Goal: Task Accomplishment & Management: Manage account settings

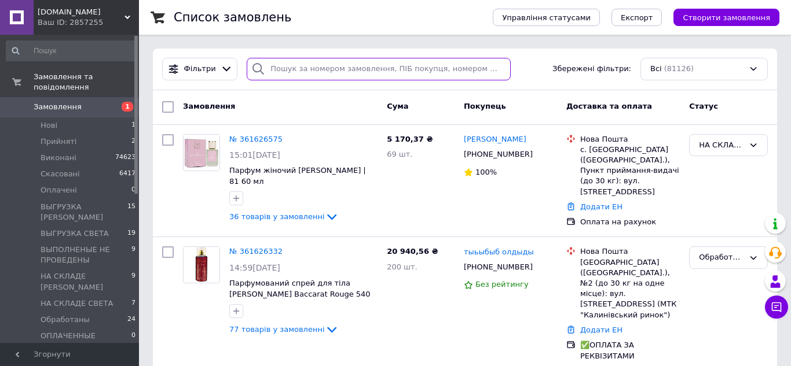
click at [305, 71] on input "search" at bounding box center [379, 69] width 264 height 23
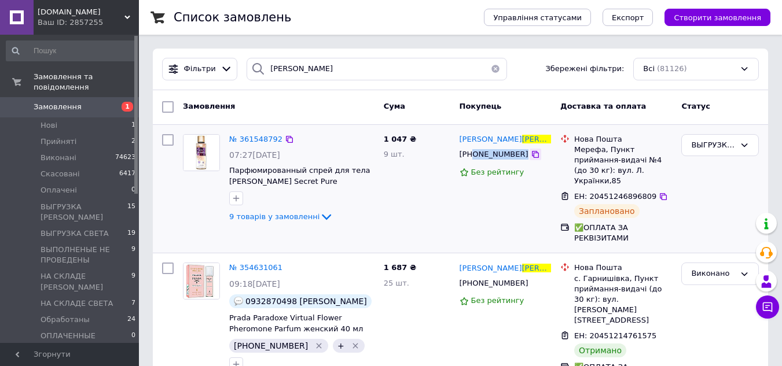
drag, startPoint x: 481, startPoint y: 153, endPoint x: 514, endPoint y: 153, distance: 33.6
click at [514, 153] on div "[PHONE_NUMBER]" at bounding box center [506, 154] width 94 height 13
copy div "0960852397"
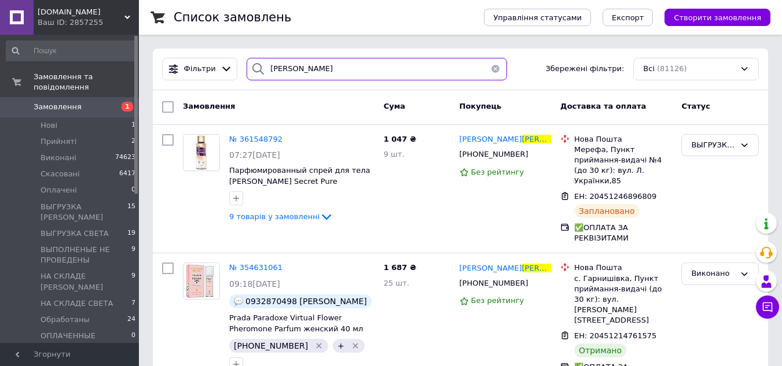
drag, startPoint x: 322, startPoint y: 72, endPoint x: 256, endPoint y: 75, distance: 66.0
click at [256, 75] on div "НАДВОРНА" at bounding box center [377, 69] width 260 height 23
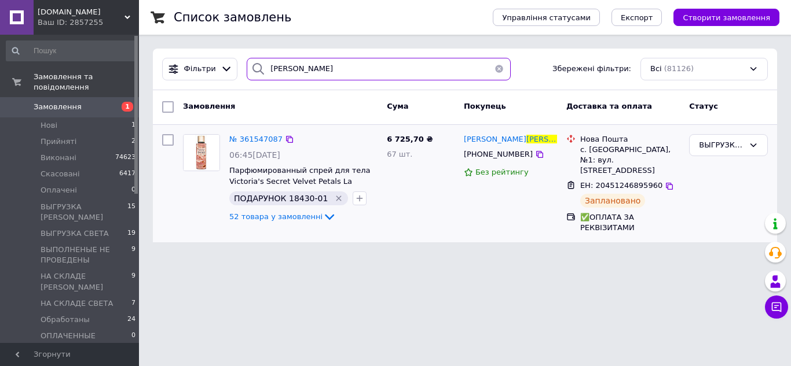
type input "джуряк"
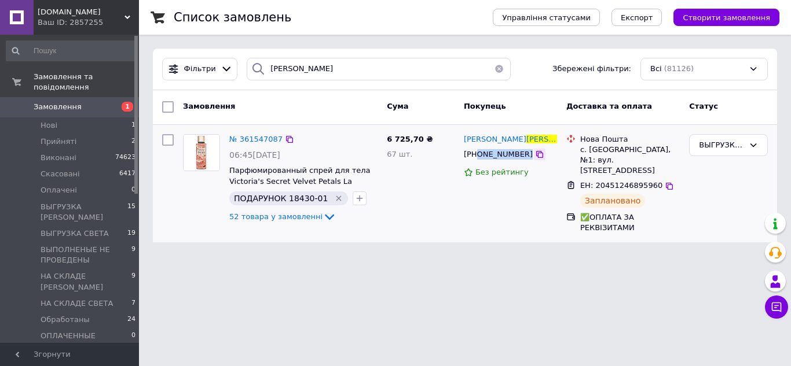
drag, startPoint x: 476, startPoint y: 157, endPoint x: 520, endPoint y: 157, distance: 44.0
click at [520, 157] on div "[PHONE_NUMBER]" at bounding box center [511, 154] width 96 height 13
copy div "0688003106"
click at [49, 102] on span "Замовлення" at bounding box center [58, 107] width 48 height 10
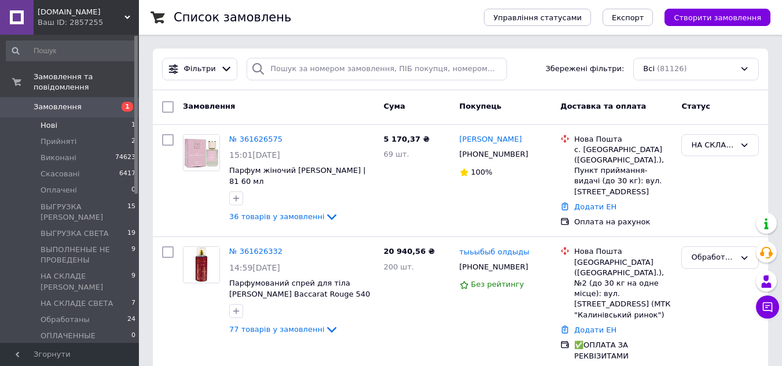
click at [46, 120] on span "Нові" at bounding box center [49, 125] width 17 height 10
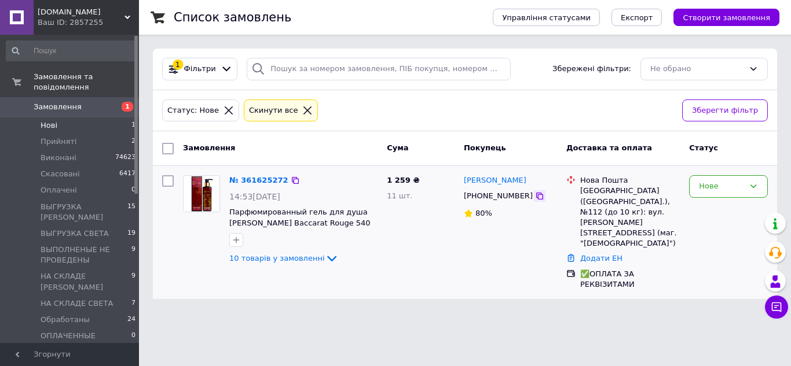
click at [535, 197] on icon at bounding box center [539, 196] width 9 height 9
click at [713, 184] on div "Нове" at bounding box center [721, 187] width 45 height 12
click at [720, 313] on li "Обработаны" at bounding box center [729, 323] width 78 height 21
click at [71, 102] on span "Замовлення" at bounding box center [58, 107] width 48 height 10
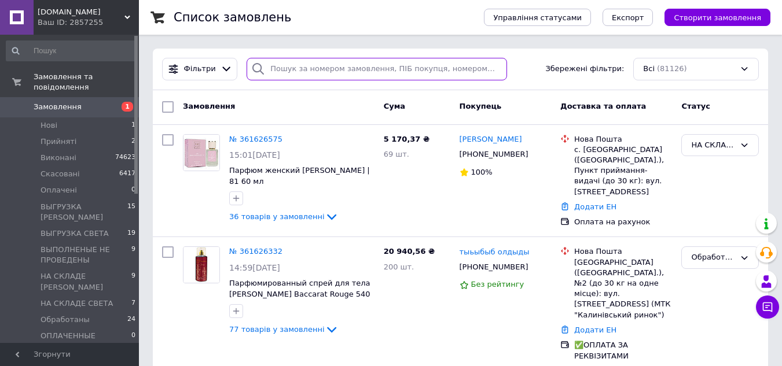
click at [299, 70] on input "search" at bounding box center [377, 69] width 260 height 23
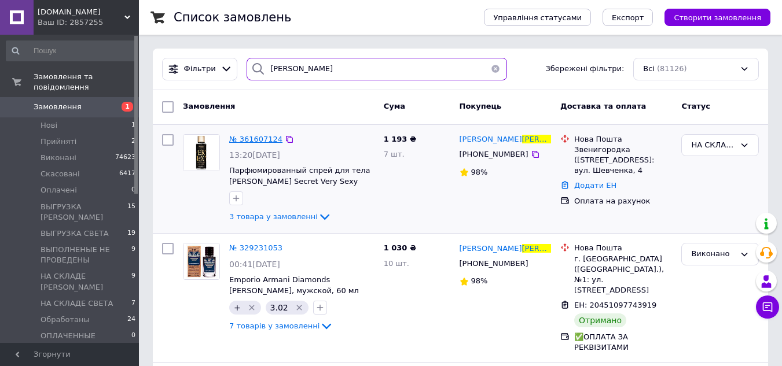
type input "верещака"
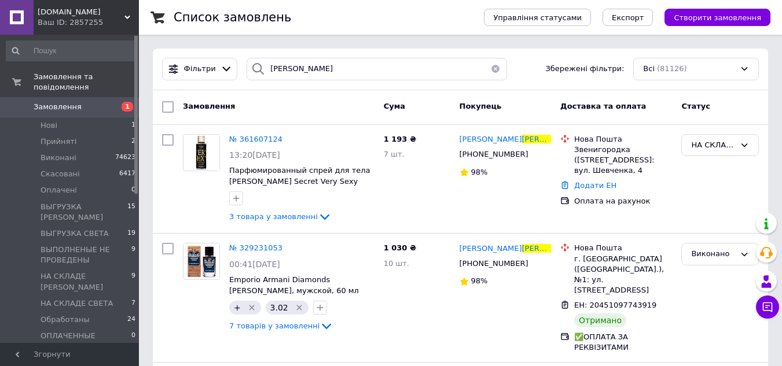
drag, startPoint x: 262, startPoint y: 142, endPoint x: 373, endPoint y: 149, distance: 111.4
click at [262, 142] on span "№ 361607124" at bounding box center [255, 139] width 53 height 9
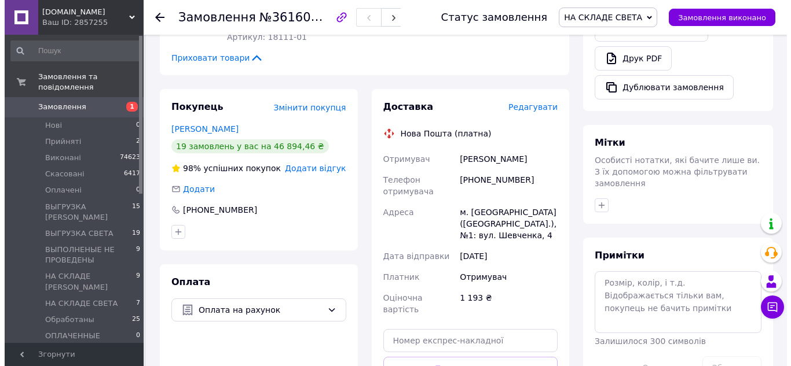
scroll to position [405, 0]
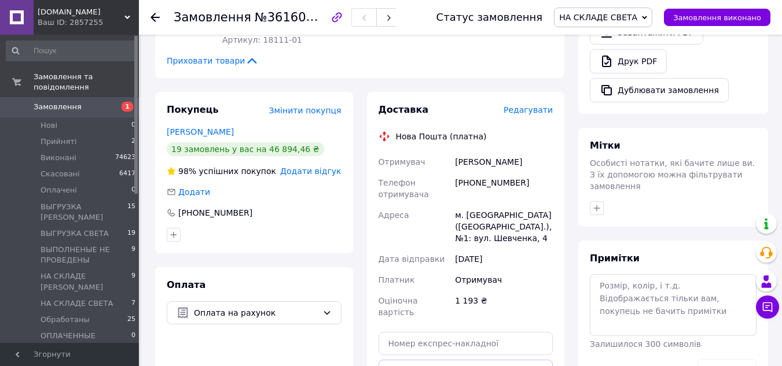
click at [532, 105] on span "Редагувати" at bounding box center [528, 109] width 49 height 9
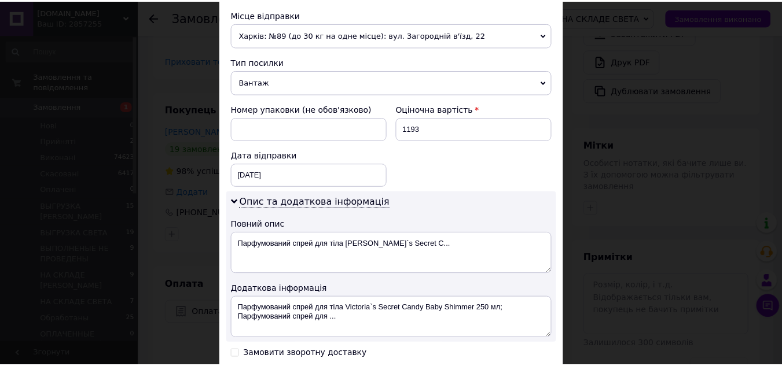
scroll to position [521, 0]
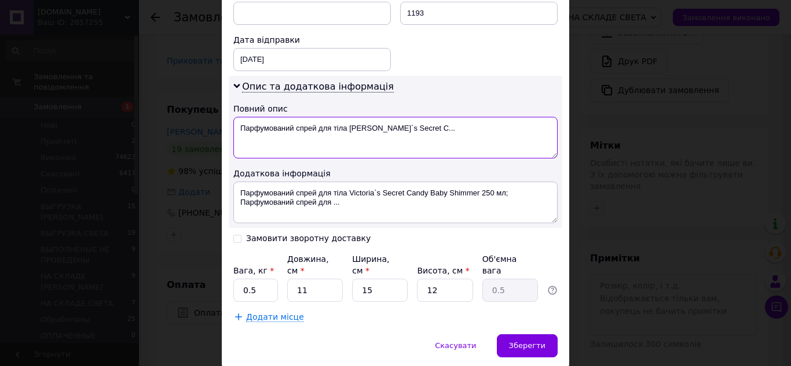
drag, startPoint x: 237, startPoint y: 127, endPoint x: 435, endPoint y: 134, distance: 197.5
click at [435, 134] on textarea "Парфумований спрей для тіла Victoria`s Secret C..." at bounding box center [395, 138] width 324 height 42
paste textarea "РУПКИЙ ТОВАР!!! КРИХКЕ!!! СКЛО!!! Mir-kosmetik"
type textarea "ХРУПКИЙ ТОВАР!!! КРИХКЕ!!! СКЛО!!! Mir-kosmetik"
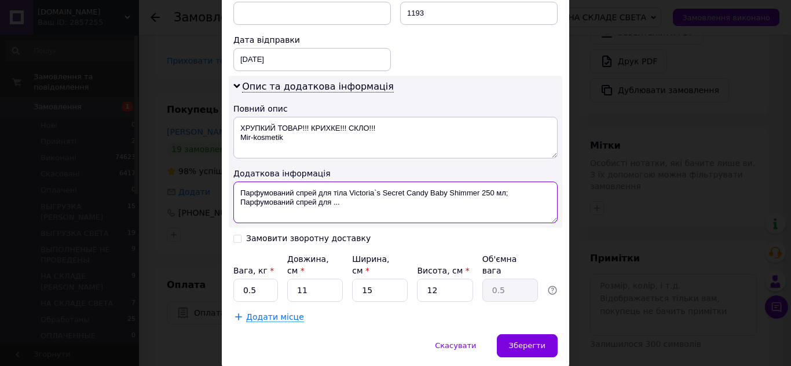
drag, startPoint x: 237, startPoint y: 190, endPoint x: 366, endPoint y: 209, distance: 131.0
click at [366, 209] on textarea "Парфумований спрей для тіла Victoria`s Secret Candy Baby Shimmer 250 мл; Парфум…" at bounding box center [395, 203] width 324 height 42
paste textarea "РУПКИЙ ТОВАР!!! КРИХКЕ!!! СКЛО!!! Mir-kosmetik"
type textarea "ХРУПКИЙ ТОВАР!!! КРИХКЕ!!! СКЛО!!! Mir-kosmetik"
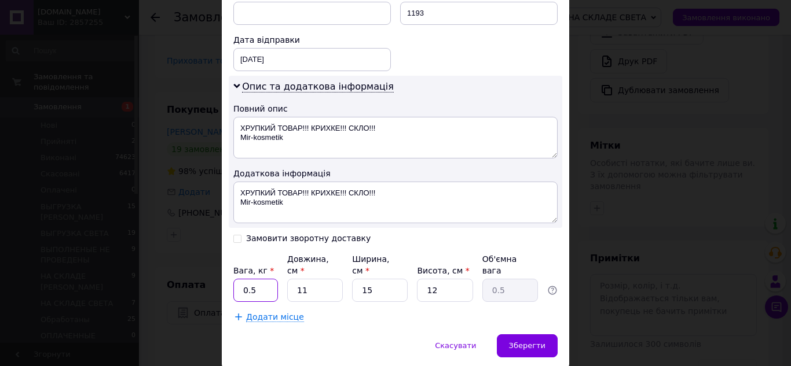
drag, startPoint x: 241, startPoint y: 285, endPoint x: 265, endPoint y: 285, distance: 23.7
click at [265, 285] on input "0.5" at bounding box center [255, 290] width 45 height 23
type input "1.9"
drag, startPoint x: 291, startPoint y: 281, endPoint x: 324, endPoint y: 289, distance: 34.5
click at [324, 289] on input "11" at bounding box center [315, 290] width 56 height 23
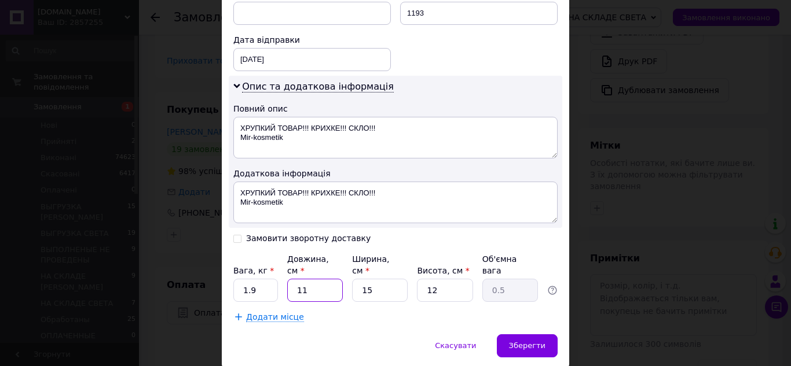
type input "2"
type input "0.1"
type input "21"
type input "0.95"
type input "21"
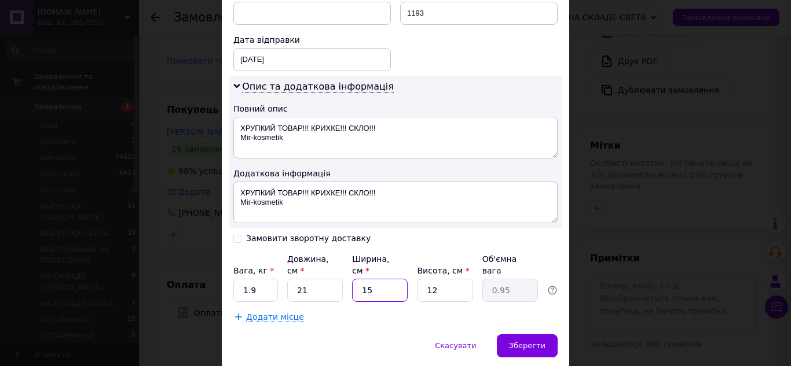
drag, startPoint x: 358, startPoint y: 280, endPoint x: 391, endPoint y: 280, distance: 33.6
click at [391, 280] on input "15" at bounding box center [380, 290] width 56 height 23
type input "1"
type input "0.1"
type input "10"
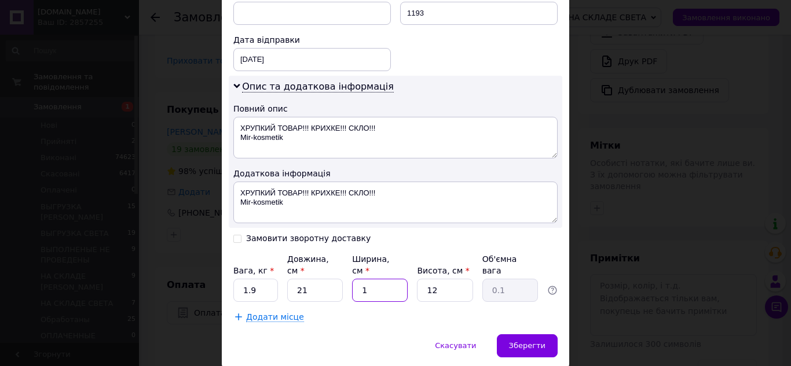
type input "0.63"
type input "10"
drag, startPoint x: 430, startPoint y: 279, endPoint x: 439, endPoint y: 280, distance: 9.9
click at [439, 280] on input "12" at bounding box center [445, 290] width 56 height 23
type input "18"
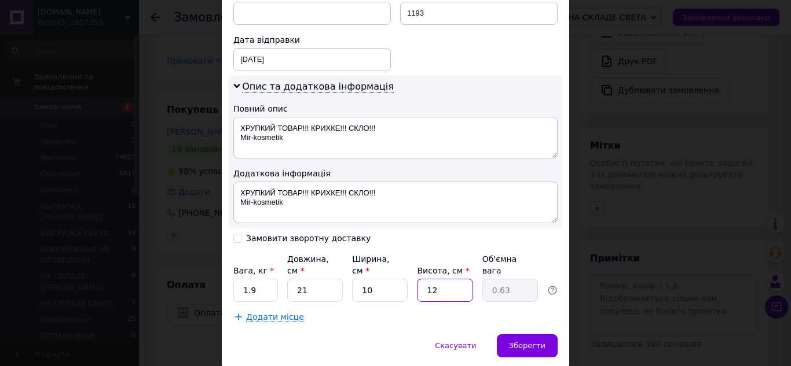
type input "0.95"
type input "18"
click at [525, 342] on span "Зберегти" at bounding box center [527, 346] width 36 height 9
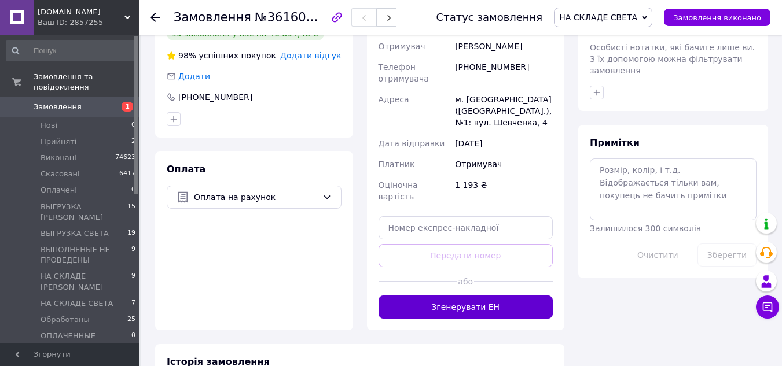
click at [484, 296] on button "Згенерувати ЕН" at bounding box center [466, 307] width 175 height 23
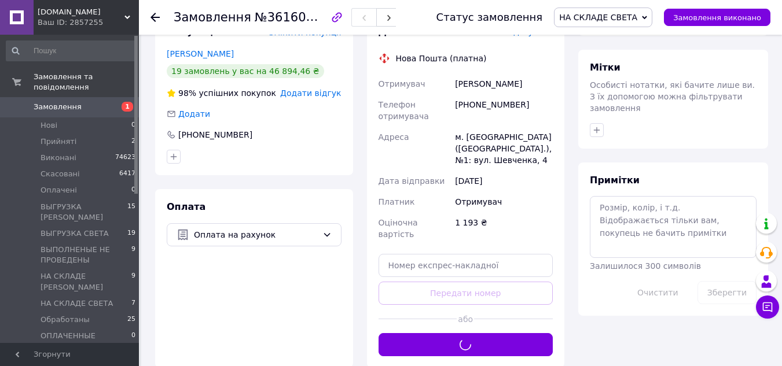
scroll to position [463, 0]
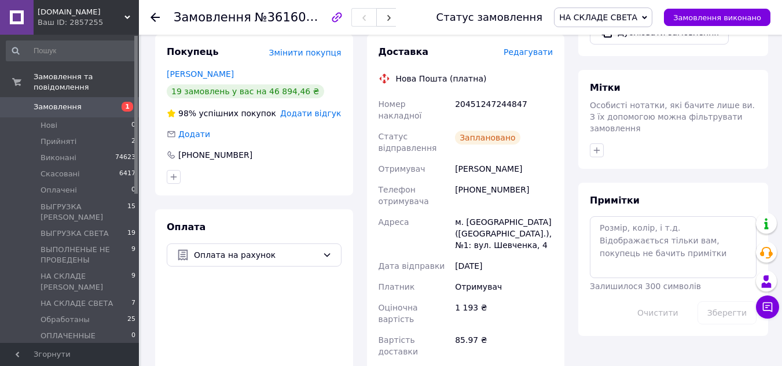
drag, startPoint x: 155, startPoint y: 17, endPoint x: 207, endPoint y: 72, distance: 75.7
click at [155, 17] on use at bounding box center [155, 17] width 9 height 9
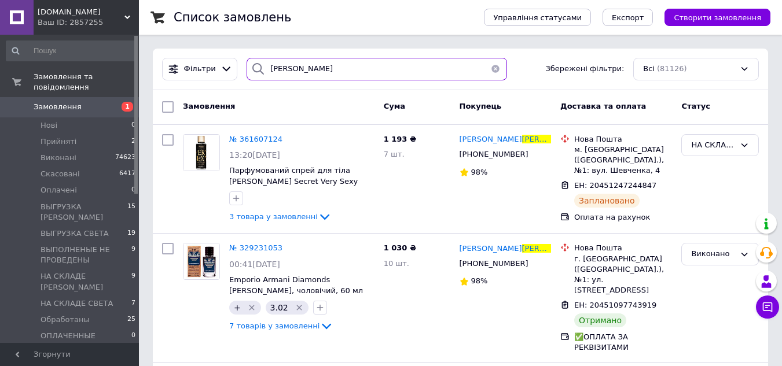
drag, startPoint x: 308, startPoint y: 74, endPoint x: 263, endPoint y: 72, distance: 44.6
click at [263, 72] on div "верещака" at bounding box center [377, 69] width 260 height 23
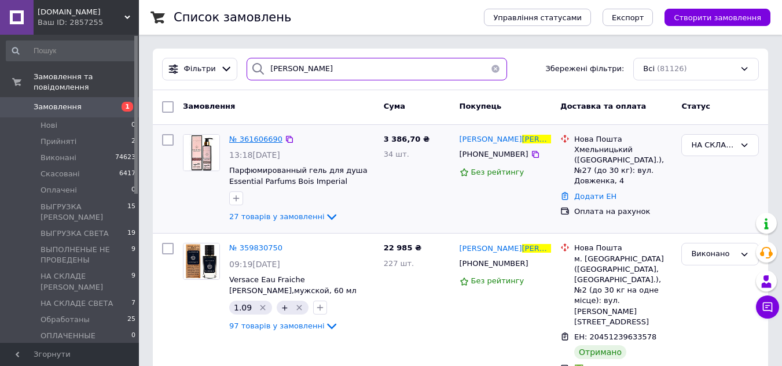
type input "ткачук"
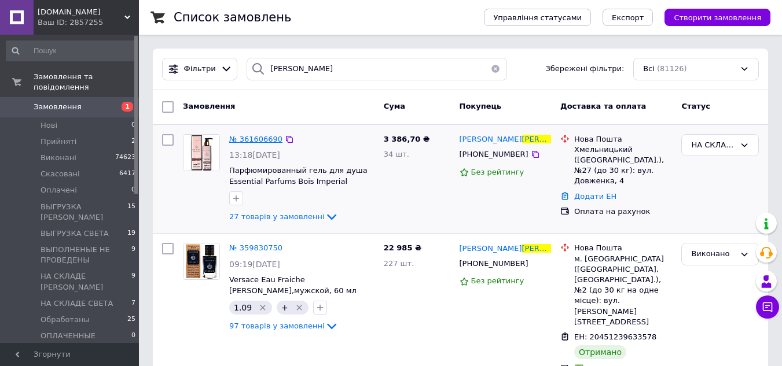
click at [258, 138] on span "№ 361606690" at bounding box center [255, 139] width 53 height 9
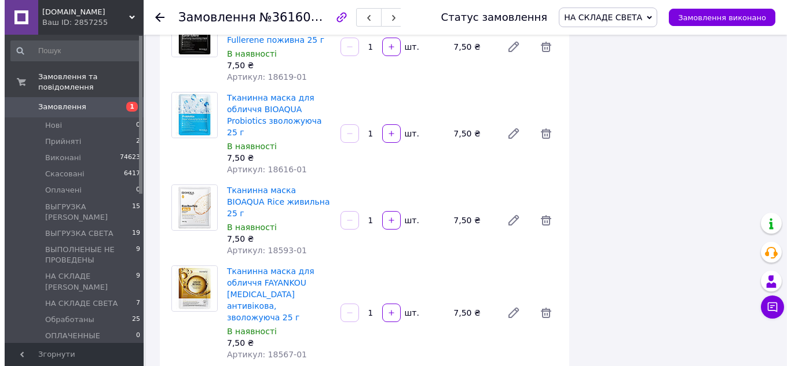
scroll to position [2721, 0]
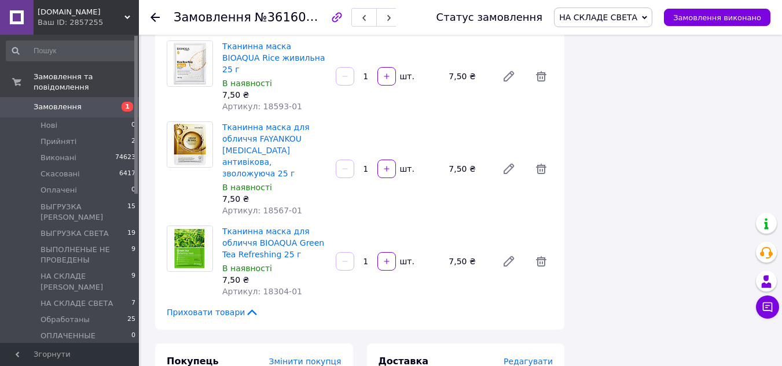
click at [522, 357] on span "Редагувати" at bounding box center [528, 361] width 49 height 9
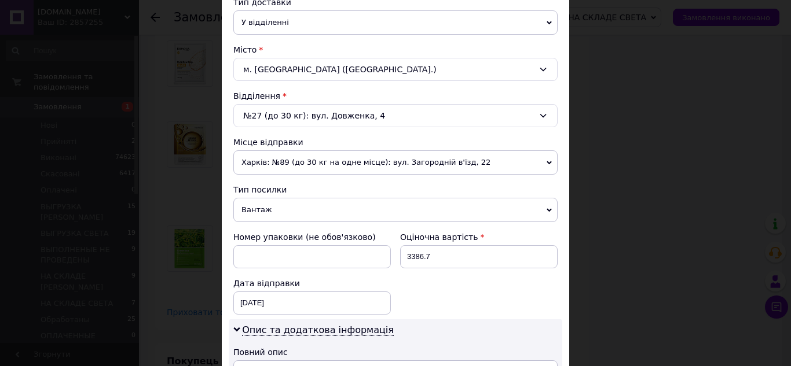
scroll to position [347, 0]
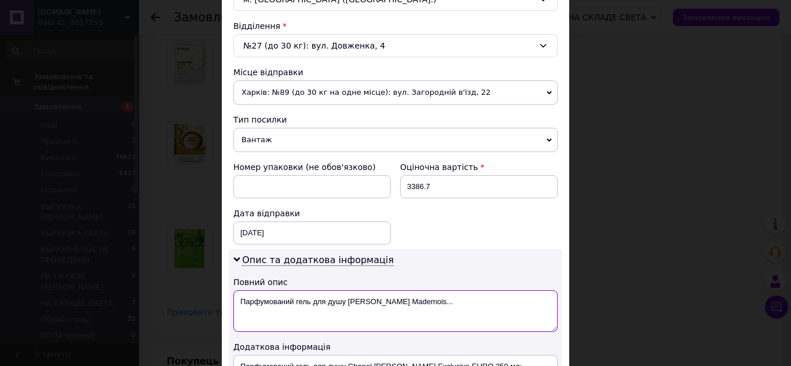
drag, startPoint x: 238, startPoint y: 300, endPoint x: 481, endPoint y: 334, distance: 244.9
click at [481, 334] on div "Опис та додаткова інформація Повний опис Парфумований гель для душу Chanel Coco…" at bounding box center [395, 326] width 333 height 152
paste textarea "РУПКИЙ ТОВАР!!! КРИХКЕ!!! СКЛО!!! Mir-kosmetik"
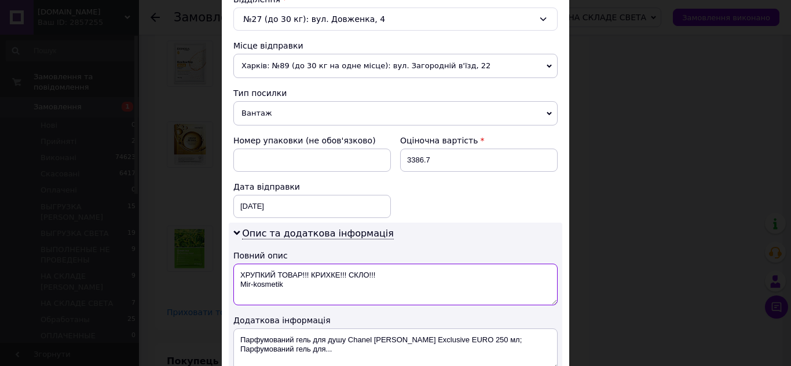
scroll to position [521, 0]
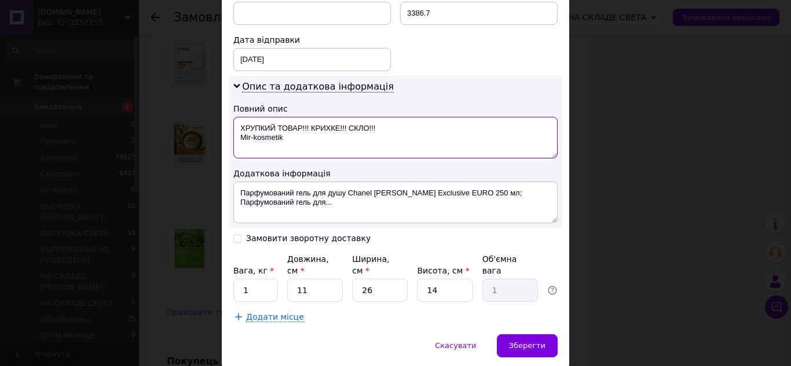
type textarea "ХРУПКИЙ ТОВАР!!! КРИХКЕ!!! СКЛО!!! Mir-kosmetik"
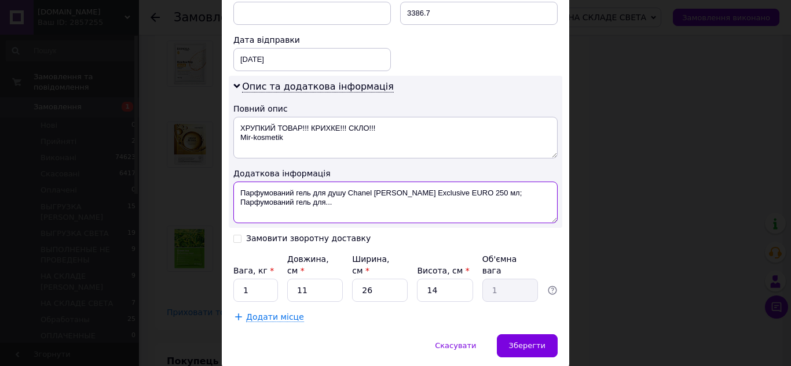
drag, startPoint x: 236, startPoint y: 189, endPoint x: 366, endPoint y: 206, distance: 131.3
click at [366, 206] on textarea "Парфумований гель для душу Chanel Coco Mademoiselle Exclusive EURO 250 мл; Парф…" at bounding box center [395, 203] width 324 height 42
paste textarea "РУПКИЙ ТОВАР!!! КРИХКЕ!!! СКЛО!!! Mir-kosmetik"
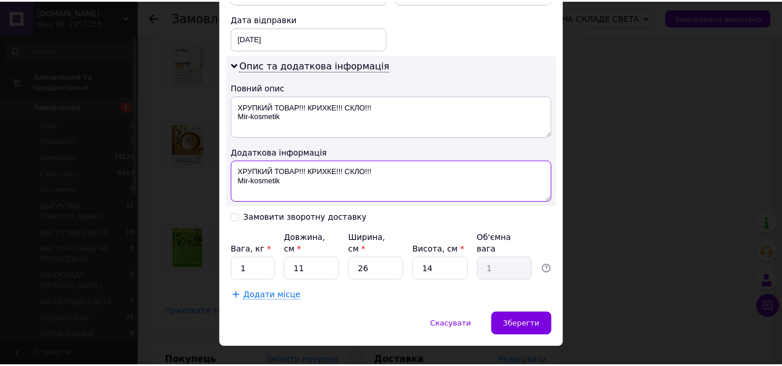
scroll to position [553, 0]
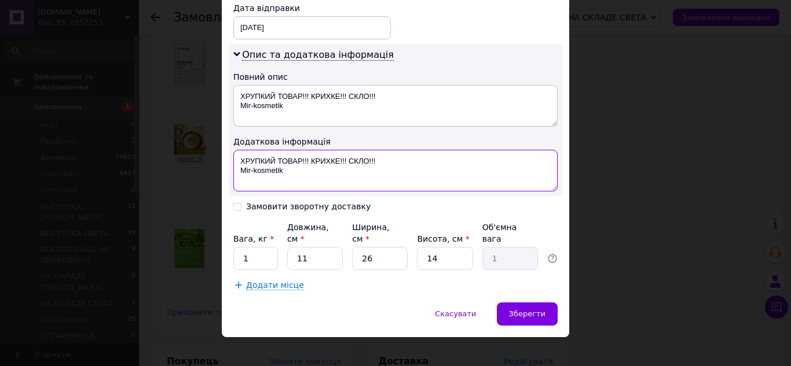
type textarea "ХРУПКИЙ ТОВАР!!! КРИХКЕ!!! СКЛО!!! Mir-kosmetik"
drag, startPoint x: 234, startPoint y: 245, endPoint x: 258, endPoint y: 248, distance: 23.4
click at [258, 248] on input "1" at bounding box center [255, 258] width 45 height 23
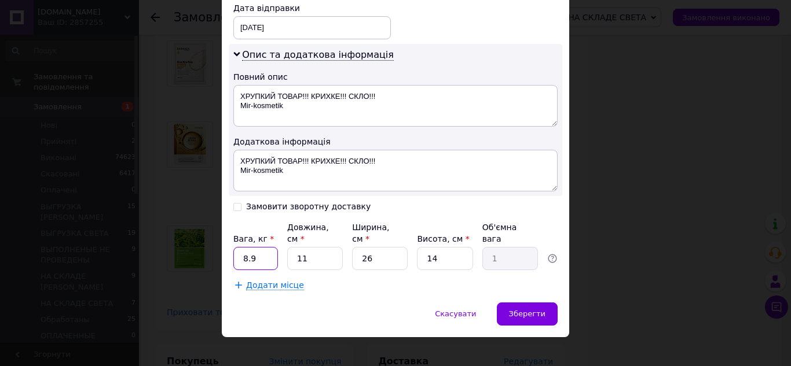
type input "8.9"
drag, startPoint x: 295, startPoint y: 251, endPoint x: 314, endPoint y: 251, distance: 19.1
click at [314, 251] on input "11" at bounding box center [315, 258] width 56 height 23
type input "3"
type input "0.27"
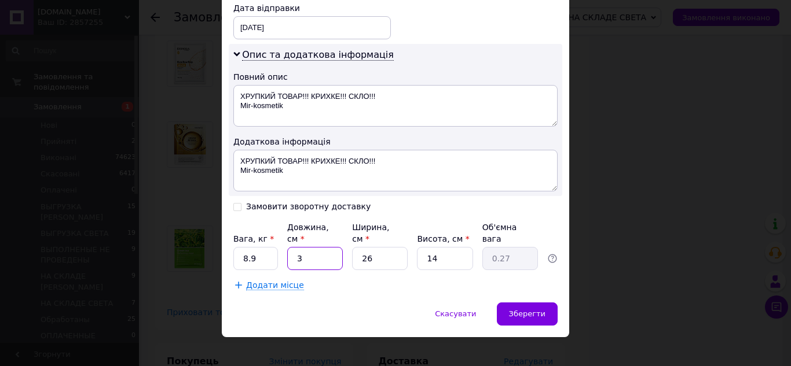
type input "35"
type input "3.19"
type input "35"
drag, startPoint x: 360, startPoint y: 248, endPoint x: 383, endPoint y: 251, distance: 23.3
click at [383, 251] on input "26" at bounding box center [380, 258] width 56 height 23
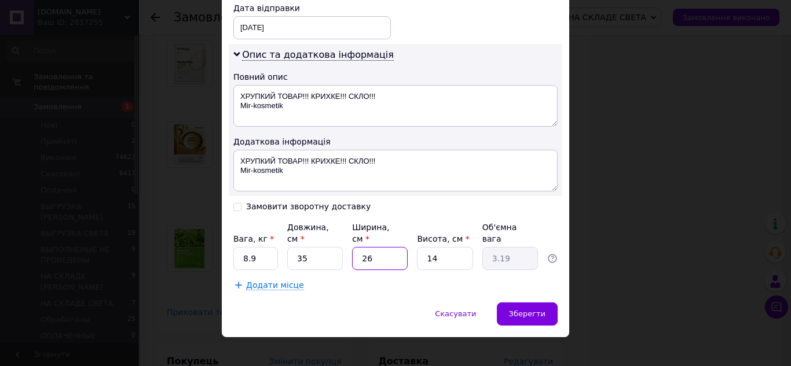
type input "2"
type input "0.25"
type input "26"
type input "3.19"
drag, startPoint x: 421, startPoint y: 248, endPoint x: 449, endPoint y: 252, distance: 28.0
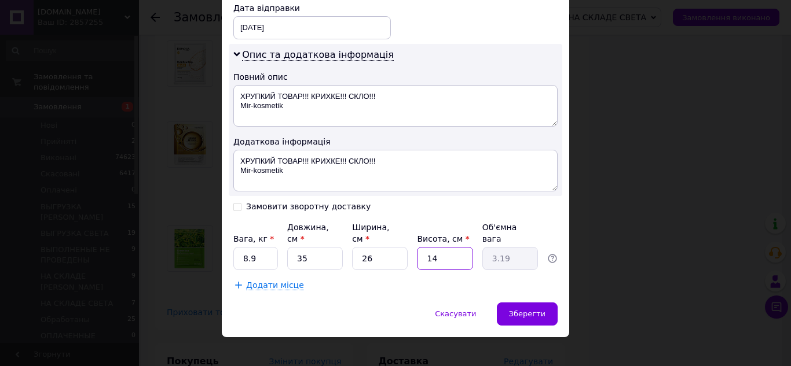
click at [450, 252] on input "14" at bounding box center [445, 258] width 56 height 23
type input "2"
type input "0.46"
type input "21"
type input "4.78"
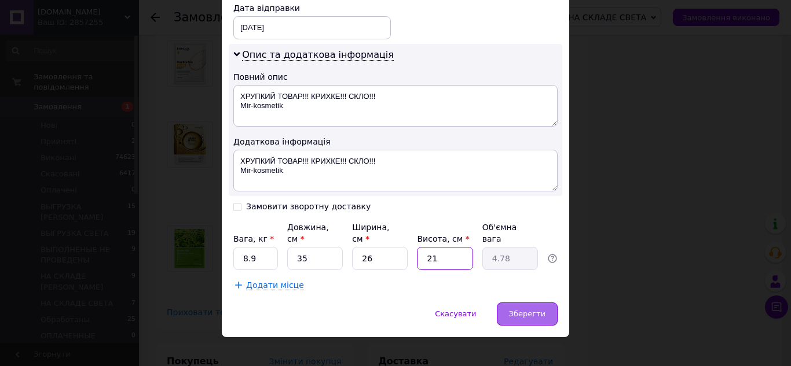
type input "21"
click at [522, 310] on span "Зберегти" at bounding box center [527, 314] width 36 height 9
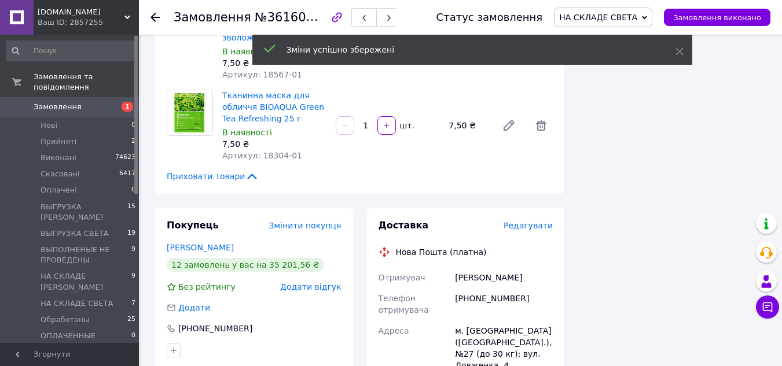
scroll to position [2837, 0]
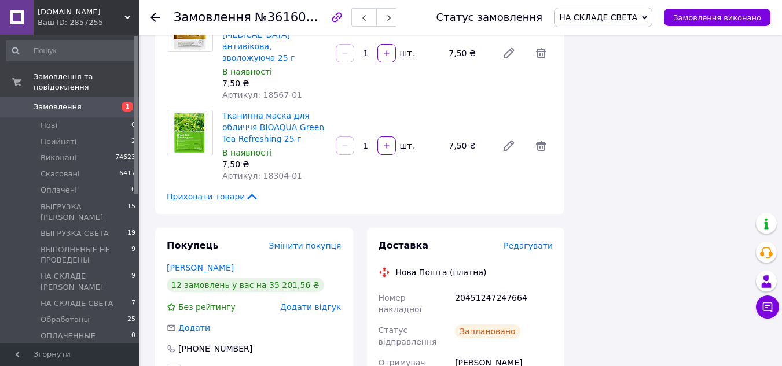
click at [153, 19] on use at bounding box center [155, 17] width 9 height 9
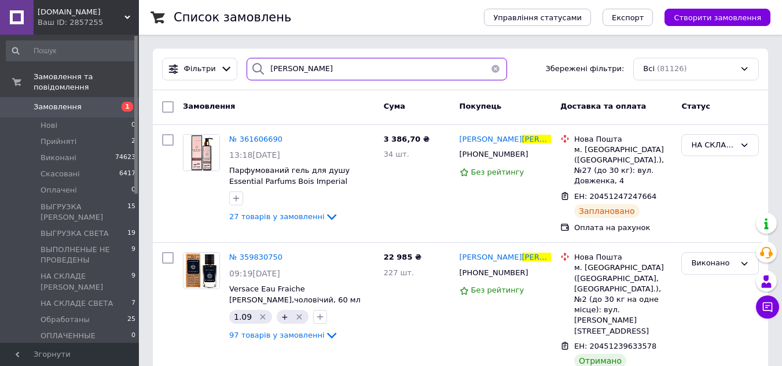
drag, startPoint x: 311, startPoint y: 69, endPoint x: 337, endPoint y: 86, distance: 30.2
click at [248, 72] on div "ткачук" at bounding box center [377, 69] width 260 height 23
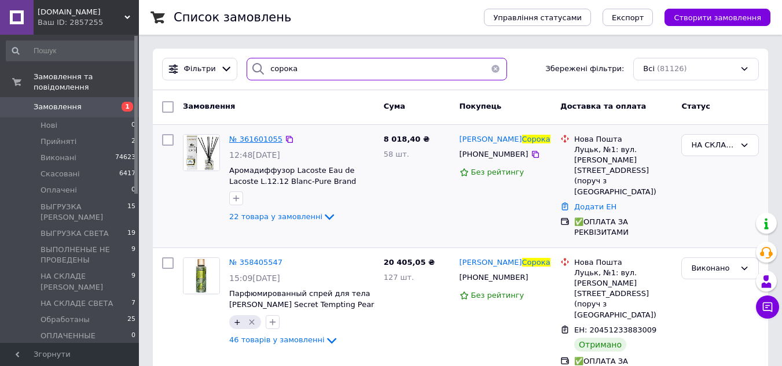
type input "сорока"
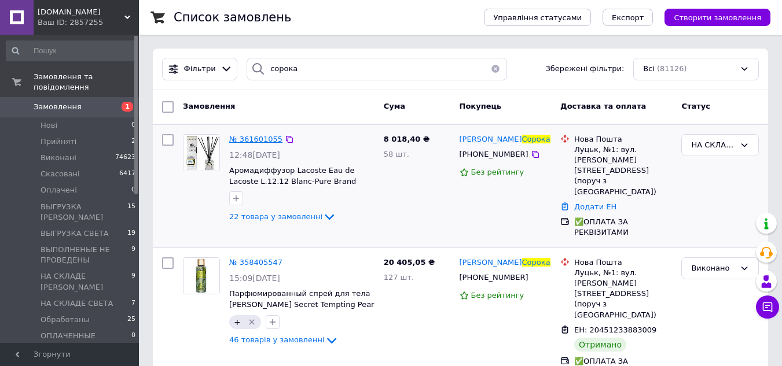
click at [266, 139] on span "№ 361601055" at bounding box center [255, 139] width 53 height 9
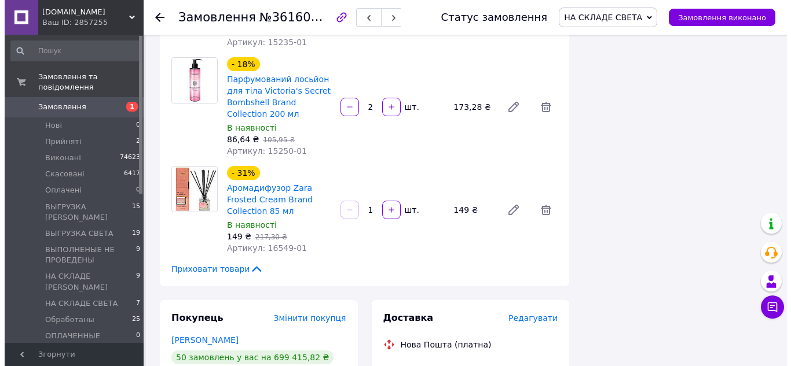
scroll to position [2258, 0]
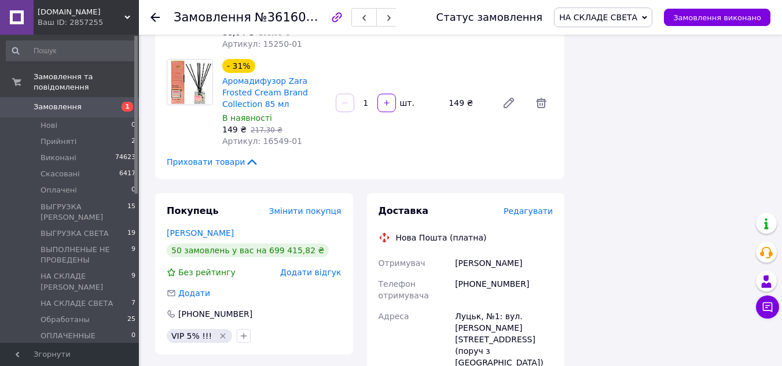
click at [526, 207] on span "Редагувати" at bounding box center [528, 211] width 49 height 9
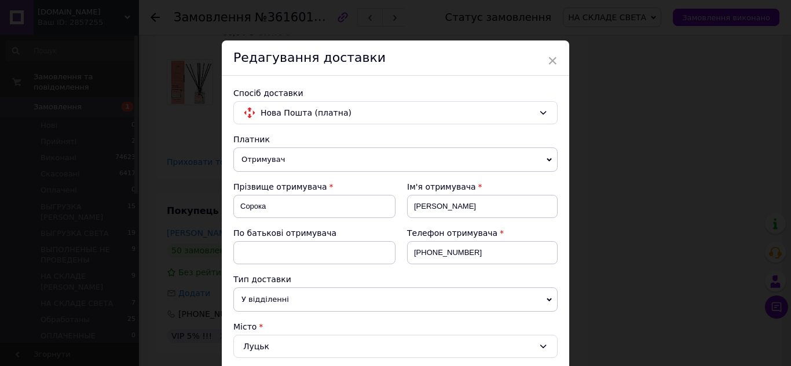
click at [287, 157] on span "Отримувач" at bounding box center [395, 160] width 324 height 24
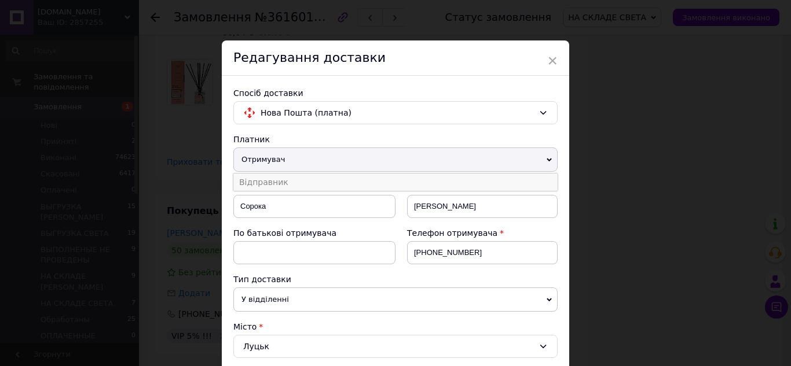
click at [260, 180] on li "Відправник" at bounding box center [395, 182] width 324 height 17
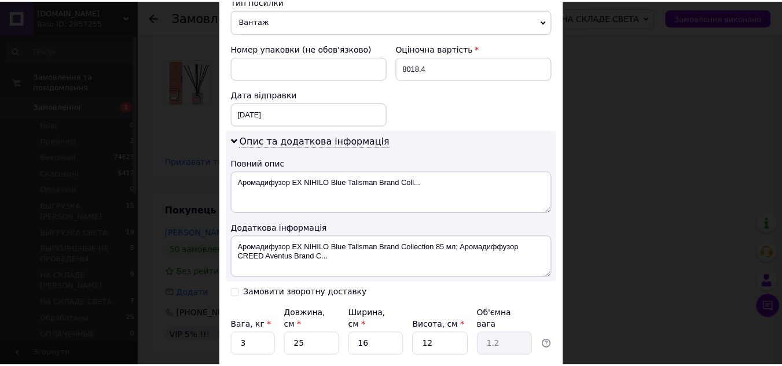
scroll to position [521, 0]
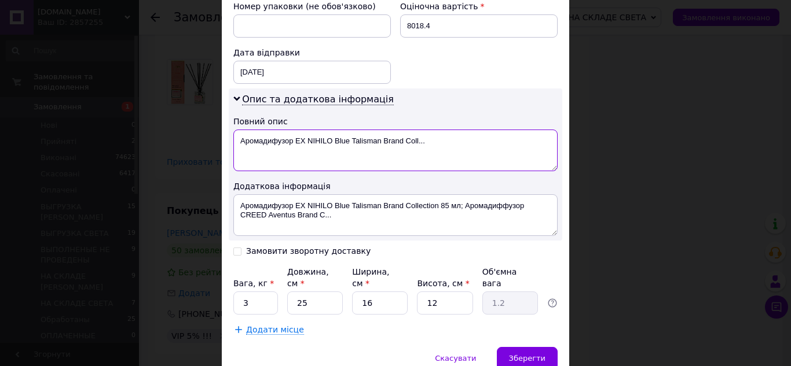
drag, startPoint x: 238, startPoint y: 128, endPoint x: 444, endPoint y: 134, distance: 206.2
click at [444, 135] on textarea "Аромадифузор EX NIHILO Blue Talisman Brand Coll..." at bounding box center [395, 151] width 324 height 42
paste textarea "РУПКИЙ ТОВАР!!! КРИХКЕ!!! СКЛО!!! Mir-kosmetik"
type textarea "ХРУПКИЙ ТОВАР!!! КРИХКЕ!!! СКЛО!!! Mir-kosmetik"
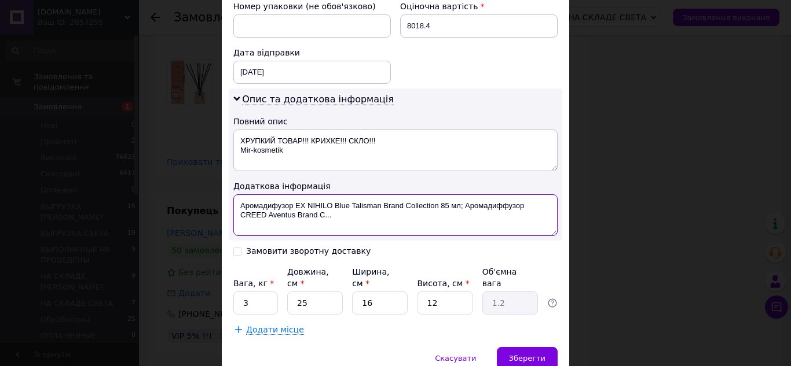
drag, startPoint x: 237, startPoint y: 192, endPoint x: 374, endPoint y: 202, distance: 137.6
click at [374, 202] on textarea "Аромадифузор EX NIHILO Blue Talisman Brand Collection 85 мл; Аромадиффузор CREE…" at bounding box center [395, 216] width 324 height 42
paste textarea "РУПКИЙ ТОВАР!!! КРИХКЕ!!! СКЛО!!! Mir-kosmetik"
type textarea "ХРУПКИЙ ТОВАР!!! КРИХКЕ!!! СКЛО!!! Mir-kosmetik"
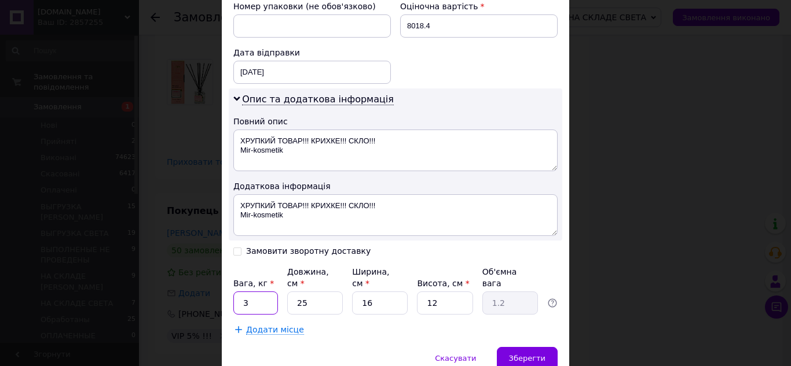
drag, startPoint x: 240, startPoint y: 277, endPoint x: 257, endPoint y: 280, distance: 17.0
click at [257, 292] on input "3" at bounding box center [255, 303] width 45 height 23
type input "19"
click at [317, 292] on input "25" at bounding box center [315, 303] width 56 height 23
type input "4"
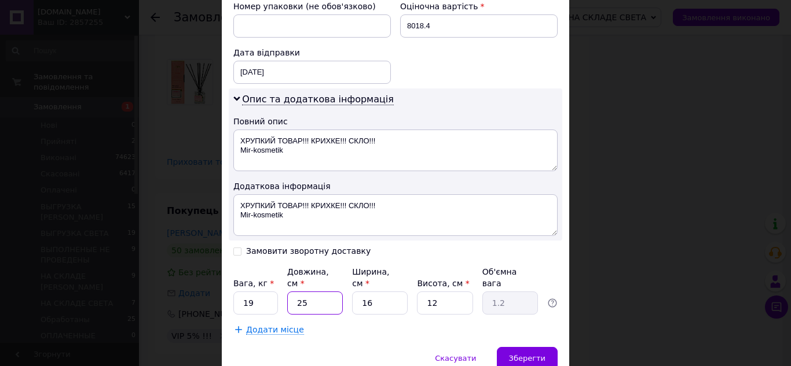
type input "0.19"
type input "40"
type input "1.92"
type input "40"
drag, startPoint x: 361, startPoint y: 283, endPoint x: 382, endPoint y: 284, distance: 21.5
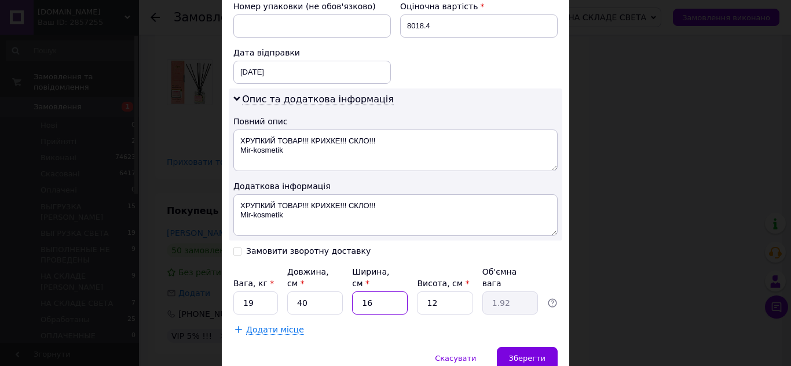
click at [382, 292] on input "16" at bounding box center [380, 303] width 56 height 23
type input "4"
type input "0.48"
type input "46"
type input "5.52"
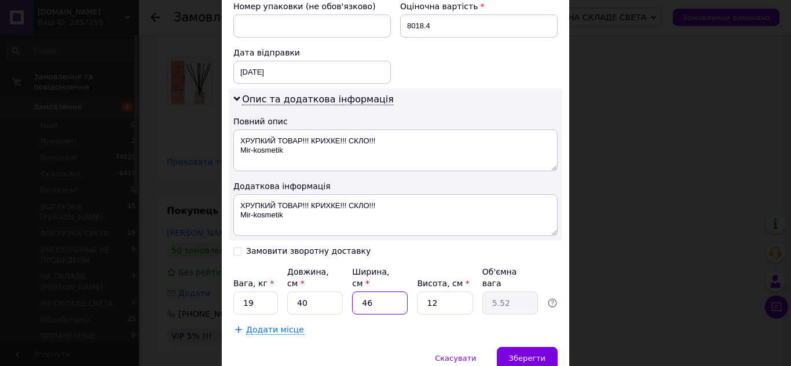
type input "46"
click at [452, 292] on input "12" at bounding box center [445, 303] width 56 height 23
type input "3"
type input "1.38"
type input "30"
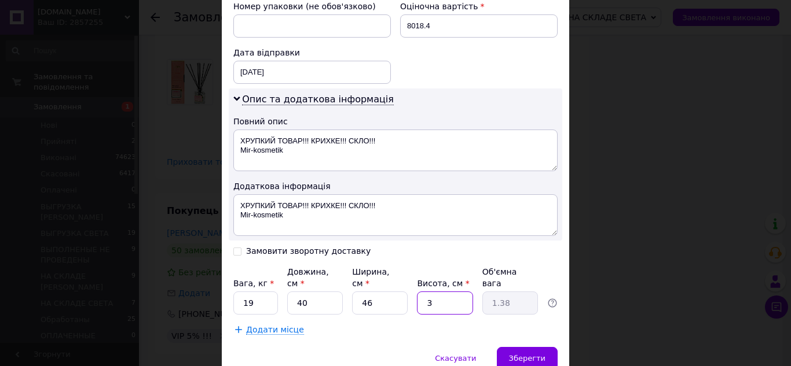
type input "13.8"
type input "30"
click at [531, 354] on span "Зберегти" at bounding box center [527, 358] width 36 height 9
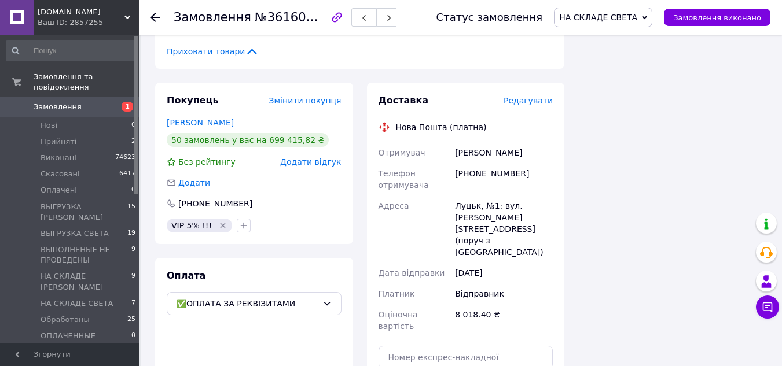
scroll to position [2258, 0]
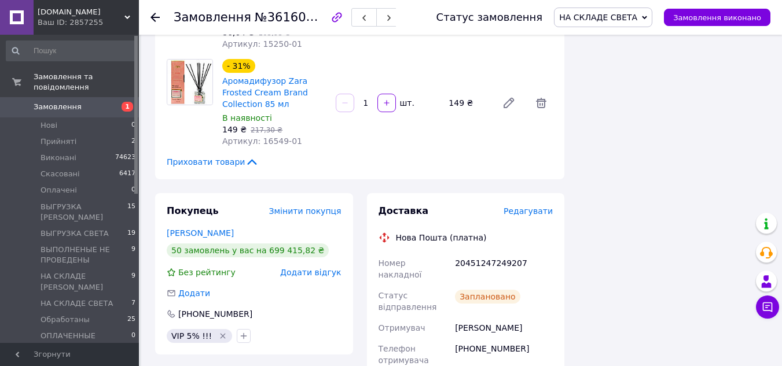
click at [152, 19] on use at bounding box center [155, 17] width 9 height 9
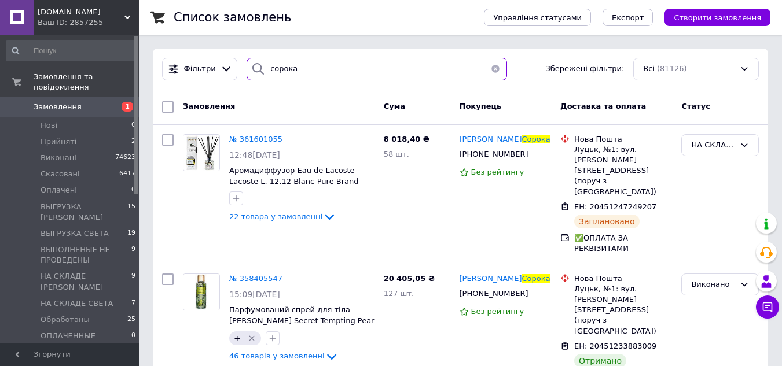
drag, startPoint x: 307, startPoint y: 78, endPoint x: 284, endPoint y: 80, distance: 23.8
click at [249, 80] on div "Фільтри сорока Збережені фільтри: Всі (81126)" at bounding box center [460, 70] width 615 height 42
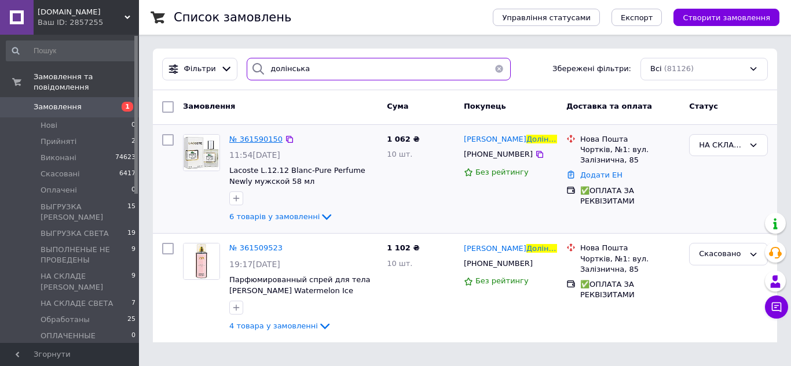
type input "долінська"
click at [272, 141] on span "№ 361590150" at bounding box center [255, 139] width 53 height 9
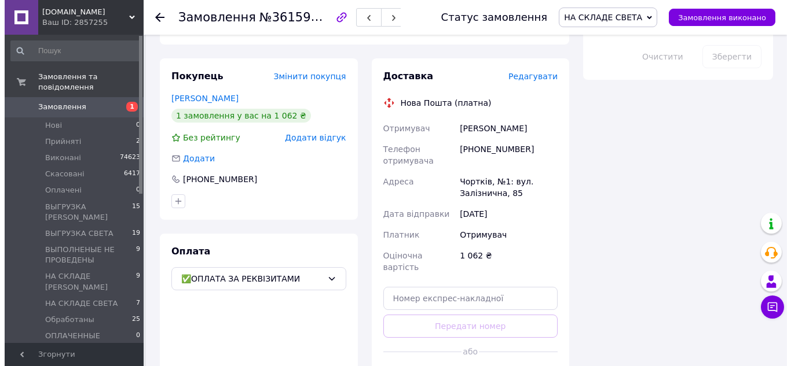
scroll to position [631, 0]
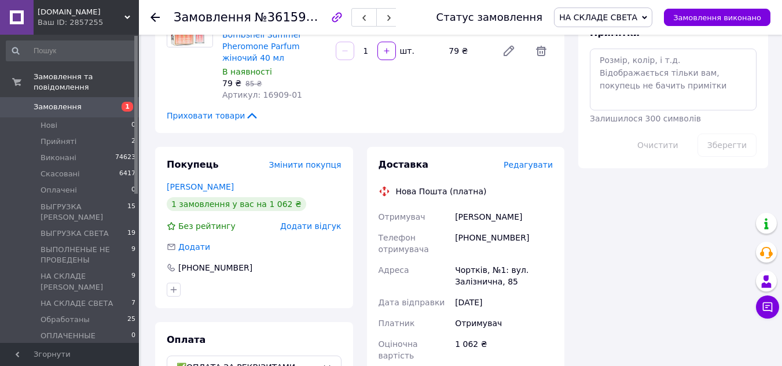
click at [520, 160] on span "Редагувати" at bounding box center [528, 164] width 49 height 9
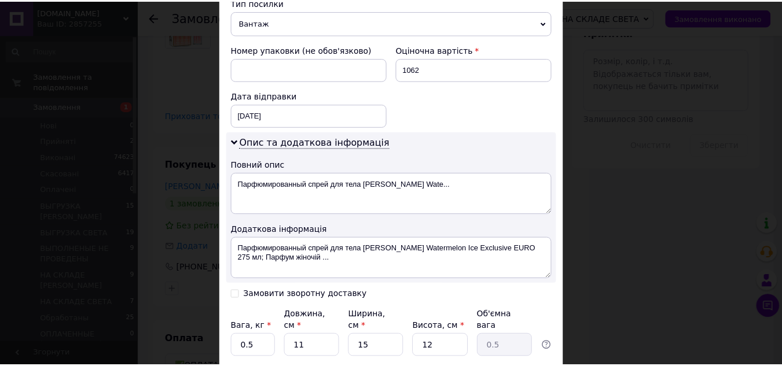
scroll to position [521, 0]
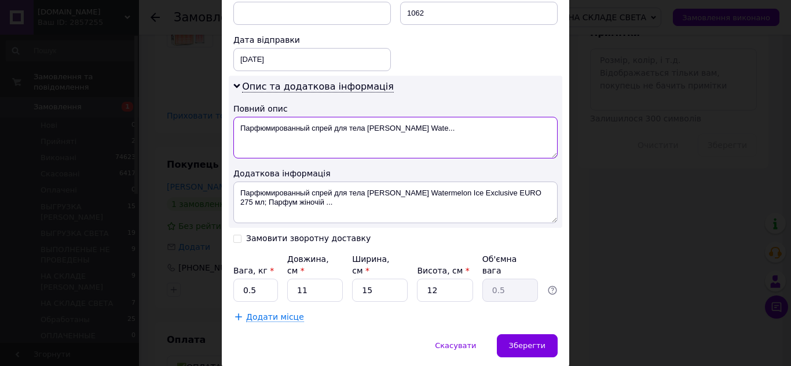
drag, startPoint x: 237, startPoint y: 127, endPoint x: 452, endPoint y: 137, distance: 214.5
click at [452, 137] on textarea "Парфюмированный спрей для тела Zara Cherry Wate..." at bounding box center [395, 138] width 324 height 42
paste textarea "РУПКИЙ ТОВАР!!! КРИХКЕ!!! СКЛО!!! Mir-kosmetik"
type textarea "ХРУПКИЙ ТОВАР!!! КРИХКЕ!!! СКЛО!!! Mir-kosmetik"
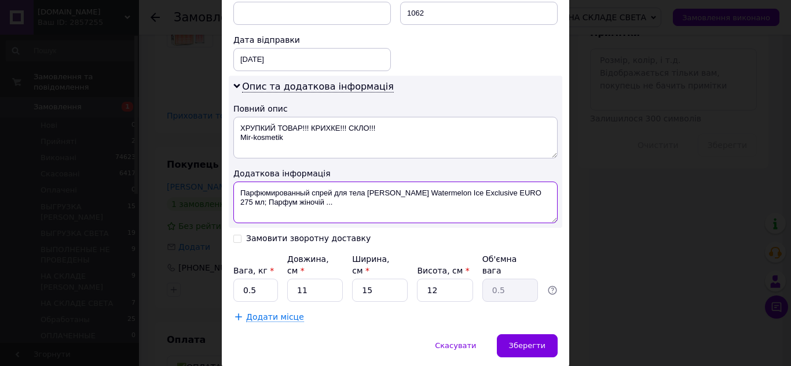
drag, startPoint x: 239, startPoint y: 189, endPoint x: 333, endPoint y: 201, distance: 94.6
click at [333, 201] on textarea "Парфюмированный спрей для тела Zara Cherry Watermelon Ice Exclusive EURO 275 мл…" at bounding box center [395, 203] width 324 height 42
paste textarea "РУПКИЙ ТОВАР!!! КРИХКЕ!!! СКЛО!!! Mir-kosmetik"
type textarea "ХРУПКИЙ ТОВАР!!! КРИХКЕ!!! СКЛО!!! Mir-kosmetik"
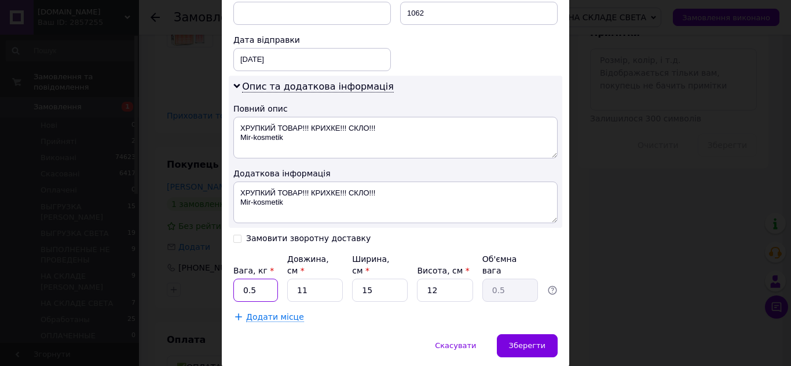
drag, startPoint x: 240, startPoint y: 279, endPoint x: 263, endPoint y: 281, distance: 22.7
click at [263, 281] on input "0.5" at bounding box center [255, 290] width 45 height 23
type input "2.3"
drag, startPoint x: 296, startPoint y: 284, endPoint x: 318, endPoint y: 285, distance: 21.5
click at [318, 285] on input "11" at bounding box center [315, 290] width 56 height 23
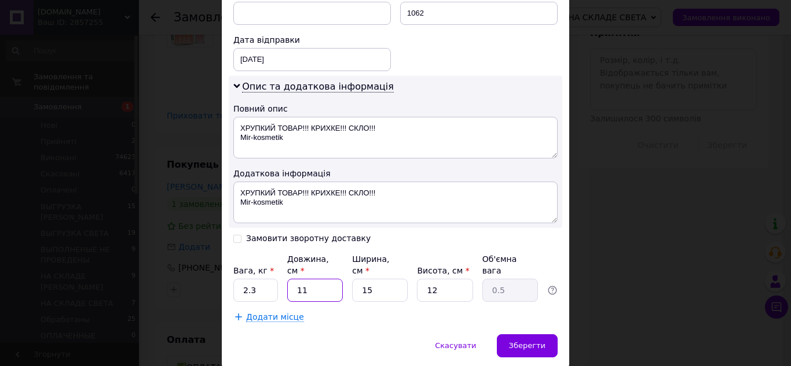
type input "1"
type input "0.1"
type input "10"
type input "0.45"
type input "10"
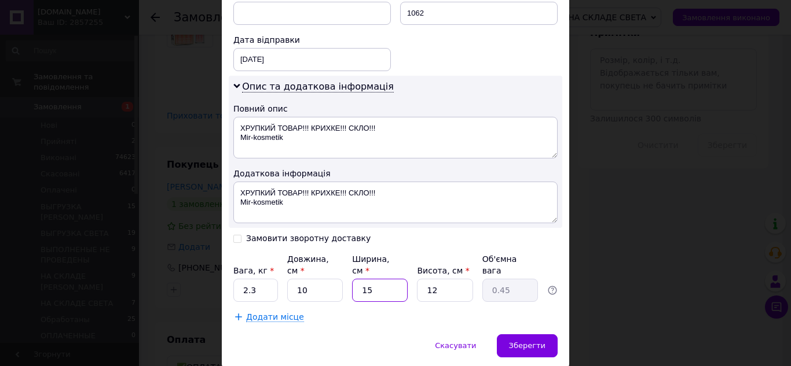
drag, startPoint x: 364, startPoint y: 283, endPoint x: 377, endPoint y: 285, distance: 13.4
click at [377, 285] on input "15" at bounding box center [380, 290] width 56 height 23
type input "16"
type input "0.48"
type input "16"
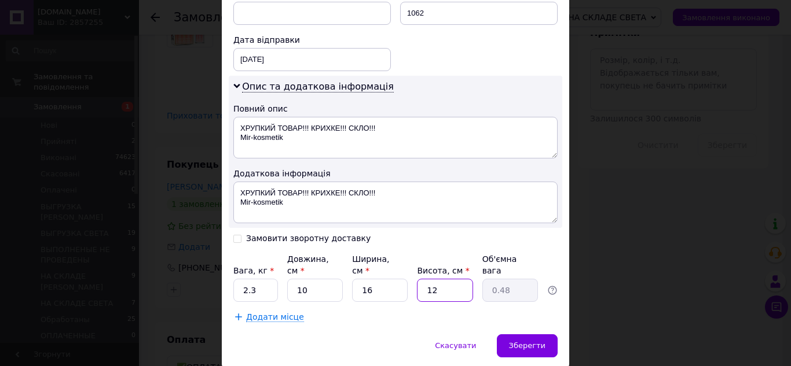
drag, startPoint x: 434, startPoint y: 284, endPoint x: 442, endPoint y: 285, distance: 7.5
click at [442, 285] on input "12" at bounding box center [445, 290] width 56 height 23
type input "2"
type input "0.1"
type input "21"
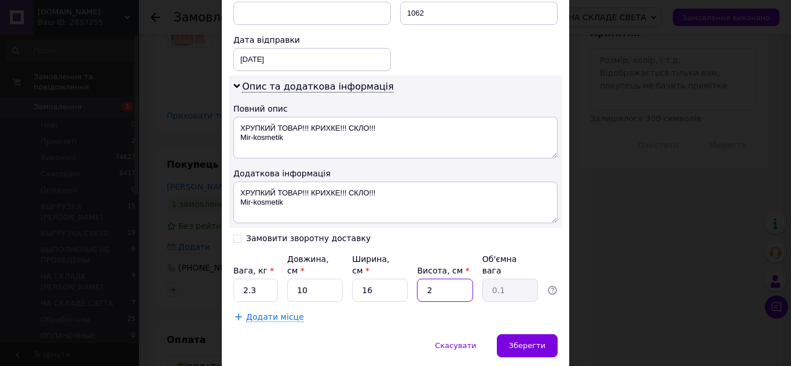
type input "0.84"
type input "21"
click at [524, 335] on div "Зберегти" at bounding box center [527, 346] width 61 height 23
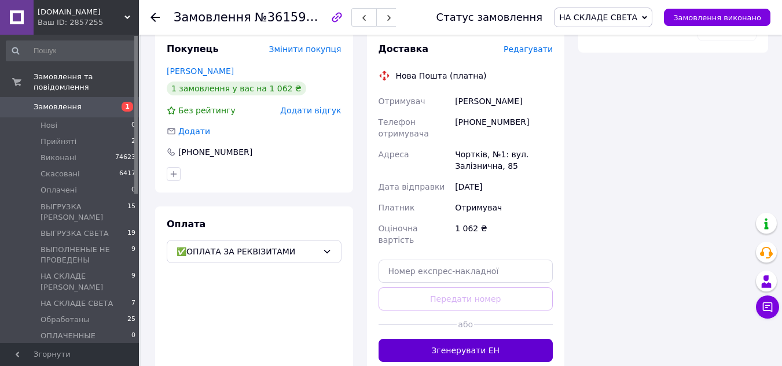
click at [482, 339] on button "Згенерувати ЕН" at bounding box center [466, 350] width 175 height 23
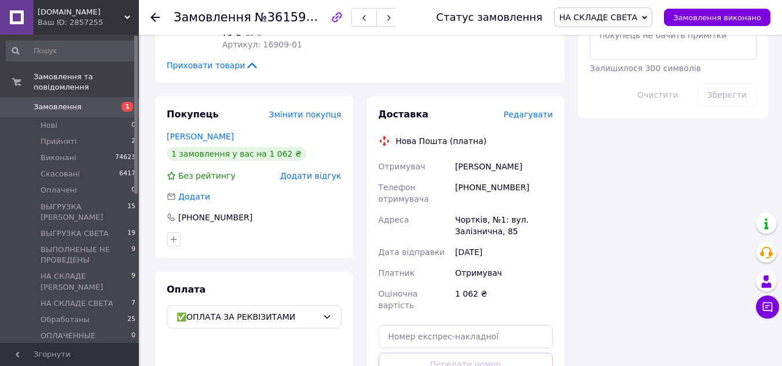
scroll to position [631, 0]
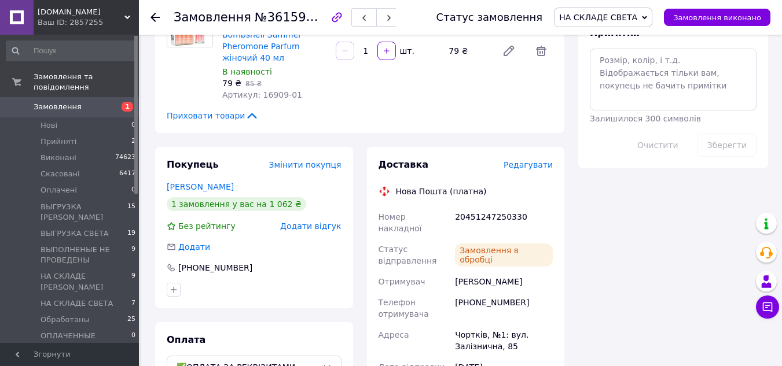
click at [153, 16] on use at bounding box center [155, 17] width 9 height 9
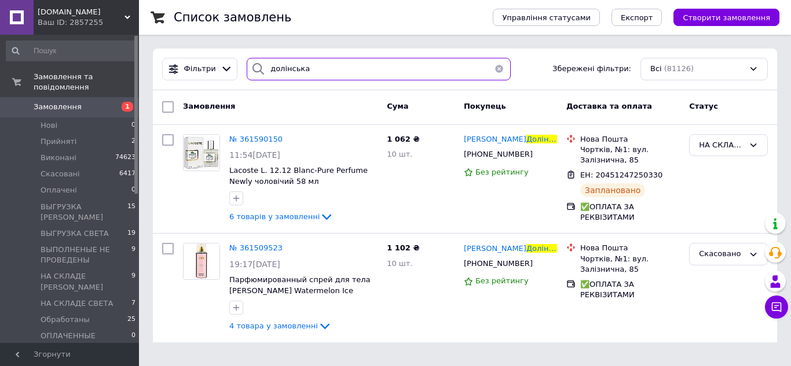
drag, startPoint x: 316, startPoint y: 75, endPoint x: 256, endPoint y: 73, distance: 59.7
click at [256, 73] on div "долінська" at bounding box center [379, 69] width 264 height 23
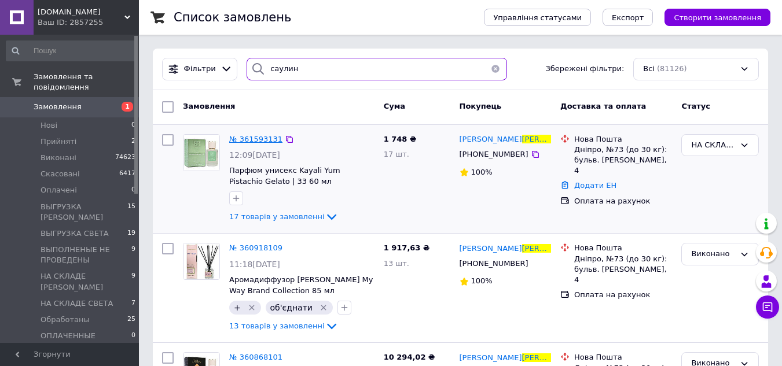
type input "саулин"
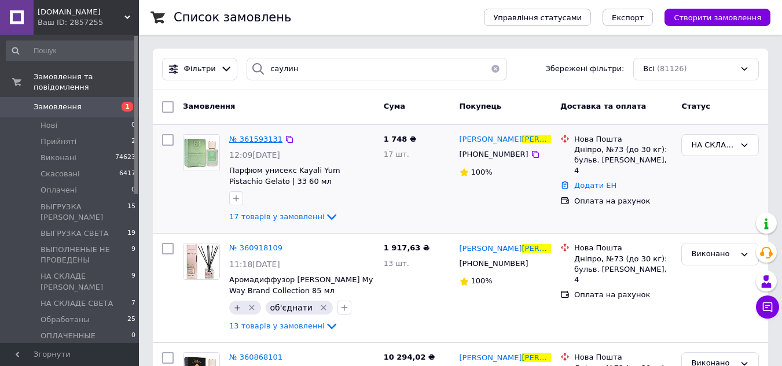
click at [272, 143] on span "№ 361593131" at bounding box center [255, 139] width 53 height 9
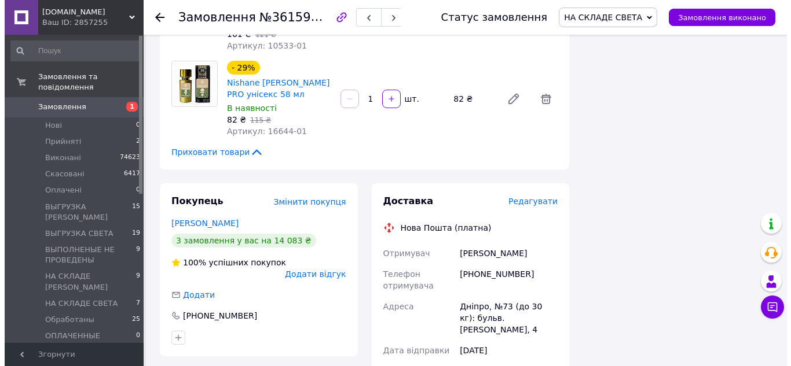
scroll to position [1610, 0]
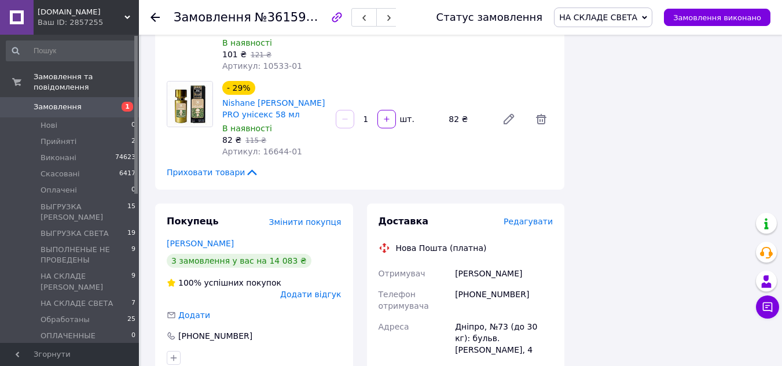
click at [527, 217] on span "Редагувати" at bounding box center [528, 221] width 49 height 9
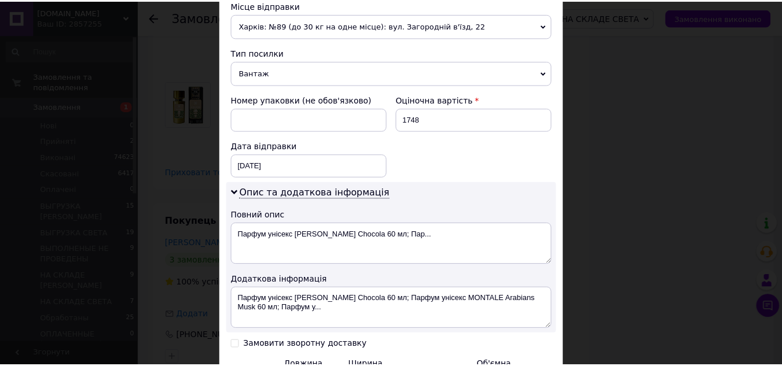
scroll to position [521, 0]
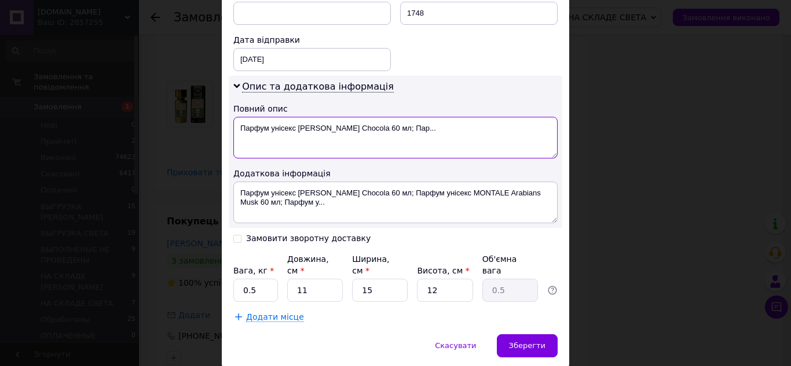
drag, startPoint x: 237, startPoint y: 130, endPoint x: 444, endPoint y: 130, distance: 206.7
click at [444, 130] on textarea "Парфум унісекс Richard White Chocola 60 мл; Пар..." at bounding box center [395, 138] width 324 height 42
paste textarea "РУПКИЙ ТОВАР!!! КРИХКЕ!!! СКЛО!!! Mir-kosmetik"
type textarea "ХРУПКИЙ ТОВАР!!! КРИХКЕ!!! СКЛО!!! Mir-kosmetik"
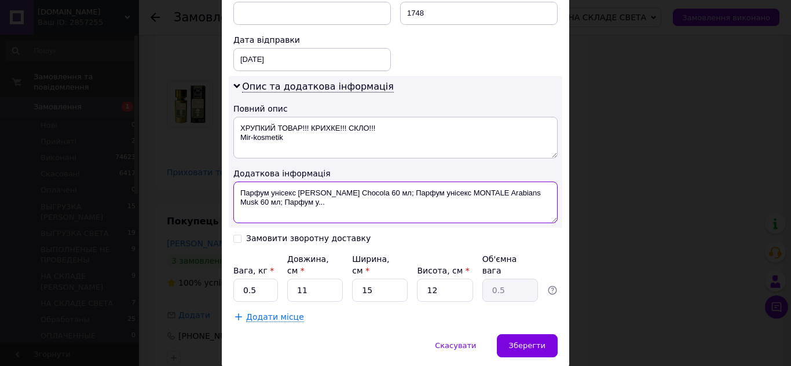
drag, startPoint x: 234, startPoint y: 192, endPoint x: 331, endPoint y: 204, distance: 96.9
click at [330, 207] on textarea "Парфум унісекс Richard White Chocola 60 мл; Парфум унісекс MONTALE Arabians Mus…" at bounding box center [395, 203] width 324 height 42
paste textarea "РУПКИЙ ТОВАР!!! КРИХКЕ!!! СКЛО!!! Mir-kosmetik"
type textarea "ХРУПКИЙ ТОВАР!!! КРИХКЕ!!! СКЛО!!! Mir-kosmetik"
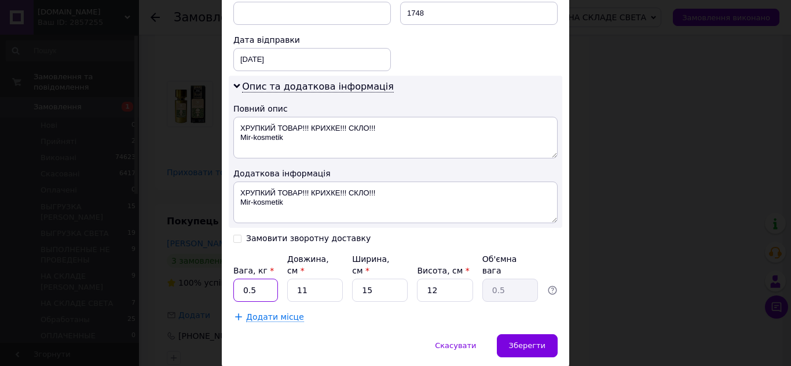
drag, startPoint x: 240, startPoint y: 275, endPoint x: 269, endPoint y: 284, distance: 29.7
click at [269, 284] on input "0.5" at bounding box center [255, 290] width 45 height 23
type input "3.5"
drag, startPoint x: 292, startPoint y: 280, endPoint x: 311, endPoint y: 281, distance: 19.1
click at [311, 281] on input "11" at bounding box center [315, 290] width 56 height 23
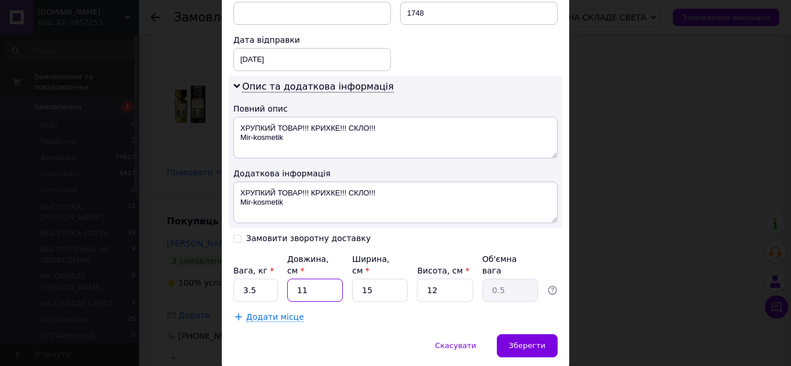
type input "1"
type input "0.1"
type input "13"
type input "0.59"
type input "1"
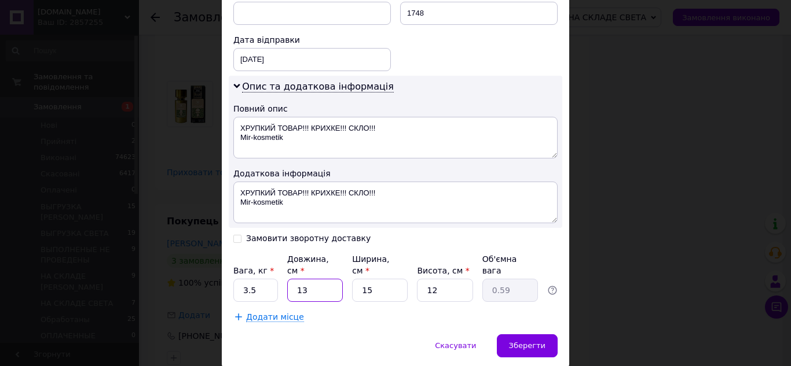
type input "0.1"
type input "14"
type input "0.63"
type input "14"
drag, startPoint x: 357, startPoint y: 280, endPoint x: 390, endPoint y: 287, distance: 33.7
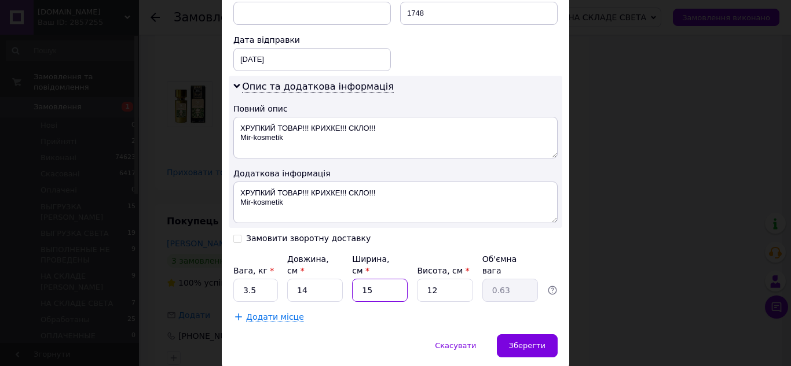
click at [390, 287] on input "15" at bounding box center [380, 290] width 56 height 23
type input "1"
type input "0.1"
type input "16"
type input "0.67"
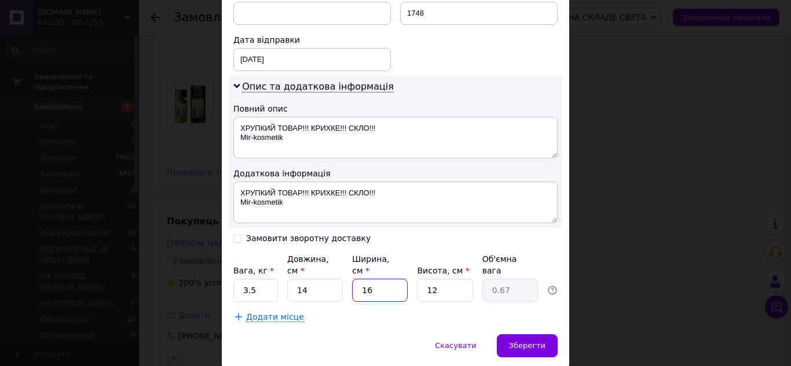
type input "16"
drag, startPoint x: 428, startPoint y: 279, endPoint x: 438, endPoint y: 280, distance: 10.4
click at [438, 280] on input "12" at bounding box center [445, 290] width 56 height 23
drag, startPoint x: 425, startPoint y: 283, endPoint x: 441, endPoint y: 283, distance: 15.6
click at [441, 283] on input "12" at bounding box center [445, 290] width 56 height 23
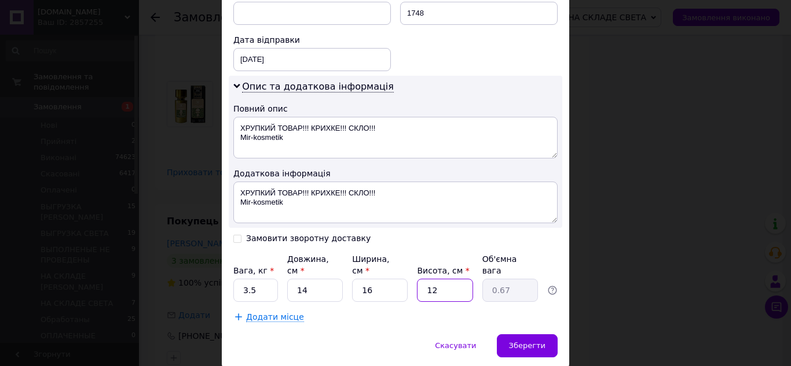
type input "2"
type input "0.11"
type input "21"
type input "1.18"
type input "21"
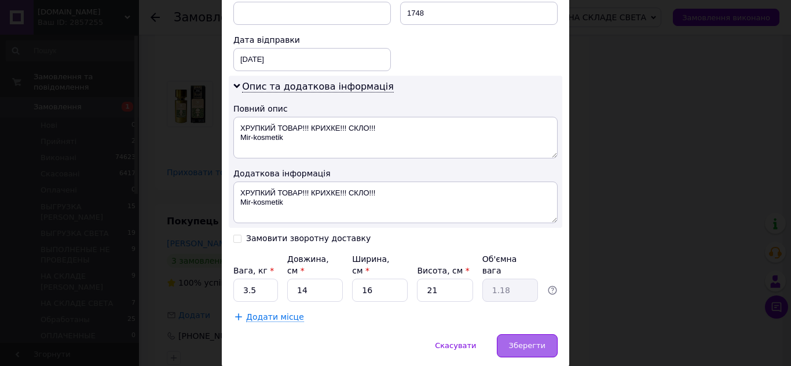
click at [529, 342] on span "Зберегти" at bounding box center [527, 346] width 36 height 9
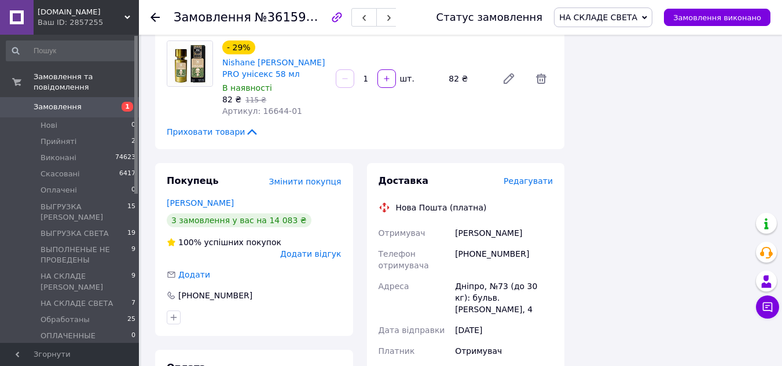
scroll to position [1668, 0]
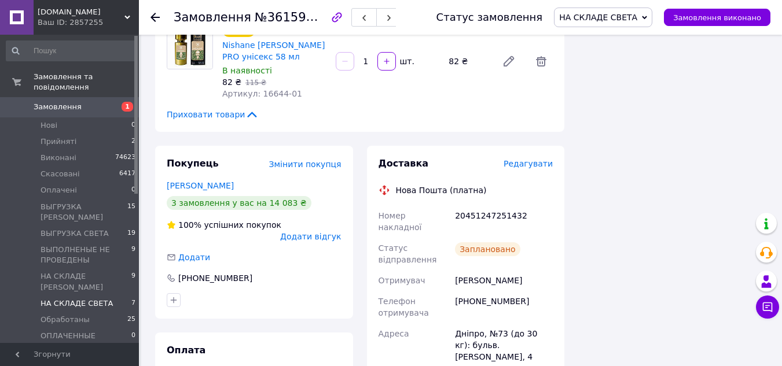
click at [78, 299] on span "НА СКЛАДЕ СВЕТА" at bounding box center [77, 304] width 72 height 10
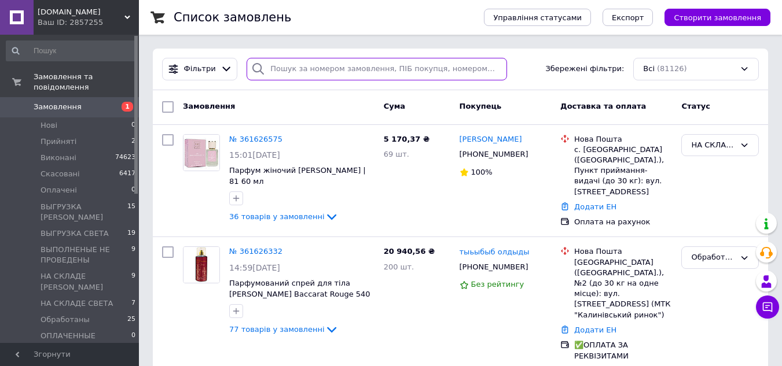
click at [291, 71] on input "search" at bounding box center [377, 69] width 260 height 23
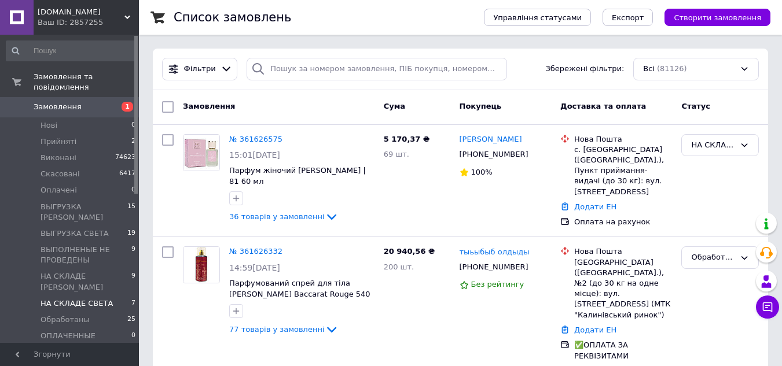
click at [79, 299] on span "НА СКЛАДЕ СВЕТА" at bounding box center [77, 304] width 72 height 10
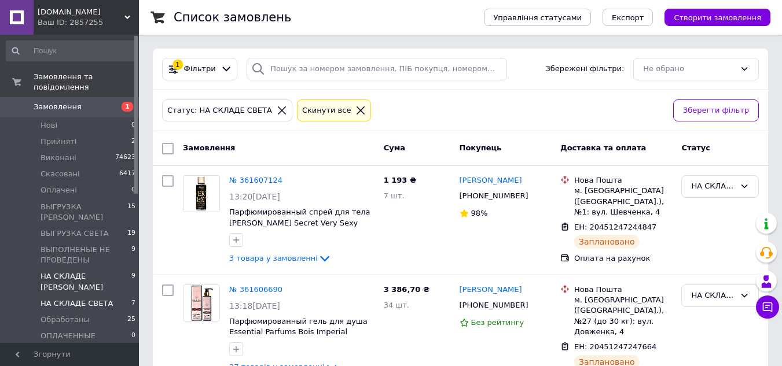
click at [74, 272] on span "НА СКЛАДЕ [PERSON_NAME]" at bounding box center [86, 282] width 91 height 21
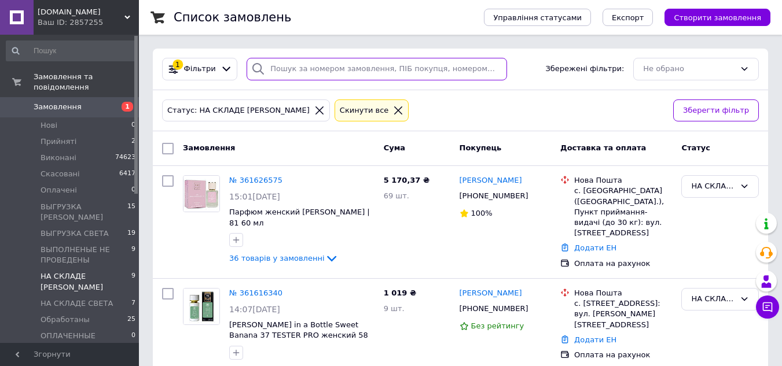
click at [307, 71] on input "search" at bounding box center [377, 69] width 260 height 23
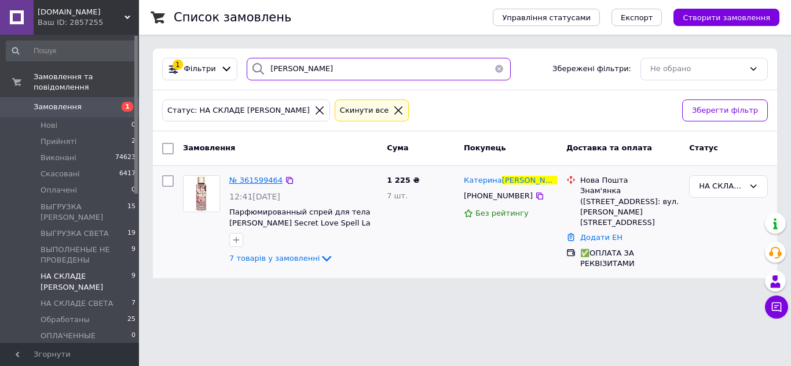
type input "волкодав"
click at [251, 183] on span "№ 361599464" at bounding box center [255, 180] width 53 height 9
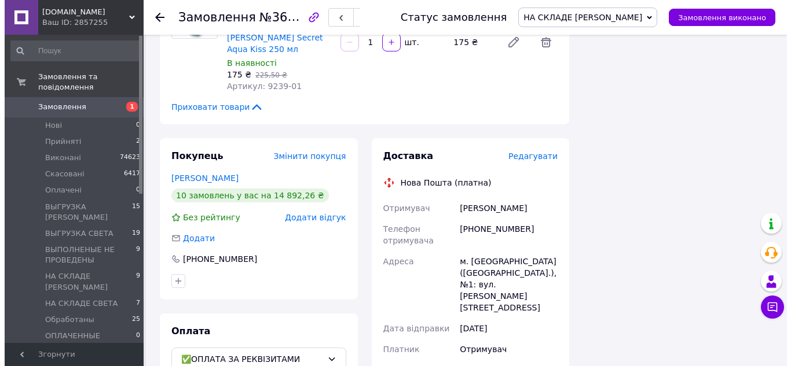
scroll to position [811, 0]
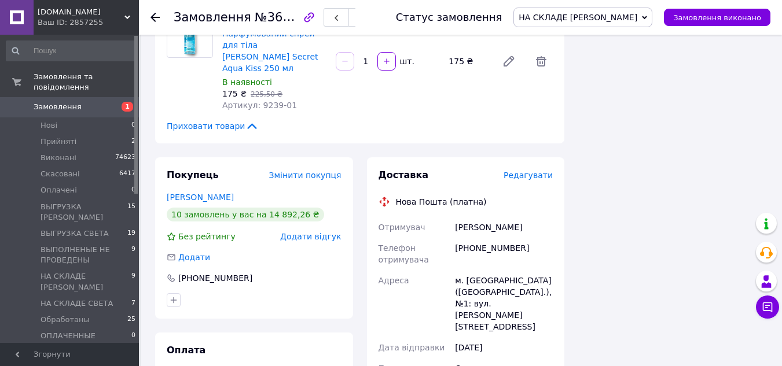
click at [525, 171] on span "Редагувати" at bounding box center [528, 175] width 49 height 9
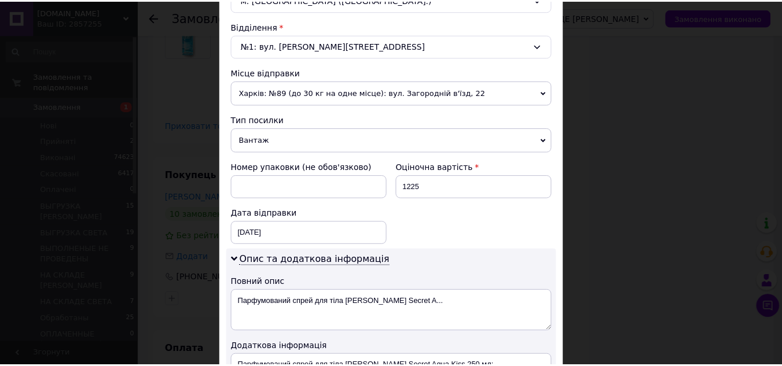
scroll to position [521, 0]
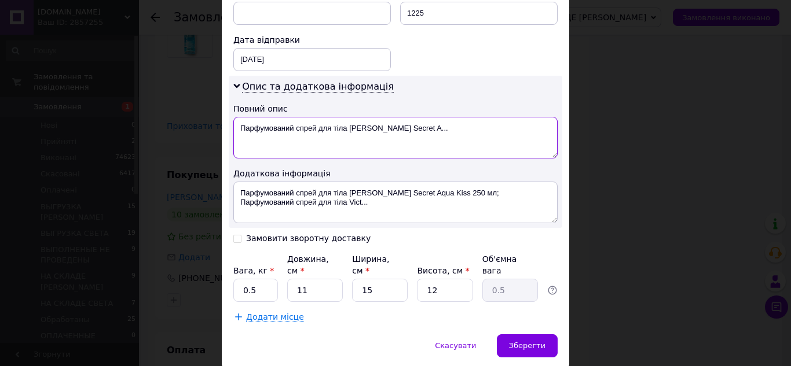
drag, startPoint x: 237, startPoint y: 122, endPoint x: 432, endPoint y: 122, distance: 194.5
click at [432, 122] on textarea "Парфумований спрей для тіла Victoria's Secret A..." at bounding box center [395, 138] width 324 height 42
paste textarea "РУПКИЙ ТОВАР!!! КРИХКЕ!!! СКЛО!!! Mir-kosmetik"
type textarea "ХРУПКИЙ ТОВАР!!! КРИХКЕ!!! СКЛО!!! Mir-kosmetik"
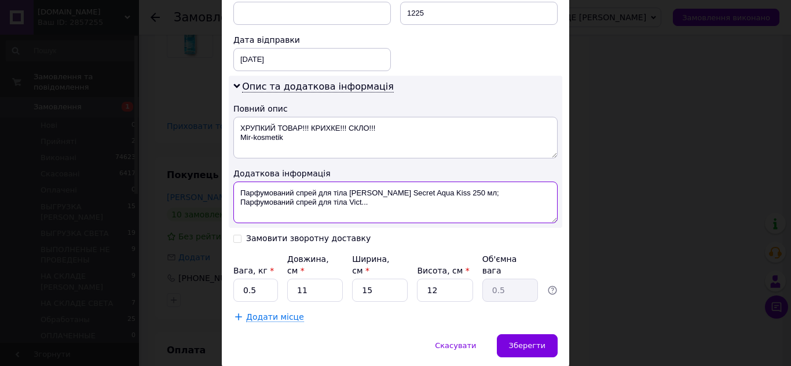
drag, startPoint x: 237, startPoint y: 190, endPoint x: 314, endPoint y: 208, distance: 79.6
click at [314, 208] on textarea "Парфумований спрей для тіла Victoria's Secret Aqua Kiss 250 мл; Парфумований сп…" at bounding box center [395, 203] width 324 height 42
paste textarea "РУПКИЙ ТОВАР!!! КРИХКЕ!!! СКЛО!!! Mir-kosmetik"
type textarea "ХРУПКИЙ ТОВАР!!! КРИХКЕ!!! СКЛО!!! Mir-kosmetik"
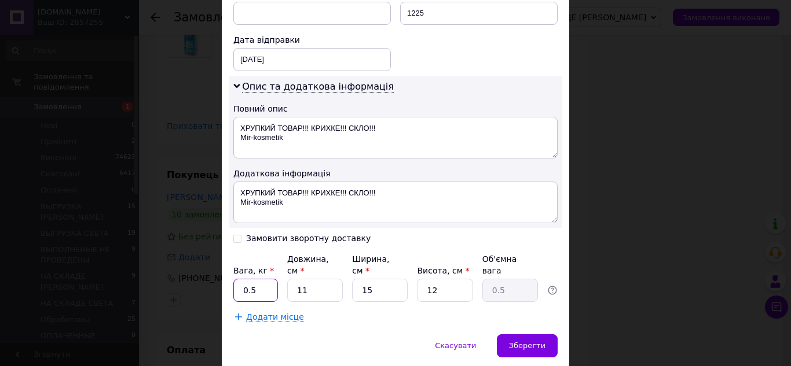
drag, startPoint x: 241, startPoint y: 284, endPoint x: 261, endPoint y: 287, distance: 19.4
click at [261, 287] on input "0.5" at bounding box center [255, 290] width 45 height 23
type input "2.1"
click at [319, 286] on input "11" at bounding box center [315, 290] width 56 height 23
type input "1"
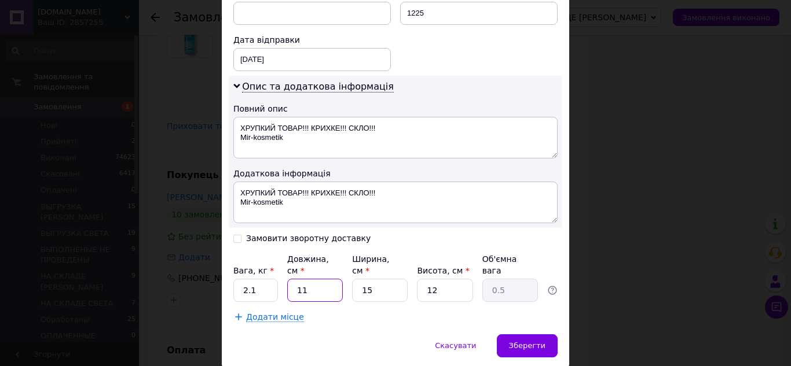
type input "0.1"
type input "16"
type input "0.72"
type input "16"
drag, startPoint x: 358, startPoint y: 282, endPoint x: 387, endPoint y: 286, distance: 28.7
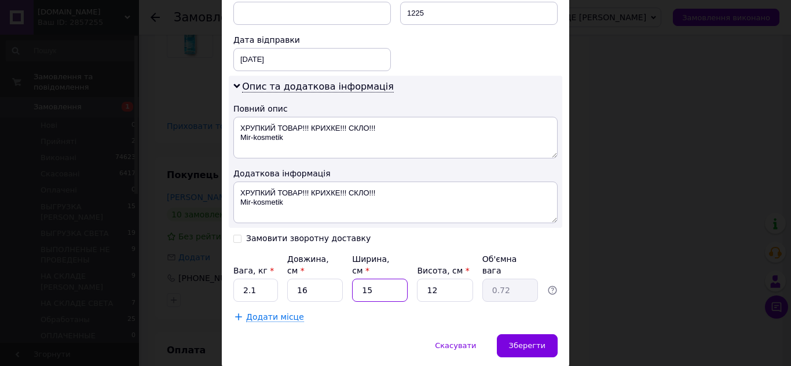
click at [387, 286] on input "15" at bounding box center [380, 290] width 56 height 23
type input "1"
type input "0.1"
type input "13"
type input "0.62"
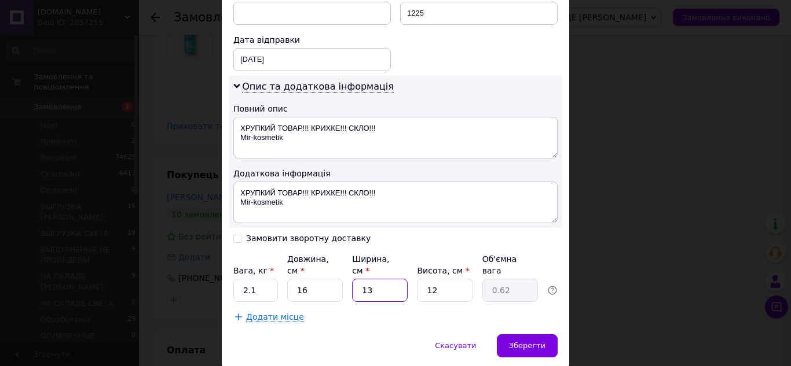
type input "13"
drag, startPoint x: 419, startPoint y: 277, endPoint x: 456, endPoint y: 285, distance: 37.9
click at [455, 285] on input "12" at bounding box center [445, 290] width 56 height 23
type input "2"
type input "0.1"
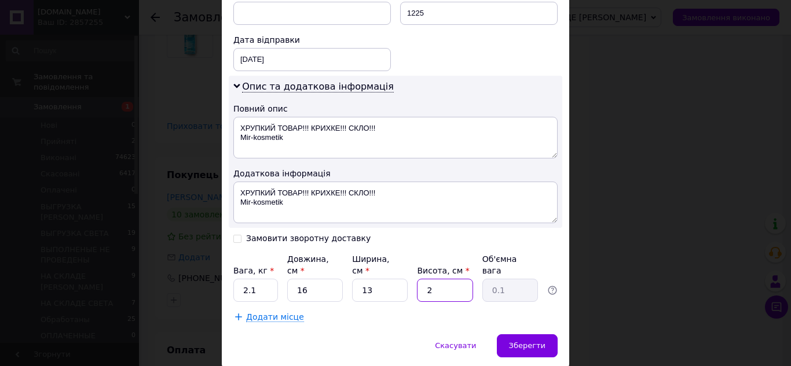
type input "21"
type input "1.09"
type input "21"
click at [533, 342] on span "Зберегти" at bounding box center [527, 346] width 36 height 9
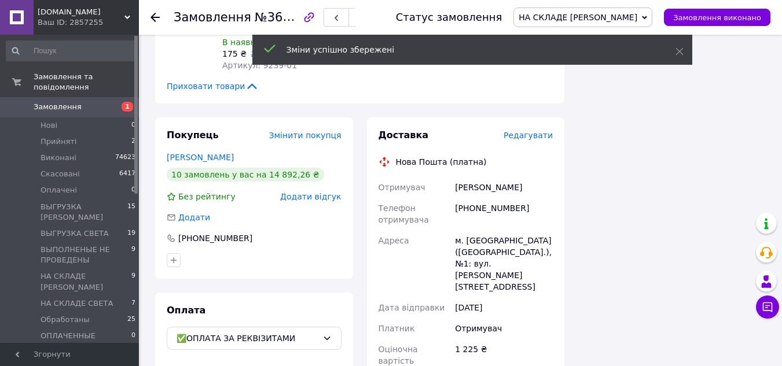
scroll to position [926, 0]
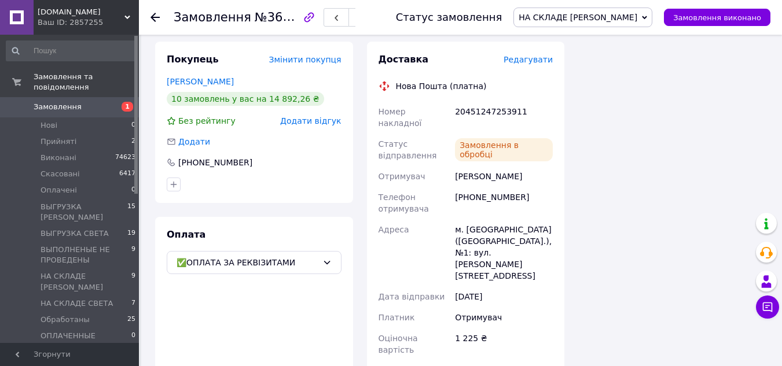
click at [153, 19] on use at bounding box center [155, 17] width 9 height 9
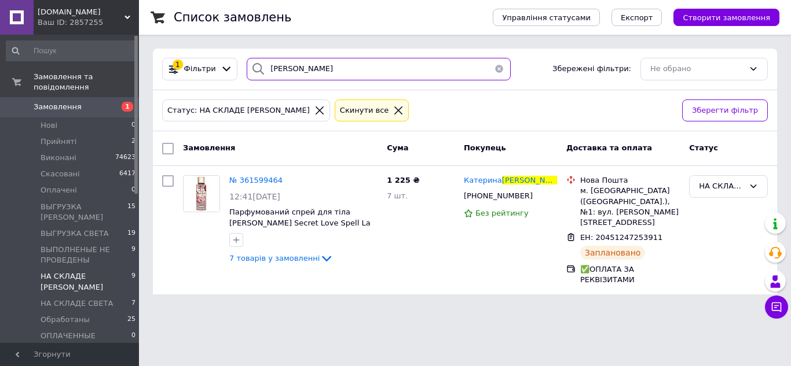
drag, startPoint x: 327, startPoint y: 72, endPoint x: 258, endPoint y: 72, distance: 68.9
click at [258, 72] on div "волкодав" at bounding box center [379, 69] width 264 height 23
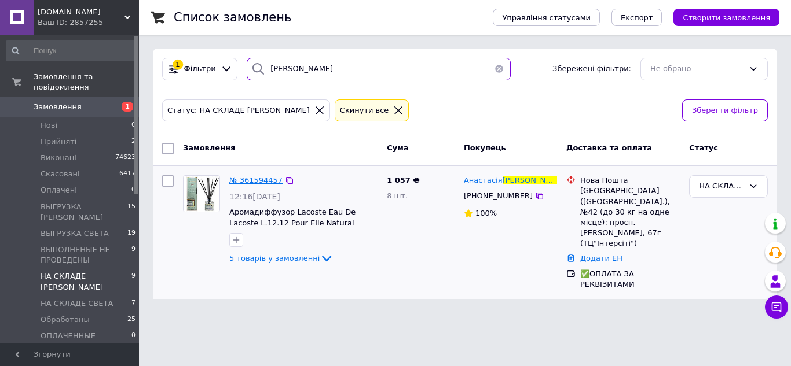
type input "бендик"
click at [254, 182] on span "№ 361594457" at bounding box center [255, 180] width 53 height 9
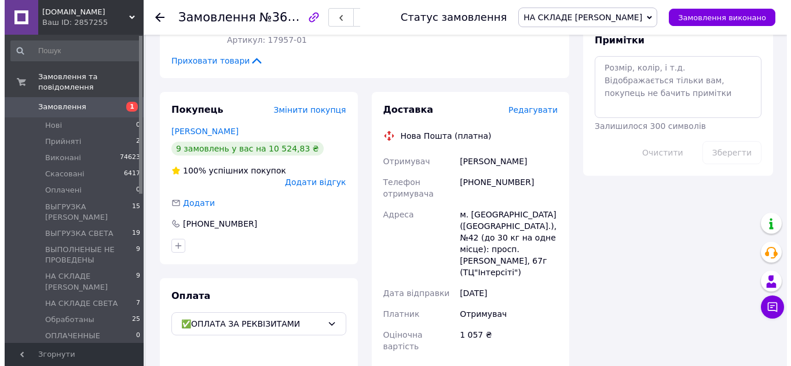
scroll to position [637, 0]
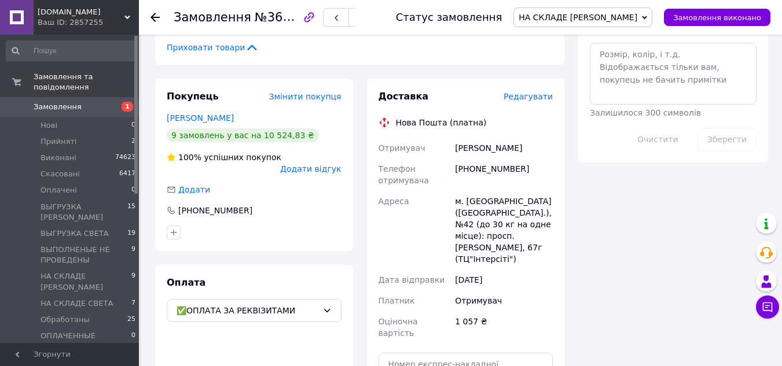
click at [518, 92] on span "Редагувати" at bounding box center [528, 96] width 49 height 9
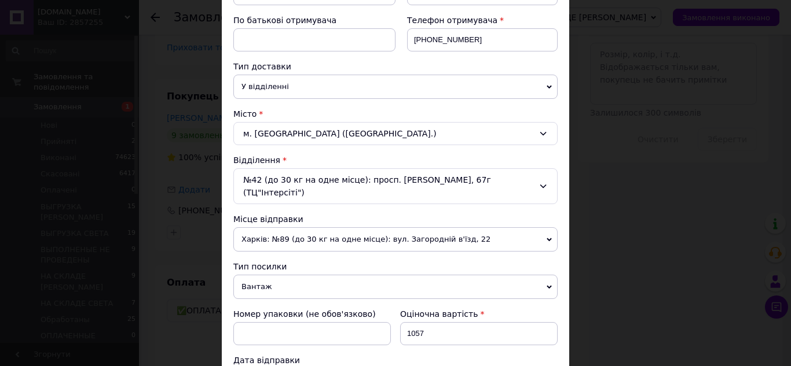
scroll to position [405, 0]
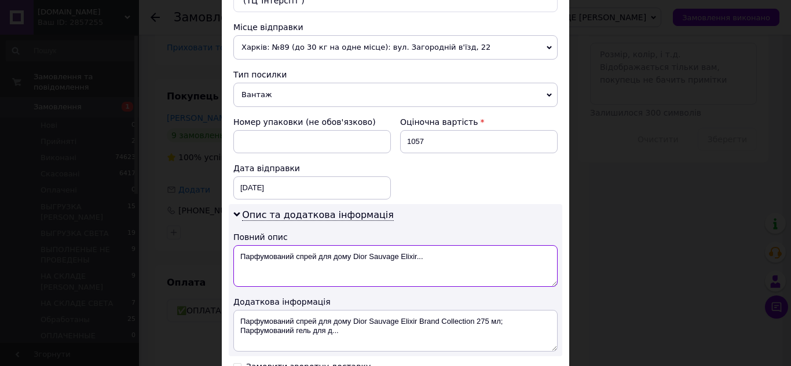
drag, startPoint x: 237, startPoint y: 258, endPoint x: 439, endPoint y: 265, distance: 201.6
click at [439, 265] on textarea "Парфумований спрей для дому Dior Sauvage Elixir..." at bounding box center [395, 266] width 324 height 42
paste textarea "РУПКИЙ ТОВАР!!! КРИХКЕ!!! СКЛО!!! Mir-kosmetik"
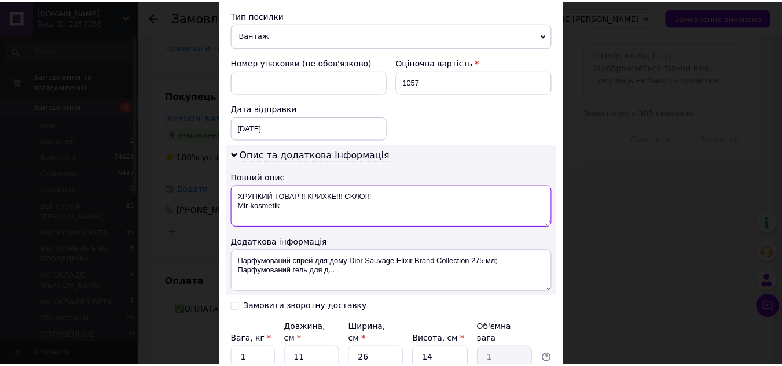
scroll to position [521, 0]
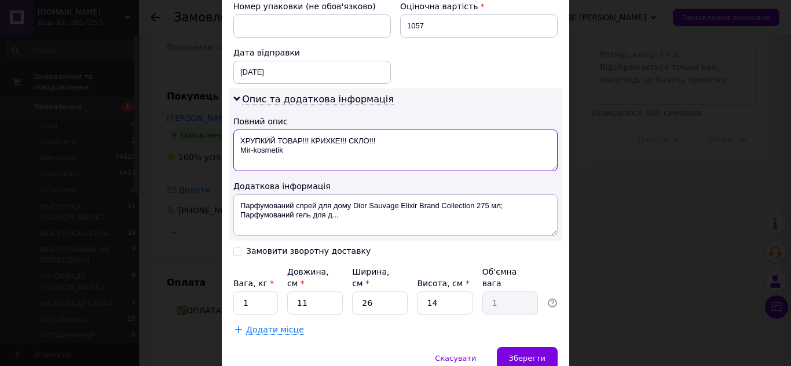
type textarea "ХРУПКИЙ ТОВАР!!! КРИХКЕ!!! СКЛО!!! Mir-kosmetik"
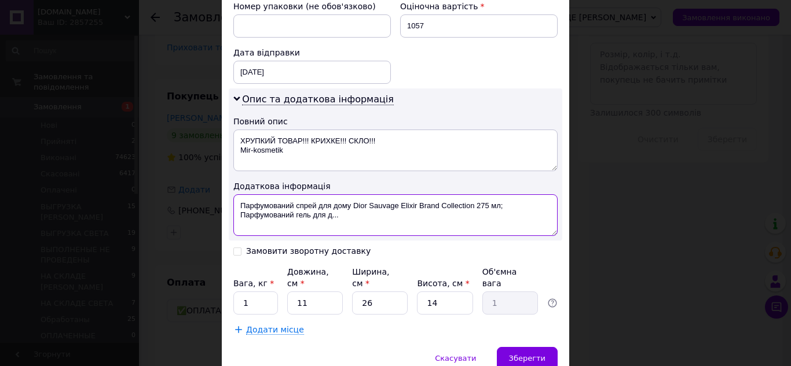
drag, startPoint x: 272, startPoint y: 214, endPoint x: 379, endPoint y: 225, distance: 107.7
click at [379, 225] on textarea "Парфумований спрей для дому Dior Sauvage Elixir Brand Collection 275 мл; Парфум…" at bounding box center [395, 216] width 324 height 42
paste textarea "РУПКИЙ ТОВАР!!! КРИХКЕ!!! СКЛО!!! Mir-kosmetik"
type textarea "ХРУПКИЙ ТОВАР!!! КРИХКЕ!!! СКЛО!!! Mir-kosmetik"
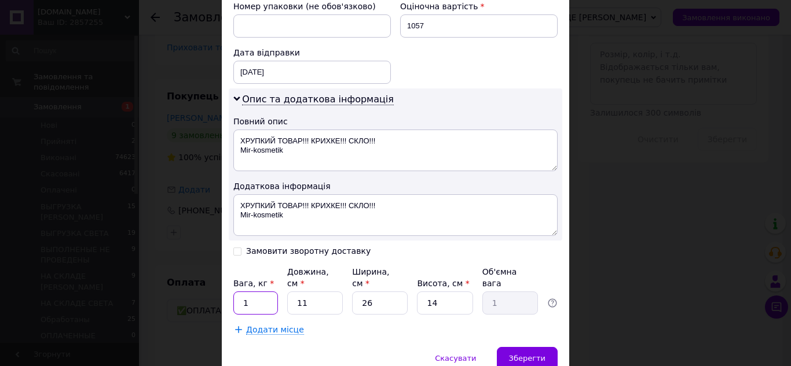
drag, startPoint x: 240, startPoint y: 292, endPoint x: 258, endPoint y: 296, distance: 18.5
click at [258, 296] on input "1" at bounding box center [255, 303] width 45 height 23
type input "2.8"
drag, startPoint x: 292, startPoint y: 295, endPoint x: 321, endPoint y: 298, distance: 28.6
click at [321, 298] on input "11" at bounding box center [315, 303] width 56 height 23
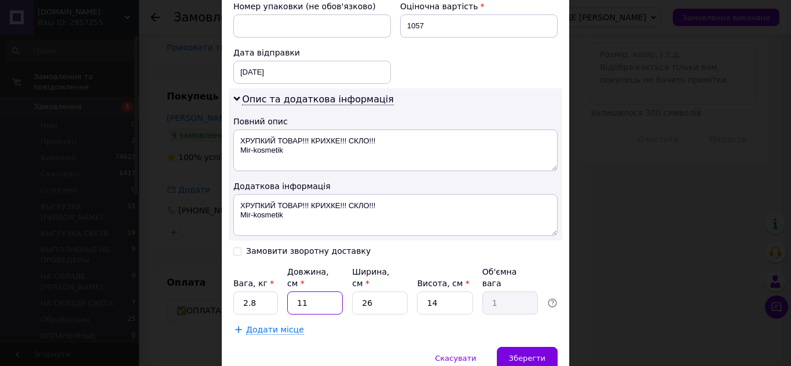
type input "1"
type input "0.1"
type input "18"
type input "1.64"
type input "18"
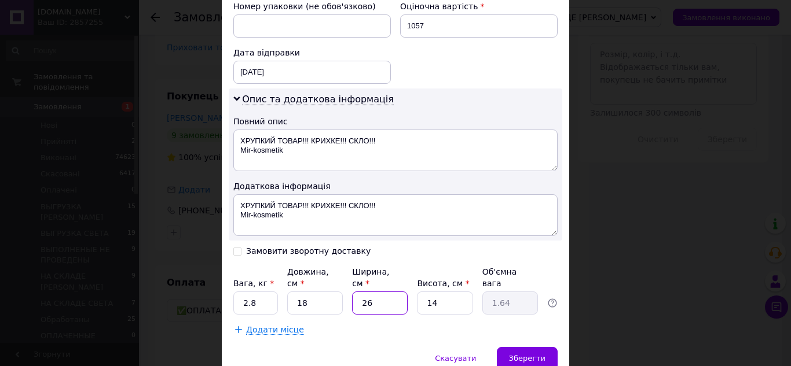
drag, startPoint x: 358, startPoint y: 294, endPoint x: 383, endPoint y: 298, distance: 25.9
click at [383, 298] on input "26" at bounding box center [380, 303] width 56 height 23
type input "2"
type input "0.13"
type input "26"
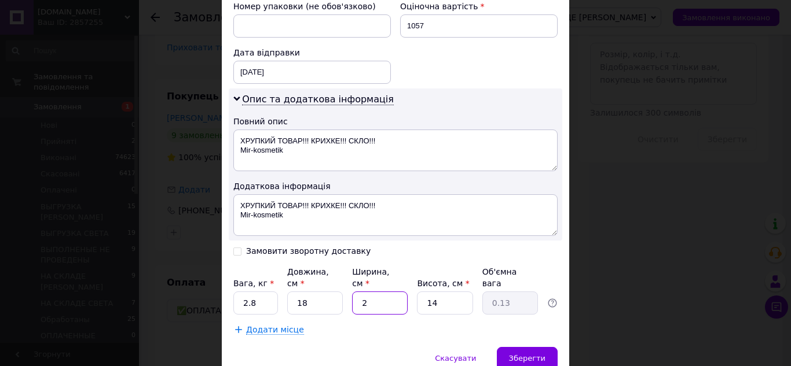
type input "1.64"
drag, startPoint x: 434, startPoint y: 292, endPoint x: 450, endPoint y: 296, distance: 17.3
click at [450, 296] on input "14" at bounding box center [445, 303] width 56 height 23
type input "2"
type input "0.23"
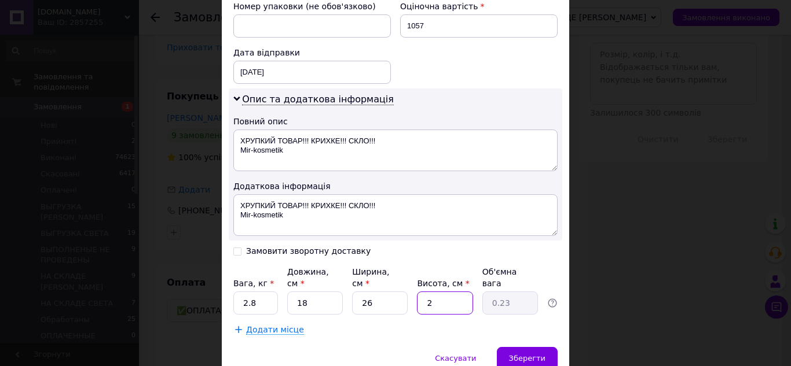
type input "21"
type input "2.46"
type input "21"
click at [515, 354] on span "Зберегти" at bounding box center [527, 358] width 36 height 9
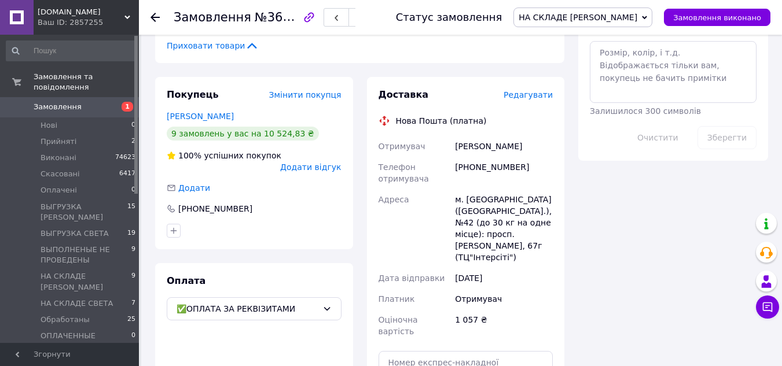
scroll to position [579, 0]
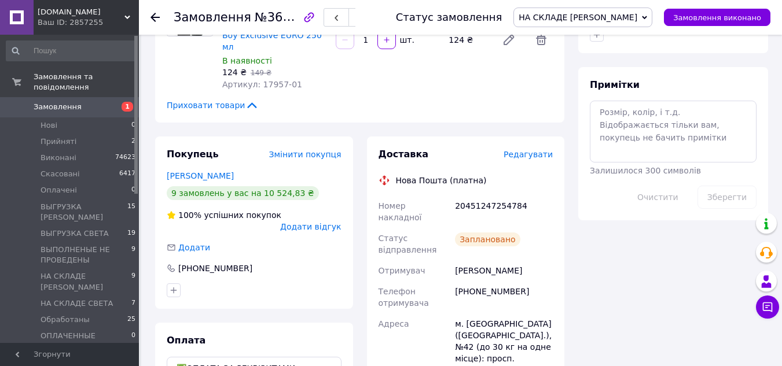
click at [157, 16] on icon at bounding box center [155, 17] width 9 height 9
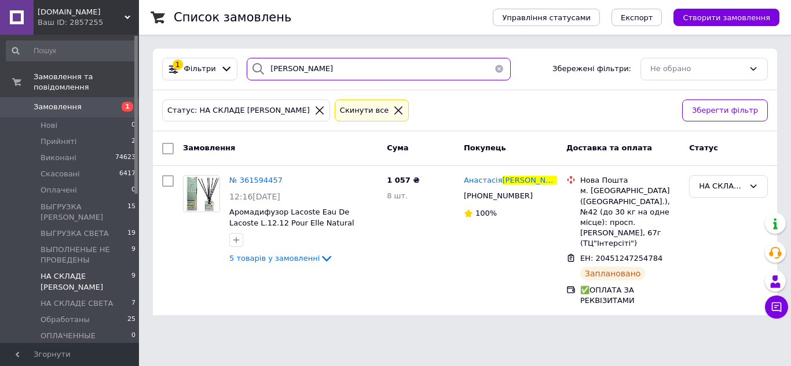
drag, startPoint x: 331, startPoint y: 72, endPoint x: 261, endPoint y: 72, distance: 70.6
click at [261, 72] on div "бендик" at bounding box center [379, 69] width 264 height 23
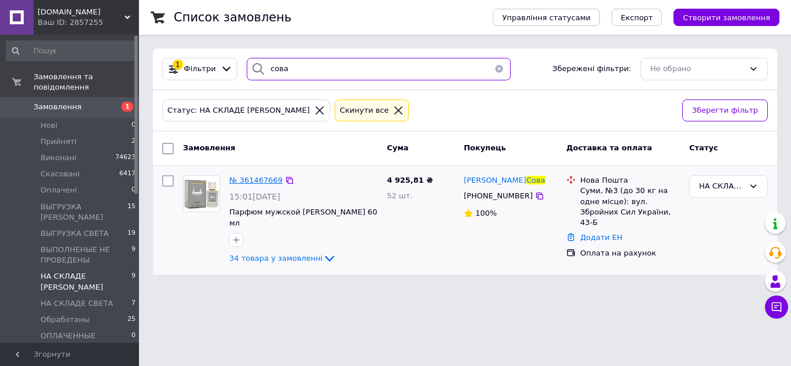
type input "сова"
click at [267, 179] on span "№ 361467669" at bounding box center [255, 180] width 53 height 9
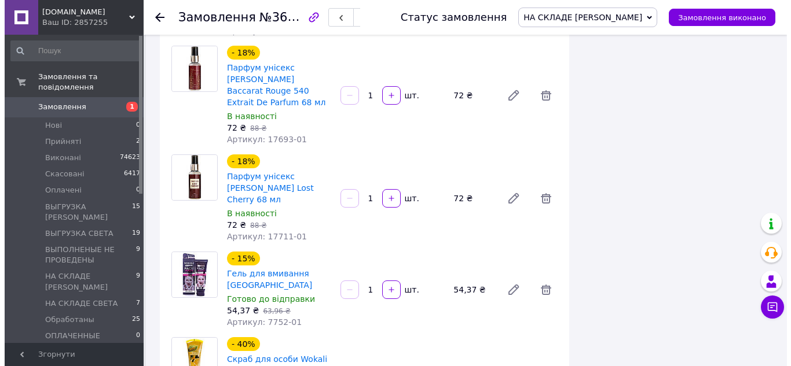
scroll to position [3126, 0]
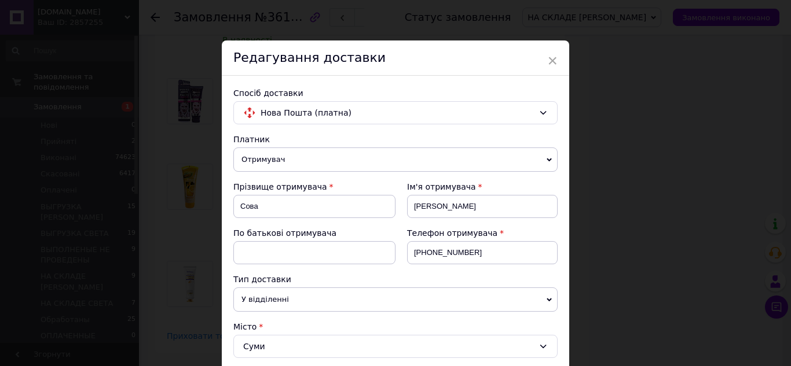
click at [270, 161] on span "Отримувач" at bounding box center [395, 160] width 324 height 24
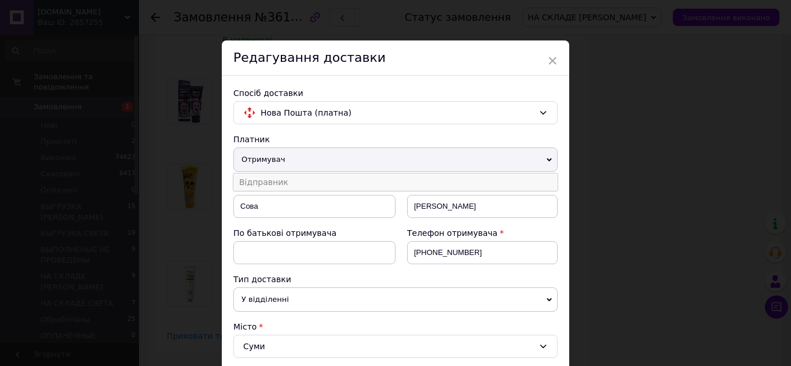
click at [270, 183] on li "Відправник" at bounding box center [395, 182] width 324 height 17
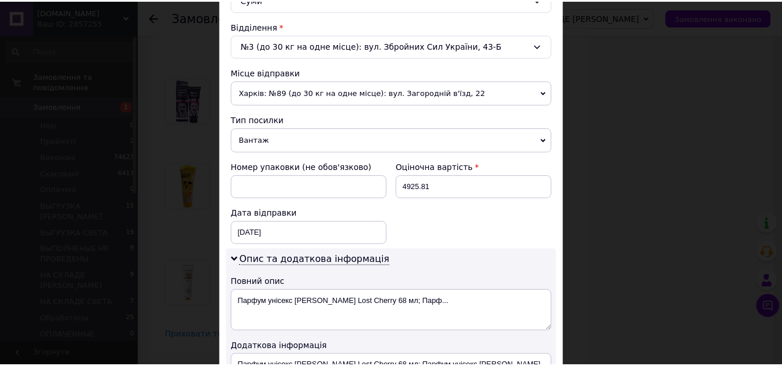
scroll to position [521, 0]
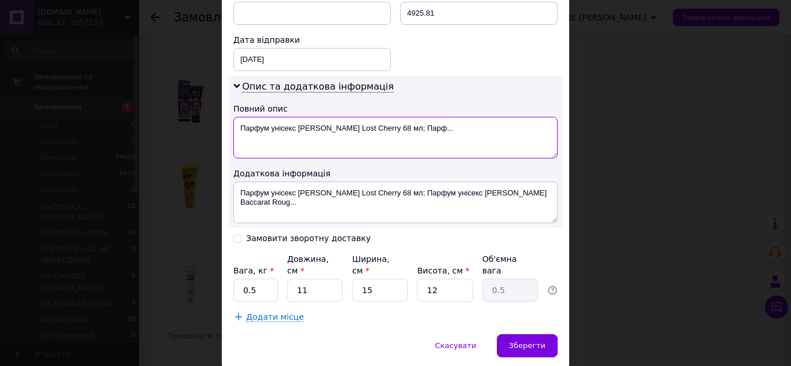
drag, startPoint x: 236, startPoint y: 131, endPoint x: 441, endPoint y: 137, distance: 205.0
click at [442, 140] on textarea "Парфум унісекс Tom Ford Lost Cherry 68 мл; Парф..." at bounding box center [395, 138] width 324 height 42
paste textarea "РУПКИЙ ТОВАР!!! КРИХКЕ!!! СКЛО!!! Mir-kosmetik"
type textarea "ХРУПКИЙ ТОВАР!!! КРИХКЕ!!! СКЛО!!! Mir-kosmetik"
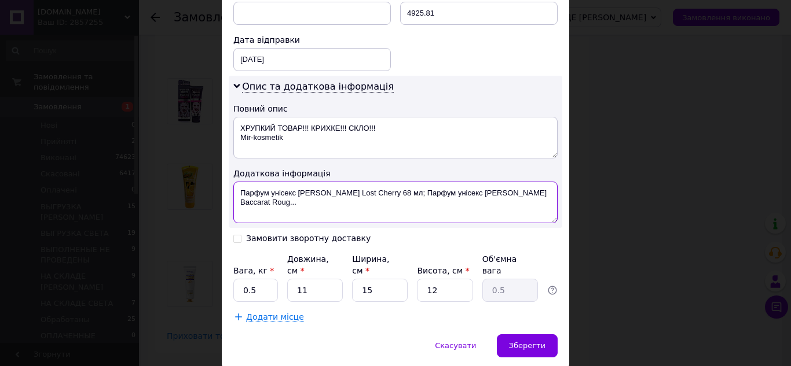
drag, startPoint x: 239, startPoint y: 191, endPoint x: 324, endPoint y: 205, distance: 86.2
click at [324, 205] on textarea "Парфум унісекс Tom Ford Lost Cherry 68 мл; Парфум унісекс Maison Francis Kurkdj…" at bounding box center [395, 203] width 324 height 42
paste textarea "РУПКИЙ ТОВАР!!! КРИХКЕ!!! СКЛО!!! Mir-kosmetik"
type textarea "ХРУПКИЙ ТОВАР!!! КРИХКЕ!!! СКЛО!!! Mir-kosmetik"
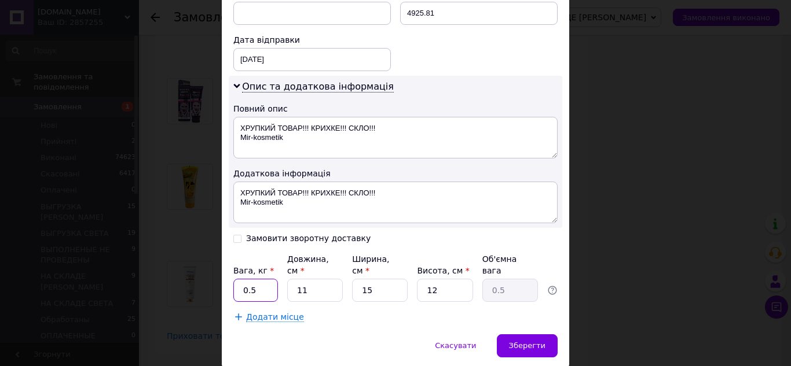
drag, startPoint x: 239, startPoint y: 281, endPoint x: 252, endPoint y: 281, distance: 13.9
click at [252, 281] on input "0.5" at bounding box center [255, 290] width 45 height 23
type input "10.1"
drag, startPoint x: 314, startPoint y: 285, endPoint x: 320, endPoint y: 285, distance: 5.8
click at [318, 285] on input "11" at bounding box center [315, 290] width 56 height 23
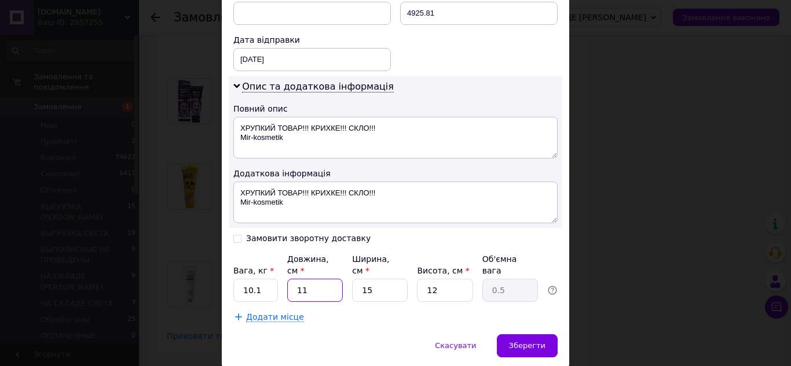
type input "3"
type input "0.14"
type input "35"
type input "1.58"
type input "35"
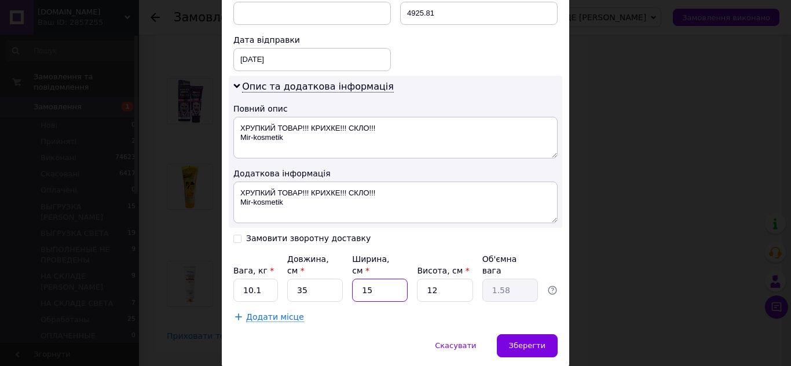
drag, startPoint x: 358, startPoint y: 278, endPoint x: 388, endPoint y: 285, distance: 30.5
click at [386, 284] on input "15" at bounding box center [380, 290] width 56 height 23
type input "2"
type input "0.21"
type input "26"
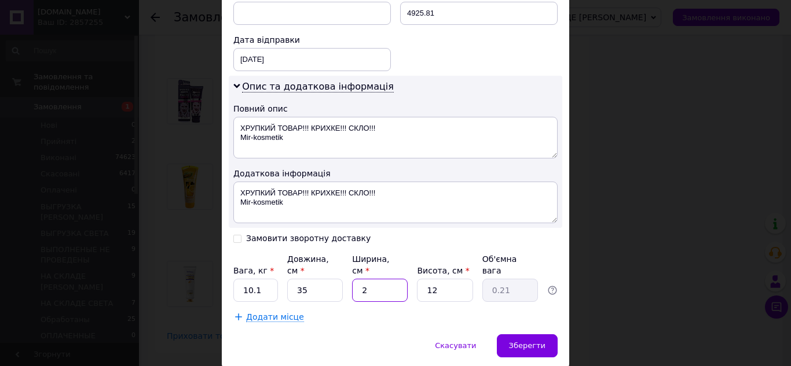
type input "2.73"
type input "26"
drag, startPoint x: 423, startPoint y: 280, endPoint x: 458, endPoint y: 289, distance: 36.5
click at [458, 289] on input "12" at bounding box center [445, 290] width 56 height 23
type input "2"
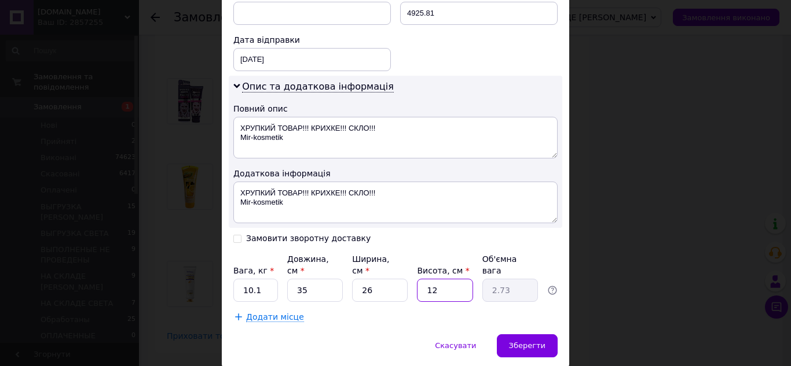
type input "0.46"
type input "24"
type input "5.46"
type input "24"
click at [526, 342] on span "Зберегти" at bounding box center [527, 346] width 36 height 9
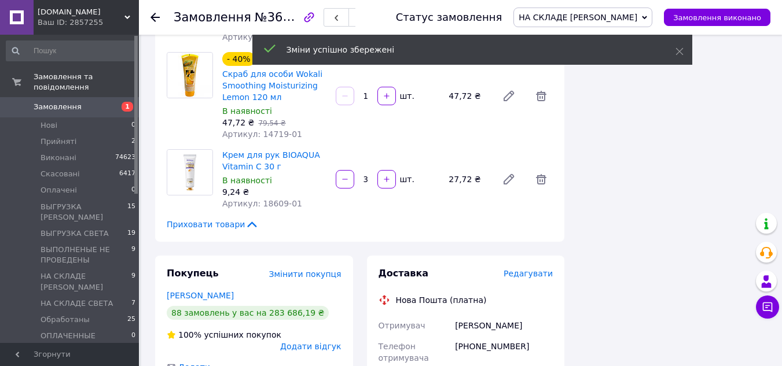
scroll to position [3242, 0]
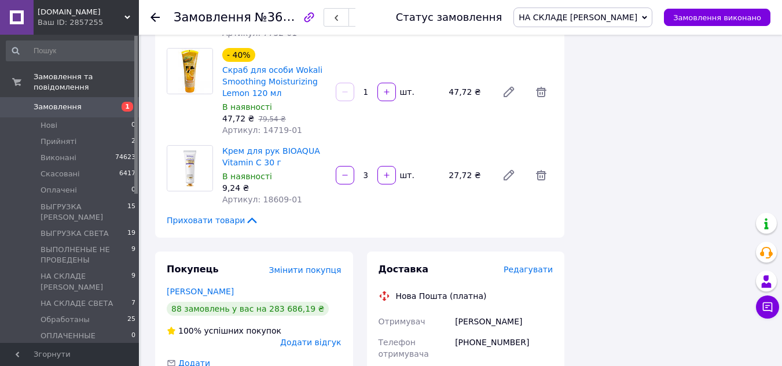
click at [156, 16] on icon at bounding box center [155, 17] width 9 height 9
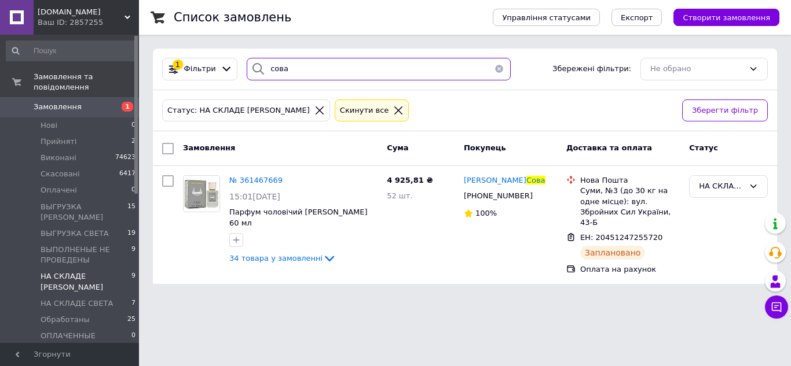
drag, startPoint x: 302, startPoint y: 70, endPoint x: 253, endPoint y: 72, distance: 49.2
click at [253, 72] on div "сова" at bounding box center [379, 69] width 264 height 23
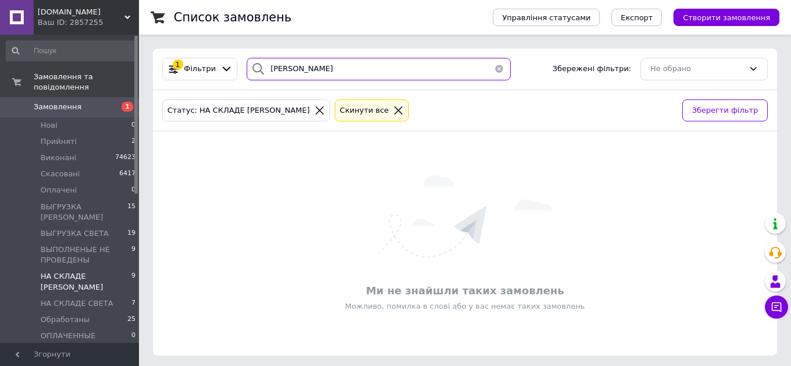
type input "пенедюк"
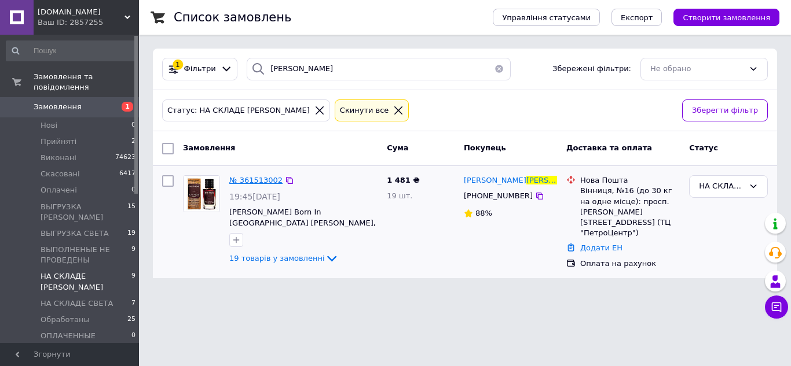
click at [266, 183] on span "№ 361513002" at bounding box center [255, 180] width 53 height 9
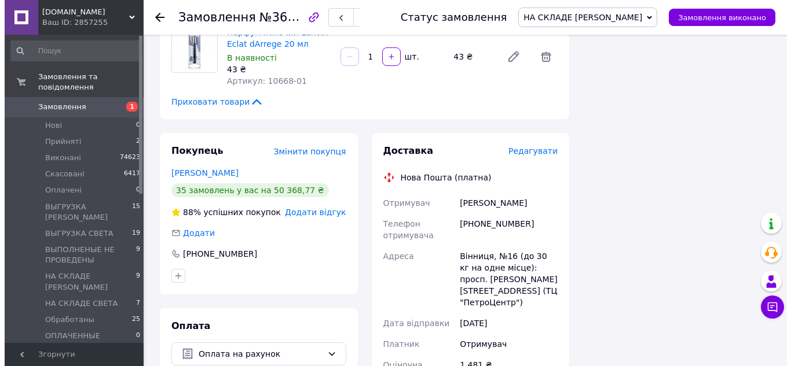
scroll to position [1853, 0]
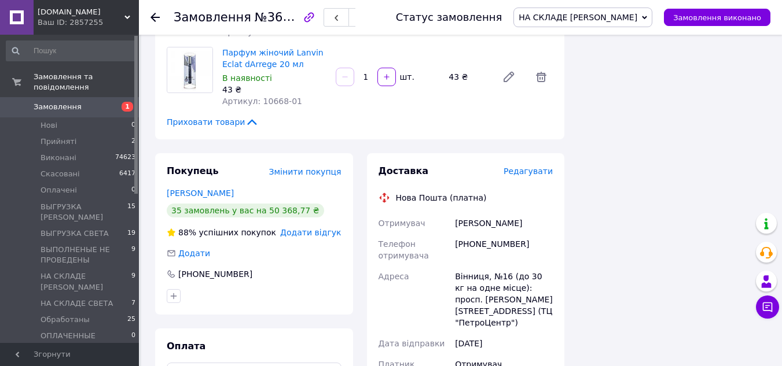
click at [526, 167] on span "Редагувати" at bounding box center [528, 171] width 49 height 9
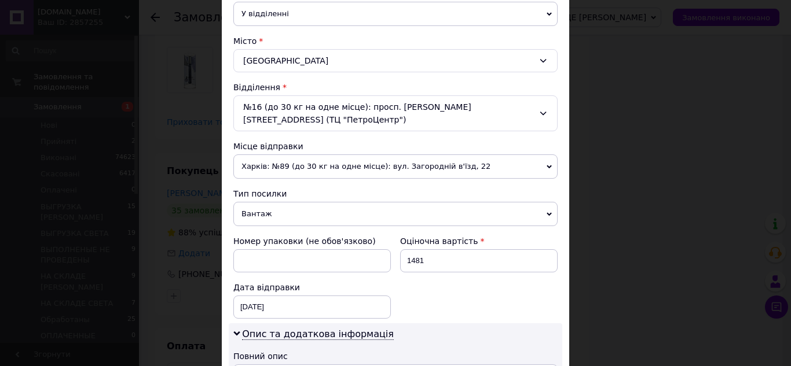
scroll to position [347, 0]
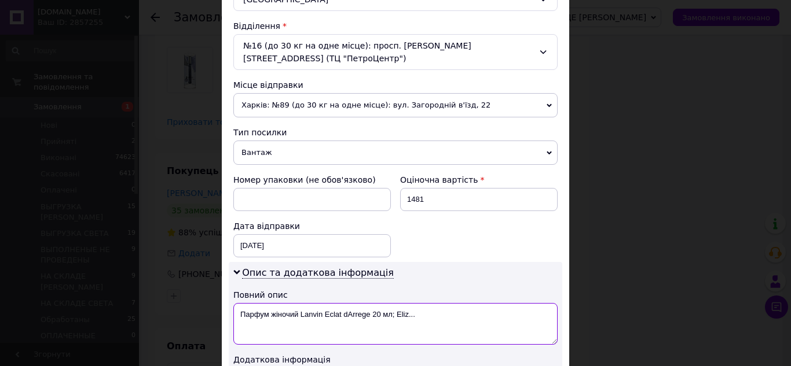
drag, startPoint x: 239, startPoint y: 304, endPoint x: 435, endPoint y: 321, distance: 197.6
click at [435, 321] on textarea "Парфум жіночий Lanvin Eclat dArrege 20 мл; Eliz..." at bounding box center [395, 324] width 324 height 42
paste textarea "РУПКИЙ ТОВАР!!! КРИХКЕ!!! СКЛО!!! Mir-kosmetik"
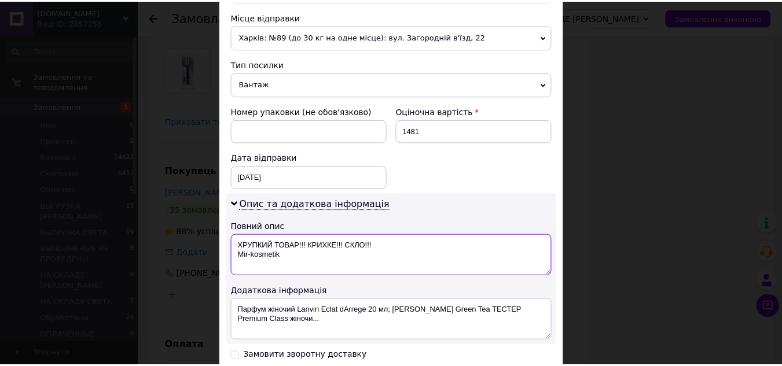
scroll to position [521, 0]
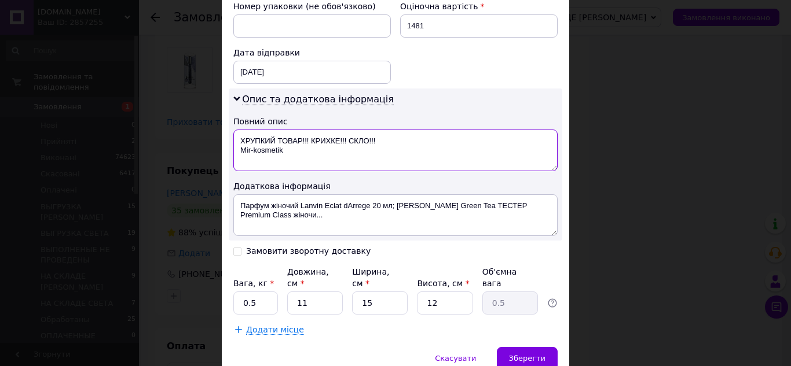
type textarea "ХРУПКИЙ ТОВАР!!! КРИХКЕ!!! СКЛО!!! Mir-kosmetik"
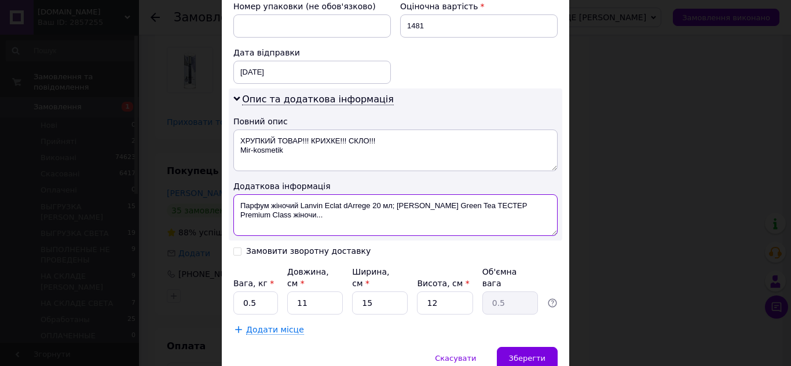
drag, startPoint x: 238, startPoint y: 192, endPoint x: 331, endPoint y: 214, distance: 95.6
click at [331, 215] on textarea "Парфум жіночий Lanvin Eclat dArrege 20 мл; Elizabeth Arden Green Tea ТЕСТЕР Pre…" at bounding box center [395, 216] width 324 height 42
paste textarea "РУПКИЙ ТОВАР!!! КРИХКЕ!!! СКЛО!!! Mir-kosmetik"
type textarea "ХРУПКИЙ ТОВАР!!! КРИХКЕ!!! СКЛО!!! Mir-kosmetik"
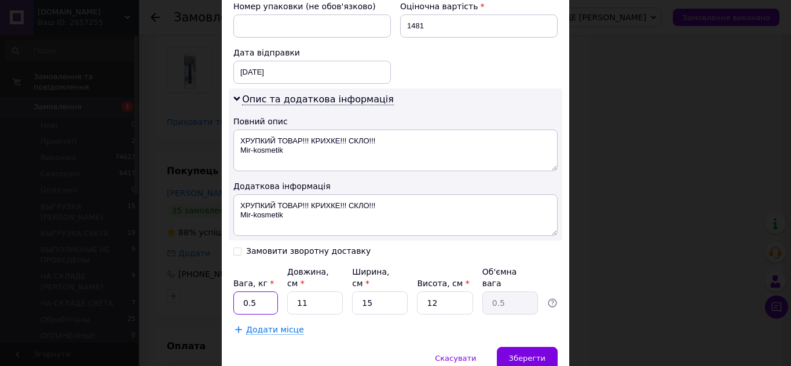
drag, startPoint x: 241, startPoint y: 280, endPoint x: 260, endPoint y: 281, distance: 19.1
click at [260, 292] on input "0.5" at bounding box center [255, 303] width 45 height 23
type input "3.2"
click at [314, 292] on input "11" at bounding box center [315, 303] width 56 height 23
type input "1"
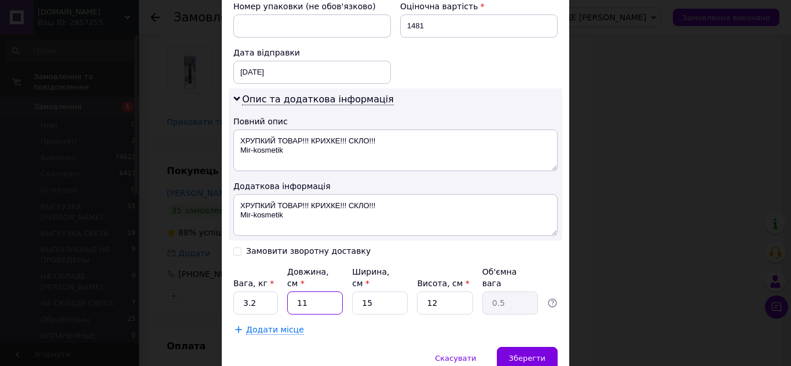
type input "0.1"
type input "14"
type input "0.63"
type input "14"
drag, startPoint x: 372, startPoint y: 283, endPoint x: 382, endPoint y: 284, distance: 9.3
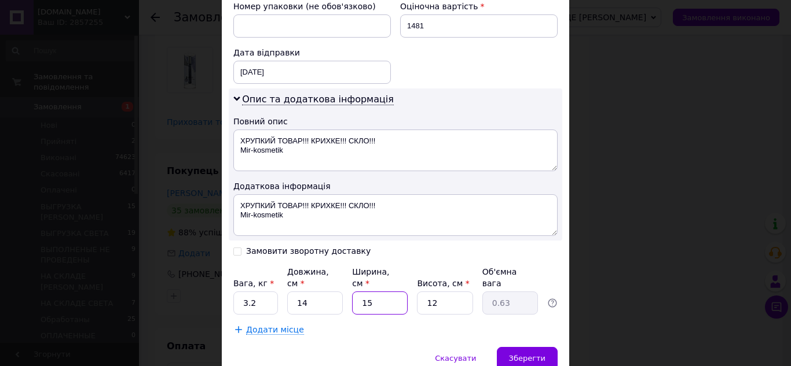
click at [382, 292] on input "15" at bounding box center [380, 303] width 56 height 23
type input "2"
type input "0.1"
type input "1"
type input "0.1"
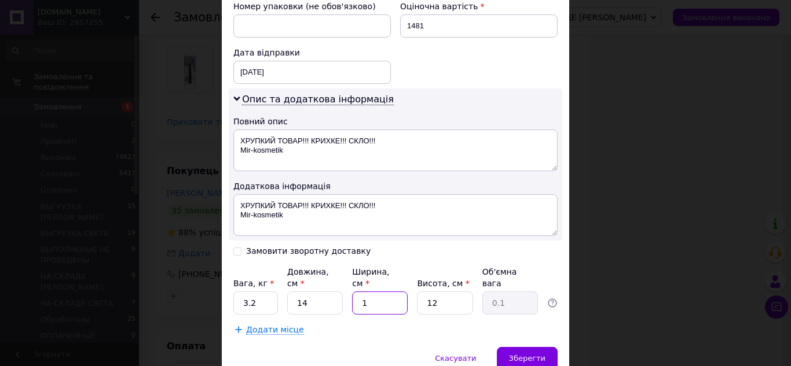
type input "18"
type input "0.76"
type input "18"
drag, startPoint x: 420, startPoint y: 279, endPoint x: 446, endPoint y: 283, distance: 25.8
click at [446, 292] on input "12" at bounding box center [445, 303] width 56 height 23
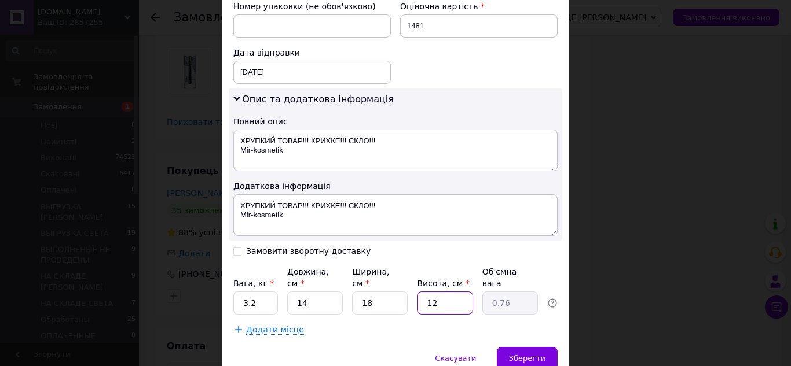
type input "2"
type input "0.13"
type input "26"
type input "1.64"
type input "26"
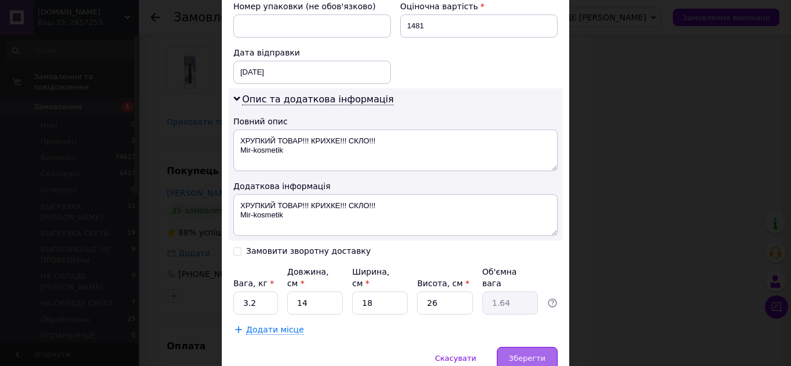
click at [526, 354] on span "Зберегти" at bounding box center [527, 358] width 36 height 9
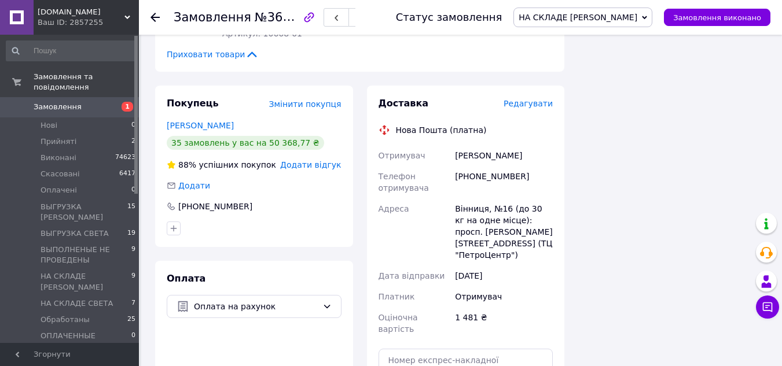
scroll to position [1968, 0]
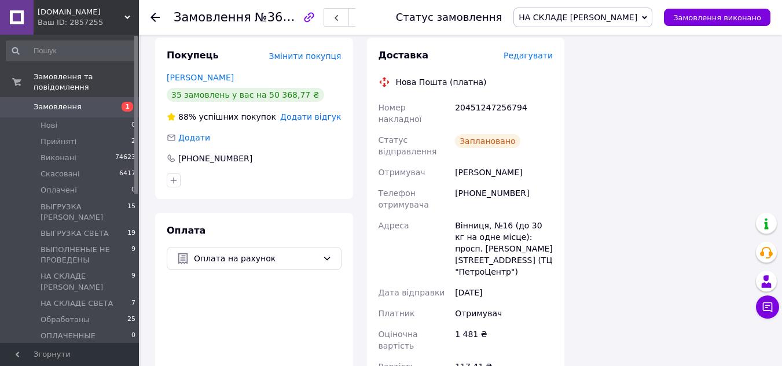
click at [154, 18] on use at bounding box center [155, 17] width 9 height 9
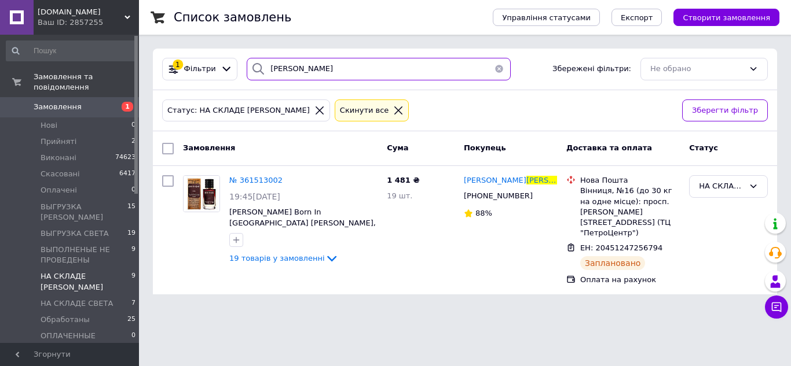
drag, startPoint x: 299, startPoint y: 76, endPoint x: 261, endPoint y: 76, distance: 38.2
click at [261, 76] on div "пенедюк" at bounding box center [379, 69] width 264 height 23
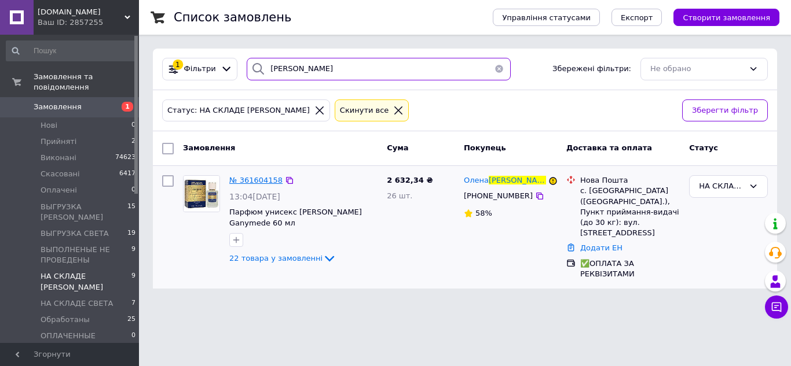
type input "бабенко"
click at [266, 178] on span "№ 361604158" at bounding box center [255, 180] width 53 height 9
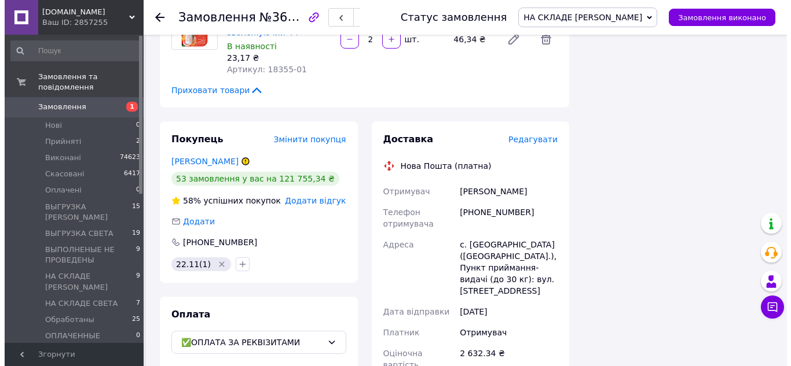
scroll to position [2084, 0]
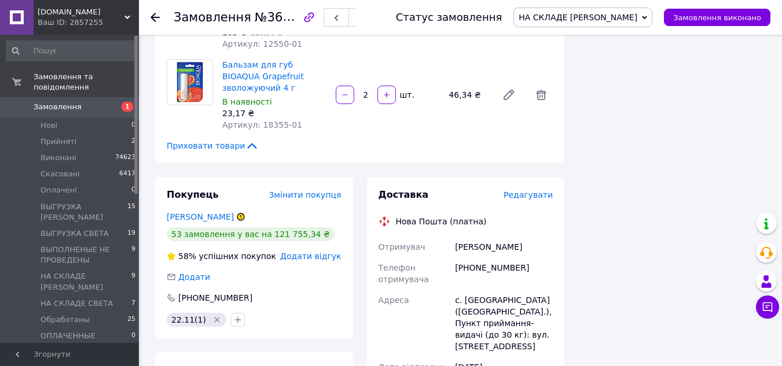
click at [527, 190] on span "Редагувати" at bounding box center [528, 194] width 49 height 9
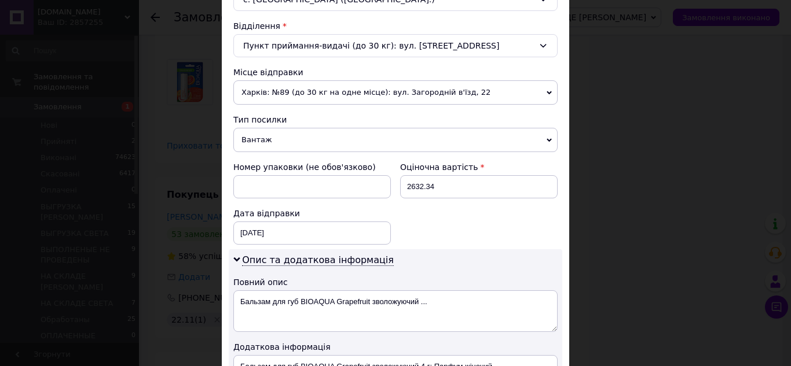
scroll to position [463, 0]
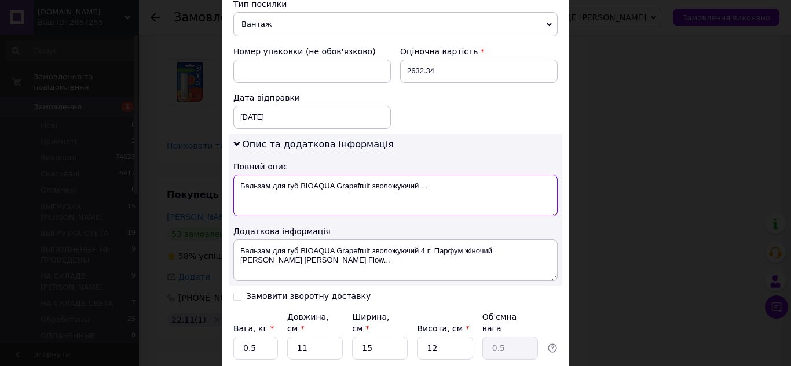
drag, startPoint x: 234, startPoint y: 188, endPoint x: 442, endPoint y: 190, distance: 207.9
click at [442, 190] on textarea "Бальзам для губ BIOAQUA Grapefruit зволожуючий ..." at bounding box center [395, 196] width 324 height 42
paste textarea "РУПКИЙ ТОВАР!!! КРИХКЕ!!! СКЛО!!! Mir-kosmetik"
type textarea "ХРУПКИЙ ТОВАР!!! КРИХКЕ!!! СКЛО!!! Mir-kosmetik"
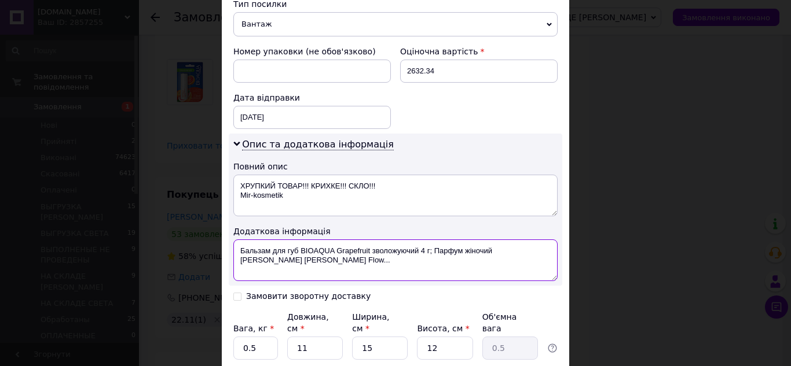
drag, startPoint x: 239, startPoint y: 250, endPoint x: 338, endPoint y: 264, distance: 100.5
click at [338, 264] on textarea "Бальзам для губ BIOAQUA Grapefruit зволожуючий 4 г; Парфум жіночий Yves Saint L…" at bounding box center [395, 261] width 324 height 42
paste textarea "РУПКИЙ ТОВАР!!! КРИХКЕ!!! СКЛО!!! Mir-kosmetik"
type textarea "ХРУПКИЙ ТОВАР!!! КРИХКЕ!!! СКЛО!!! Mir-kosmetik"
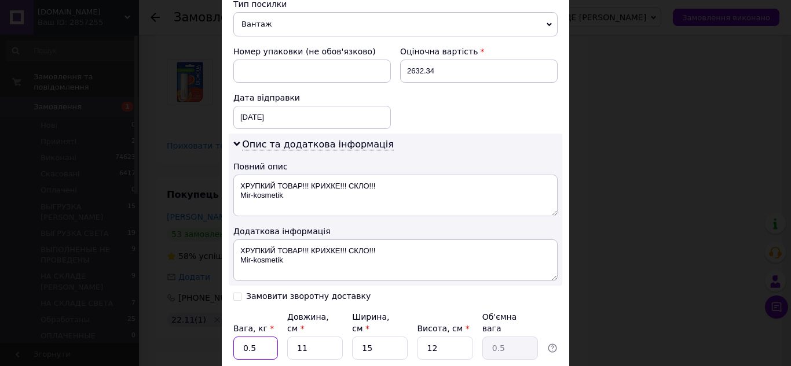
click at [258, 339] on input "0.5" at bounding box center [255, 348] width 45 height 23
type input "5.5"
drag, startPoint x: 295, startPoint y: 335, endPoint x: 316, endPoint y: 340, distance: 21.5
click at [316, 340] on input "11" at bounding box center [315, 348] width 56 height 23
type input "3"
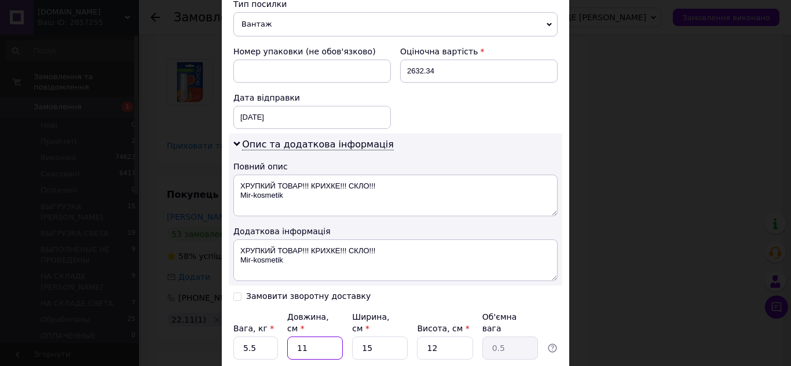
type input "0.14"
type input "32"
type input "1.44"
type input "32"
drag, startPoint x: 361, startPoint y: 342, endPoint x: 376, endPoint y: 342, distance: 15.1
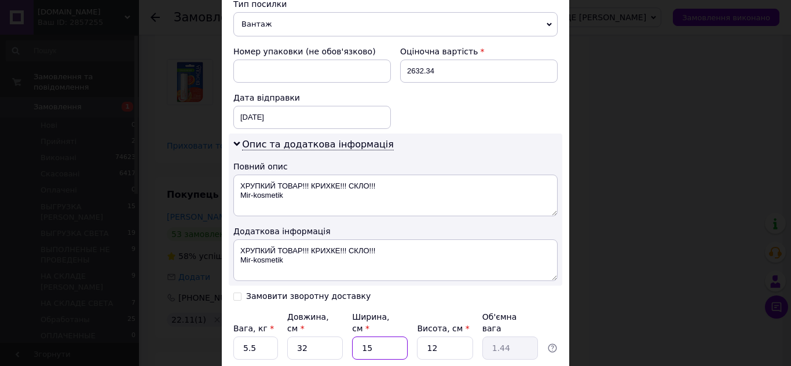
click at [376, 342] on input "15" at bounding box center [380, 348] width 56 height 23
type input "2"
type input "0.19"
type input "23"
type input "2.21"
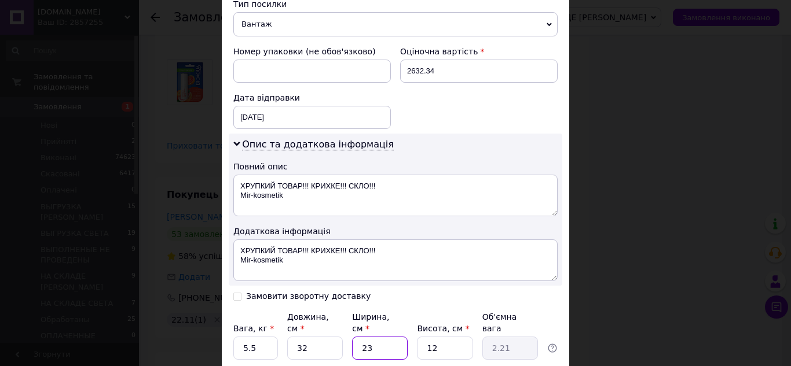
type input "23"
drag, startPoint x: 418, startPoint y: 339, endPoint x: 442, endPoint y: 339, distance: 23.7
click at [442, 339] on input "12" at bounding box center [445, 348] width 56 height 23
type input "1"
type input "0.18"
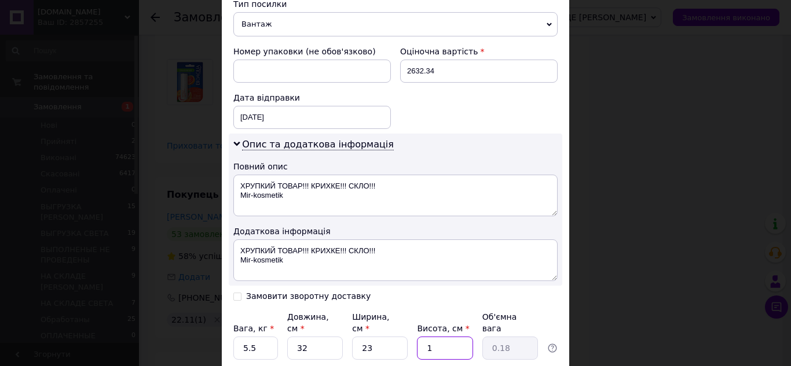
type input "18"
type input "3.31"
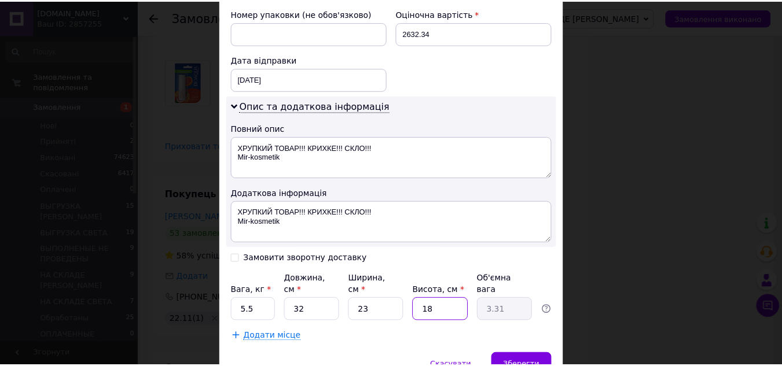
scroll to position [521, 0]
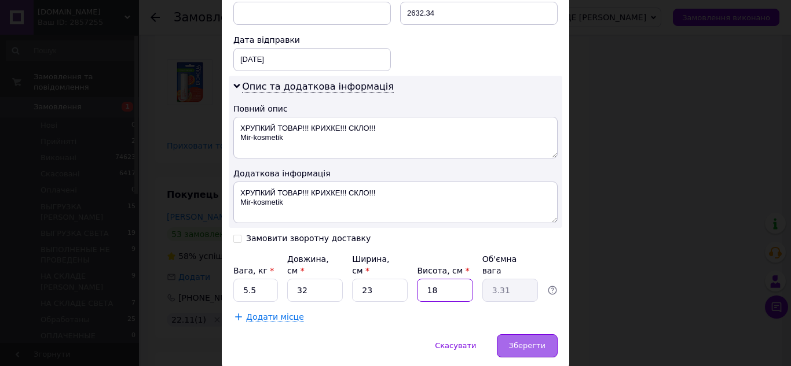
type input "18"
click at [536, 342] on span "Зберегти" at bounding box center [527, 346] width 36 height 9
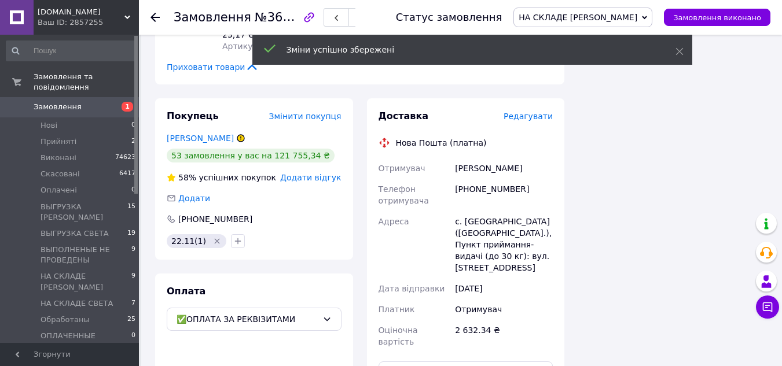
scroll to position [2200, 0]
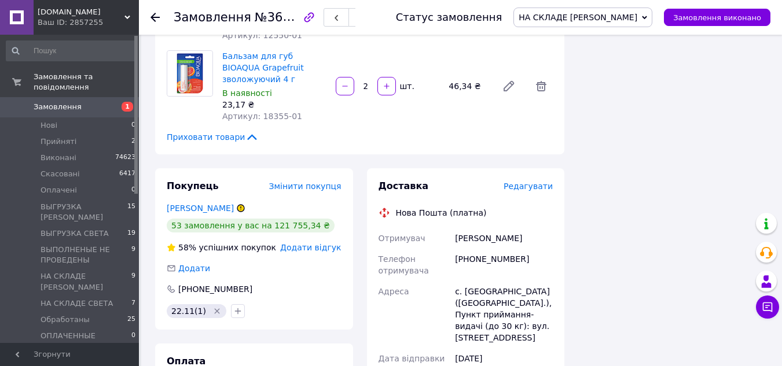
scroll to position [2084, 0]
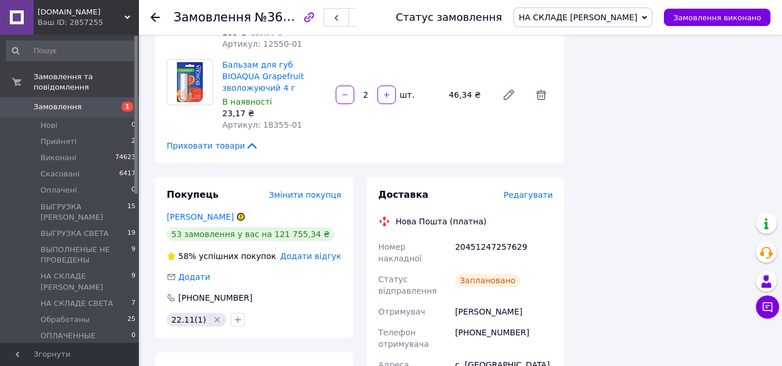
click at [154, 16] on icon at bounding box center [155, 17] width 9 height 9
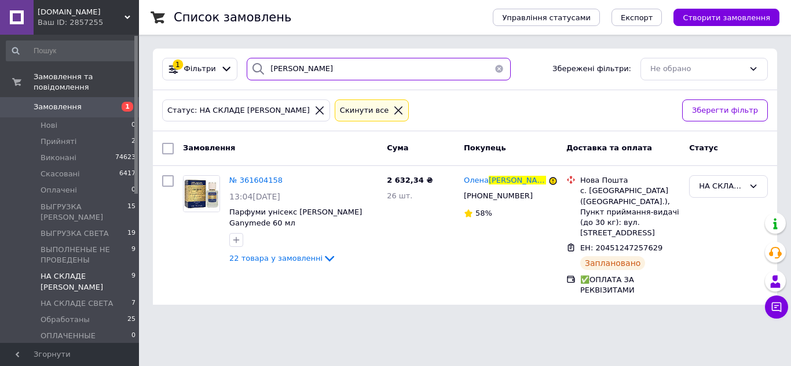
drag, startPoint x: 304, startPoint y: 73, endPoint x: 258, endPoint y: 72, distance: 45.7
click at [258, 72] on div "бабенко" at bounding box center [379, 69] width 264 height 23
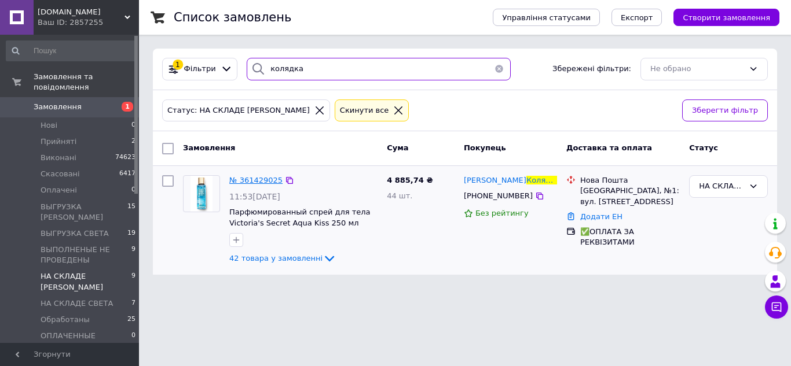
type input "колядка"
click at [270, 178] on span "№ 361429025" at bounding box center [255, 180] width 53 height 9
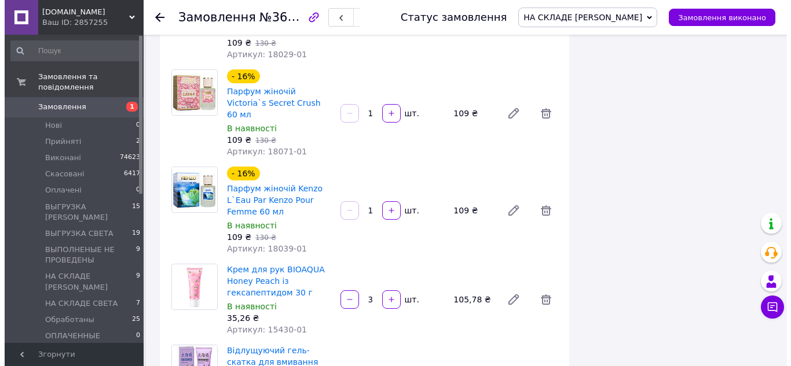
scroll to position [4053, 0]
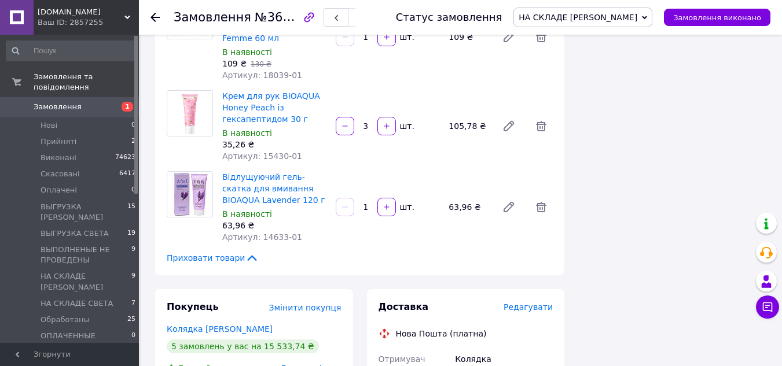
click at [527, 303] on span "Редагувати" at bounding box center [528, 307] width 49 height 9
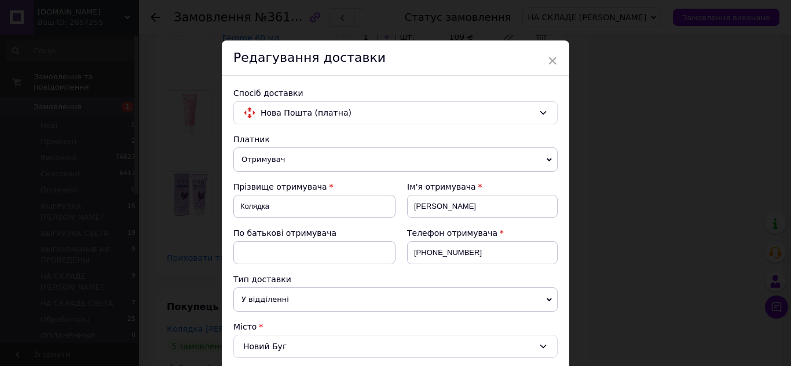
click at [287, 155] on span "Отримувач" at bounding box center [395, 160] width 324 height 24
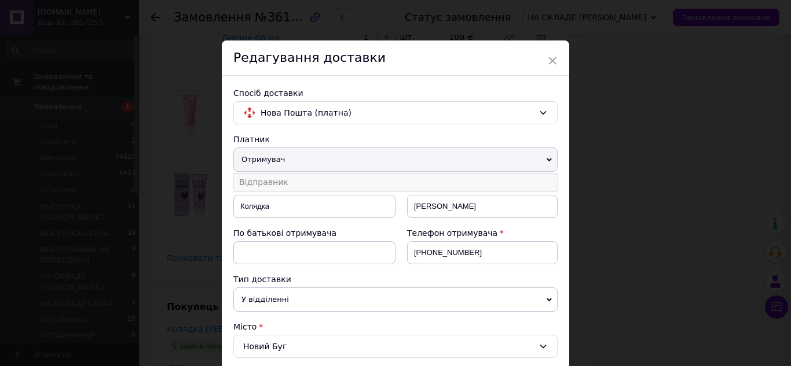
click at [277, 180] on li "Відправник" at bounding box center [395, 182] width 324 height 17
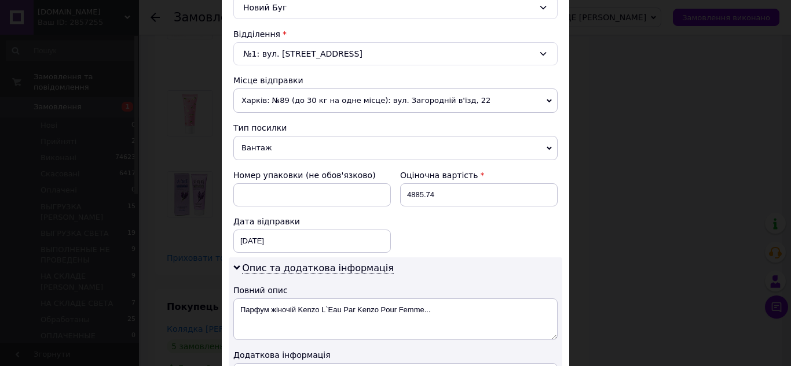
scroll to position [405, 0]
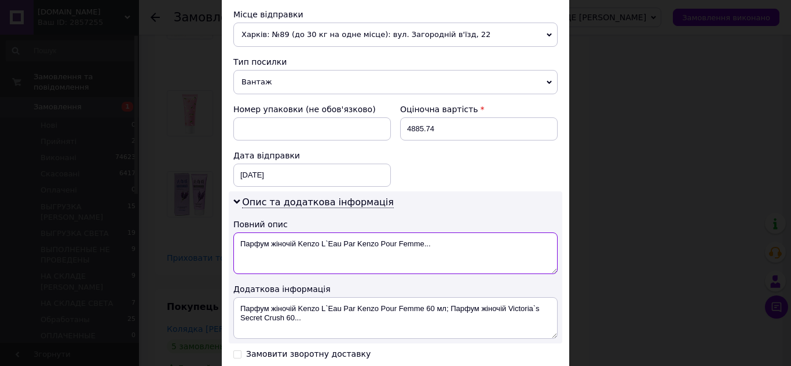
drag, startPoint x: 235, startPoint y: 243, endPoint x: 459, endPoint y: 247, distance: 223.5
click at [459, 248] on textarea "Парфум жіночій Kenzo L`Eau Par Kenzo Pour Femme..." at bounding box center [395, 254] width 324 height 42
paste textarea "РУПКИЙ ТОВАР!!! КРИХКЕ!!! СКЛО!!! Mir-kosmetik"
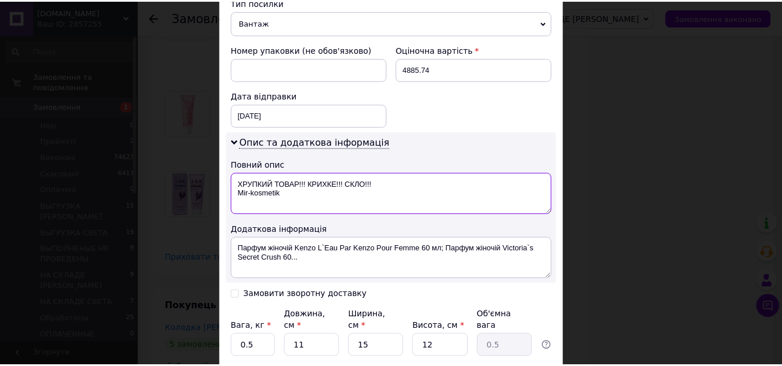
scroll to position [521, 0]
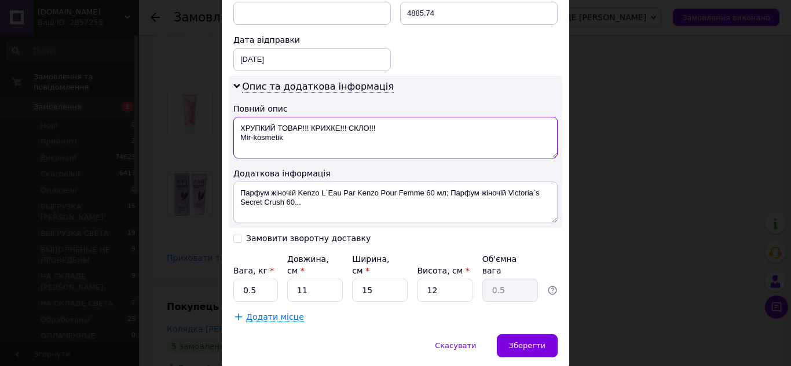
type textarea "ХРУПКИЙ ТОВАР!!! КРИХКЕ!!! СКЛО!!! Mir-kosmetik"
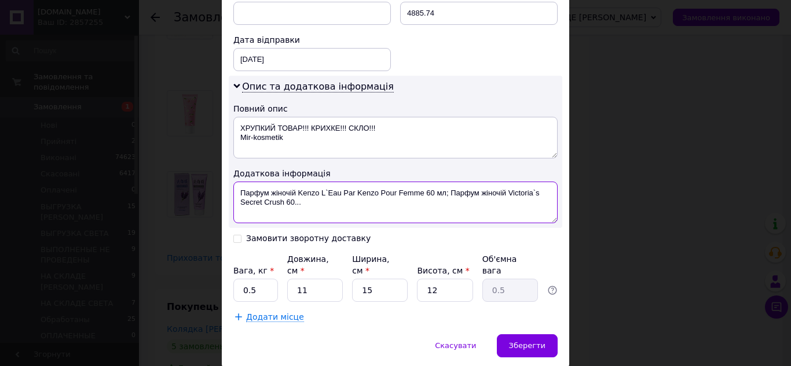
drag, startPoint x: 239, startPoint y: 195, endPoint x: 324, endPoint y: 203, distance: 86.1
click at [324, 203] on textarea "Парфум жіночій Kenzo L`Eau Par Kenzo Pour Femme 60 мл; Парфум жіночій Victoria`…" at bounding box center [395, 203] width 324 height 42
paste textarea "РУПКИЙ ТОВАР!!! КРИХКЕ!!! СКЛО!!! Mir-kosmetik"
type textarea "ХРУПКИЙ ТОВАР!!! КРИХКЕ!!! СКЛО!!! Mir-kosmetik"
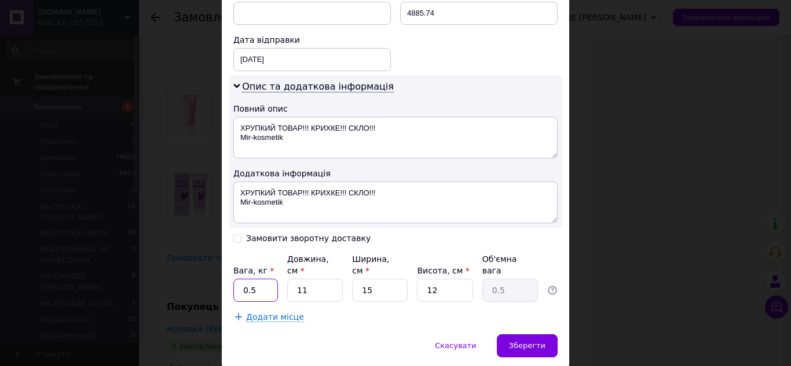
drag, startPoint x: 241, startPoint y: 277, endPoint x: 254, endPoint y: 278, distance: 12.9
click at [254, 279] on input "0.5" at bounding box center [255, 290] width 45 height 23
type input "10.9"
click at [317, 285] on input "11" at bounding box center [315, 290] width 56 height 23
type input "3"
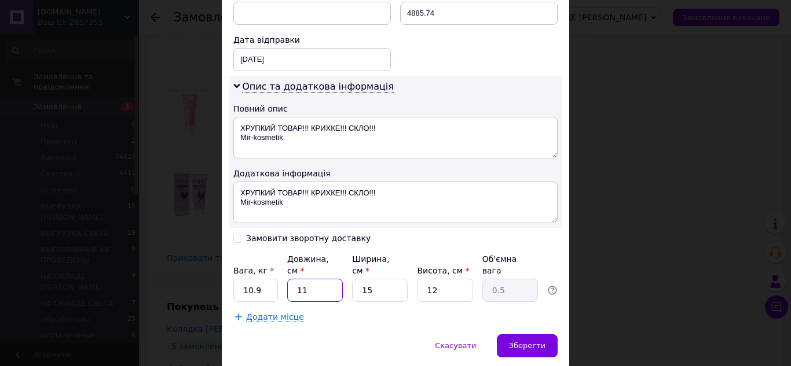
type input "0.14"
type input "30"
type input "1.35"
click at [384, 287] on input "15" at bounding box center [380, 290] width 56 height 23
click at [446, 287] on input "12" at bounding box center [445, 290] width 56 height 23
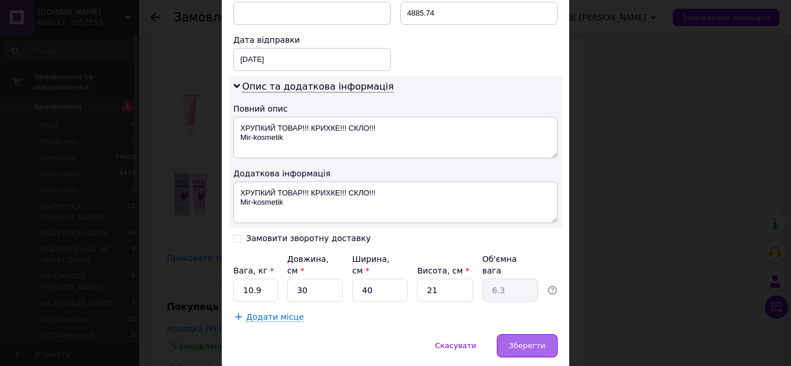
click at [514, 342] on span "Зберегти" at bounding box center [527, 346] width 36 height 9
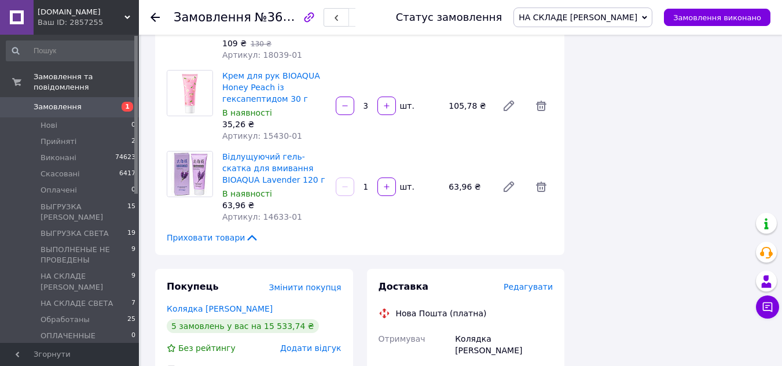
scroll to position [4053, 0]
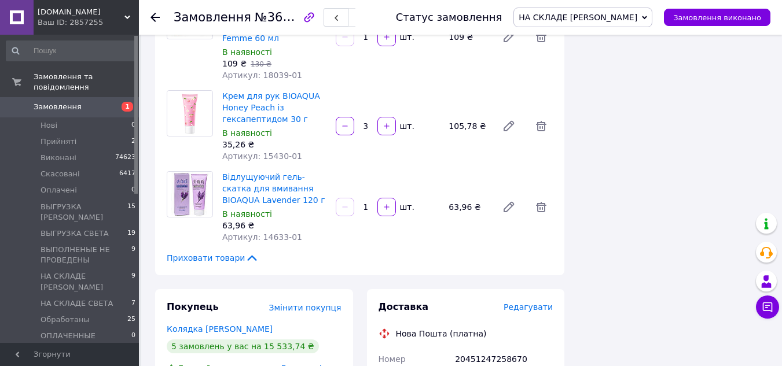
click at [152, 17] on use at bounding box center [155, 17] width 9 height 9
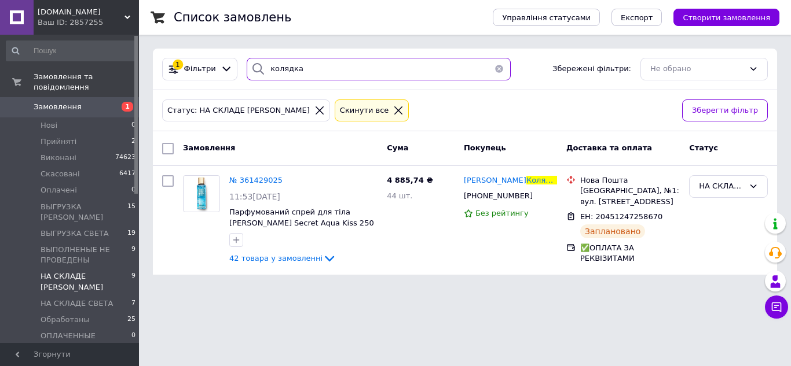
drag, startPoint x: 298, startPoint y: 68, endPoint x: 263, endPoint y: 71, distance: 34.9
click at [263, 71] on div "колядка" at bounding box center [379, 69] width 264 height 23
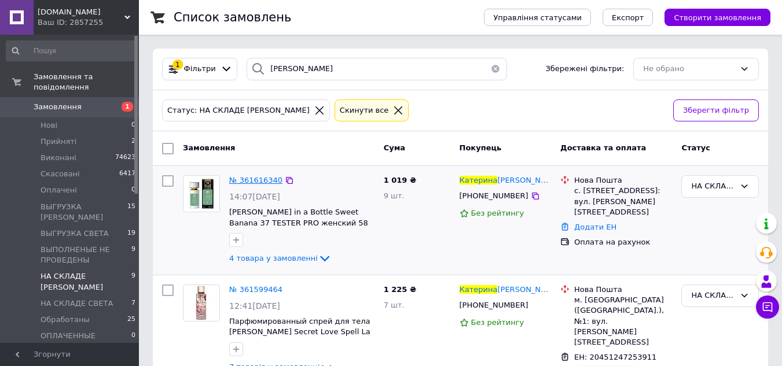
click at [255, 182] on span "№ 361616340" at bounding box center [255, 180] width 53 height 9
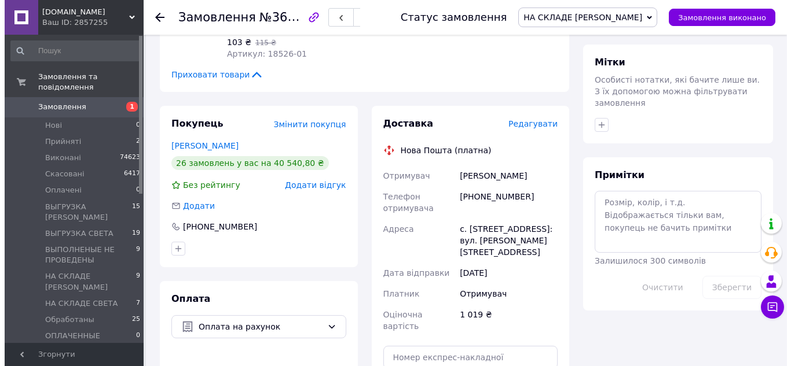
scroll to position [463, 0]
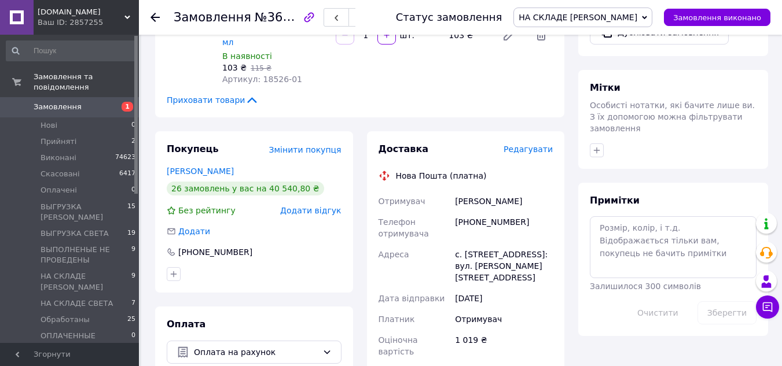
click at [520, 145] on span "Редагувати" at bounding box center [528, 149] width 49 height 9
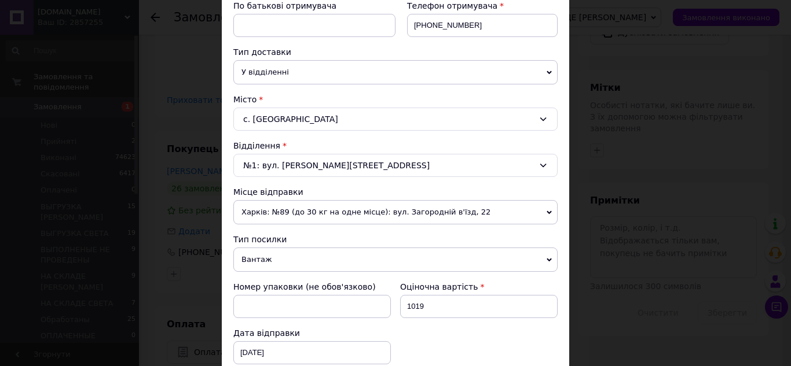
scroll to position [405, 0]
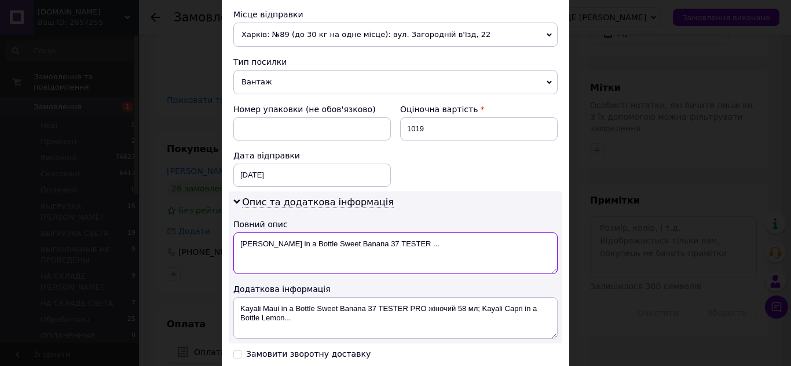
drag, startPoint x: 238, startPoint y: 245, endPoint x: 457, endPoint y: 252, distance: 218.9
click at [464, 252] on textarea "Kayali Maui in a Bottle Sweet Banana 37 ТESTER ..." at bounding box center [395, 254] width 324 height 42
paste textarea "ХРУПКИЙ ТОВАР!!! КРИХКЕ!!! СКЛО!!! Mir-kosmetik"
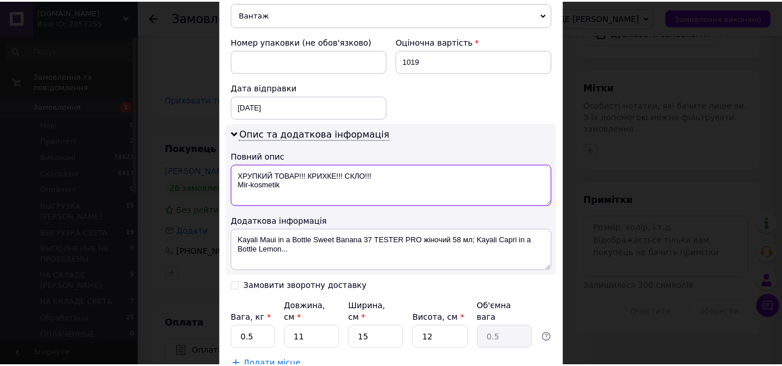
scroll to position [521, 0]
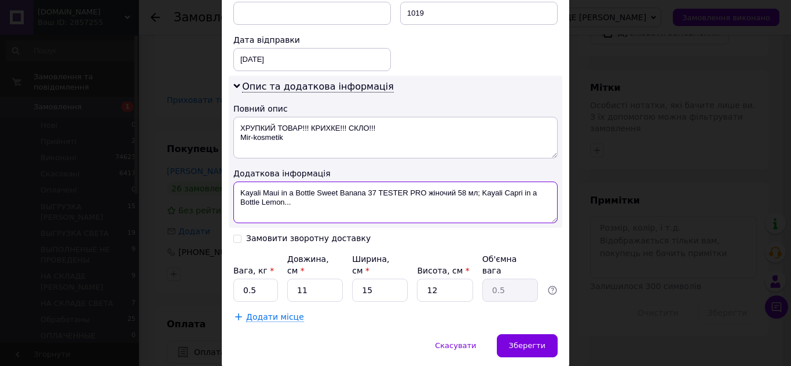
drag, startPoint x: 233, startPoint y: 198, endPoint x: 322, endPoint y: 209, distance: 89.3
click at [322, 209] on textarea "Kayali Maui in a Bottle Sweet Banana 37 ТESTER PRO жіночий 58 мл; Kayali Capri …" at bounding box center [395, 203] width 324 height 42
drag, startPoint x: 266, startPoint y: 197, endPoint x: 322, endPoint y: 207, distance: 57.0
click at [322, 207] on textarea "Kayali Maui in a Bottle Sweet Banana 37 ТESTER PRO жіночий 58 мл; Kayali Capri …" at bounding box center [395, 203] width 324 height 42
paste textarea "ХРУПКИЙ ТОВАР!!! КРИХКЕ!!! СКЛО!!! Mir-kosmetik"
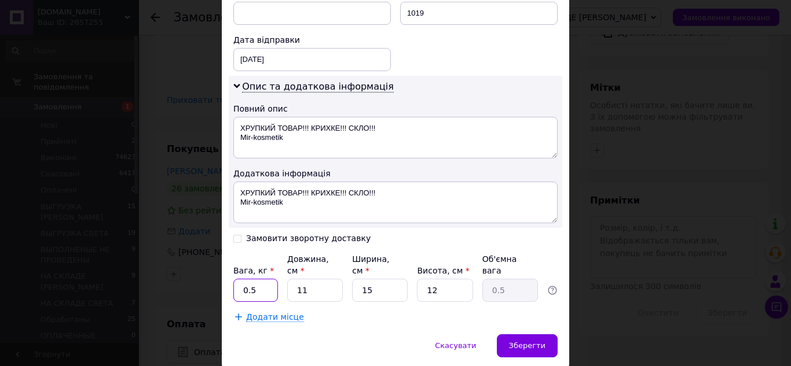
drag, startPoint x: 240, startPoint y: 282, endPoint x: 259, endPoint y: 282, distance: 18.5
click at [259, 282] on input "0.5" at bounding box center [255, 290] width 45 height 23
click at [297, 281] on input "11" at bounding box center [315, 290] width 56 height 23
click at [315, 281] on input "1011" at bounding box center [315, 290] width 56 height 23
drag, startPoint x: 355, startPoint y: 280, endPoint x: 386, endPoint y: 284, distance: 30.9
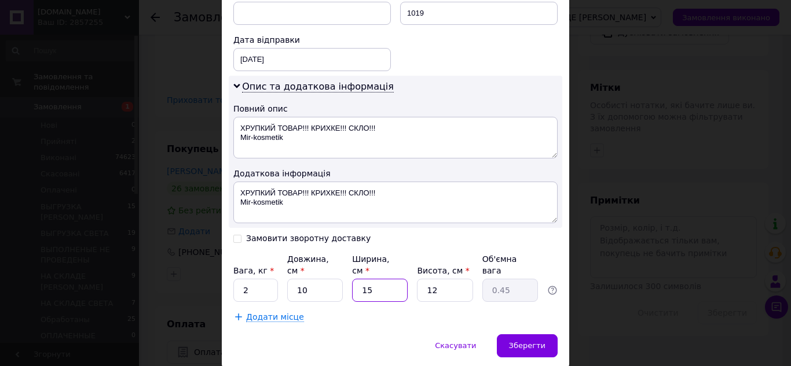
click at [386, 284] on input "15" at bounding box center [380, 290] width 56 height 23
drag, startPoint x: 418, startPoint y: 281, endPoint x: 453, endPoint y: 279, distance: 34.8
click at [453, 279] on input "12" at bounding box center [445, 290] width 56 height 23
click at [519, 342] on span "Зберегти" at bounding box center [527, 346] width 36 height 9
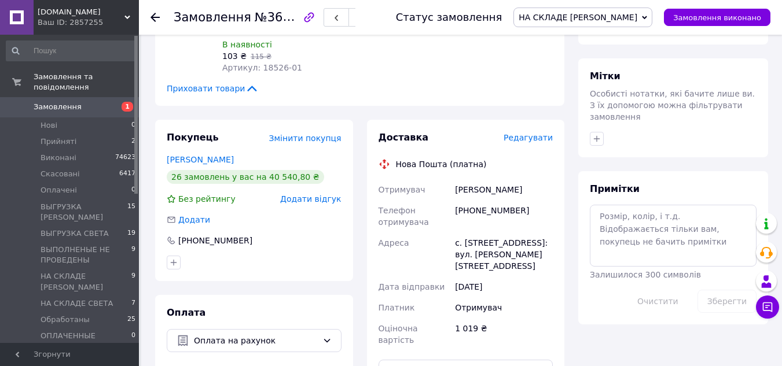
scroll to position [405, 0]
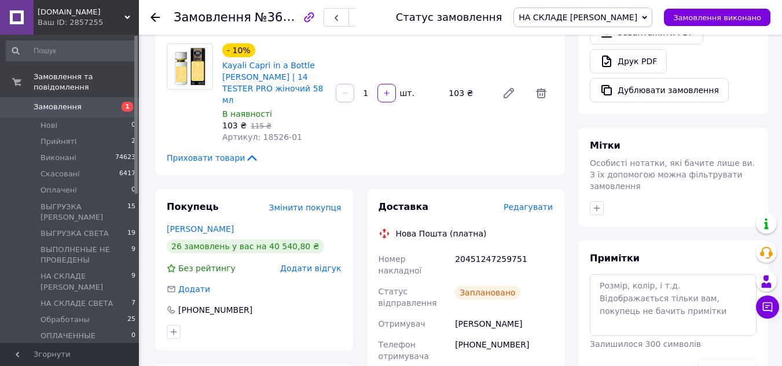
click at [157, 17] on use at bounding box center [155, 17] width 9 height 9
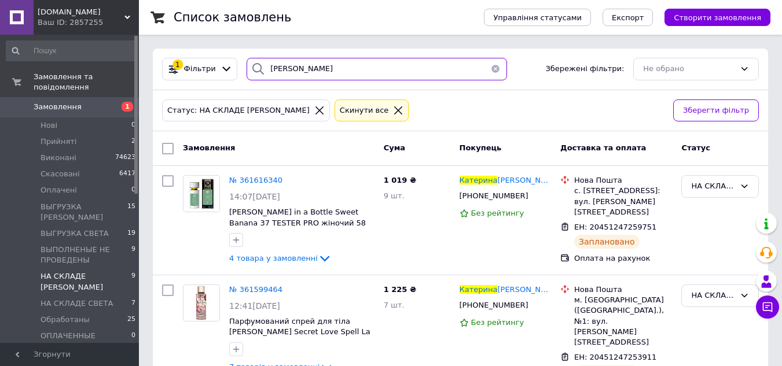
drag, startPoint x: 313, startPoint y: 74, endPoint x: 262, endPoint y: 75, distance: 51.0
click at [262, 75] on div "катерина" at bounding box center [377, 69] width 260 height 23
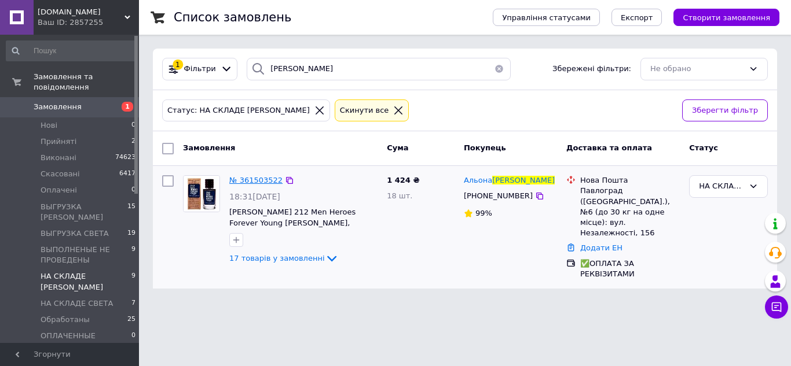
click at [274, 179] on span "№ 361503522" at bounding box center [255, 180] width 53 height 9
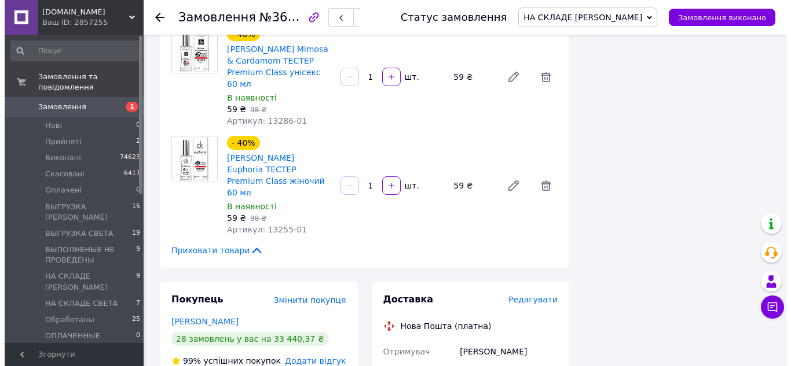
scroll to position [1679, 0]
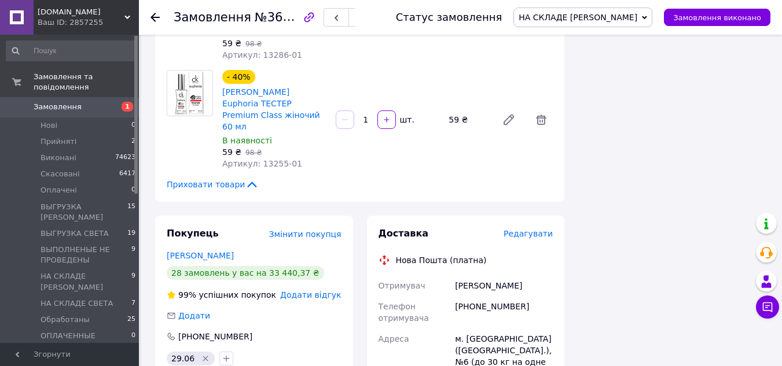
click at [521, 229] on span "Редагувати" at bounding box center [528, 233] width 49 height 9
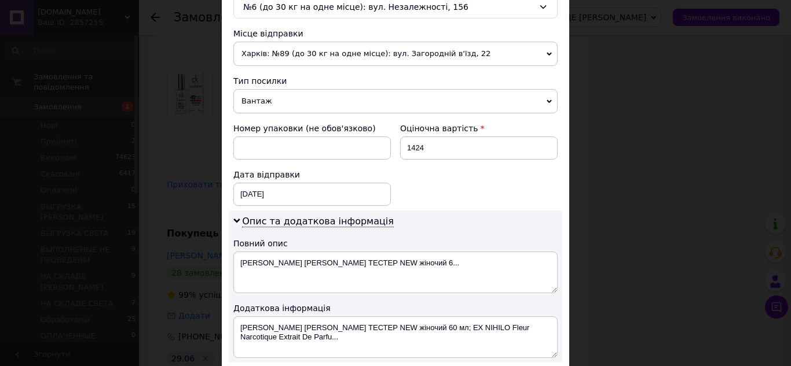
scroll to position [463, 0]
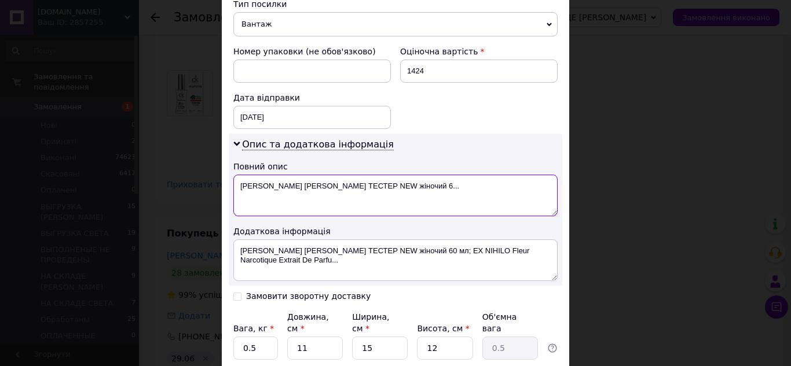
drag, startPoint x: 237, startPoint y: 190, endPoint x: 434, endPoint y: 193, distance: 196.3
click at [434, 193] on textarea "Jean Paul Gaultier Scandal ТЕСТЕР NEW жіночий 6..." at bounding box center [395, 196] width 324 height 42
paste textarea "ХРУПКИЙ ТОВАР!!! КРИХКЕ!!! СКЛО!!! Mir-kosmetik"
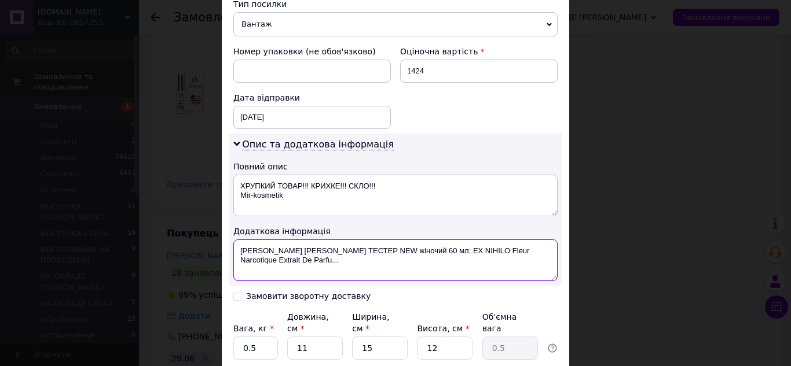
drag, startPoint x: 236, startPoint y: 251, endPoint x: 311, endPoint y: 268, distance: 76.7
click at [311, 268] on textarea "Jean Paul Gaultier Scandal ТЕСТЕР NEW жіночий 60 мл; EX NIHILO Fleur Narcotique…" at bounding box center [395, 261] width 324 height 42
paste textarea "ХРУПКИЙ ТОВАР!!! КРИХКЕ!!! СКЛО!!! Mir-kosmetik"
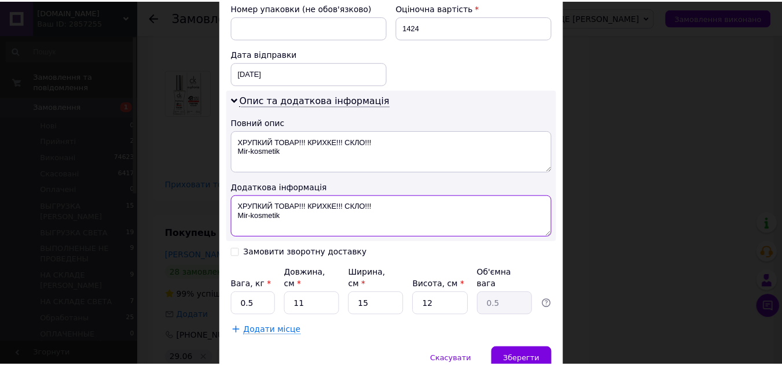
scroll to position [553, 0]
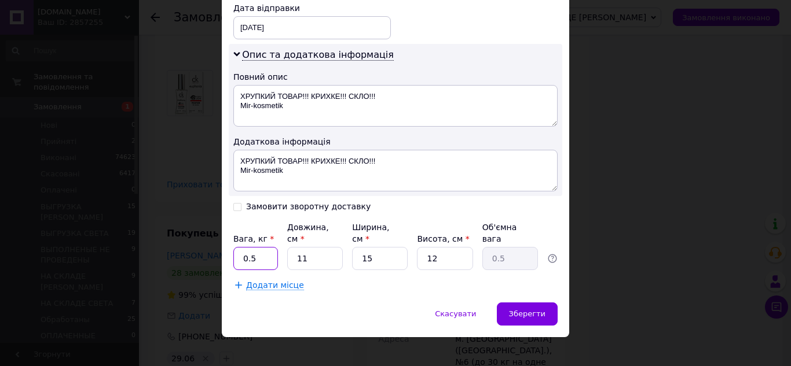
drag, startPoint x: 239, startPoint y: 247, endPoint x: 256, endPoint y: 250, distance: 17.0
click at [256, 250] on input "0.5" at bounding box center [255, 258] width 45 height 23
drag, startPoint x: 295, startPoint y: 249, endPoint x: 319, endPoint y: 254, distance: 24.8
click at [319, 254] on input "11" at bounding box center [315, 258] width 56 height 23
drag, startPoint x: 362, startPoint y: 248, endPoint x: 382, endPoint y: 251, distance: 19.9
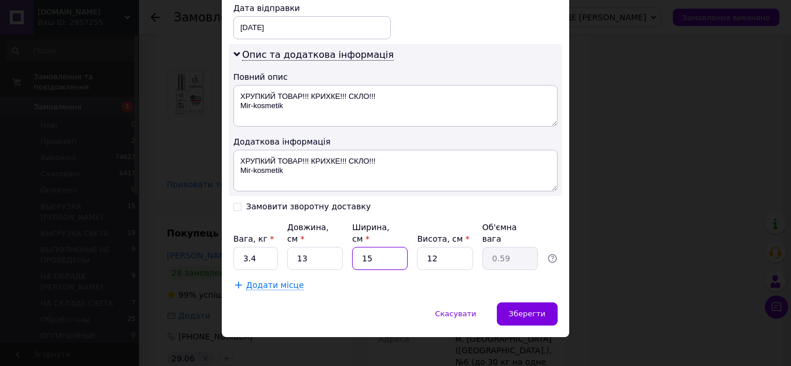
click at [382, 251] on input "15" at bounding box center [380, 258] width 56 height 23
drag, startPoint x: 431, startPoint y: 251, endPoint x: 451, endPoint y: 251, distance: 19.7
click at [451, 251] on input "12" at bounding box center [445, 258] width 56 height 23
click at [521, 310] on span "Зберегти" at bounding box center [527, 314] width 36 height 9
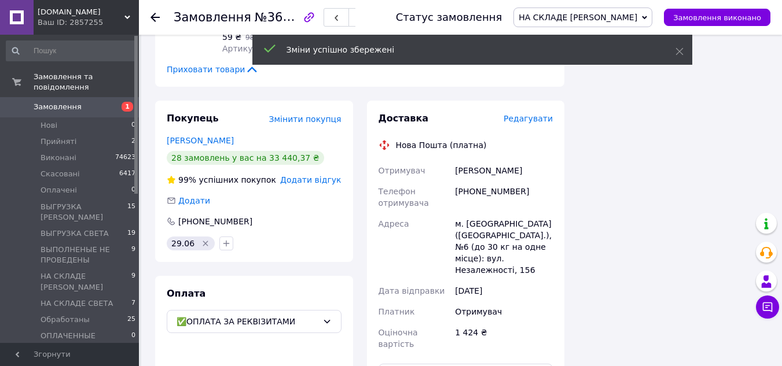
scroll to position [1795, 0]
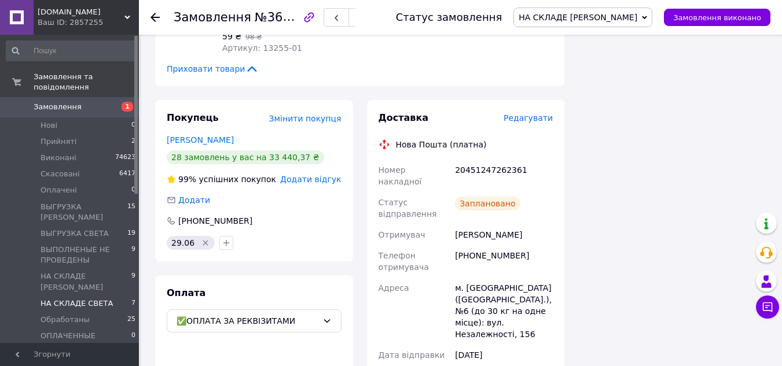
click at [79, 299] on span "НА СКЛАДЕ СВЕТА" at bounding box center [77, 304] width 72 height 10
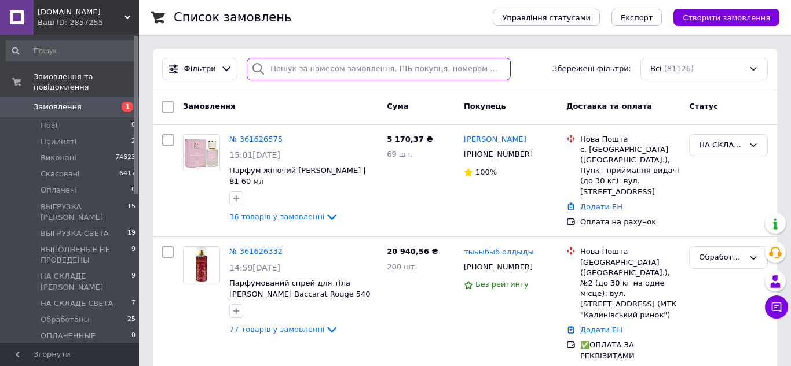
click at [295, 74] on input "search" at bounding box center [379, 69] width 264 height 23
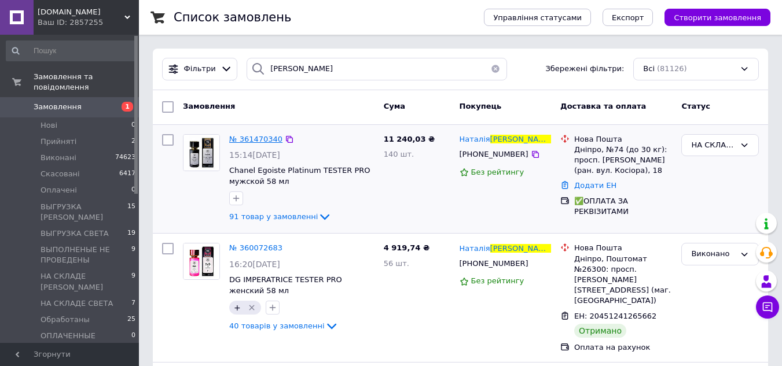
click at [261, 137] on span "№ 361470340" at bounding box center [255, 139] width 53 height 9
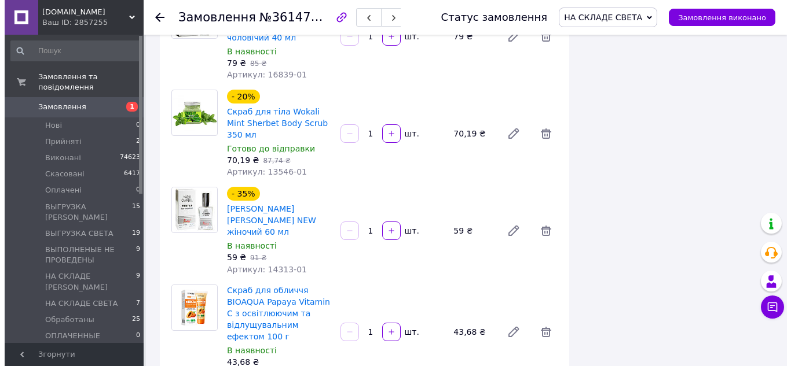
scroll to position [8452, 0]
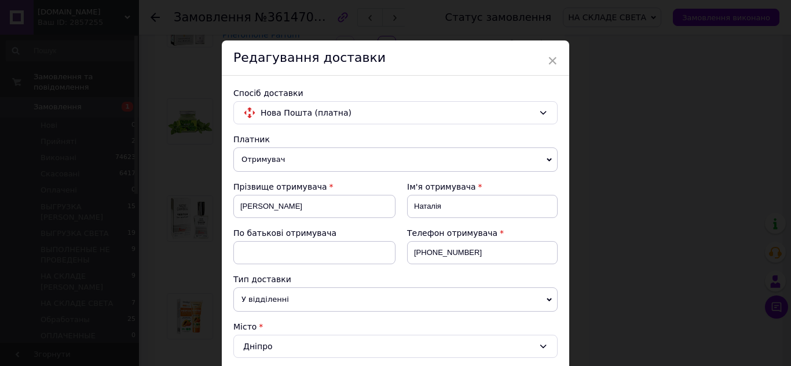
click at [266, 153] on span "Отримувач" at bounding box center [395, 160] width 324 height 24
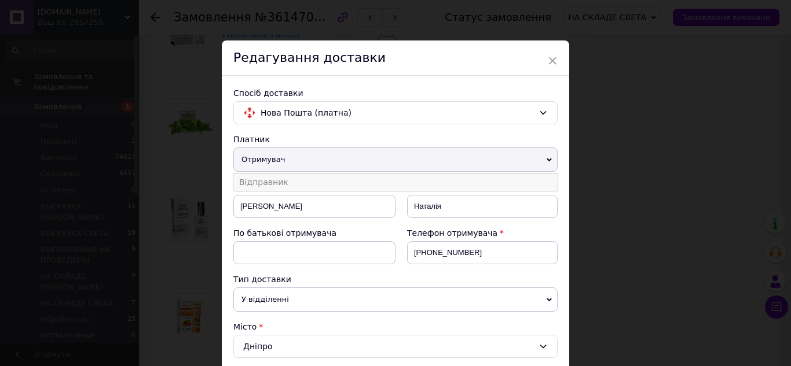
click at [266, 178] on li "Відправник" at bounding box center [395, 182] width 324 height 17
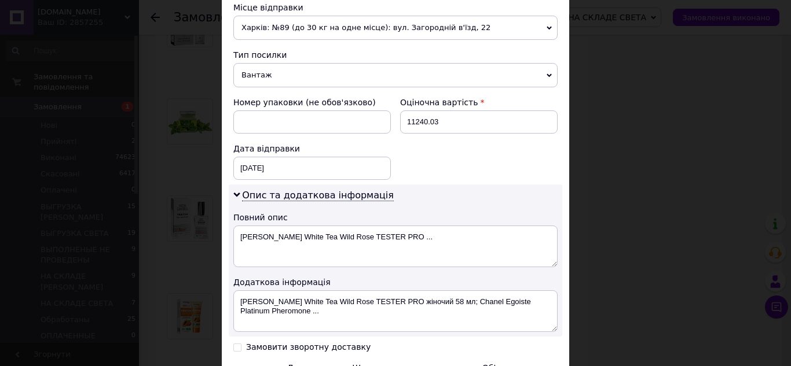
scroll to position [463, 0]
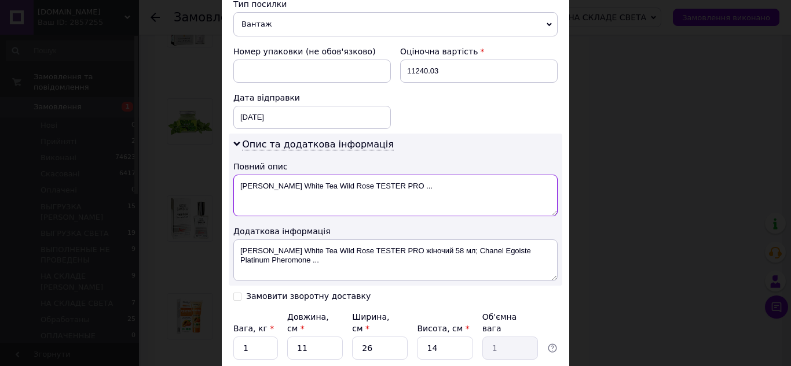
drag, startPoint x: 236, startPoint y: 190, endPoint x: 447, endPoint y: 193, distance: 211.3
click at [447, 193] on textarea "Elizabeth Arden White Tea Wild Rose ТESTER PRO ..." at bounding box center [395, 196] width 324 height 42
paste textarea "ХРУПКИЙ ТОВАР!!! КРИХКЕ!!! СКЛО!!! Mir-kosmetik"
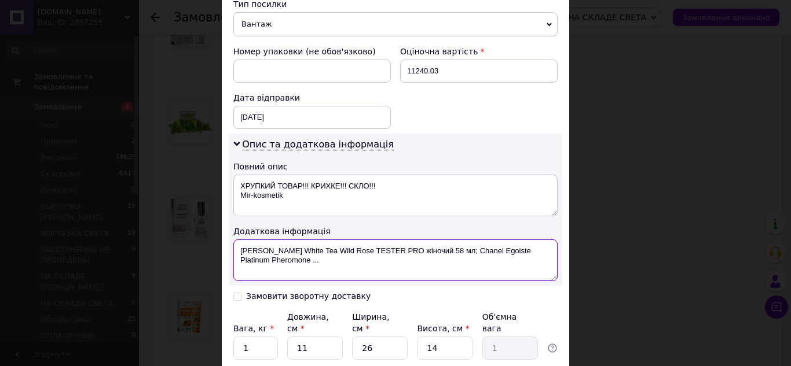
drag, startPoint x: 236, startPoint y: 251, endPoint x: 347, endPoint y: 266, distance: 112.1
click at [347, 270] on textarea "Elizabeth Arden White Tea Wild Rose ТESTER PRO жіночий 58 мл; Chanel Egoiste Pl…" at bounding box center [395, 261] width 324 height 42
paste textarea "ХРУПКИЙ ТОВАР!!! КРИХКЕ!!! СКЛО!!! Mir-kosmetik"
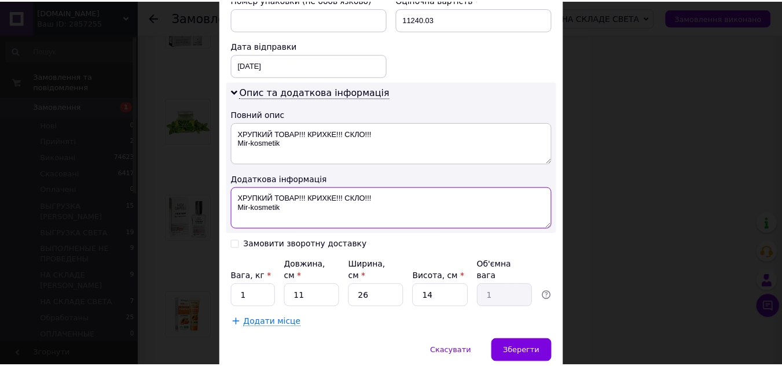
scroll to position [553, 0]
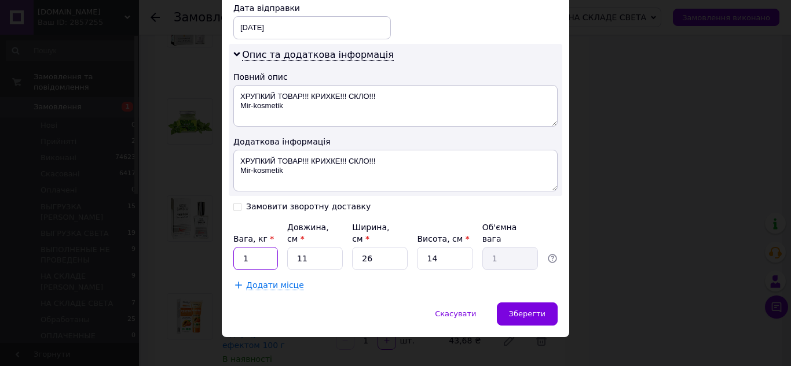
drag, startPoint x: 239, startPoint y: 247, endPoint x: 259, endPoint y: 251, distance: 20.1
click at [259, 251] on input "1" at bounding box center [255, 258] width 45 height 23
drag, startPoint x: 294, startPoint y: 248, endPoint x: 325, endPoint y: 253, distance: 31.0
click at [325, 253] on input "11" at bounding box center [315, 258] width 56 height 23
drag, startPoint x: 361, startPoint y: 244, endPoint x: 376, endPoint y: 247, distance: 15.8
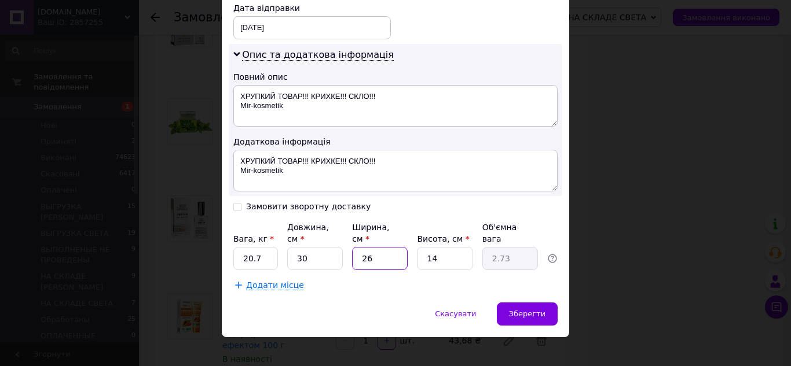
click at [376, 247] on input "26" at bounding box center [380, 258] width 56 height 23
drag, startPoint x: 417, startPoint y: 250, endPoint x: 450, endPoint y: 253, distance: 33.1
click at [450, 253] on input "14" at bounding box center [445, 258] width 56 height 23
click at [531, 310] on span "Зберегти" at bounding box center [527, 314] width 36 height 9
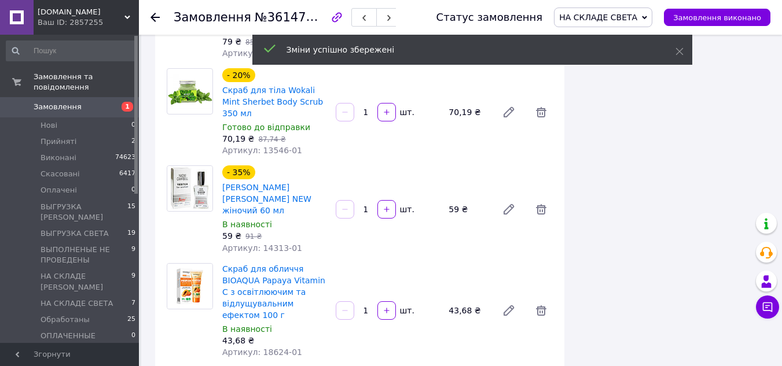
scroll to position [8510, 0]
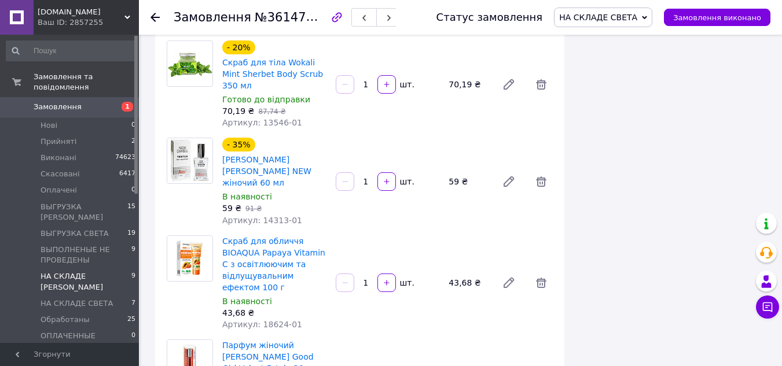
click at [82, 272] on span "НА СКЛАДЕ [PERSON_NAME]" at bounding box center [86, 282] width 91 height 21
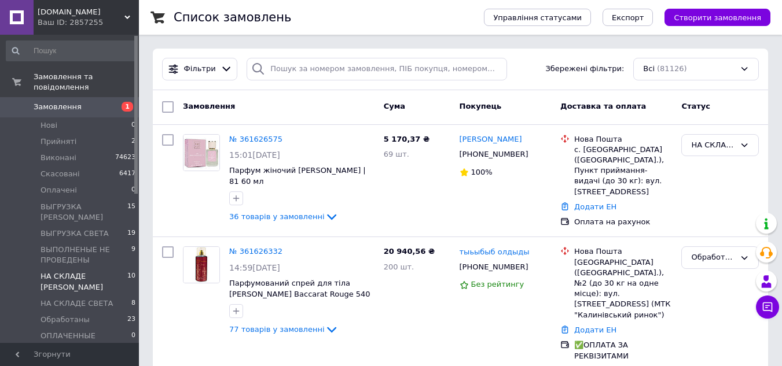
click at [82, 272] on span "НА СКЛАДЕ [PERSON_NAME]" at bounding box center [84, 282] width 87 height 21
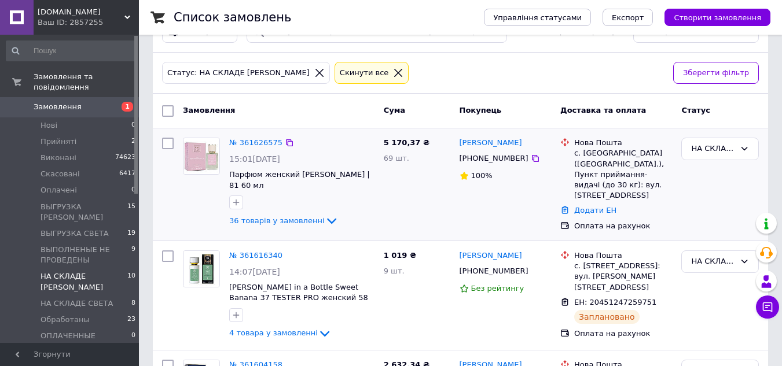
scroll to position [58, 0]
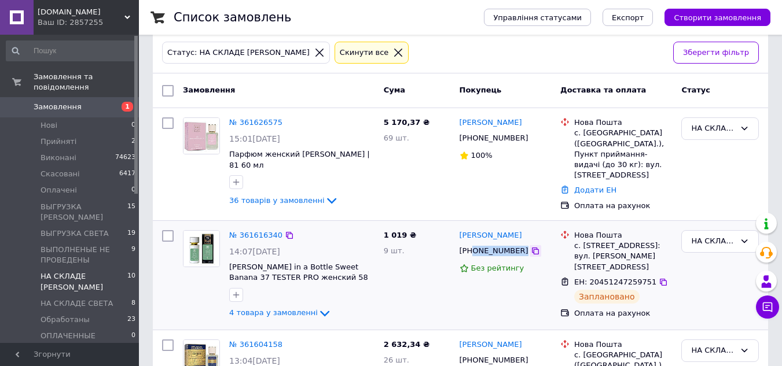
drag, startPoint x: 474, startPoint y: 247, endPoint x: 517, endPoint y: 248, distance: 42.9
click at [517, 248] on div "[PHONE_NUMBER]" at bounding box center [506, 251] width 94 height 13
copy div "0935501100"
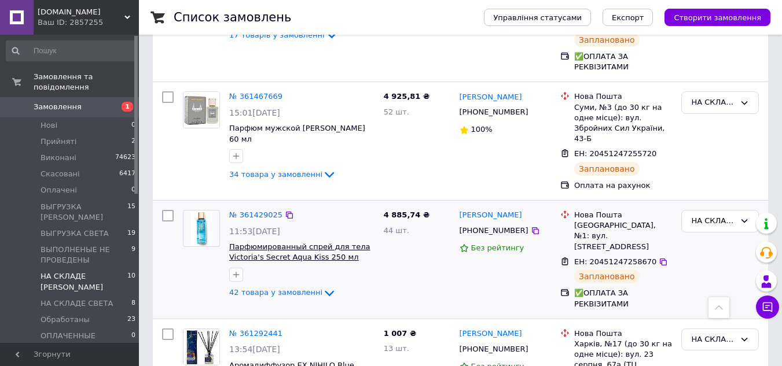
scroll to position [1015, 0]
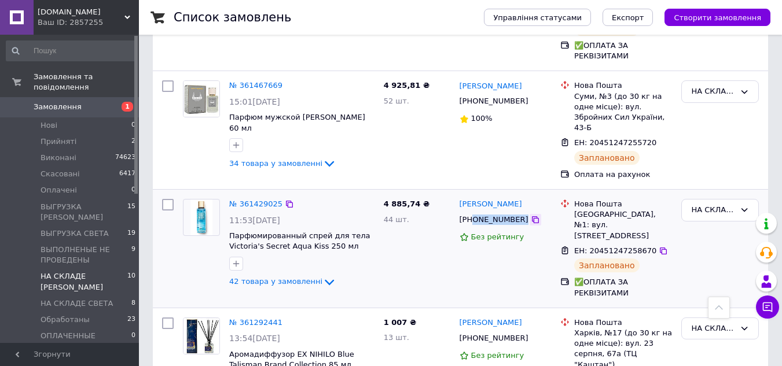
drag, startPoint x: 472, startPoint y: 165, endPoint x: 520, endPoint y: 167, distance: 48.7
click at [520, 214] on div "[PHONE_NUMBER]" at bounding box center [506, 220] width 94 height 13
copy div "0733034841"
click at [90, 299] on span "НА СКЛАДЕ СВЕТА" at bounding box center [77, 304] width 72 height 10
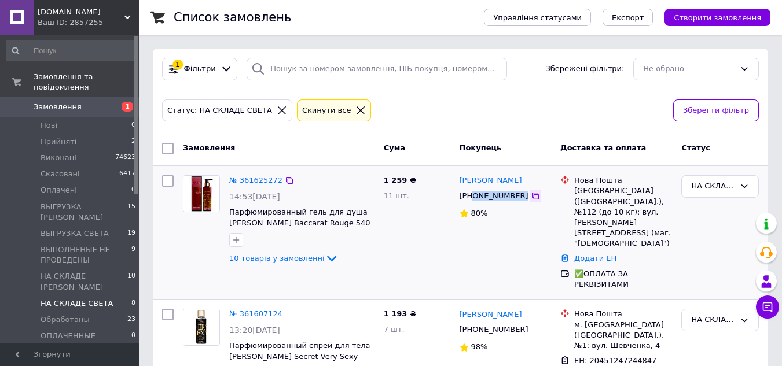
drag, startPoint x: 474, startPoint y: 195, endPoint x: 517, endPoint y: 197, distance: 42.9
click at [517, 197] on div "[PHONE_NUMBER]" at bounding box center [506, 196] width 94 height 13
copy div "0639886537"
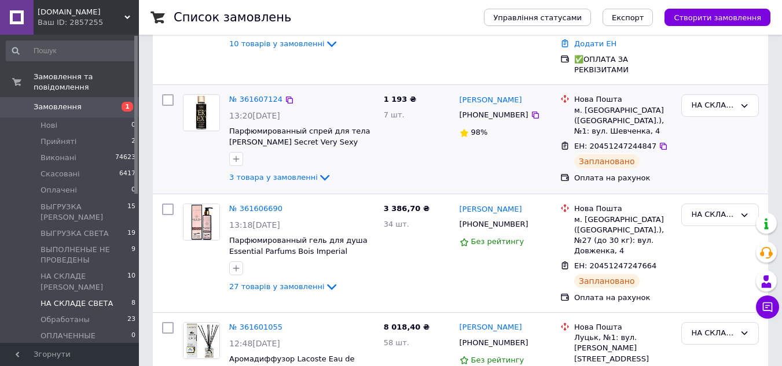
scroll to position [289, 0]
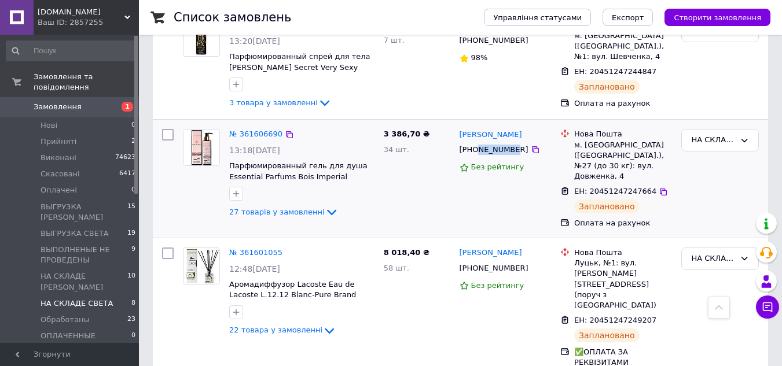
drag, startPoint x: 475, startPoint y: 130, endPoint x: 508, endPoint y: 130, distance: 33.6
click at [508, 142] on div "[PHONE_NUMBER]" at bounding box center [494, 149] width 74 height 15
drag, startPoint x: 470, startPoint y: 127, endPoint x: 513, endPoint y: 130, distance: 43.5
click at [513, 142] on div "[PHONE_NUMBER]" at bounding box center [494, 149] width 74 height 15
click at [427, 159] on div "3 386,70 ₴ 34 шт." at bounding box center [417, 178] width 76 height 109
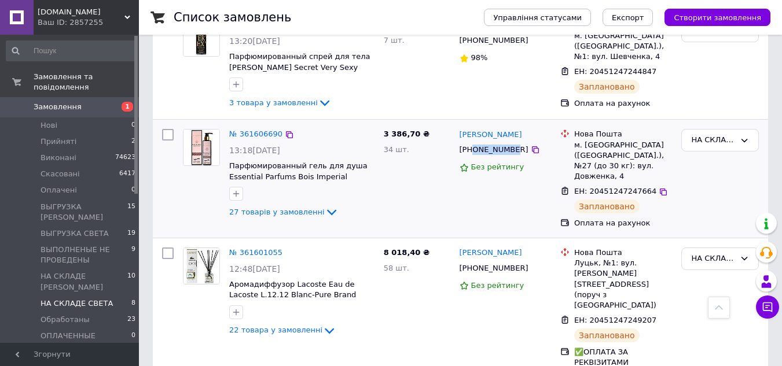
drag, startPoint x: 472, startPoint y: 130, endPoint x: 511, endPoint y: 130, distance: 39.4
click at [511, 142] on div "[PHONE_NUMBER]" at bounding box center [494, 149] width 74 height 15
drag, startPoint x: 513, startPoint y: 130, endPoint x: 474, endPoint y: 129, distance: 39.4
click at [474, 142] on div "[PHONE_NUMBER]" at bounding box center [494, 149] width 74 height 15
copy div "0974744833"
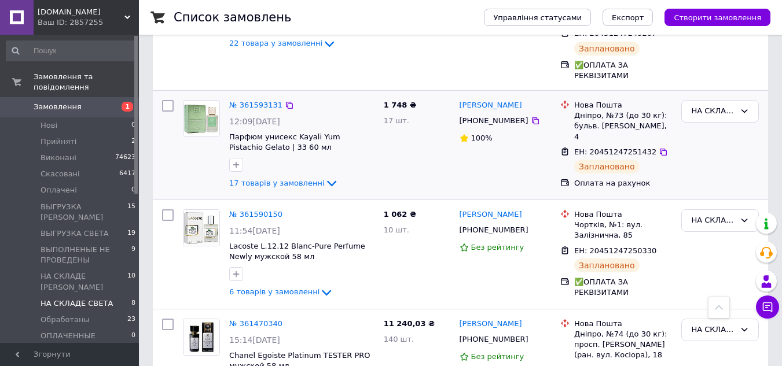
scroll to position [579, 0]
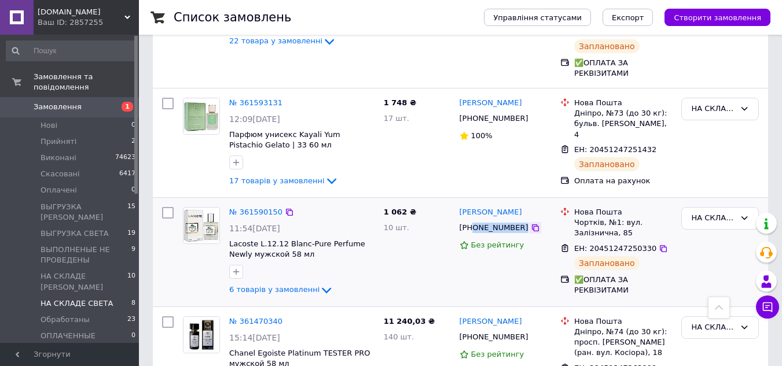
drag, startPoint x: 472, startPoint y: 175, endPoint x: 518, endPoint y: 175, distance: 46.3
click at [518, 222] on div "[PHONE_NUMBER]" at bounding box center [506, 228] width 94 height 13
copy div "0973297466"
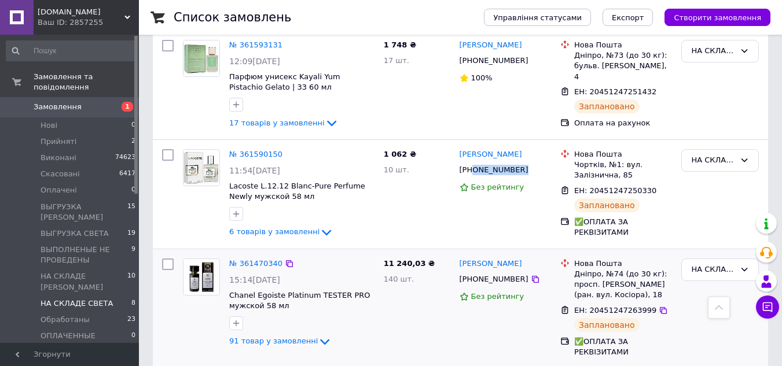
scroll to position [720, 0]
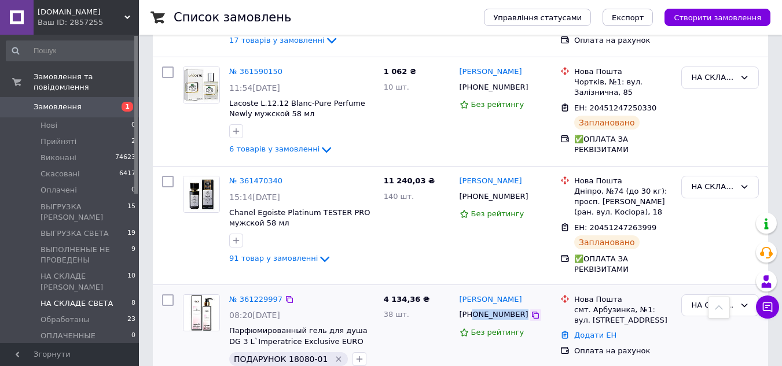
drag, startPoint x: 471, startPoint y: 273, endPoint x: 515, endPoint y: 272, distance: 44.0
click at [515, 309] on div "[PHONE_NUMBER]" at bounding box center [506, 315] width 94 height 13
copy div "0961052972"
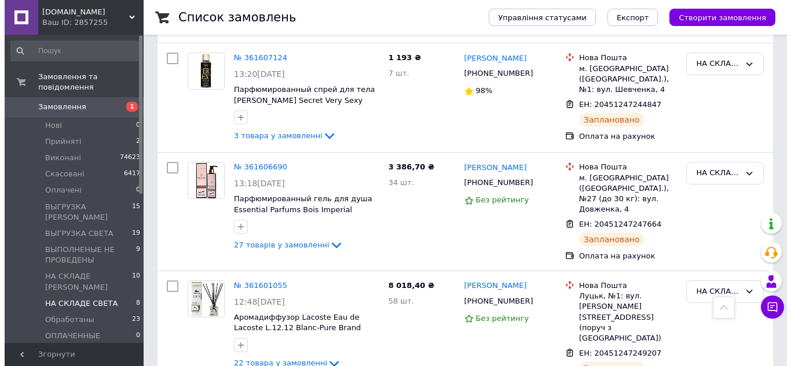
scroll to position [0, 0]
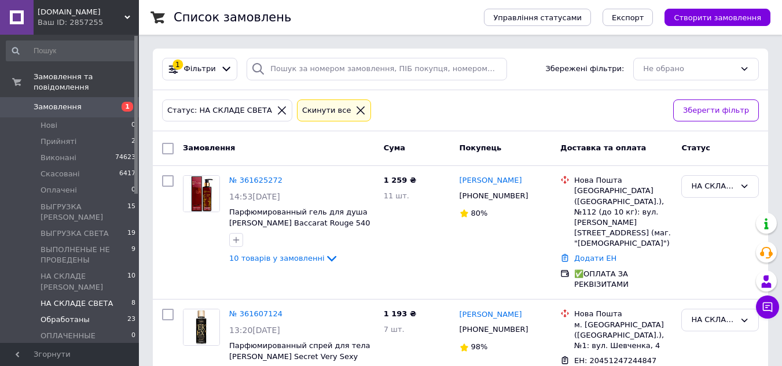
click at [57, 315] on span "Обработаны" at bounding box center [65, 320] width 49 height 10
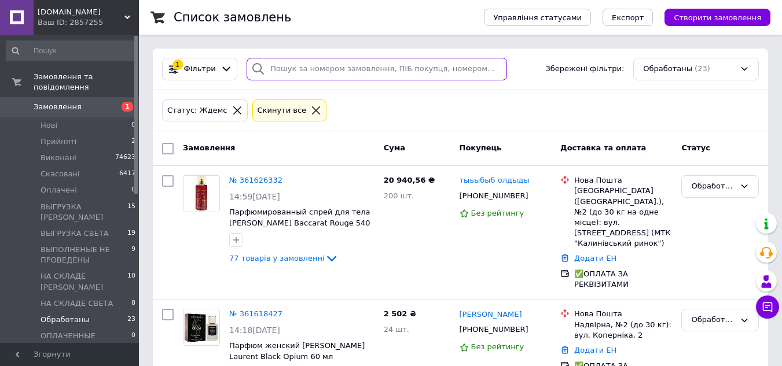
paste input "[PHONE_NUMBER]"
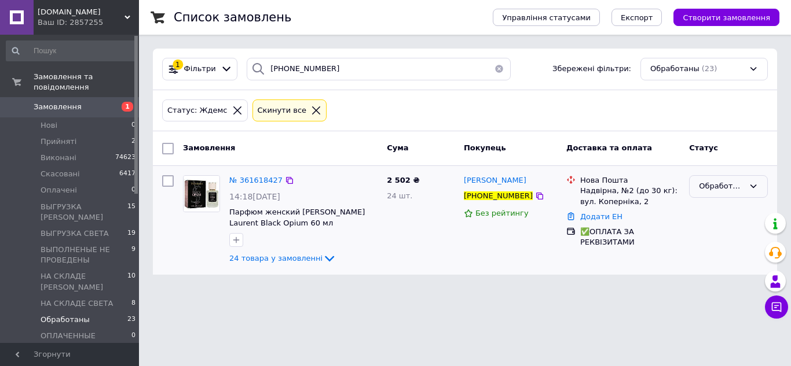
click at [712, 183] on div "Обработаны" at bounding box center [721, 187] width 45 height 12
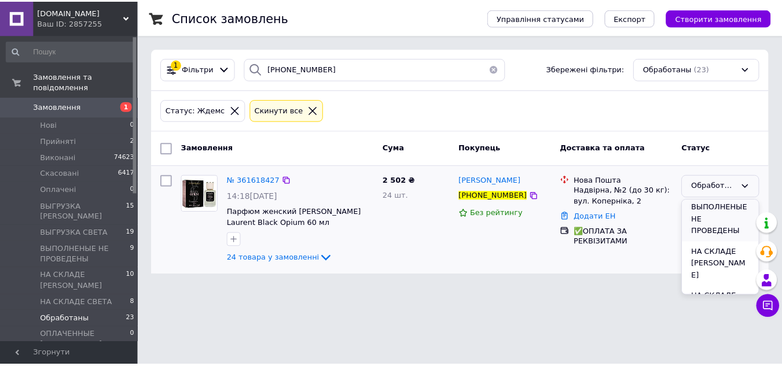
scroll to position [220, 0]
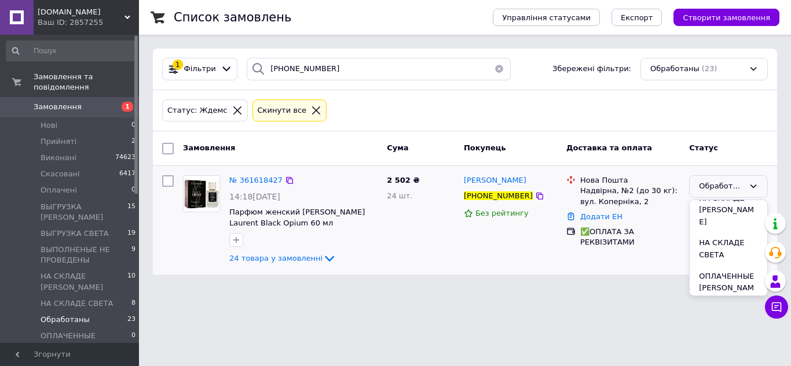
click at [714, 311] on li "ОПЛАЧЕННЫЕ СВЕТА" at bounding box center [729, 327] width 78 height 33
click at [74, 97] on link "Замовлення 1" at bounding box center [71, 107] width 142 height 20
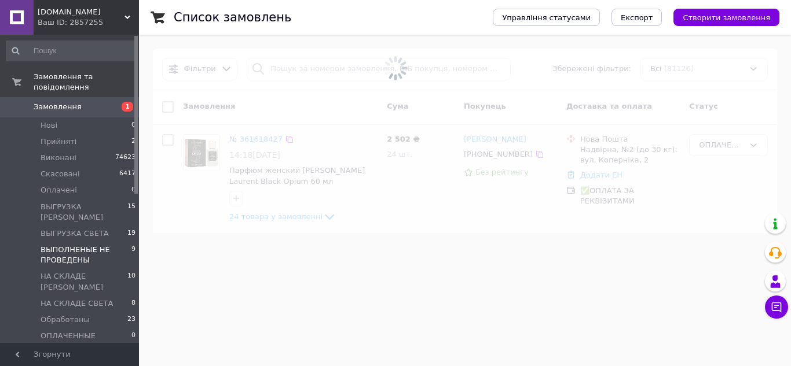
click at [53, 245] on span "ВЫПОЛНЕНЫЕ НЕ ПРОВЕДЕНЫ" at bounding box center [86, 255] width 91 height 21
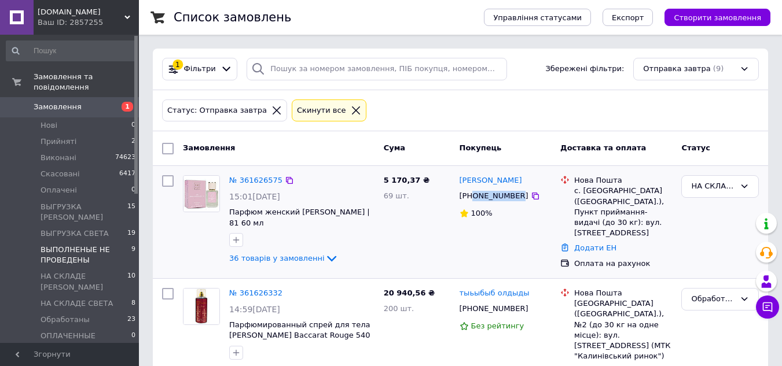
click at [514, 197] on div "[PHONE_NUMBER]" at bounding box center [494, 196] width 74 height 15
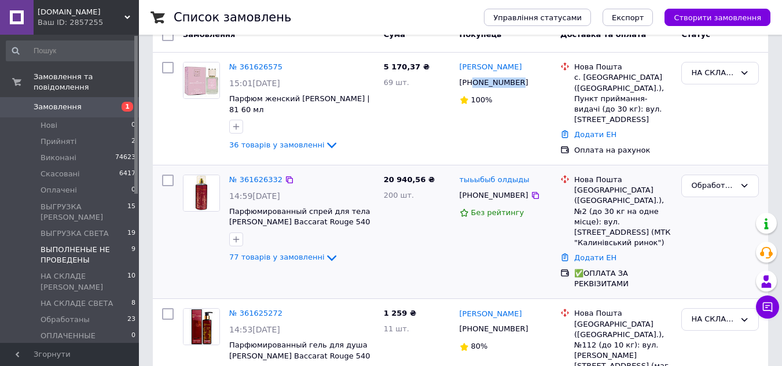
scroll to position [116, 0]
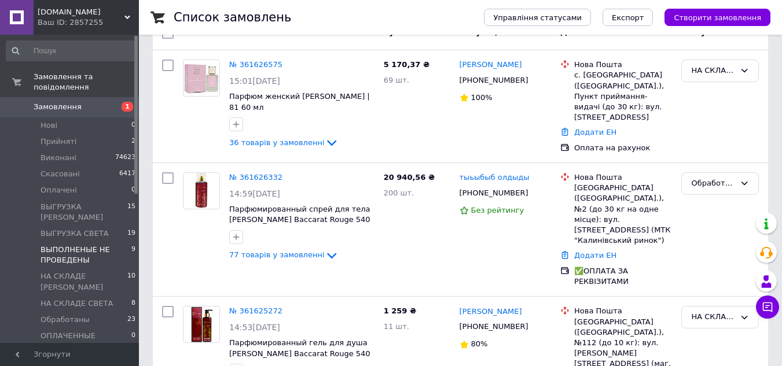
click at [70, 245] on span "ВЫПОЛНЕНЫЕ НЕ ПРОВЕДЕНЫ" at bounding box center [86, 255] width 91 height 21
click at [65, 245] on span "ВЫПОЛНЕНЫЕ НЕ ПРОВЕДЕНЫ" at bounding box center [86, 255] width 91 height 21
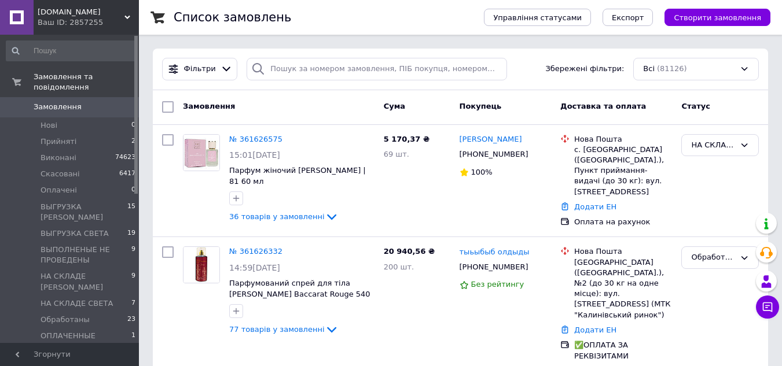
click at [61, 102] on span "Замовлення" at bounding box center [58, 107] width 48 height 10
drag, startPoint x: 72, startPoint y: 94, endPoint x: 55, endPoint y: 2, distance: 93.1
click at [72, 102] on span "Замовлення" at bounding box center [58, 107] width 48 height 10
click at [72, 299] on span "НА СКЛАДЕ СВЕТА" at bounding box center [77, 304] width 72 height 10
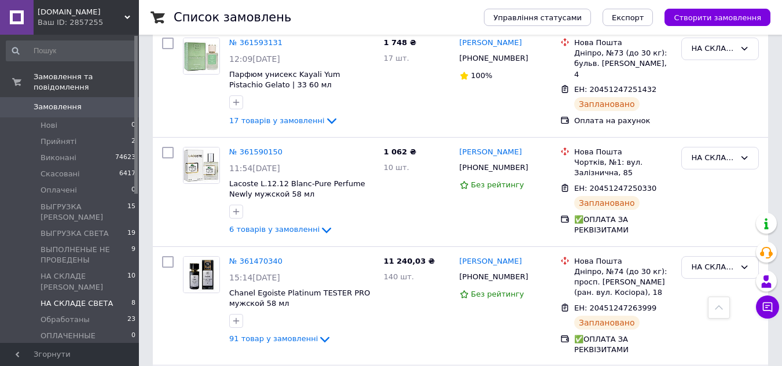
scroll to position [720, 0]
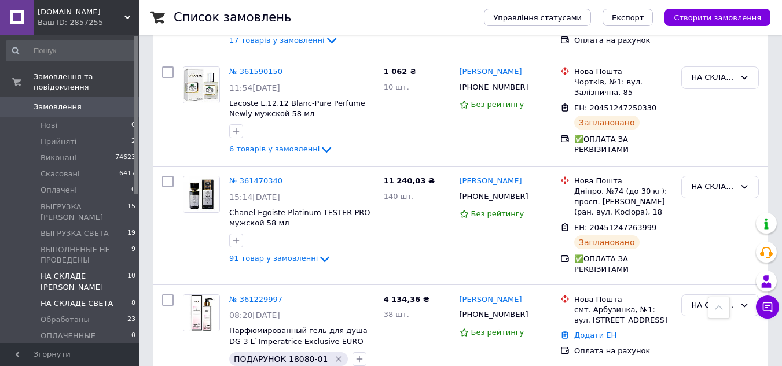
click at [95, 269] on li "НА СКЛАДЕ [PERSON_NAME] 10" at bounding box center [71, 282] width 142 height 27
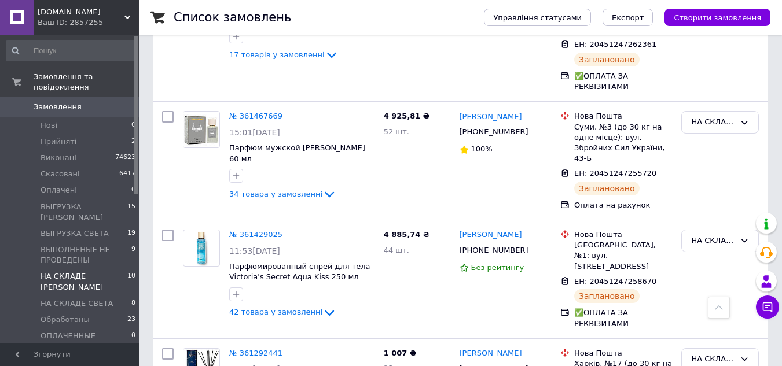
scroll to position [1015, 0]
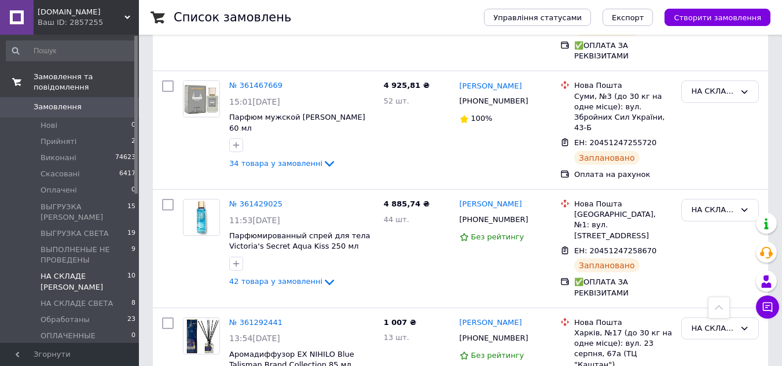
drag, startPoint x: 72, startPoint y: 101, endPoint x: 75, endPoint y: 84, distance: 17.6
click at [72, 102] on span "Замовлення" at bounding box center [58, 107] width 48 height 10
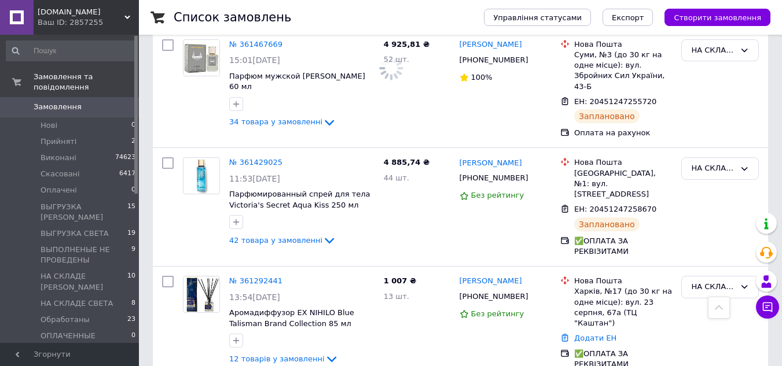
scroll to position [974, 0]
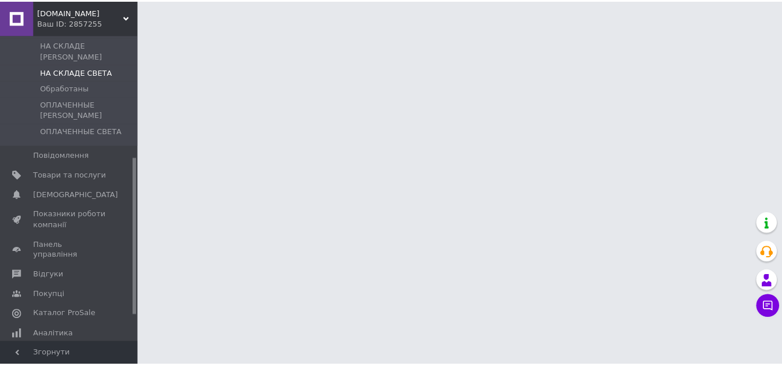
scroll to position [289, 0]
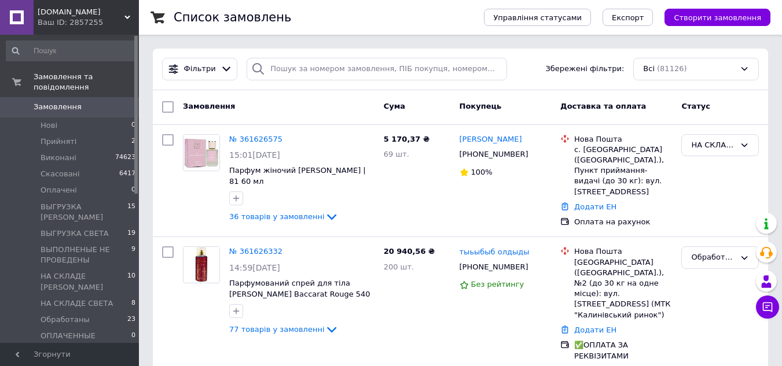
click at [71, 102] on span "Замовлення" at bounding box center [58, 107] width 48 height 10
click at [65, 102] on span "Замовлення" at bounding box center [58, 107] width 48 height 10
click at [71, 102] on span "Замовлення" at bounding box center [58, 107] width 48 height 10
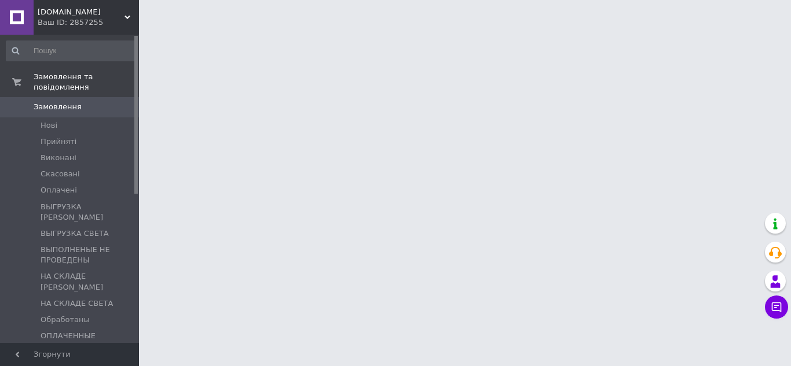
click at [68, 104] on link "Замовлення 0" at bounding box center [71, 107] width 142 height 20
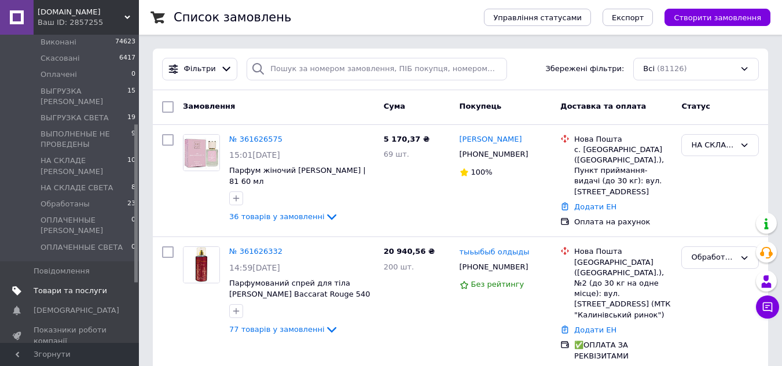
scroll to position [58, 0]
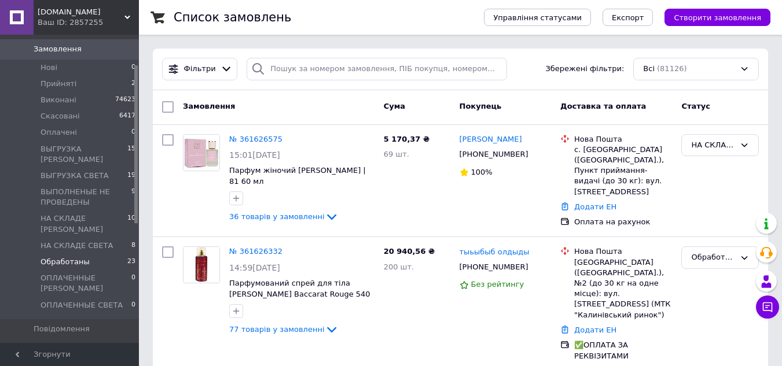
click at [63, 257] on span "Обработаны" at bounding box center [65, 262] width 49 height 10
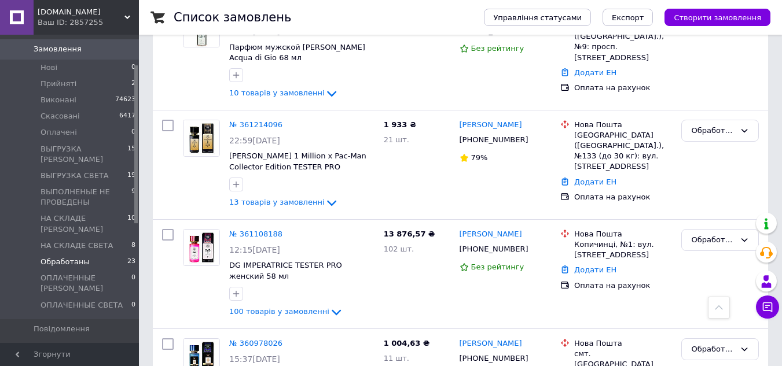
scroll to position [1621, 0]
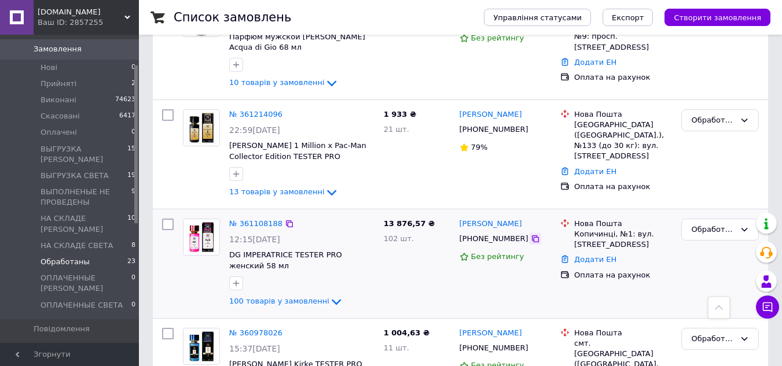
click at [531, 234] on icon at bounding box center [535, 238] width 9 height 9
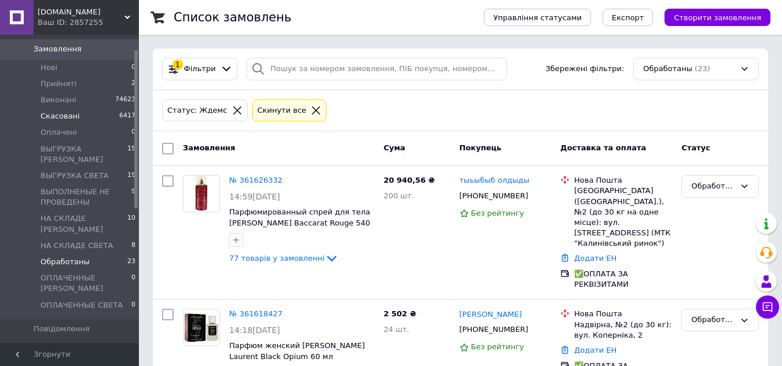
scroll to position [0, 0]
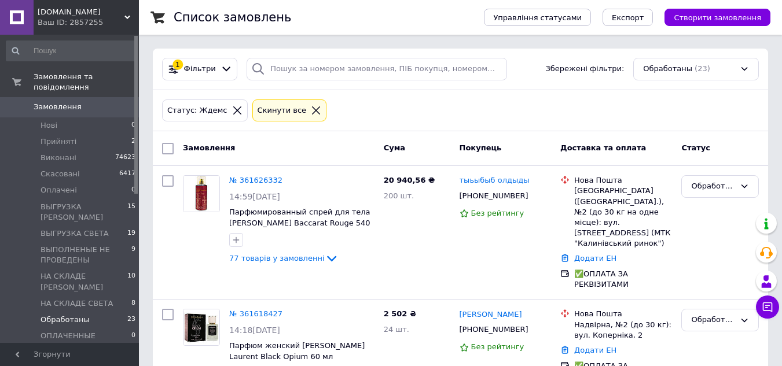
click at [47, 102] on span "Замовлення" at bounding box center [58, 107] width 48 height 10
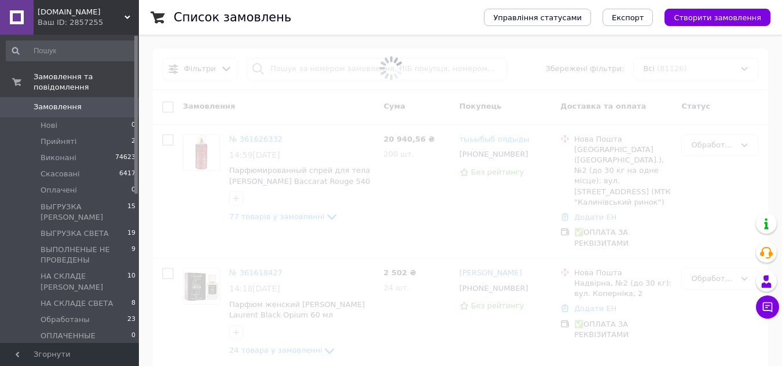
click at [58, 102] on span "Замовлення" at bounding box center [58, 107] width 48 height 10
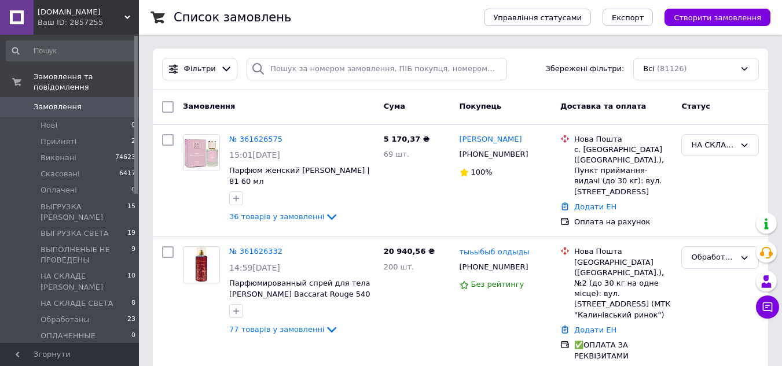
click at [58, 102] on span "Замовлення" at bounding box center [58, 107] width 48 height 10
click at [72, 202] on span "ВЫГРУЗКА [PERSON_NAME]" at bounding box center [84, 212] width 87 height 21
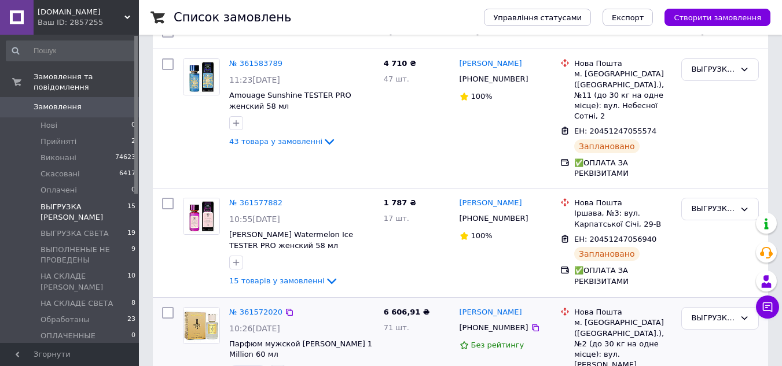
scroll to position [174, 0]
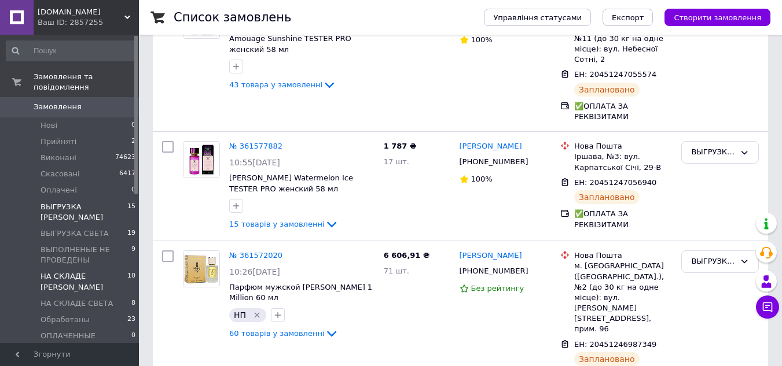
click at [73, 272] on span "НА СКЛАДЕ [PERSON_NAME]" at bounding box center [84, 282] width 87 height 21
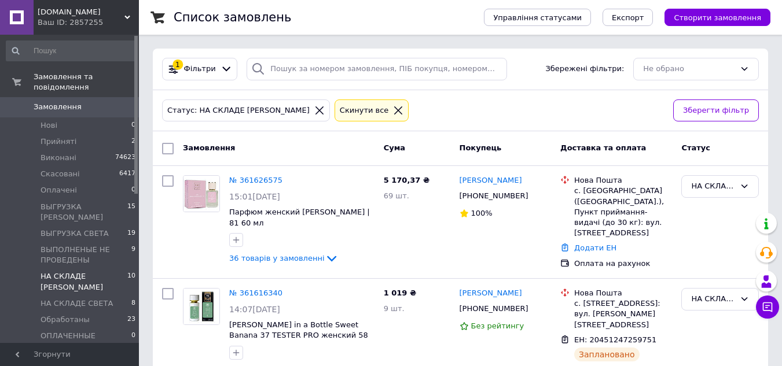
click at [86, 102] on span "Замовлення" at bounding box center [71, 107] width 74 height 10
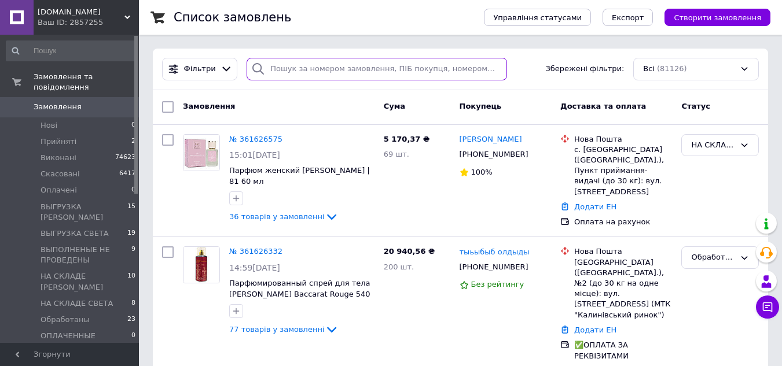
paste input "0935501100"
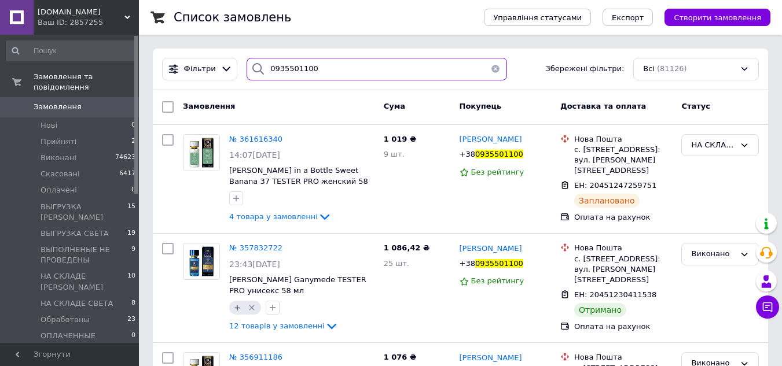
drag, startPoint x: 336, startPoint y: 72, endPoint x: 270, endPoint y: 72, distance: 66.0
click at [264, 72] on div "0935501100" at bounding box center [377, 69] width 260 height 23
paste input "733034841"
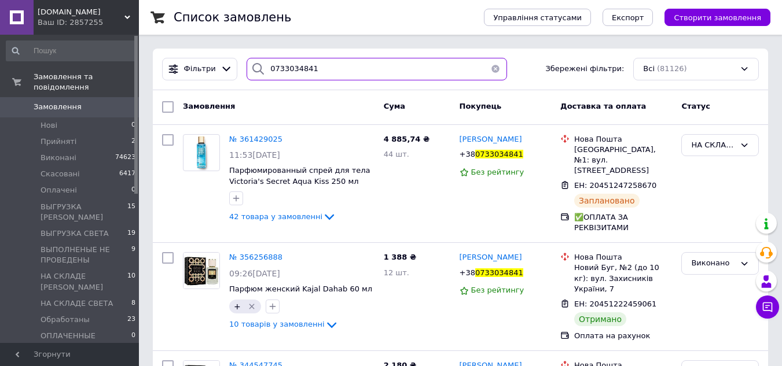
drag, startPoint x: 260, startPoint y: 74, endPoint x: 307, endPoint y: 72, distance: 46.9
click at [261, 76] on div "0733034841" at bounding box center [377, 69] width 260 height 23
paste input "639886537"
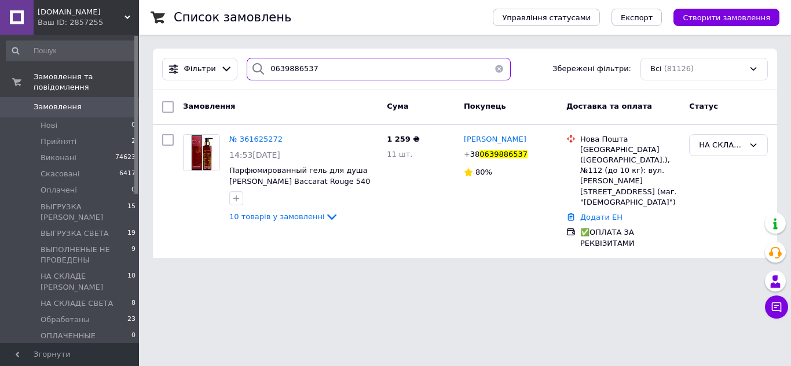
drag, startPoint x: 328, startPoint y: 78, endPoint x: 302, endPoint y: 74, distance: 26.3
click at [242, 79] on div "0639886537" at bounding box center [378, 69] width 273 height 23
paste input "974744833"
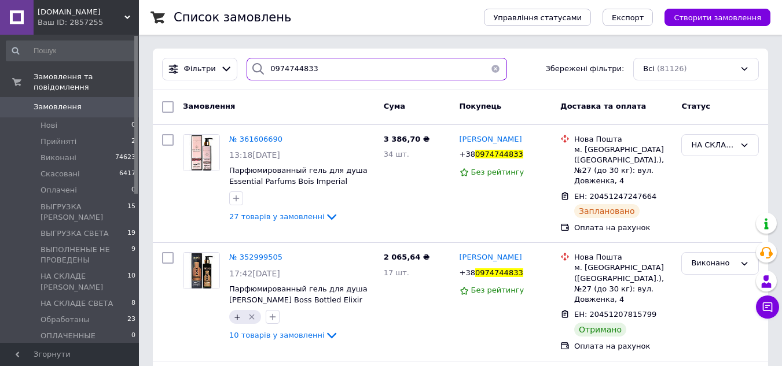
drag, startPoint x: 343, startPoint y: 61, endPoint x: 287, endPoint y: 65, distance: 56.3
click at [262, 64] on div "0974744833" at bounding box center [377, 69] width 260 height 23
paste input "3297466"
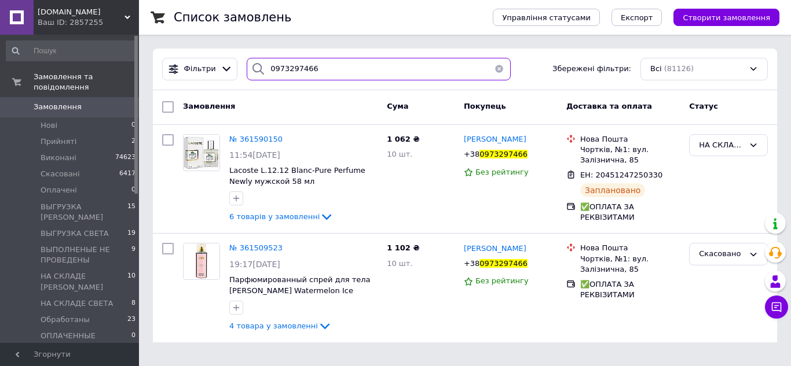
type input "0973297466"
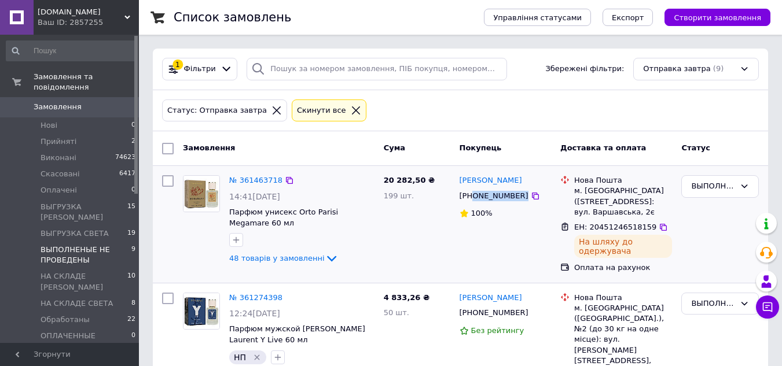
drag, startPoint x: 474, startPoint y: 197, endPoint x: 509, endPoint y: 195, distance: 35.9
click at [516, 197] on div "[PHONE_NUMBER]" at bounding box center [506, 196] width 94 height 13
copy div "0991719678"
click at [93, 272] on span "НА СКЛАДЕ [PERSON_NAME]" at bounding box center [84, 282] width 87 height 21
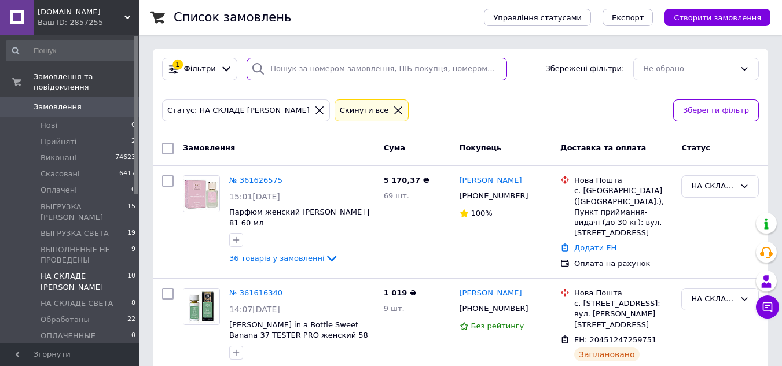
click at [288, 69] on input "search" at bounding box center [377, 69] width 260 height 23
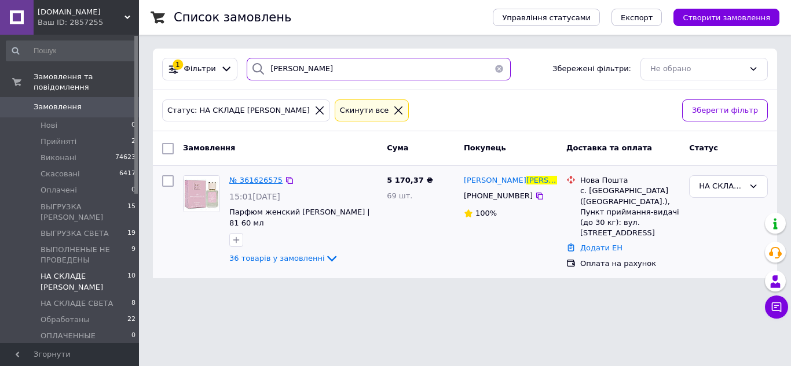
type input "дробот"
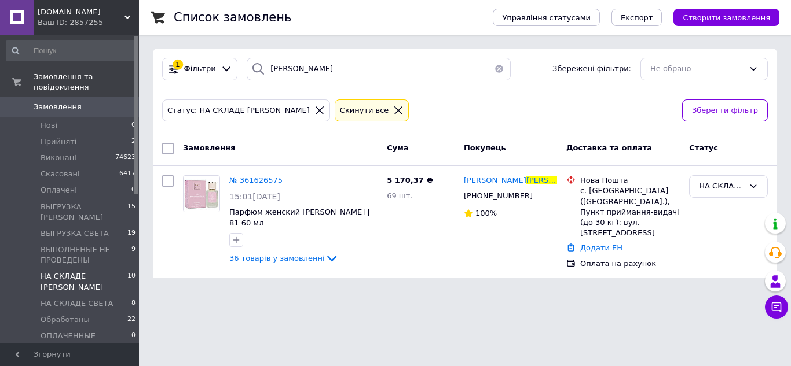
click at [262, 179] on span "№ 361626575" at bounding box center [255, 180] width 53 height 9
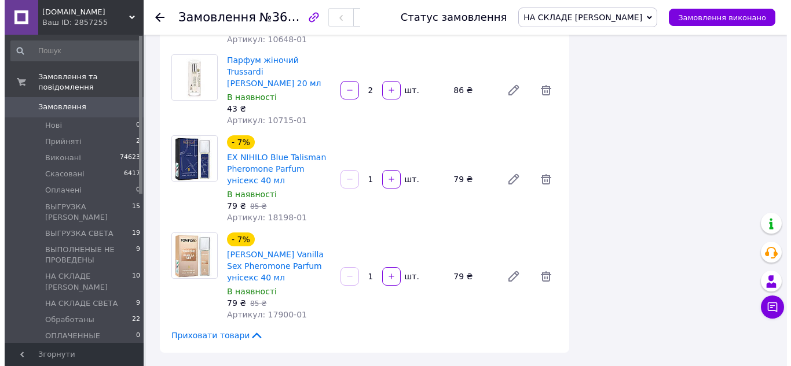
scroll to position [3347, 0]
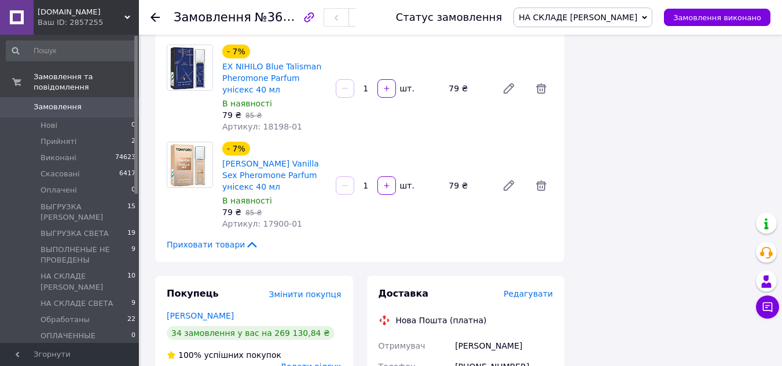
click at [525, 289] on span "Редагувати" at bounding box center [528, 293] width 49 height 9
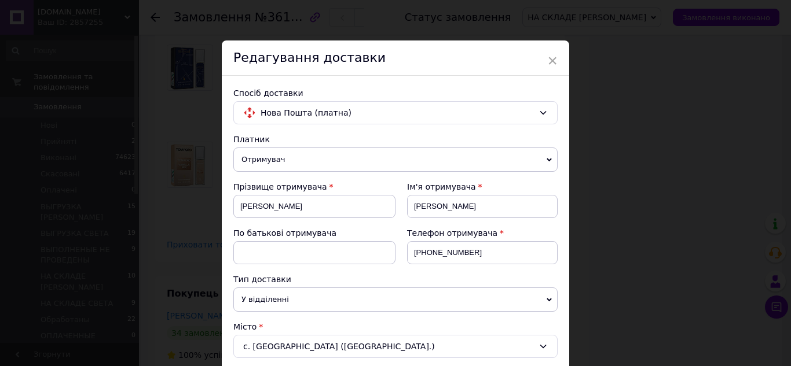
click at [261, 162] on span "Отримувач" at bounding box center [395, 160] width 324 height 24
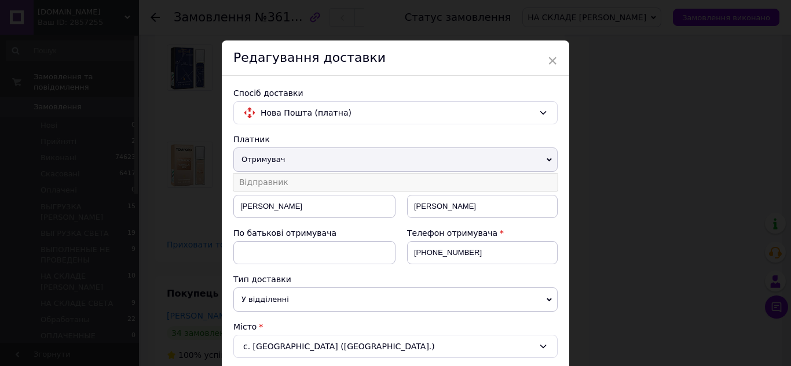
click at [277, 190] on li "Відправник" at bounding box center [395, 182] width 324 height 17
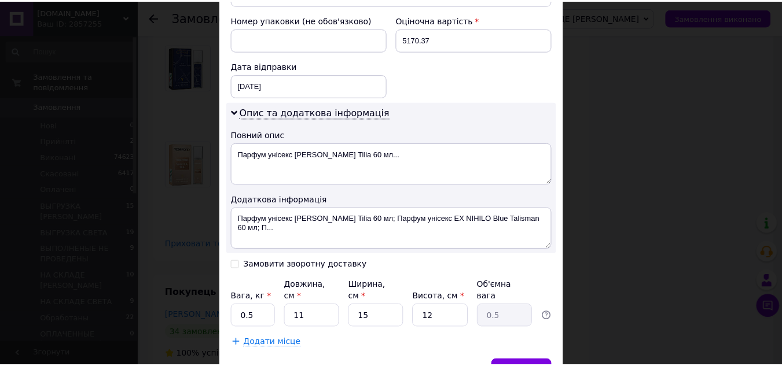
scroll to position [521, 0]
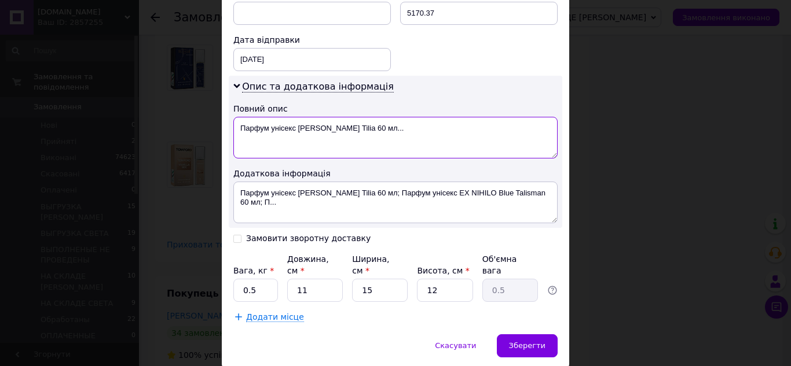
drag, startPoint x: 236, startPoint y: 126, endPoint x: 456, endPoint y: 129, distance: 219.4
click at [456, 129] on textarea "Парфум унісекс Marc-Antoine Barrois Tilia 60 мл..." at bounding box center [395, 138] width 324 height 42
paste textarea "РУПКИЙ ТОВАР!!! КРИХКЕ!!! СКЛО!!! Mir-kosmetik"
type textarea "ХРУПКИЙ ТОВАР!!! КРИХКЕ!!! СКЛО!!! Mir-kosmetik"
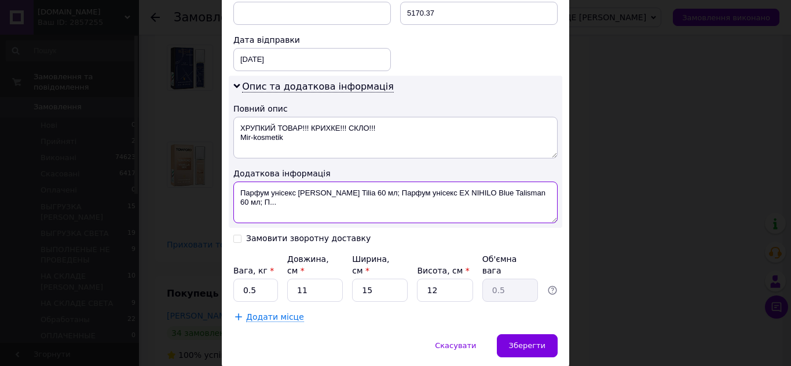
drag, startPoint x: 237, startPoint y: 193, endPoint x: 343, endPoint y: 200, distance: 105.6
click at [343, 200] on textarea "Парфум унісекс Marc-Antoine Barrois Tilia 60 мл; Парфум унісекс EX NIHILO Blue …" at bounding box center [395, 203] width 324 height 42
paste textarea "РУПКИЙ ТОВАР!!! КРИХКЕ!!! СКЛО!!! Mir-kosmetik"
type textarea "ХРУПКИЙ ТОВАР!!! КРИХКЕ!!! СКЛО!!! Mir-kosmetik"
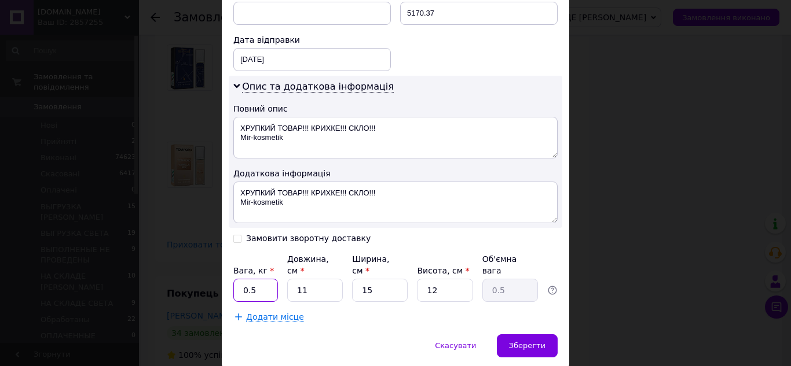
drag, startPoint x: 252, startPoint y: 284, endPoint x: 259, endPoint y: 285, distance: 7.5
click at [259, 285] on input "0.5" at bounding box center [255, 290] width 45 height 23
type input "9.9"
drag, startPoint x: 291, startPoint y: 281, endPoint x: 316, endPoint y: 283, distance: 25.5
click at [316, 283] on input "11" at bounding box center [315, 290] width 56 height 23
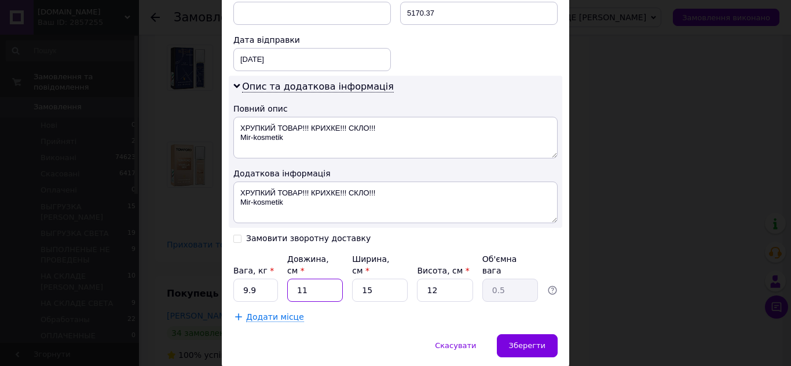
type input "3"
type input "0.14"
type input "35"
type input "1.58"
type input "35"
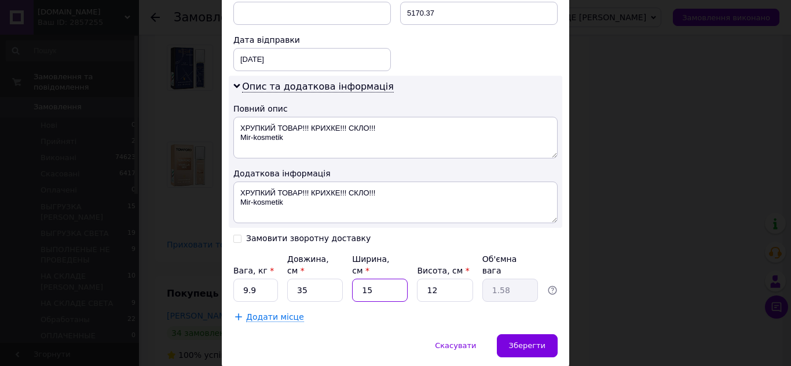
drag, startPoint x: 377, startPoint y: 283, endPoint x: 384, endPoint y: 283, distance: 6.9
click at [384, 283] on input "15" at bounding box center [380, 290] width 56 height 23
type input "2"
type input "0.21"
type input "26"
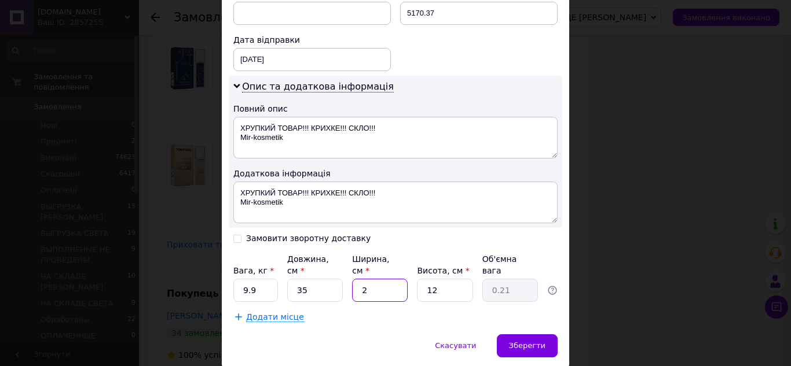
type input "2.73"
type input "26"
drag, startPoint x: 425, startPoint y: 279, endPoint x: 446, endPoint y: 280, distance: 20.9
click at [446, 280] on input "12" at bounding box center [445, 290] width 56 height 23
type input "2"
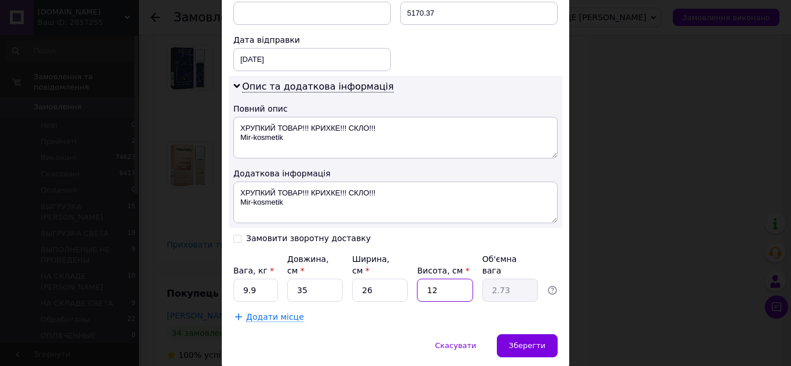
type input "0.46"
type input "24"
type input "5.46"
type input "24"
click at [526, 342] on span "Зберегти" at bounding box center [527, 346] width 36 height 9
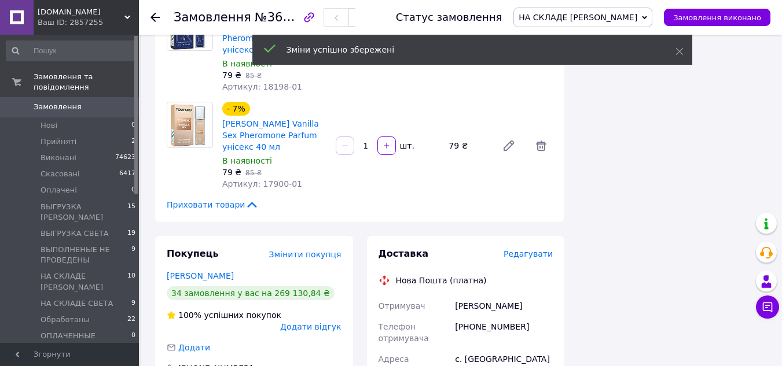
scroll to position [3405, 0]
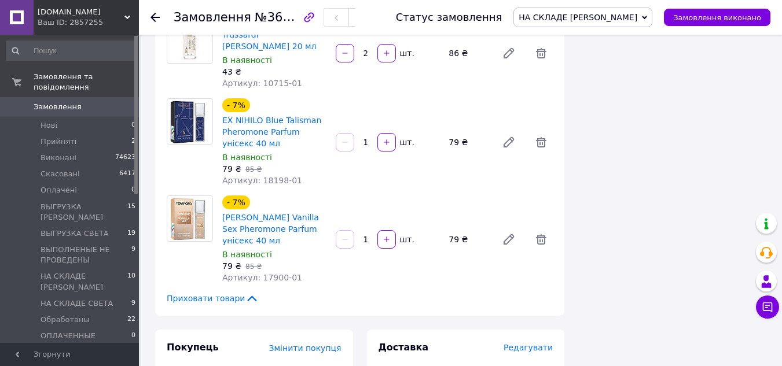
scroll to position [3289, 0]
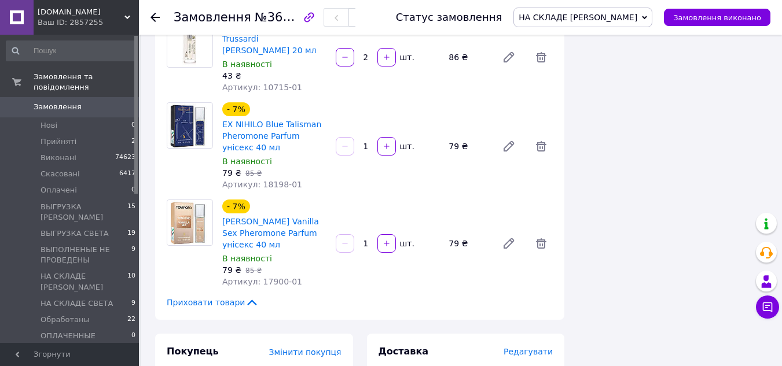
click at [153, 17] on use at bounding box center [155, 17] width 9 height 9
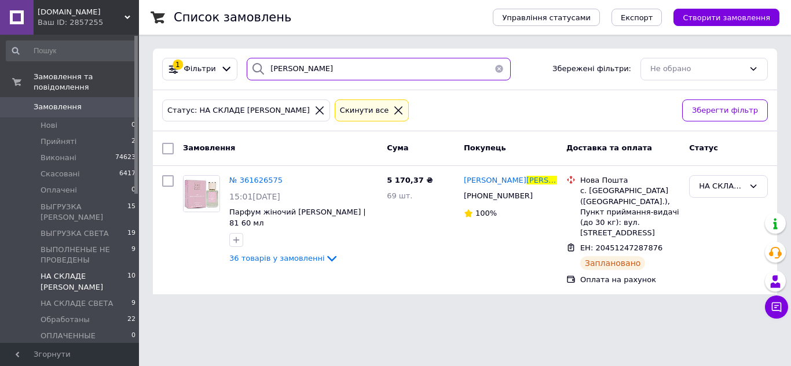
drag, startPoint x: 287, startPoint y: 71, endPoint x: 254, endPoint y: 71, distance: 33.0
click at [254, 71] on div "дробот" at bounding box center [379, 69] width 264 height 23
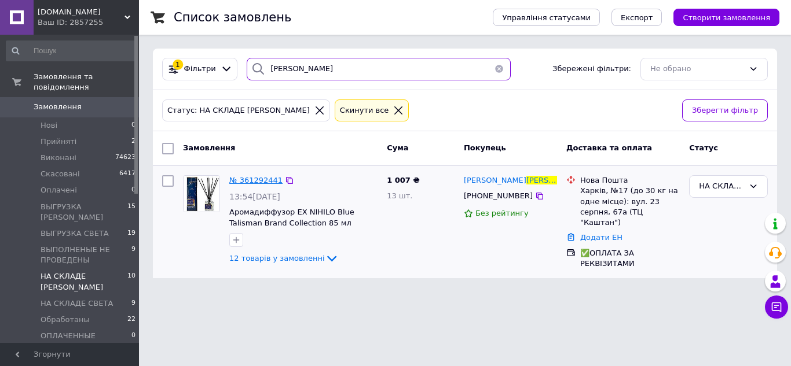
type input "солоп"
click at [252, 185] on span "№ 361292441" at bounding box center [255, 180] width 53 height 9
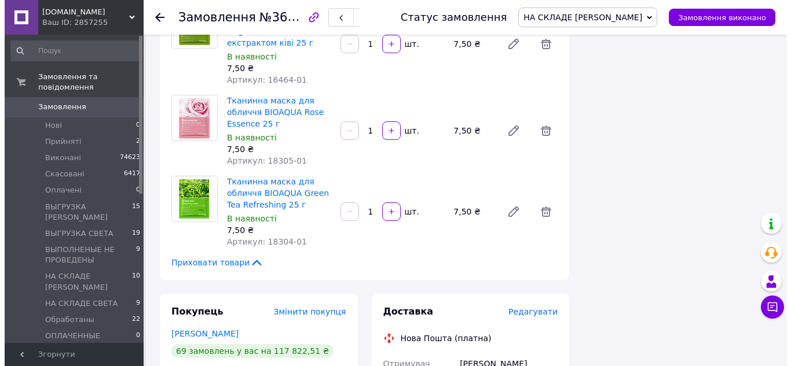
scroll to position [1158, 0]
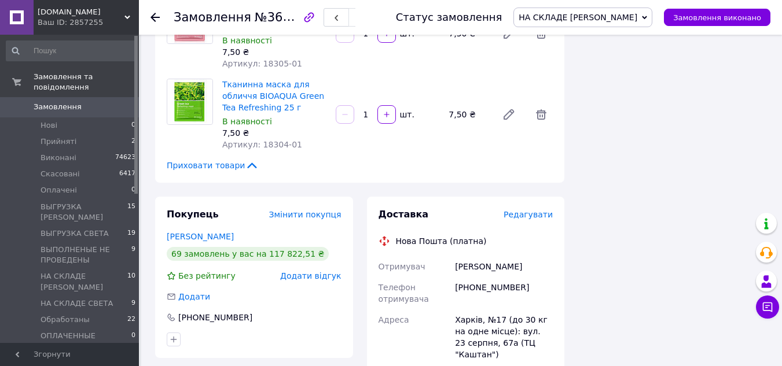
click at [526, 210] on span "Редагувати" at bounding box center [528, 214] width 49 height 9
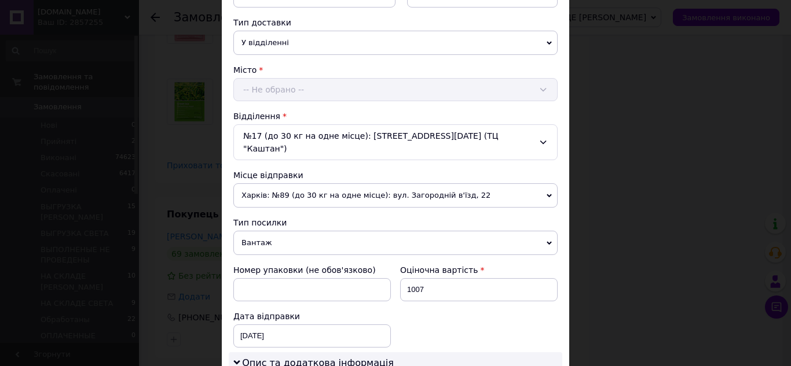
scroll to position [347, 0]
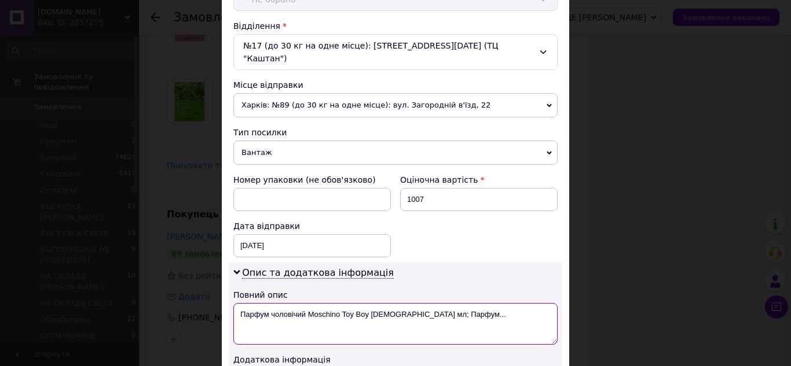
drag, startPoint x: 240, startPoint y: 300, endPoint x: 470, endPoint y: 307, distance: 229.9
click at [470, 307] on textarea "Парфум чоловічий Moschino Toy Boy 68 мл; Парфум..." at bounding box center [395, 324] width 324 height 42
paste textarea "РУПКИЙ ТОВАР!!! КРИХКЕ!!! СКЛО!!! Mir-kosmetik"
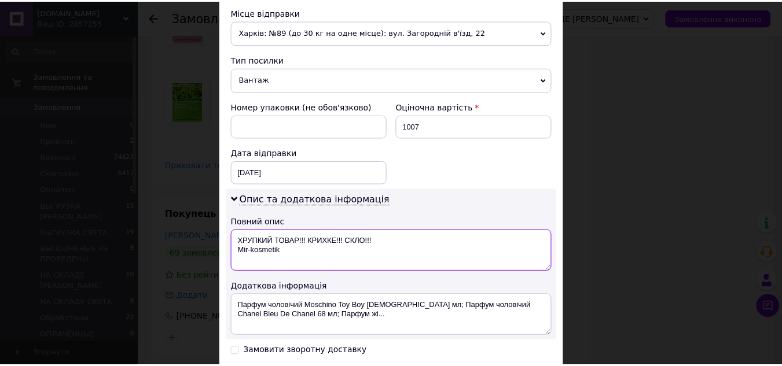
scroll to position [521, 0]
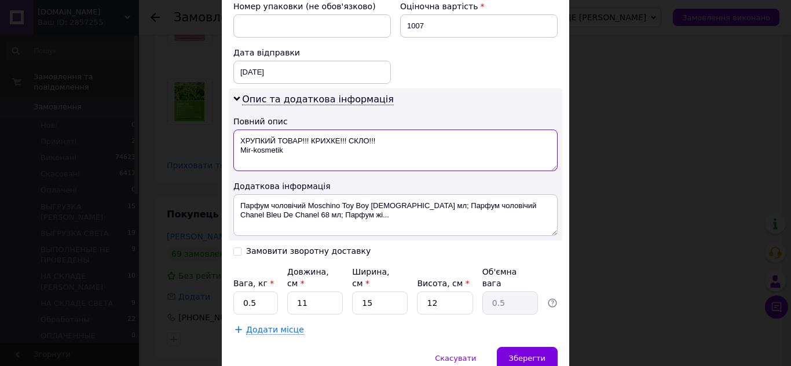
type textarea "ХРУПКИЙ ТОВАР!!! КРИХКЕ!!! СКЛО!!! Mir-kosmetik"
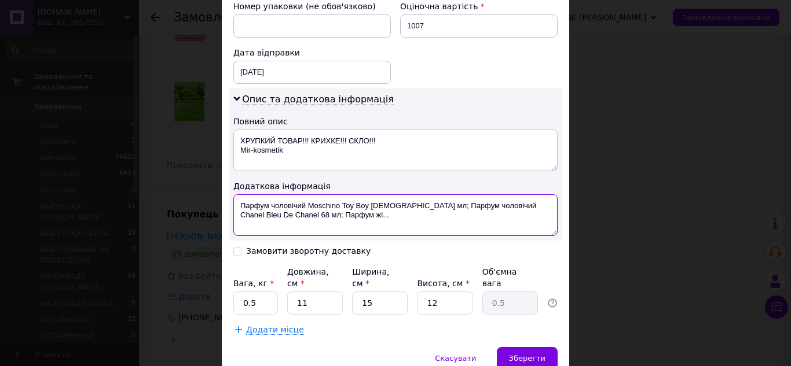
drag, startPoint x: 239, startPoint y: 189, endPoint x: 369, endPoint y: 215, distance: 132.8
click at [369, 215] on textarea "Парфум чоловічий Moschino Toy Boy 68 мл; Парфум чоловічий Chanel Bleu De Chanel…" at bounding box center [395, 216] width 324 height 42
paste textarea "РУПКИЙ ТОВАР!!! КРИХКЕ!!! СКЛО!!! Mir-kosmetik"
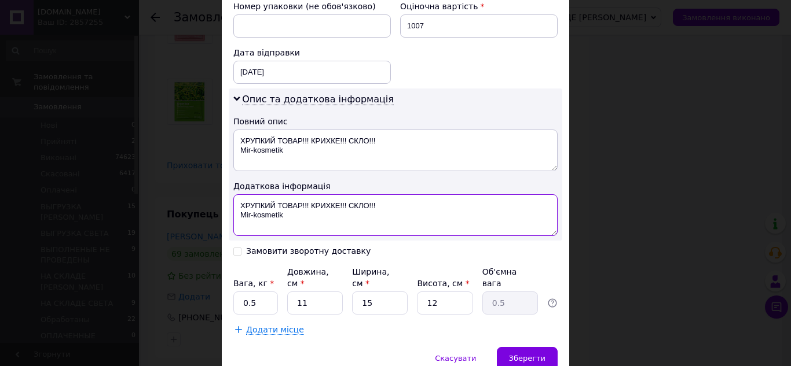
type textarea "ХРУПКИЙ ТОВАР!!! КРИХКЕ!!! СКЛО!!! Mir-kosmetik"
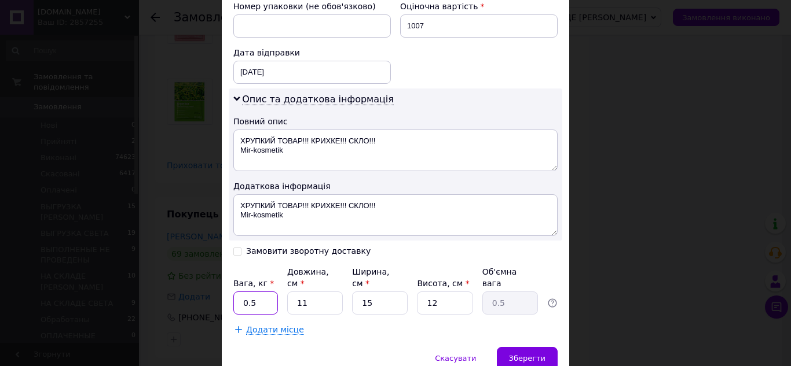
drag, startPoint x: 237, startPoint y: 276, endPoint x: 263, endPoint y: 281, distance: 27.1
click at [263, 292] on input "0.5" at bounding box center [255, 303] width 45 height 23
type input "2.1"
drag, startPoint x: 295, startPoint y: 278, endPoint x: 316, endPoint y: 281, distance: 21.0
click at [316, 292] on input "11" at bounding box center [315, 303] width 56 height 23
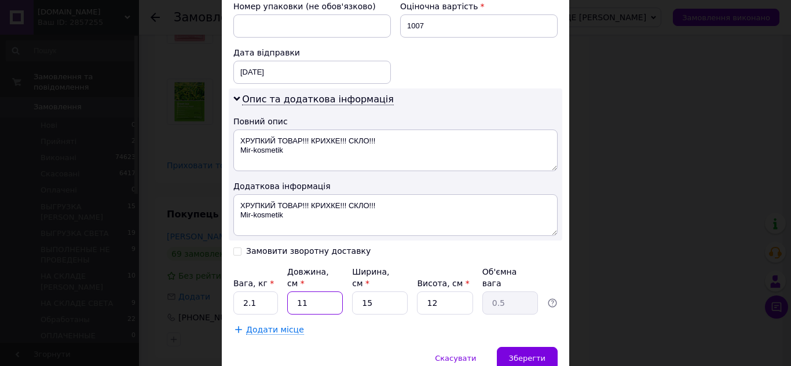
type input "1"
type input "0.1"
type input "16"
type input "0.72"
type input "16"
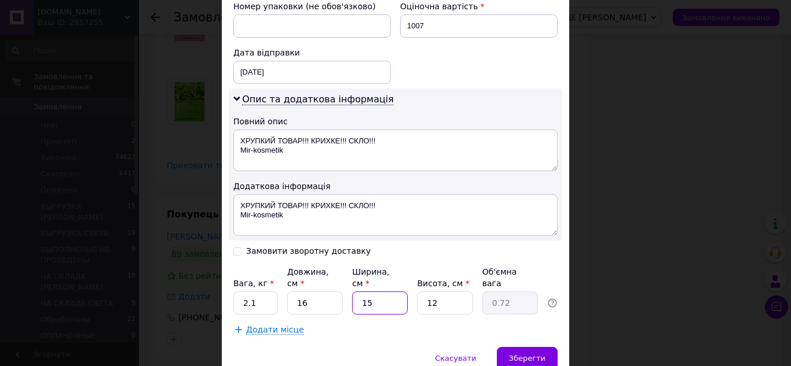
drag, startPoint x: 355, startPoint y: 281, endPoint x: 380, endPoint y: 283, distance: 25.0
click at [380, 292] on input "15" at bounding box center [380, 303] width 56 height 23
type input "1"
type input "0.1"
type input "16"
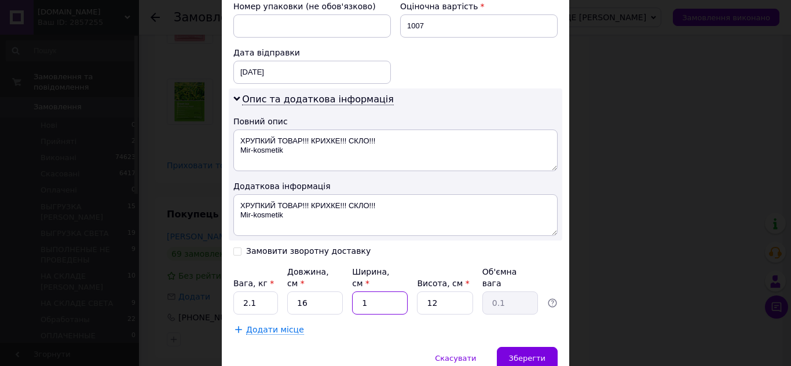
type input "0.77"
type input "16"
click at [447, 292] on input "12" at bounding box center [445, 303] width 56 height 23
type input "2"
type input "0.13"
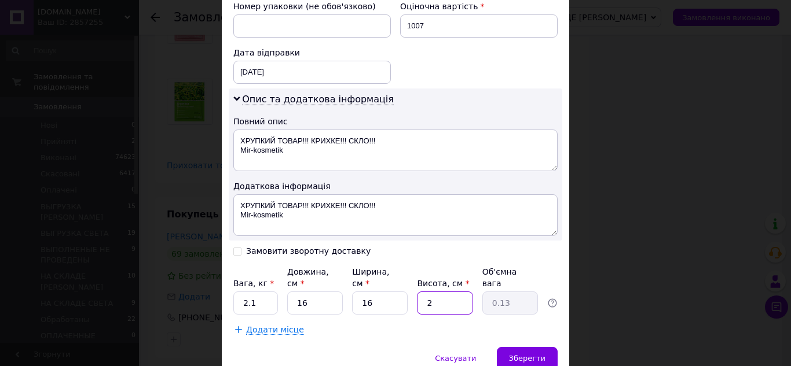
type input "21"
type input "1.34"
type input "21"
click at [529, 354] on span "Зберегти" at bounding box center [527, 358] width 36 height 9
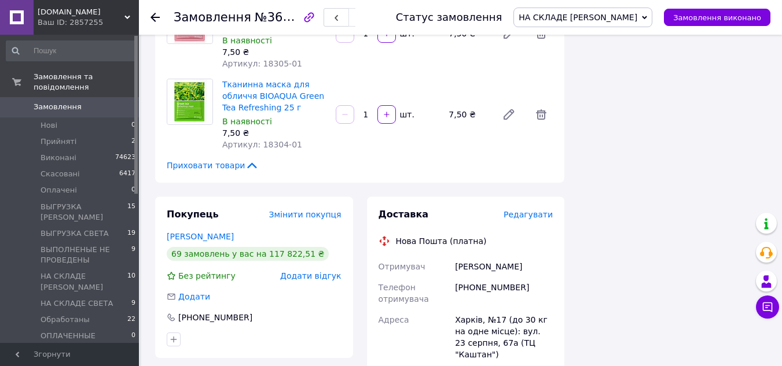
scroll to position [1274, 0]
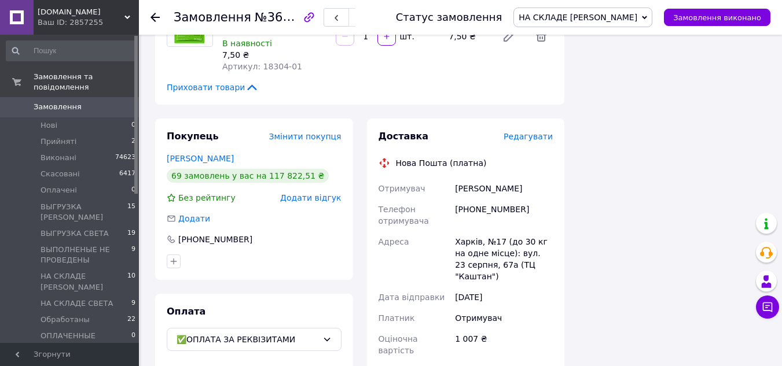
scroll to position [1216, 0]
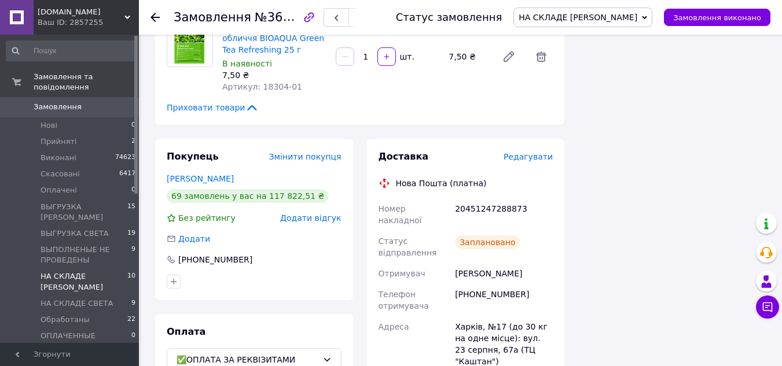
click at [87, 272] on span "НА СКЛАДЕ [PERSON_NAME]" at bounding box center [84, 282] width 87 height 21
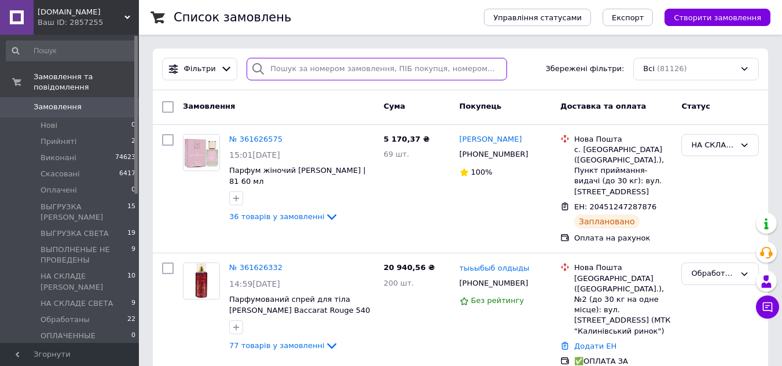
click at [305, 69] on input "search" at bounding box center [377, 69] width 260 height 23
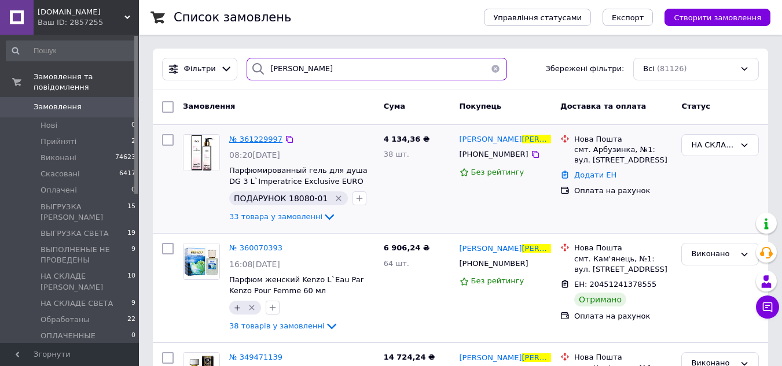
type input "костенко"
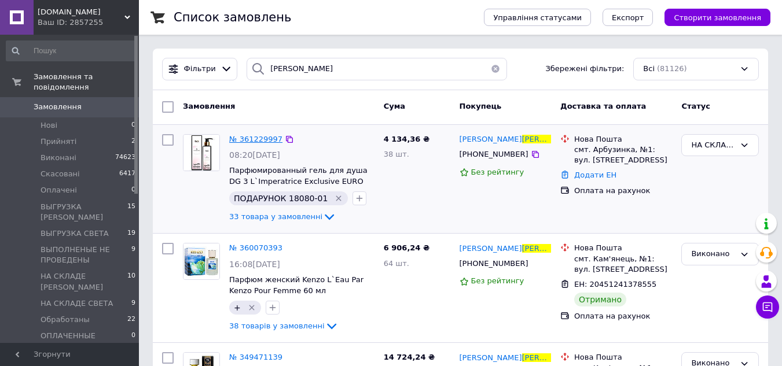
click at [256, 138] on span "№ 361229997" at bounding box center [255, 139] width 53 height 9
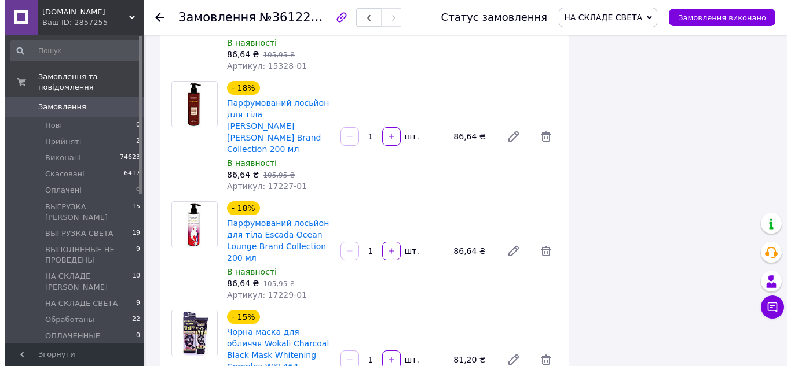
scroll to position [3474, 0]
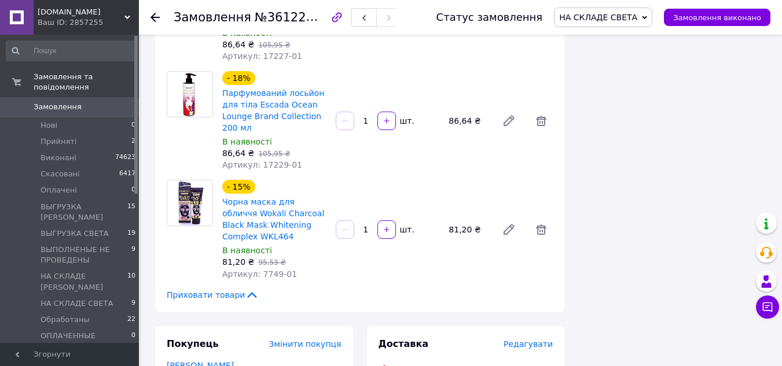
click at [541, 340] on span "Редагувати" at bounding box center [528, 344] width 49 height 9
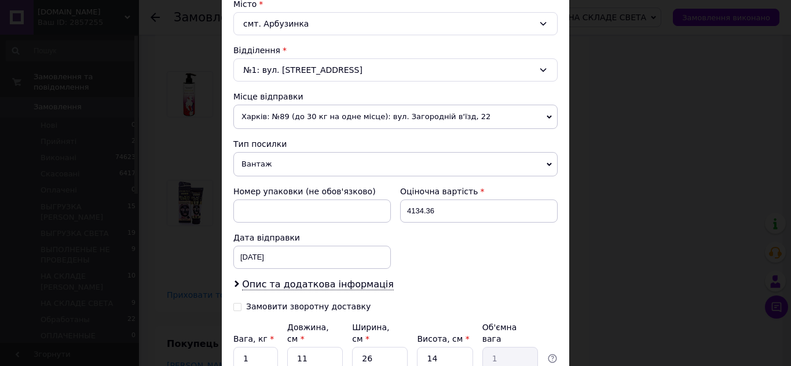
scroll to position [423, 0]
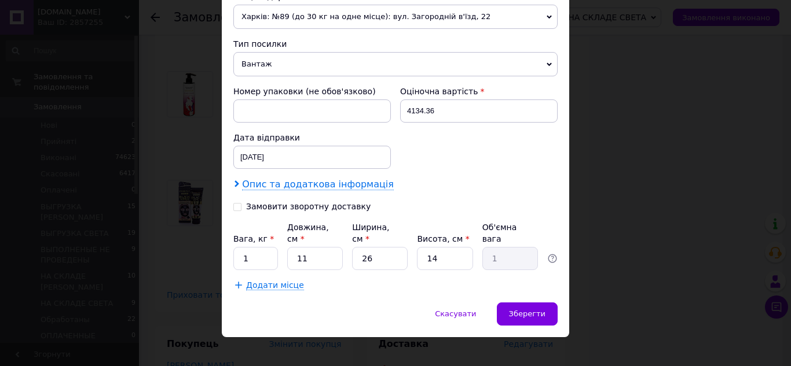
drag, startPoint x: 248, startPoint y: 183, endPoint x: 251, endPoint y: 189, distance: 6.5
click at [249, 183] on span "Опис та додаткова інформація" at bounding box center [318, 185] width 152 height 12
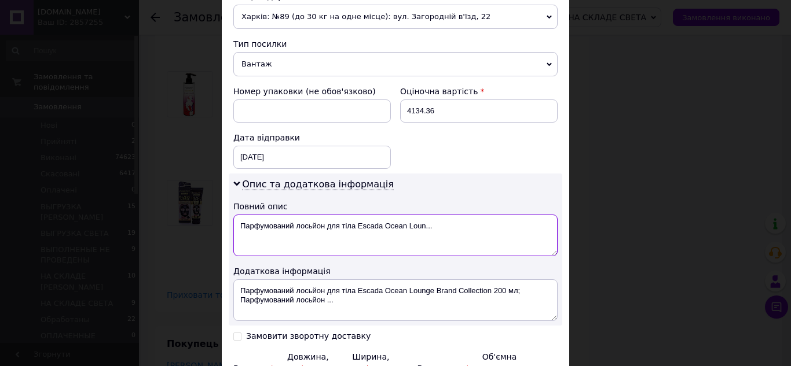
drag, startPoint x: 247, startPoint y: 227, endPoint x: 459, endPoint y: 228, distance: 212.5
click at [460, 229] on textarea "Парфумований лосьйон для тіла Escada Ocean Loun..." at bounding box center [395, 236] width 324 height 42
paste textarea "РУПКИЙ ТОВАР!!! КРИХКЕ!!! СКЛО!!! Mir-kosmetik"
type textarea "ХРУПКИЙ ТОВАР!!! КРИХКЕ!!! СКЛО!!! Mir-kosmetik"
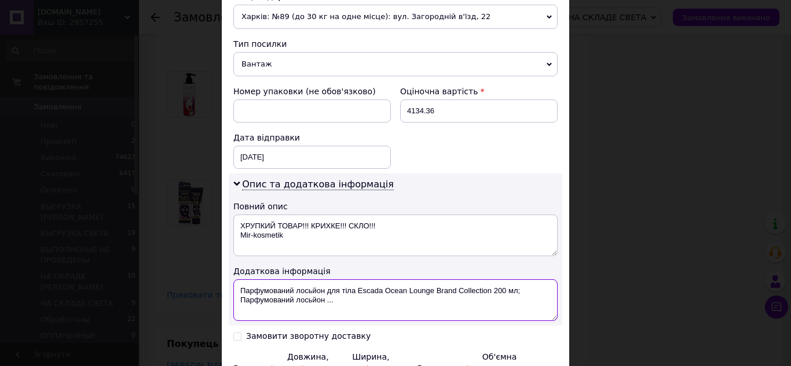
drag, startPoint x: 236, startPoint y: 286, endPoint x: 342, endPoint y: 305, distance: 107.6
click at [342, 307] on textarea "Парфумований лосьйон для тіла Escada Ocean Lounge Brand Collection 200 мл; Парф…" at bounding box center [395, 301] width 324 height 42
paste textarea "РУПКИЙ ТОВАР!!! КРИХКЕ!!! СКЛО!!! Mir-kosmetik"
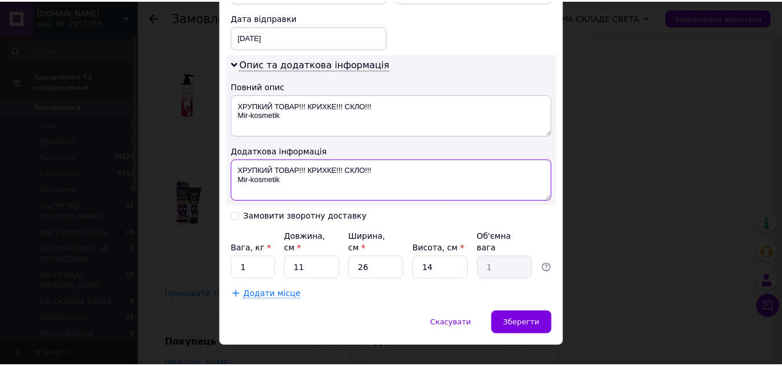
scroll to position [553, 0]
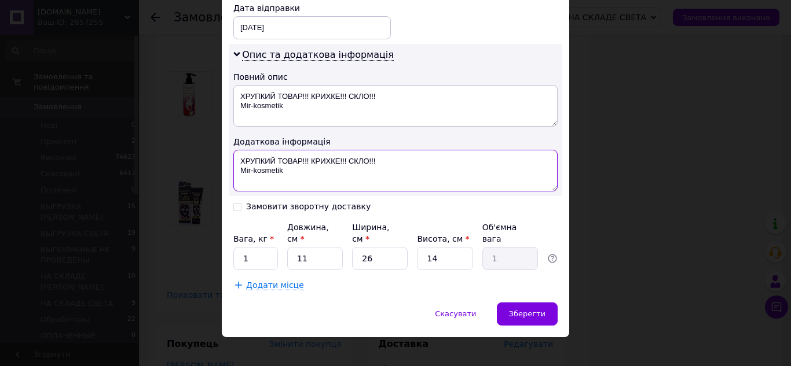
type textarea "ХРУПКИЙ ТОВАР!!! КРИХКЕ!!! СКЛО!!! Mir-kosmetik"
drag, startPoint x: 253, startPoint y: 249, endPoint x: 268, endPoint y: 250, distance: 15.1
click at [268, 250] on input "1" at bounding box center [255, 258] width 45 height 23
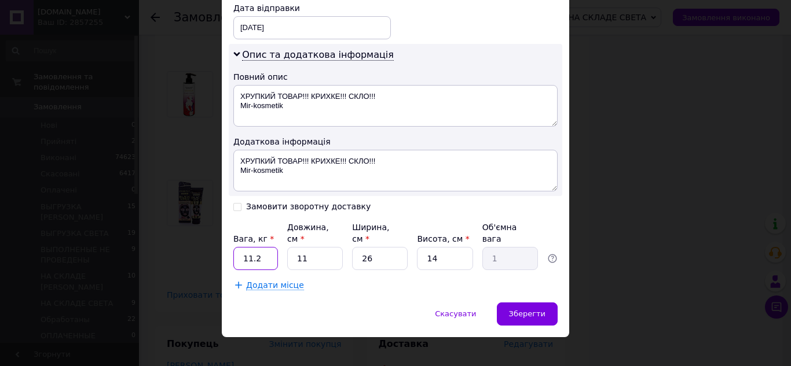
type input "11.2"
drag, startPoint x: 295, startPoint y: 245, endPoint x: 324, endPoint y: 252, distance: 29.2
click at [324, 252] on input "11" at bounding box center [315, 258] width 56 height 23
type input "4"
type input "0.36"
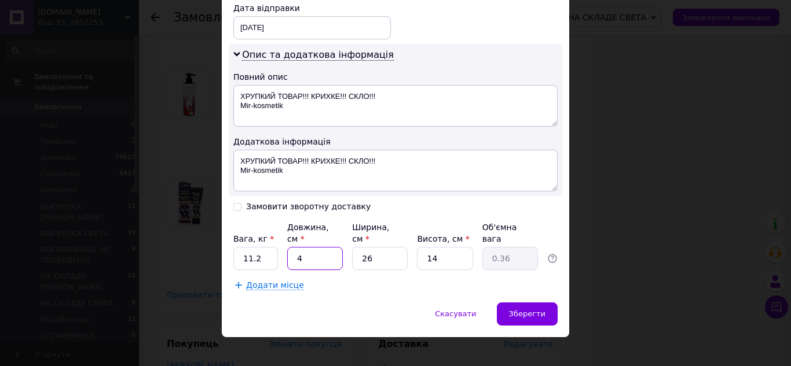
type input "40"
type input "3.64"
type input "40"
click at [385, 250] on input "26" at bounding box center [380, 258] width 56 height 23
type input "3"
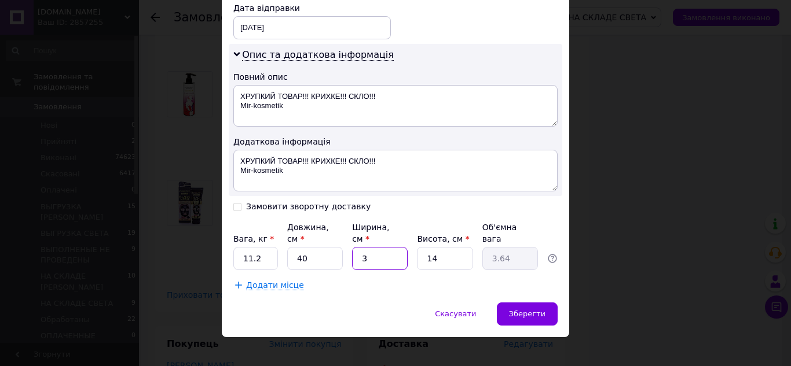
type input "0.42"
type input "30"
type input "4.2"
type input "30"
drag, startPoint x: 435, startPoint y: 251, endPoint x: 453, endPoint y: 251, distance: 17.4
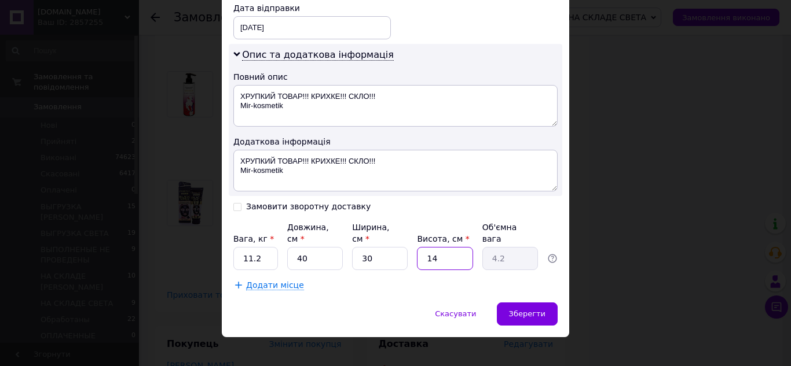
click at [453, 251] on input "14" at bounding box center [445, 258] width 56 height 23
type input "2"
type input "0.6"
type input "24"
type input "7.2"
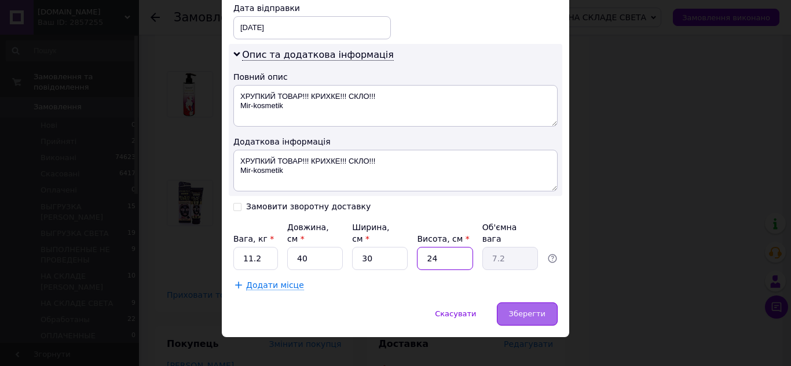
type input "24"
click at [538, 310] on span "Зберегти" at bounding box center [527, 314] width 36 height 9
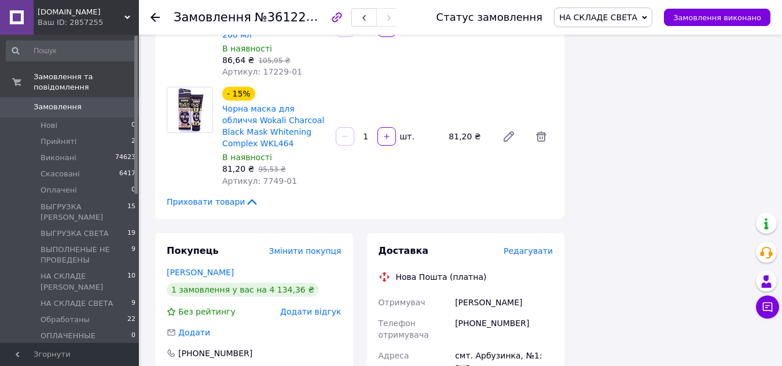
scroll to position [3589, 0]
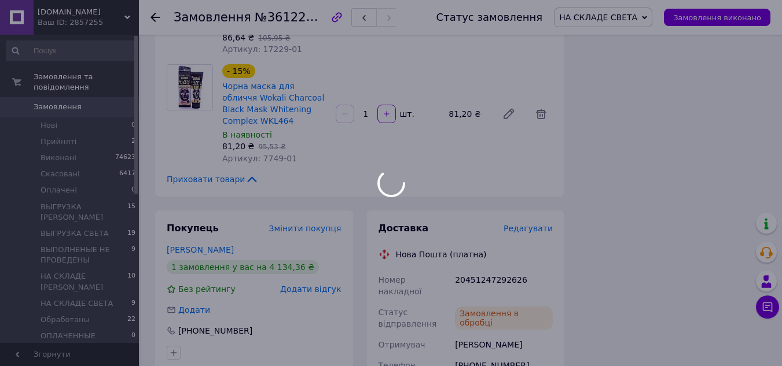
scroll to position [42, 0]
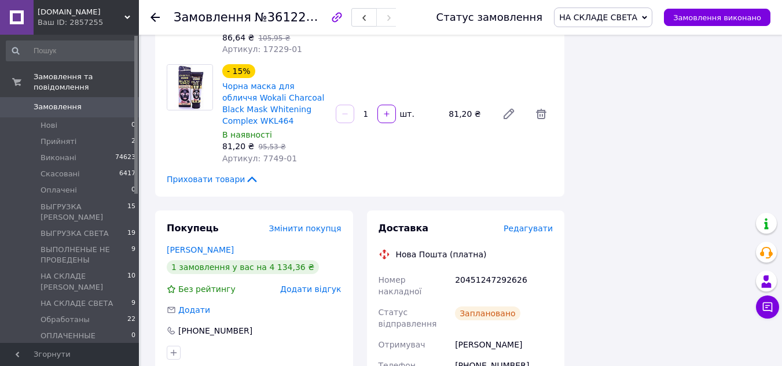
click at [155, 19] on icon at bounding box center [155, 17] width 9 height 9
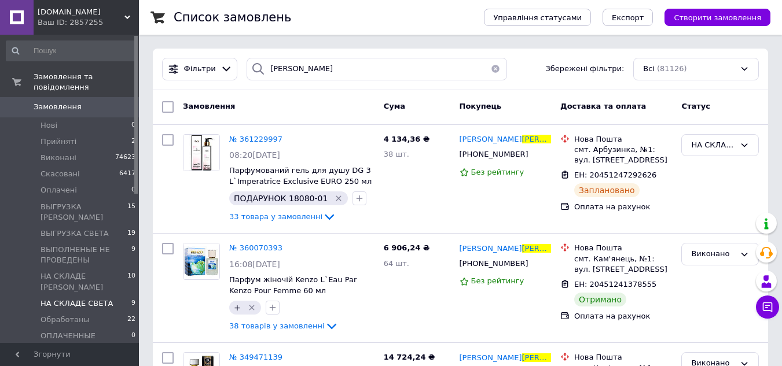
click at [70, 299] on span "НА СКЛАДЕ СВЕТА" at bounding box center [77, 304] width 72 height 10
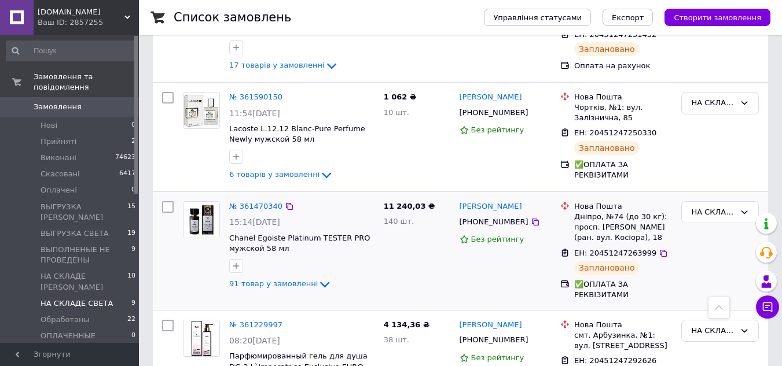
scroll to position [829, 0]
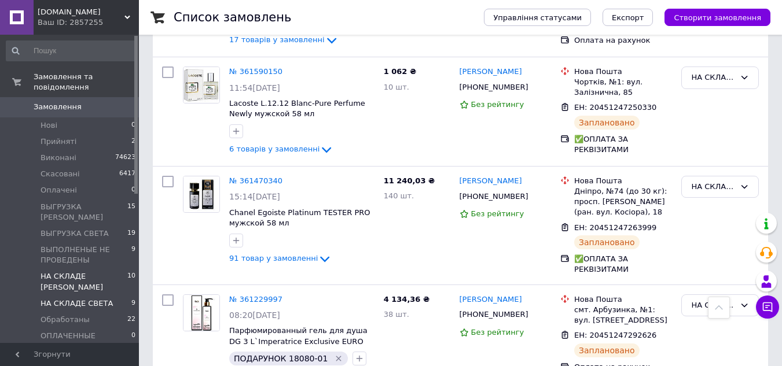
click at [69, 272] on span "НА СКЛАДЕ [PERSON_NAME]" at bounding box center [84, 282] width 87 height 21
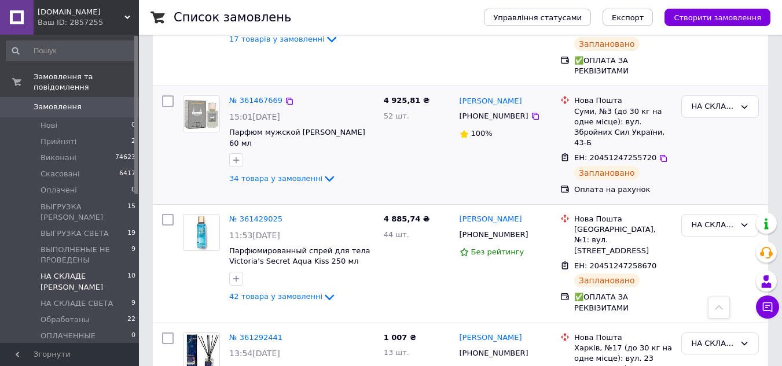
scroll to position [1033, 0]
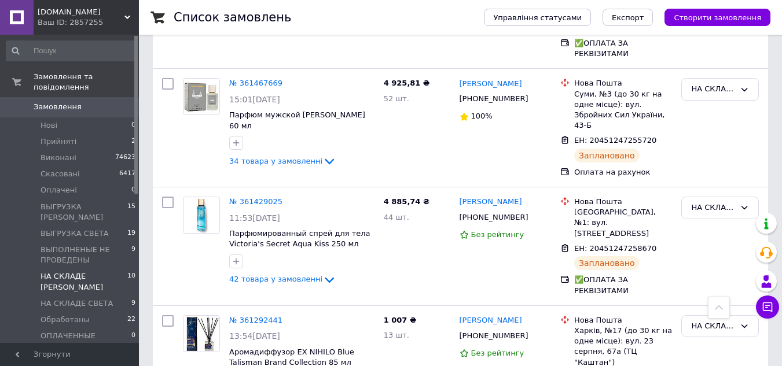
click at [31, 102] on span at bounding box center [17, 107] width 34 height 10
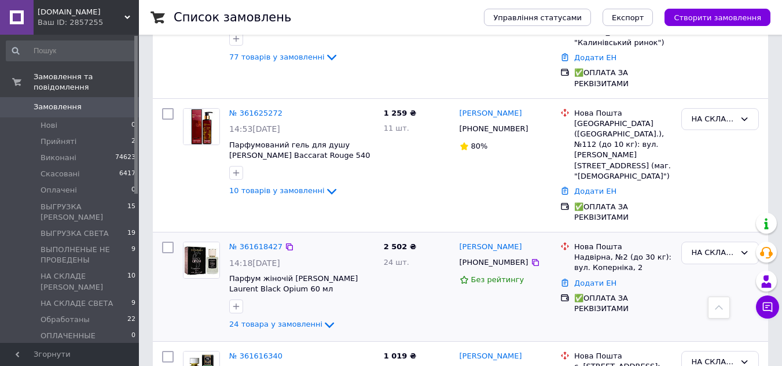
scroll to position [289, 0]
click at [59, 299] on span "НА СКЛАДЕ СВЕТА" at bounding box center [77, 304] width 72 height 10
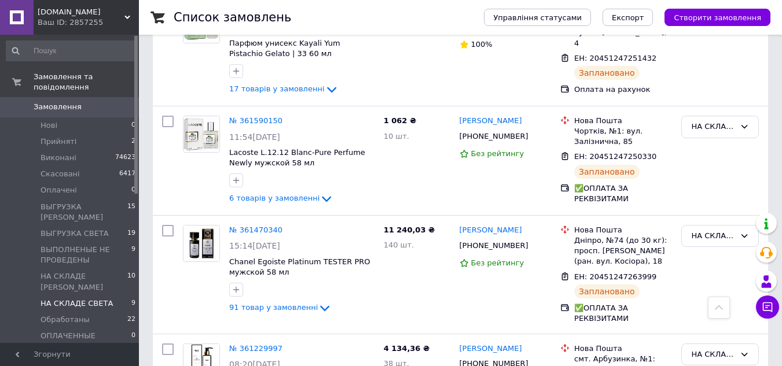
scroll to position [829, 0]
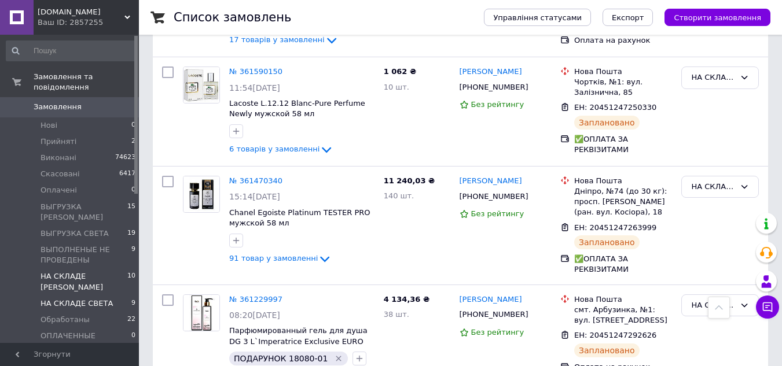
click at [86, 272] on span "НА СКЛАДЕ [PERSON_NAME]" at bounding box center [84, 282] width 87 height 21
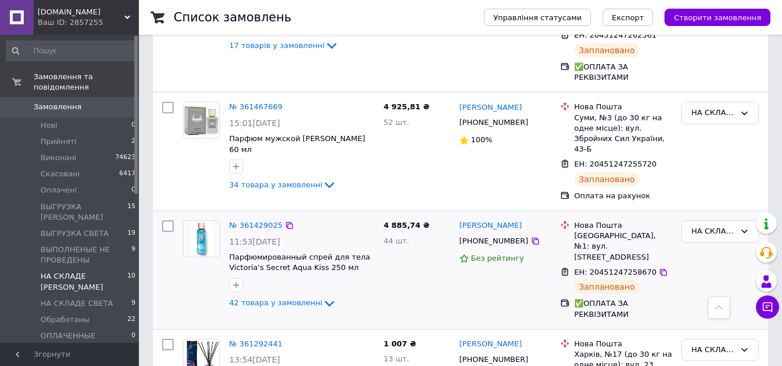
scroll to position [1033, 0]
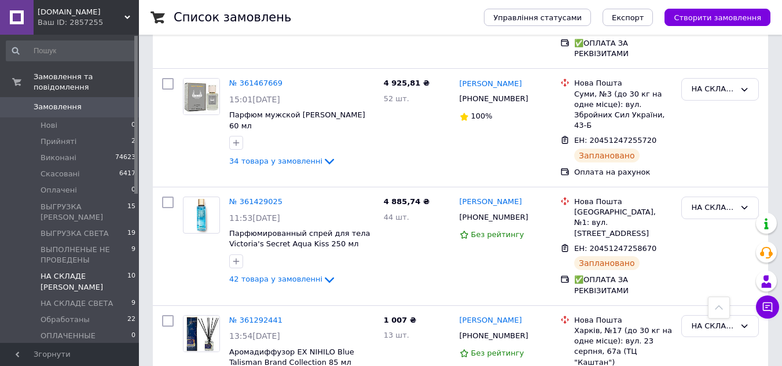
click at [66, 102] on link "Замовлення 0" at bounding box center [71, 107] width 142 height 20
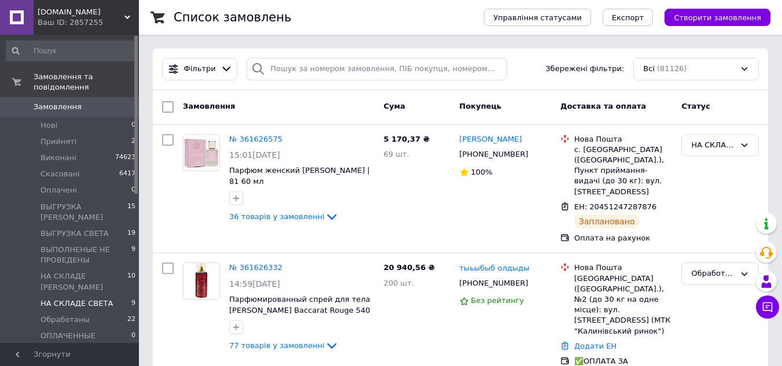
click at [78, 299] on span "НА СКЛАДЕ СВЕТА" at bounding box center [77, 304] width 72 height 10
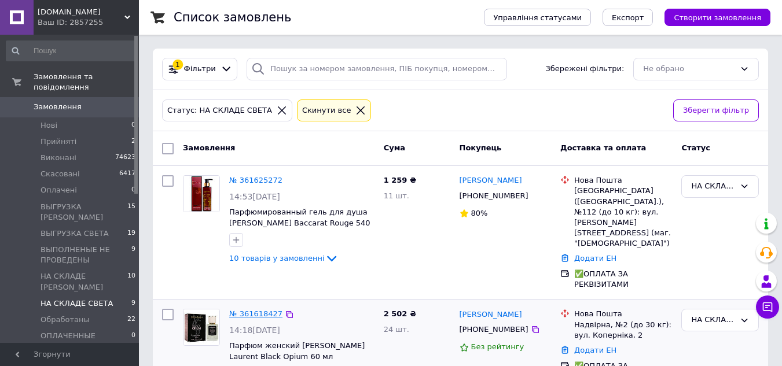
click at [257, 310] on link "№ 361618427" at bounding box center [255, 314] width 53 height 9
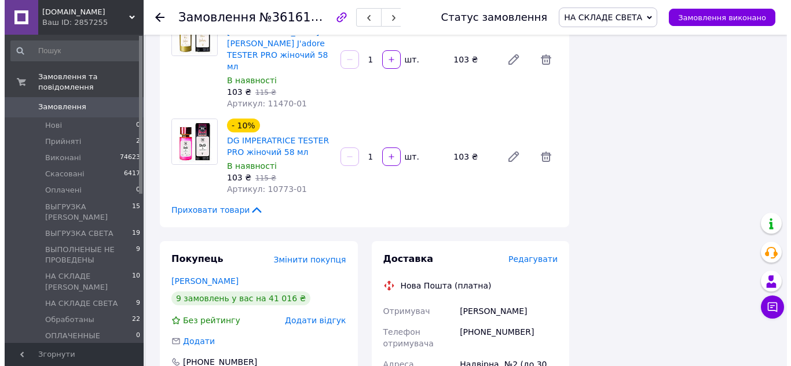
scroll to position [2316, 0]
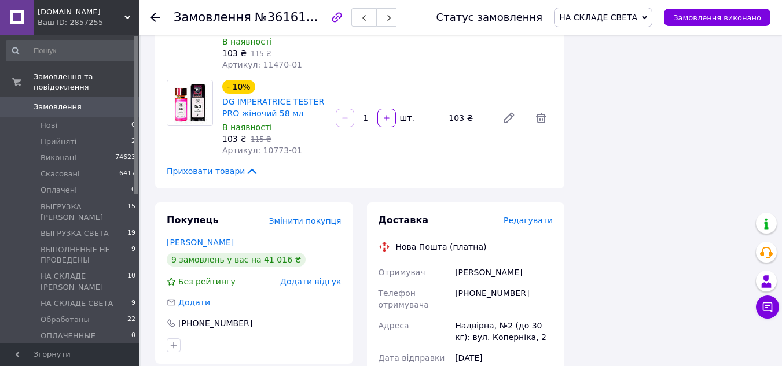
click at [520, 216] on span "Редагувати" at bounding box center [528, 220] width 49 height 9
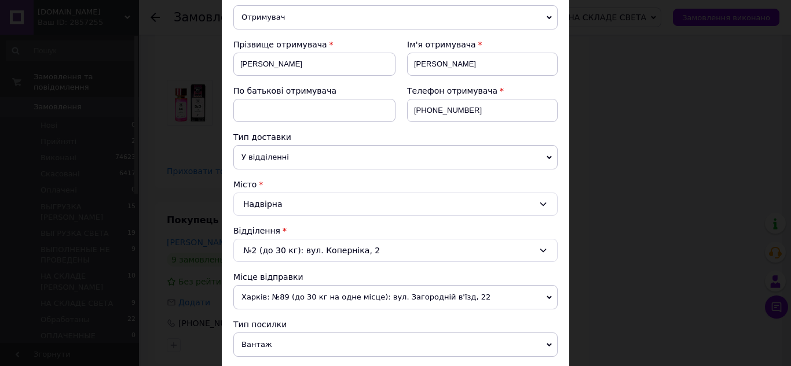
scroll to position [116, 0]
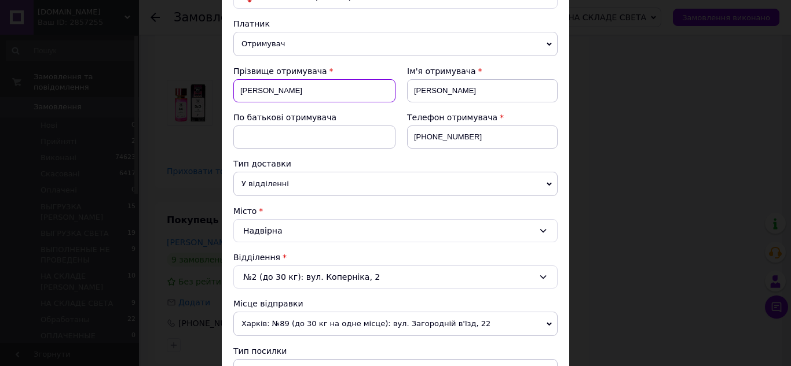
click at [239, 97] on input "[PERSON_NAME]" at bounding box center [314, 90] width 162 height 23
type input "Юрчило"
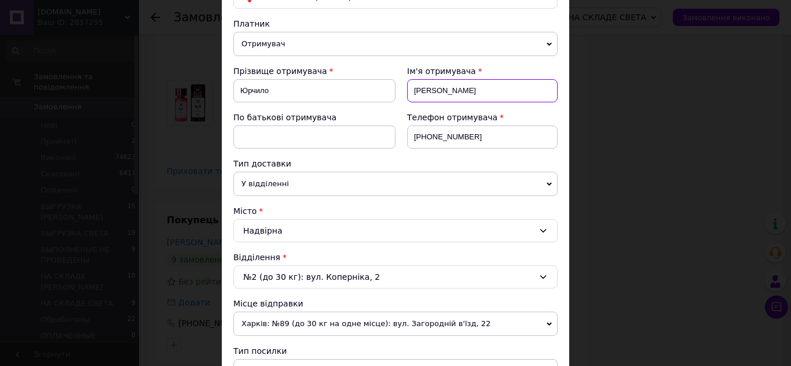
drag, startPoint x: 413, startPoint y: 94, endPoint x: 410, endPoint y: 101, distance: 8.1
click at [410, 101] on input "[PERSON_NAME]" at bounding box center [482, 90] width 151 height 23
type input "Іванка"
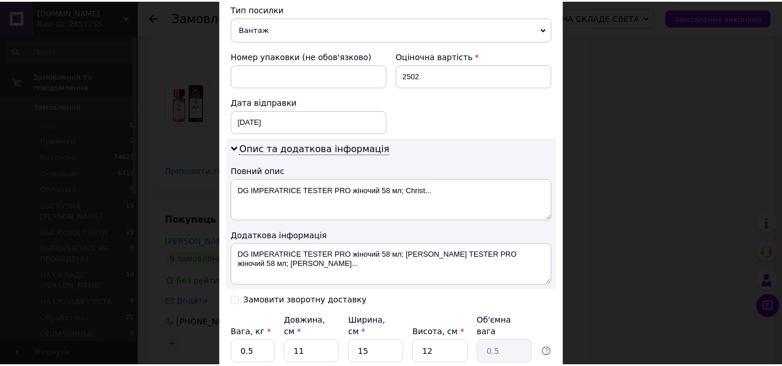
scroll to position [521, 0]
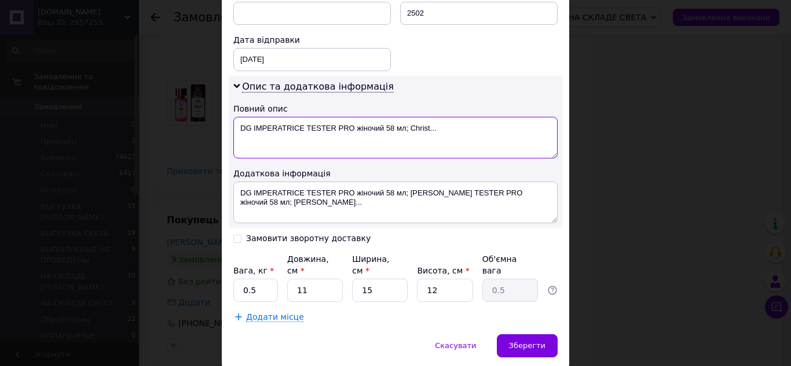
drag, startPoint x: 243, startPoint y: 131, endPoint x: 463, endPoint y: 136, distance: 220.6
click at [463, 136] on textarea "DG IMPERATRICE ТESTER PRO жіночий 58 мл; Christ..." at bounding box center [395, 138] width 324 height 42
paste textarea "ХРУПКИЙ ТОВАР!!! КРИХКЕ!!! СКЛО!!! Mir-kosmetik"
type textarea "ХРУПКИЙ ТОВАР!!! КРИХКЕ!!! СКЛО!!! Mir-kosmetik"
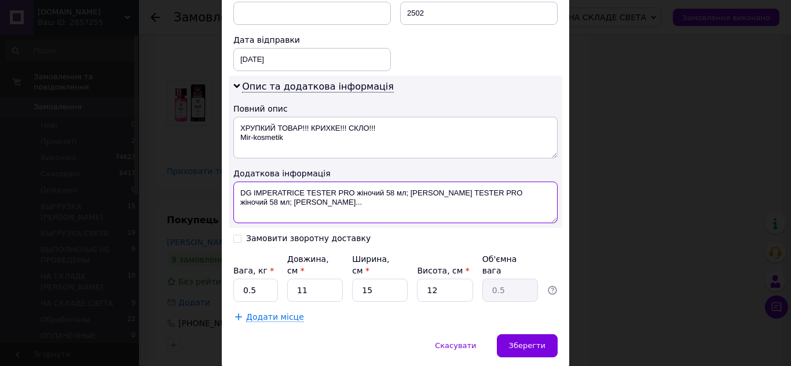
drag, startPoint x: 239, startPoint y: 194, endPoint x: 361, endPoint y: 206, distance: 122.7
click at [361, 206] on textarea "DG IMPERATRICE ТESTER PRO жіночий 58 мл; [PERSON_NAME] ТESTER PRO жіночий 58 мл…" at bounding box center [395, 203] width 324 height 42
paste textarea "ХРУПКИЙ ТОВАР!!! КРИХКЕ!!! СКЛО!!! Mir-kosmetik"
type textarea "ХРУПКИЙ ТОВАР!!! КРИХКЕ!!! СКЛО!!! Mir-kosmetik"
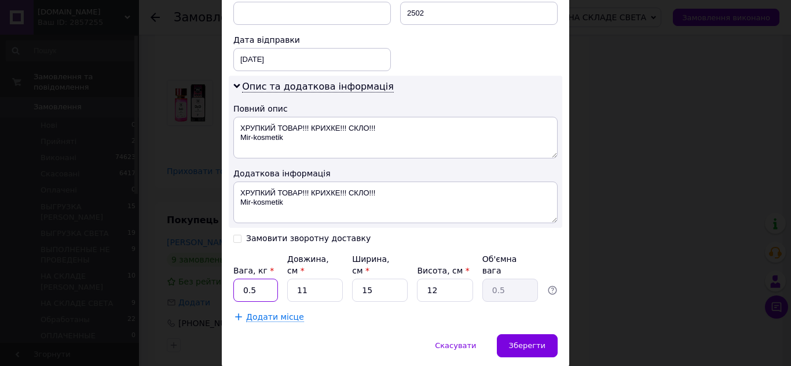
drag, startPoint x: 238, startPoint y: 278, endPoint x: 259, endPoint y: 282, distance: 21.1
click at [259, 282] on input "0.5" at bounding box center [255, 290] width 45 height 23
type input "5"
type input "4.6"
drag, startPoint x: 300, startPoint y: 277, endPoint x: 309, endPoint y: 281, distance: 8.8
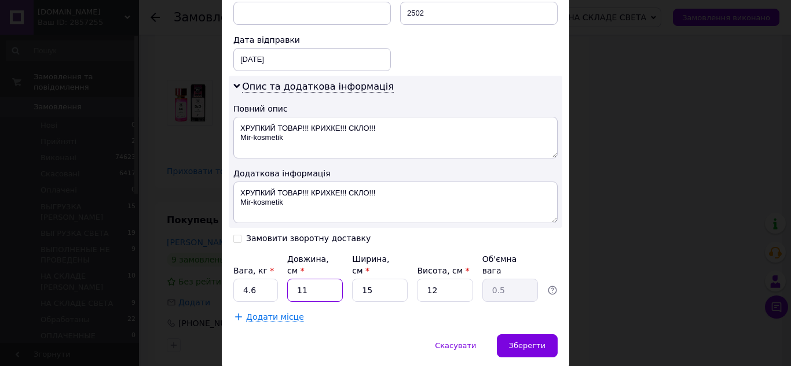
click at [309, 281] on input "11" at bounding box center [315, 290] width 56 height 23
type input "12"
type input "0.54"
type input "12"
drag, startPoint x: 360, startPoint y: 280, endPoint x: 387, endPoint y: 285, distance: 28.3
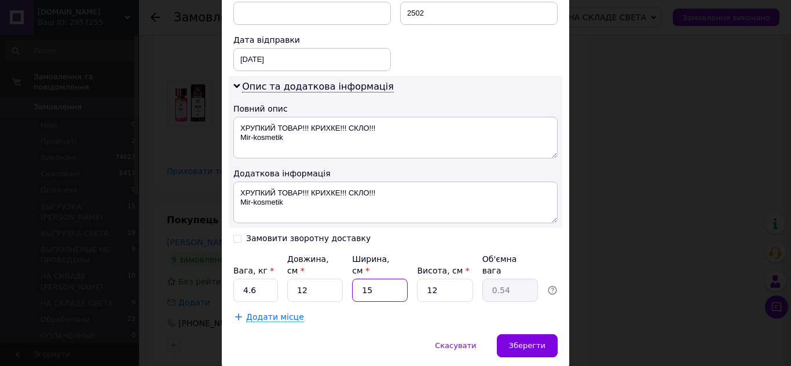
click at [387, 285] on input "15" at bounding box center [380, 290] width 56 height 23
type input "1"
type input "0.1"
type input "18"
type input "0.65"
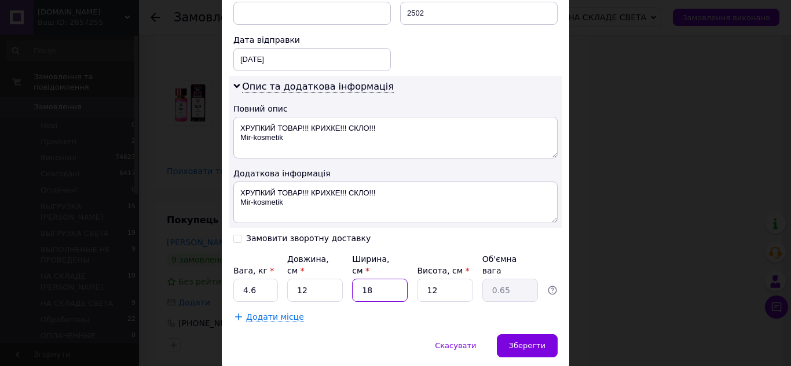
type input "18"
drag, startPoint x: 425, startPoint y: 279, endPoint x: 445, endPoint y: 284, distance: 20.9
click at [446, 283] on input "12" at bounding box center [445, 290] width 56 height 23
type input "3"
type input "0.16"
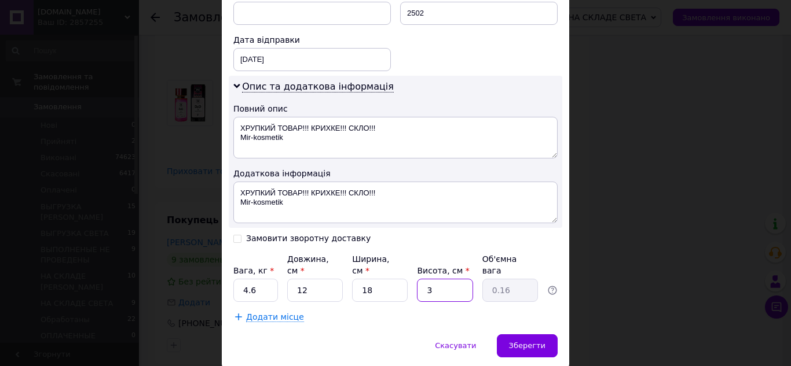
type input "32"
type input "1.73"
type input "32"
click at [531, 342] on span "Зберегти" at bounding box center [527, 346] width 36 height 9
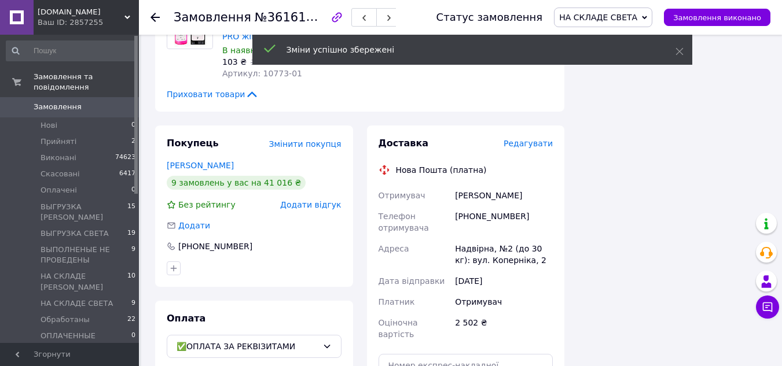
scroll to position [2489, 0]
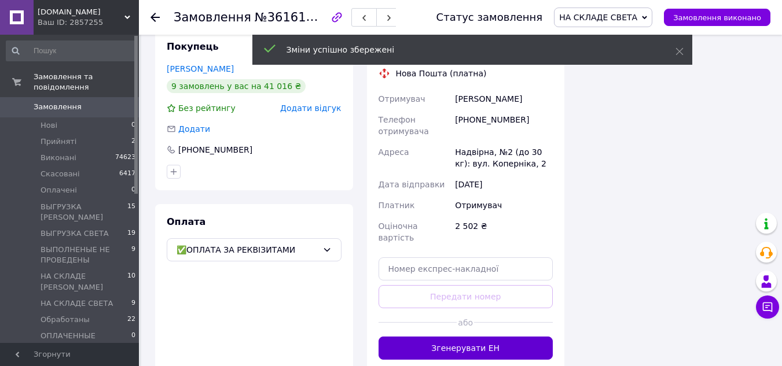
click at [497, 337] on button "Згенерувати ЕН" at bounding box center [466, 348] width 175 height 23
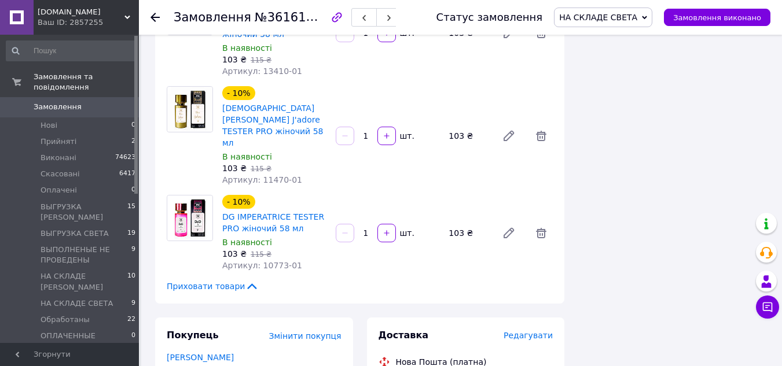
scroll to position [2200, 0]
click at [153, 17] on use at bounding box center [155, 17] width 9 height 9
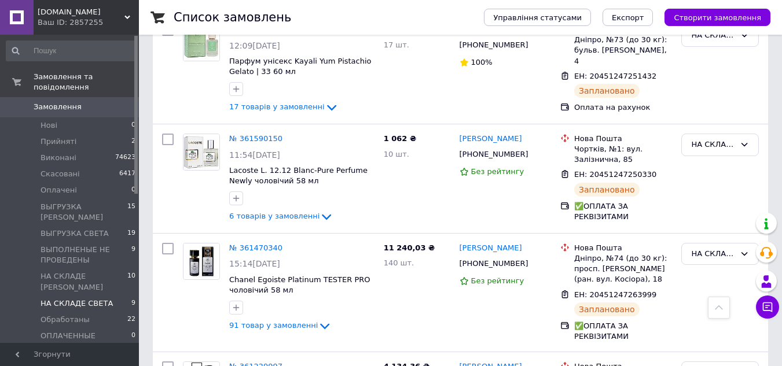
scroll to position [655, 0]
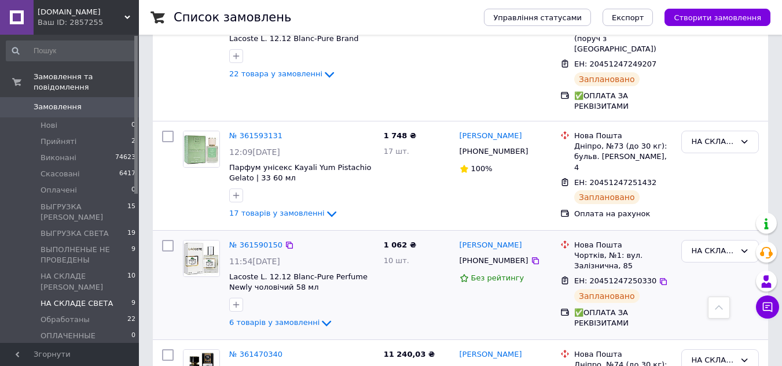
drag, startPoint x: 100, startPoint y: 259, endPoint x: 365, endPoint y: 240, distance: 265.2
click at [100, 272] on span "НА СКЛАДЕ [PERSON_NAME]" at bounding box center [84, 282] width 87 height 21
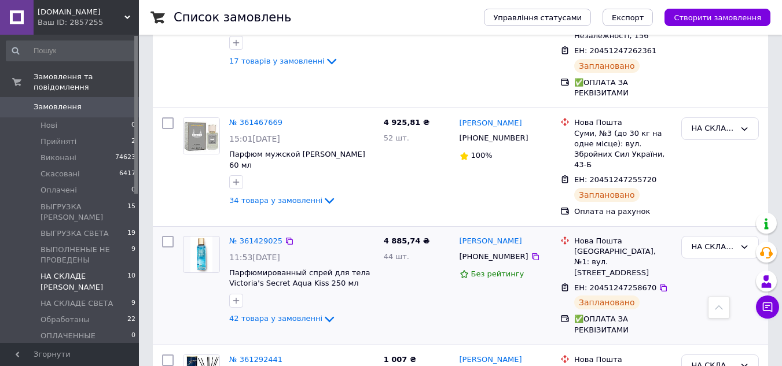
scroll to position [1033, 0]
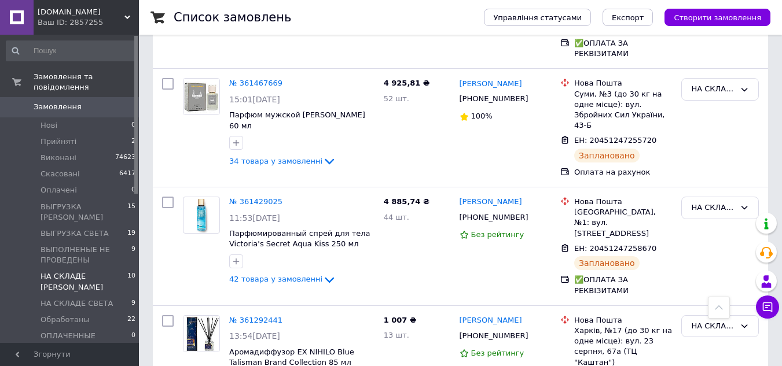
click at [71, 102] on span "Замовлення" at bounding box center [58, 107] width 48 height 10
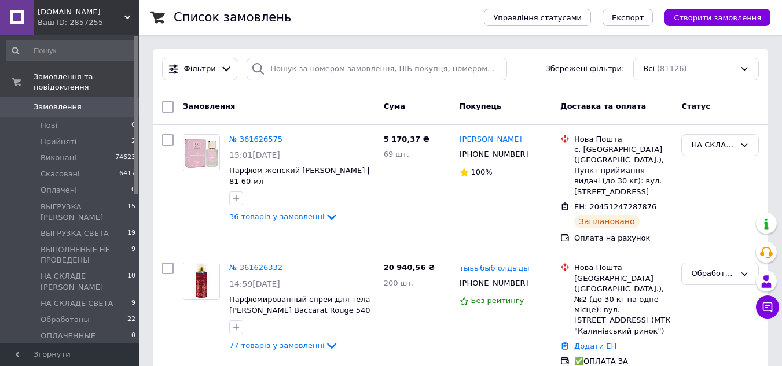
click at [52, 102] on span "Замовлення" at bounding box center [58, 107] width 48 height 10
click at [93, 299] on span "НА СКЛАДЕ СВЕТА" at bounding box center [77, 304] width 72 height 10
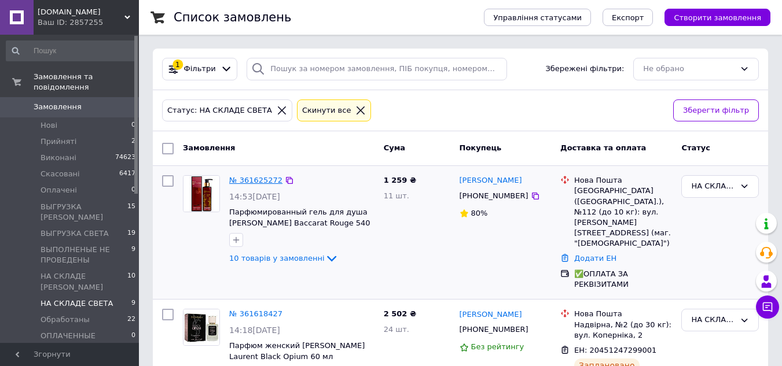
click at [256, 179] on link "№ 361625272" at bounding box center [255, 180] width 53 height 9
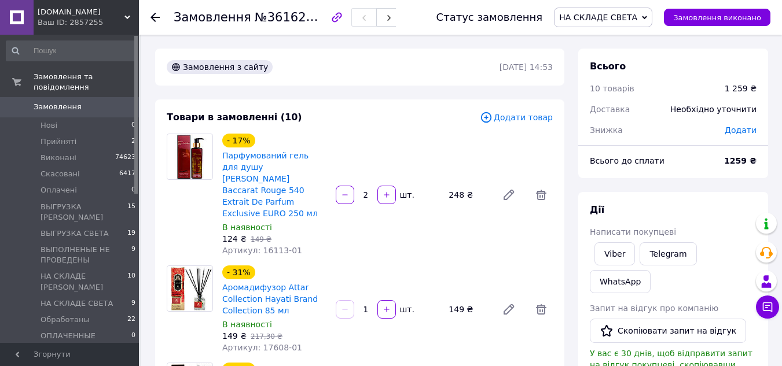
click at [155, 20] on icon at bounding box center [155, 17] width 9 height 9
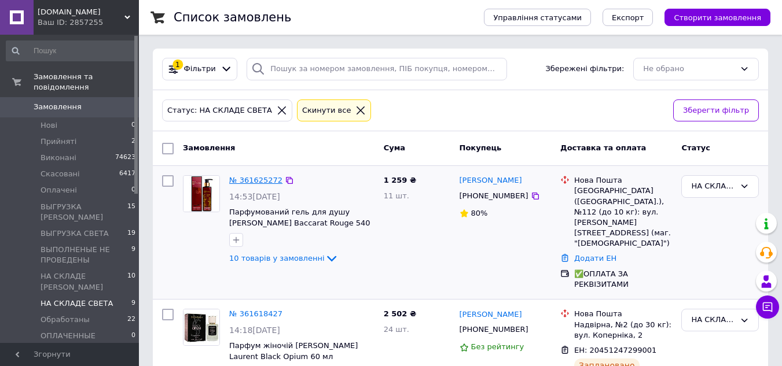
click at [267, 181] on link "№ 361625272" at bounding box center [255, 180] width 53 height 9
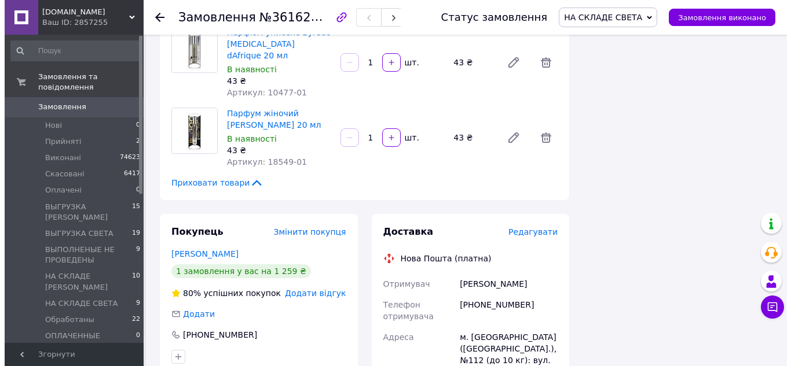
scroll to position [1100, 0]
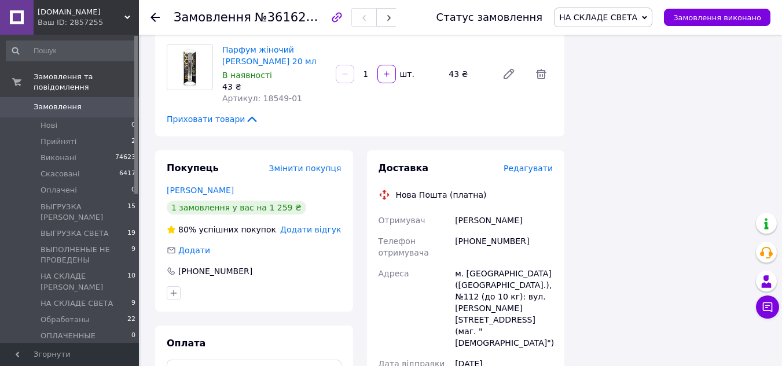
click at [531, 164] on span "Редагувати" at bounding box center [528, 168] width 49 height 9
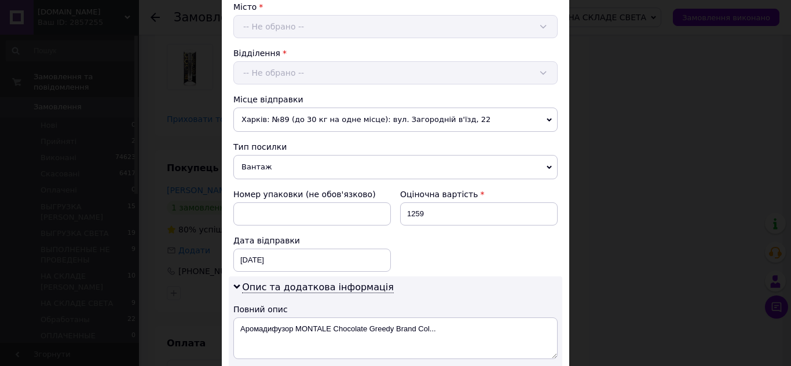
scroll to position [405, 0]
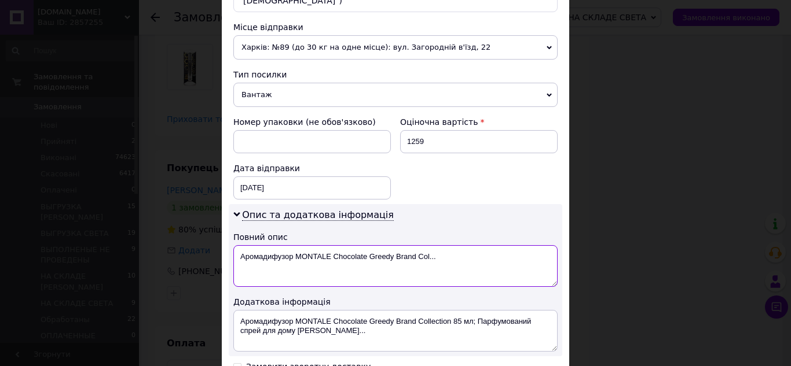
drag, startPoint x: 237, startPoint y: 245, endPoint x: 469, endPoint y: 251, distance: 232.2
click at [469, 251] on textarea "Аромадифузор MONTALE Chocolate Greedy Brand Col..." at bounding box center [395, 266] width 324 height 42
paste textarea "РУПКИЙ ТОВАР!!! КРИХКЕ!!! СКЛО!!! Mir-kosmetik"
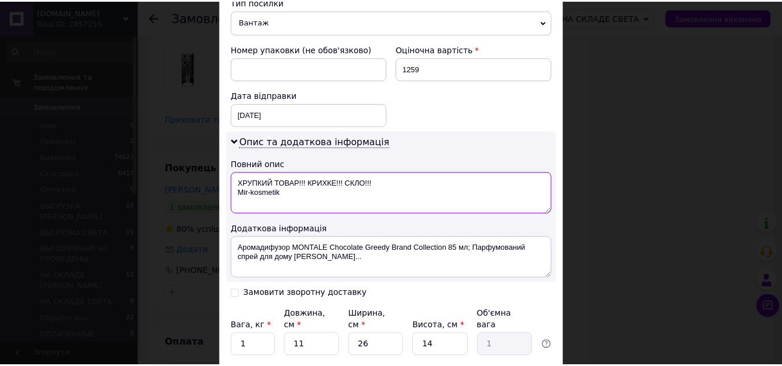
scroll to position [521, 0]
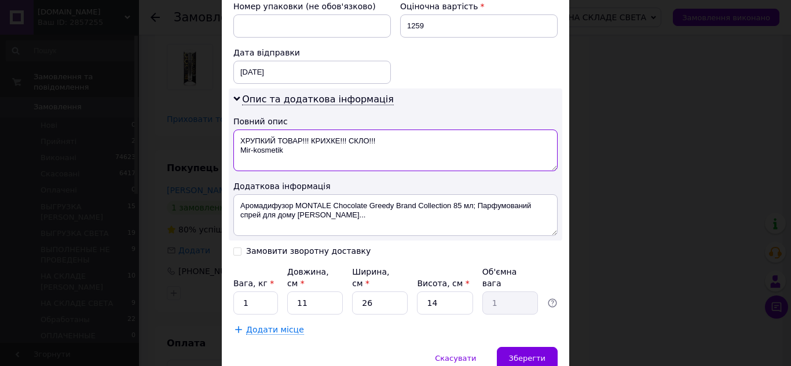
type textarea "ХРУПКИЙ ТОВАР!!! КРИХКЕ!!! СКЛО!!! Mir-kosmetik"
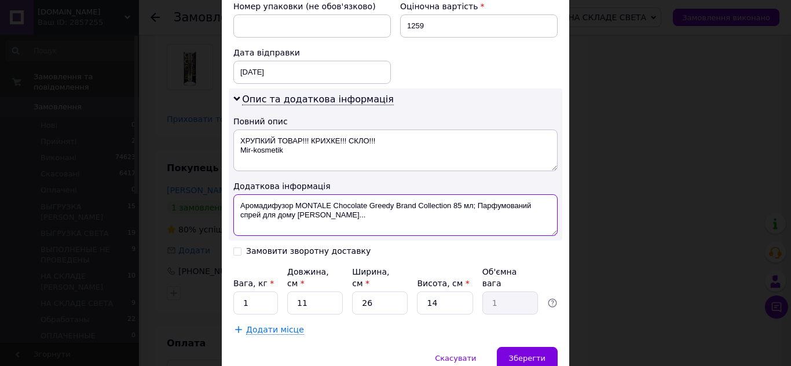
drag, startPoint x: 257, startPoint y: 196, endPoint x: 351, endPoint y: 210, distance: 94.8
click at [351, 210] on textarea "Аромадифузор MONTALE Chocolate Greedy Brand Collection 85 мл; Парфумований спре…" at bounding box center [395, 216] width 324 height 42
paste textarea "РУПКИЙ ТОВАР!!! КРИХКЕ!!! СКЛО!!! Mir-kosmetik"
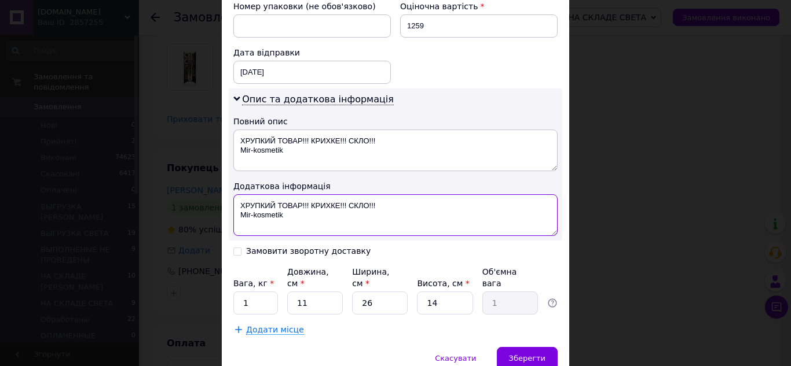
type textarea "ХРУПКИЙ ТОВАР!!! КРИХКЕ!!! СКЛО!!! Mir-kosmetik"
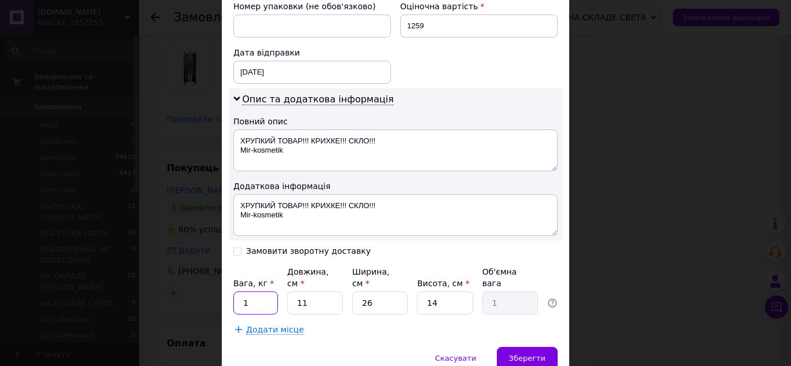
drag, startPoint x: 240, startPoint y: 273, endPoint x: 263, endPoint y: 287, distance: 27.2
click at [263, 292] on input "1" at bounding box center [255, 303] width 45 height 23
type input "3"
drag, startPoint x: 296, startPoint y: 280, endPoint x: 319, endPoint y: 284, distance: 23.5
click at [319, 292] on input "11" at bounding box center [315, 303] width 56 height 23
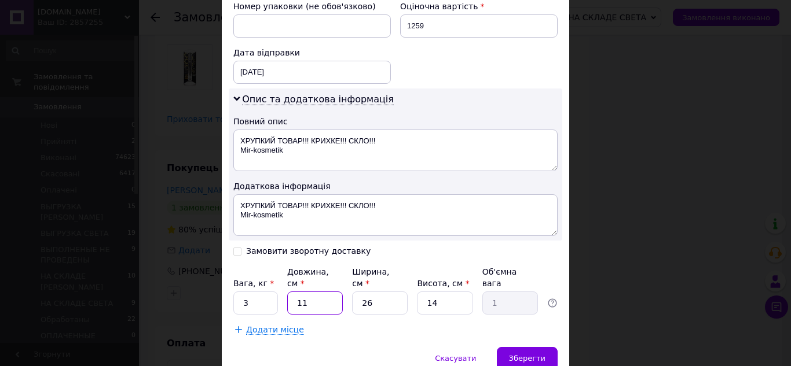
type input "1"
type input "0.1"
type input "12"
type input "1.09"
type input "12"
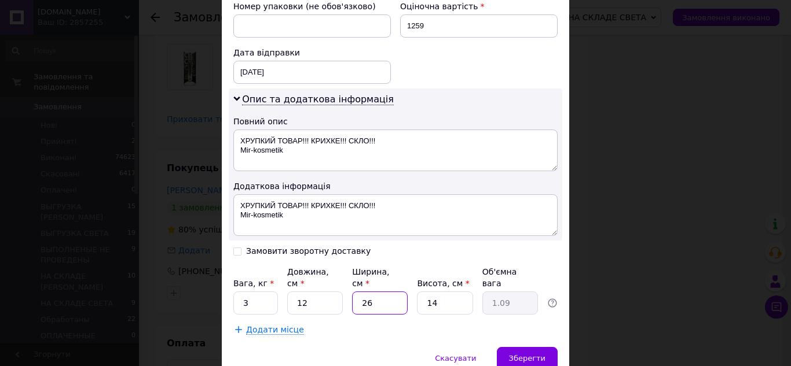
drag, startPoint x: 357, startPoint y: 283, endPoint x: 378, endPoint y: 284, distance: 20.9
click at [378, 292] on input "26" at bounding box center [380, 303] width 56 height 23
type input "1"
type input "0.1"
type input "18"
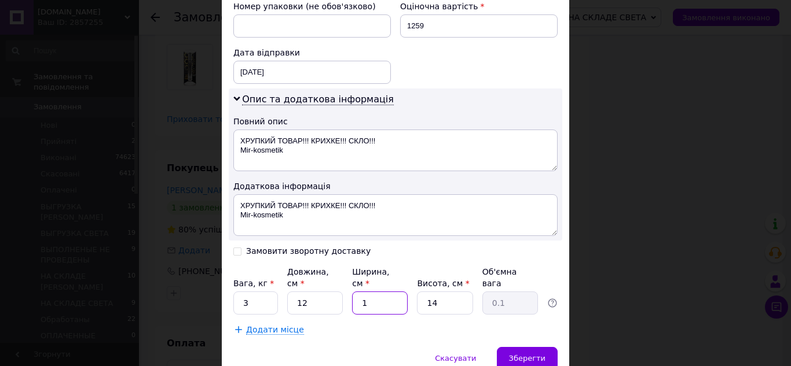
type input "0.76"
type input "18"
drag, startPoint x: 426, startPoint y: 274, endPoint x: 450, endPoint y: 283, distance: 25.8
click at [450, 292] on input "14" at bounding box center [445, 303] width 56 height 23
type input "3"
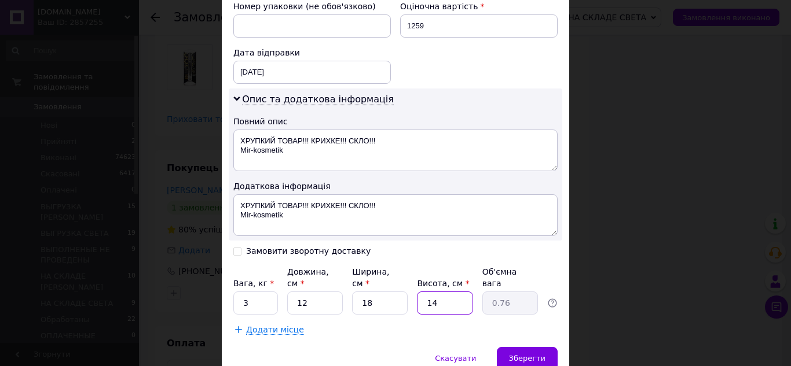
type input "0.16"
type input "32"
type input "1.73"
type input "32"
click at [526, 354] on span "Зберегти" at bounding box center [527, 358] width 36 height 9
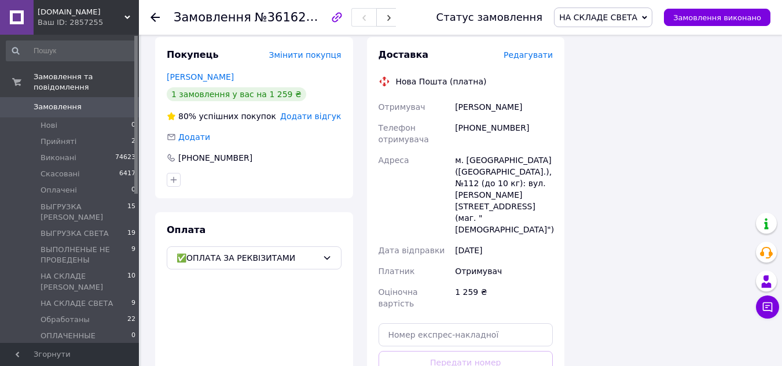
scroll to position [1216, 0]
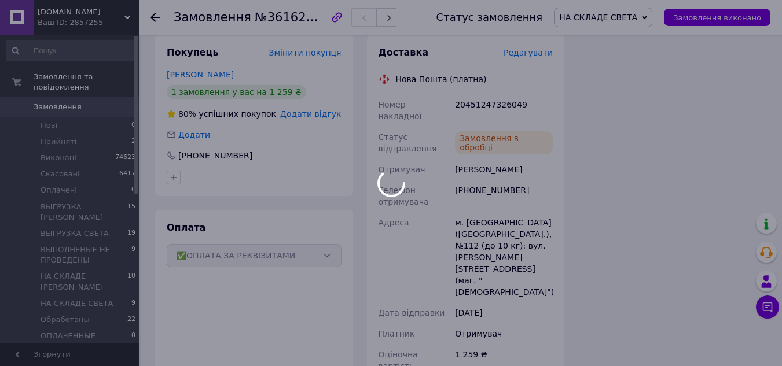
scroll to position [1042, 0]
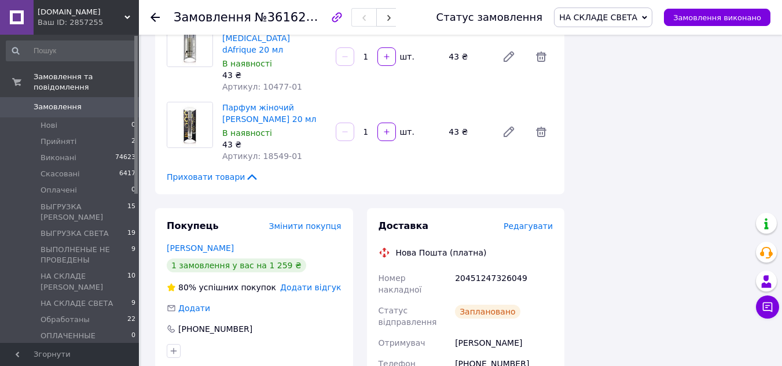
click at [80, 102] on span "Замовлення" at bounding box center [71, 107] width 74 height 10
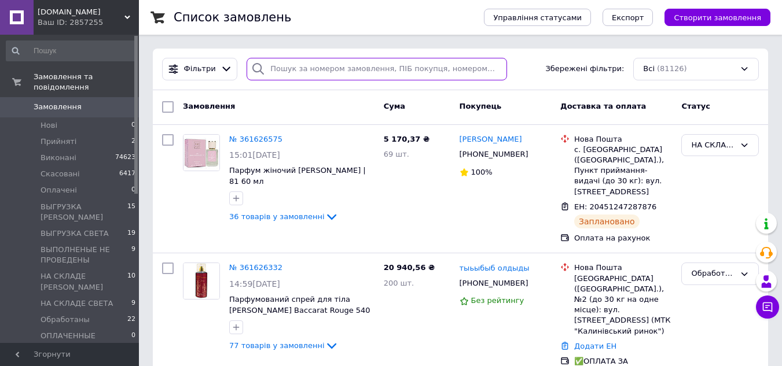
paste input "[PHONE_NUMBER]"
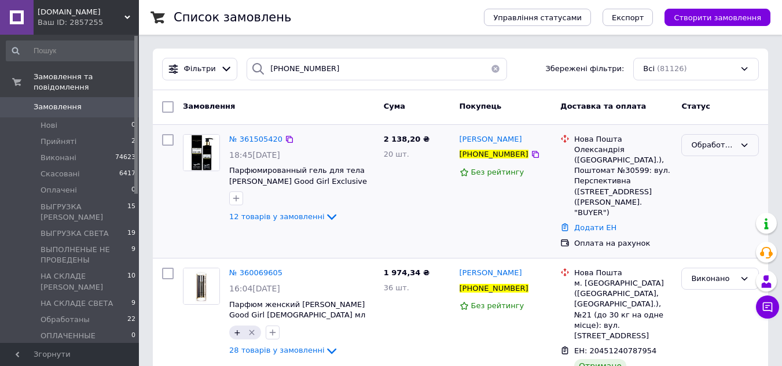
click at [708, 148] on div "Обработаны" at bounding box center [713, 146] width 44 height 12
click at [716, 230] on li "Оплачено" at bounding box center [720, 232] width 76 height 21
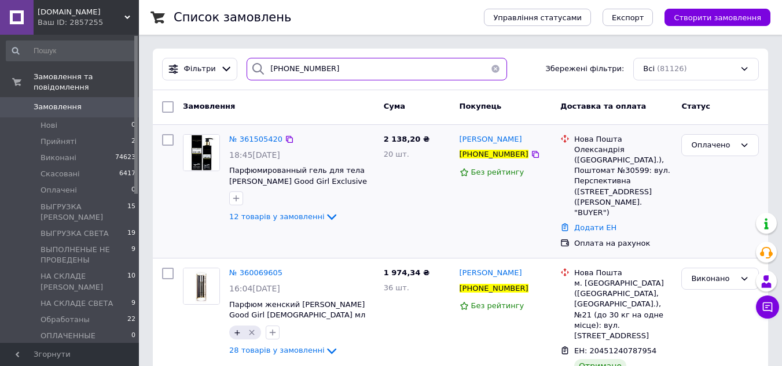
drag, startPoint x: 349, startPoint y: 75, endPoint x: 302, endPoint y: 79, distance: 47.1
click at [255, 84] on div "Фільтри +380996869065 Збережені фільтри: Всі (81126)" at bounding box center [460, 70] width 615 height 42
paste input "73345710"
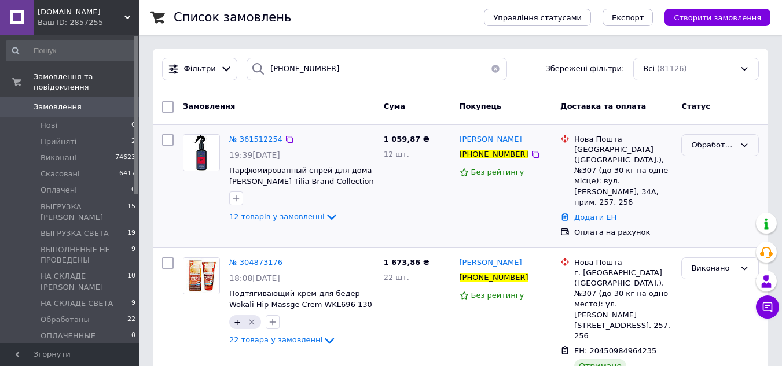
click at [706, 145] on div "Обработаны" at bounding box center [713, 146] width 44 height 12
click at [701, 229] on li "Оплачено" at bounding box center [720, 232] width 76 height 21
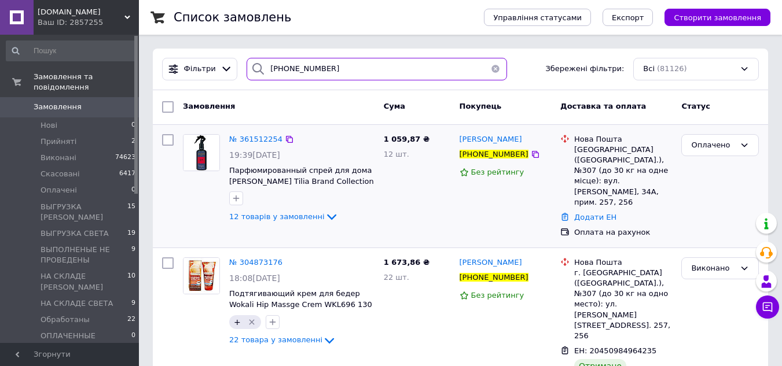
drag, startPoint x: 300, startPoint y: 71, endPoint x: 254, endPoint y: 74, distance: 46.4
click at [254, 74] on div "[PHONE_NUMBER]" at bounding box center [377, 69] width 260 height 23
paste input "84681271"
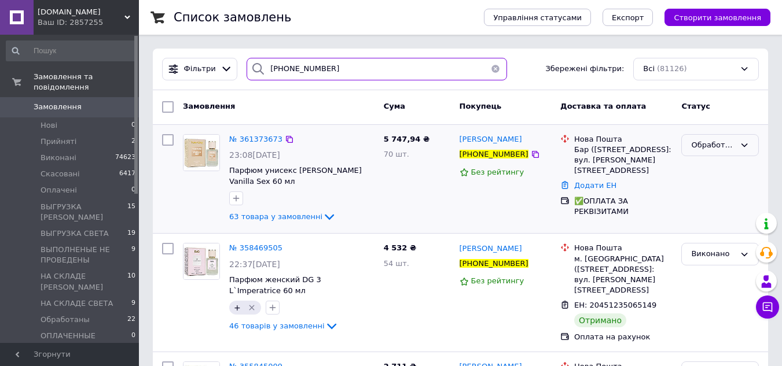
type input "[PHONE_NUMBER]"
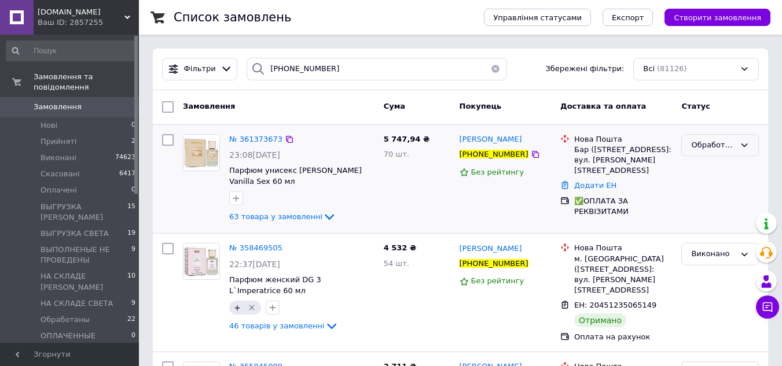
click at [719, 141] on div "Обработаны" at bounding box center [713, 146] width 44 height 12
click at [717, 228] on li "Оплачено" at bounding box center [720, 232] width 76 height 21
click at [47, 102] on span "Замовлення" at bounding box center [58, 107] width 48 height 10
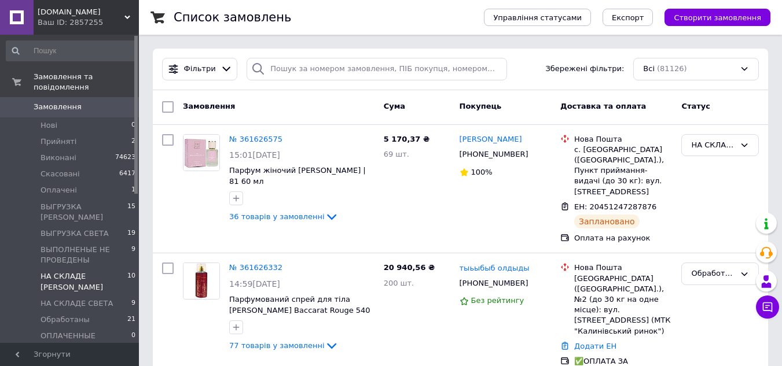
click at [96, 272] on span "НА СКЛАДЕ [PERSON_NAME]" at bounding box center [84, 282] width 87 height 21
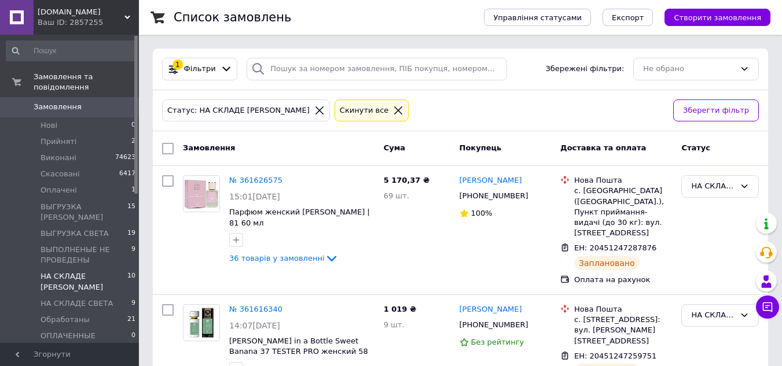
click at [168, 146] on input "checkbox" at bounding box center [168, 149] width 12 height 12
checkbox input "true"
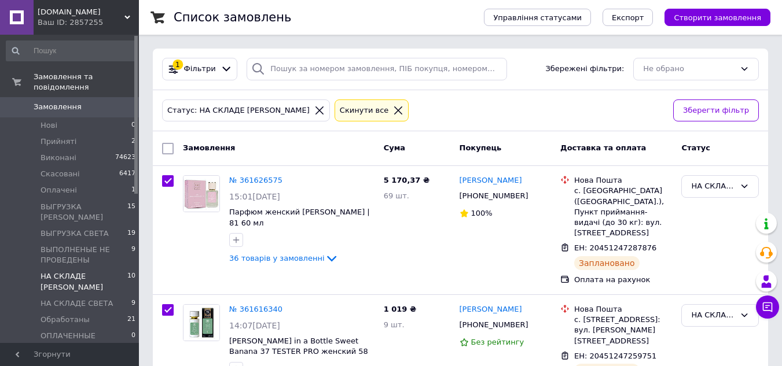
checkbox input "true"
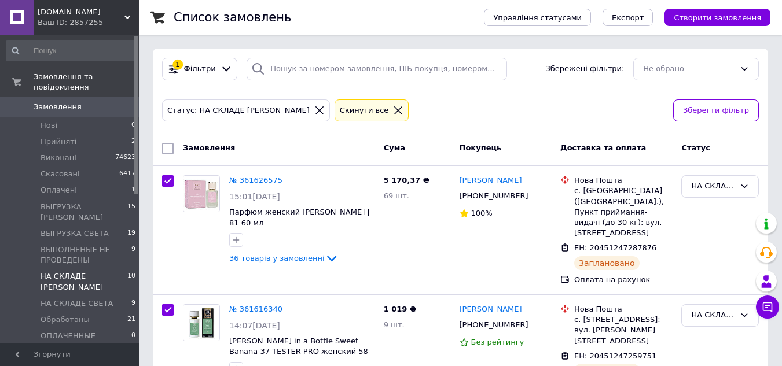
checkbox input "true"
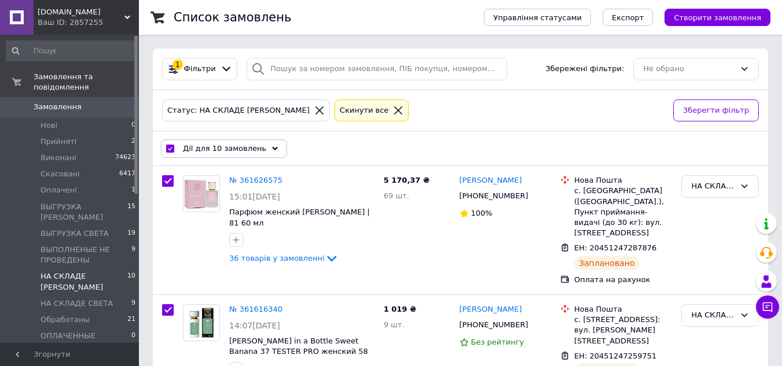
click at [260, 146] on div "Дії для 10 замовлень" at bounding box center [224, 149] width 126 height 19
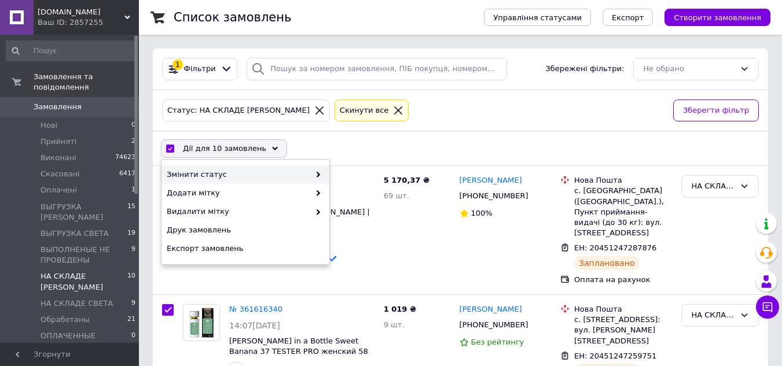
click at [314, 177] on span at bounding box center [316, 175] width 12 height 10
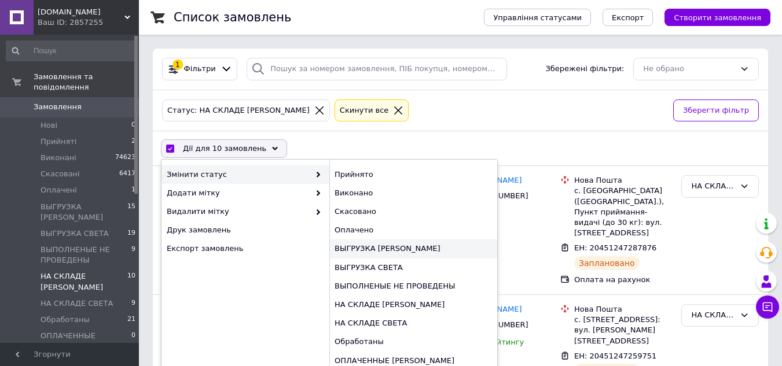
click at [369, 250] on div "ВЫГРУЗКА [PERSON_NAME]" at bounding box center [413, 249] width 168 height 19
checkbox input "false"
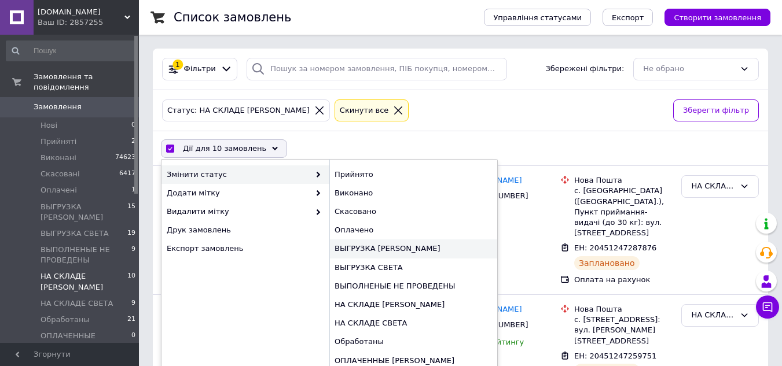
checkbox input "false"
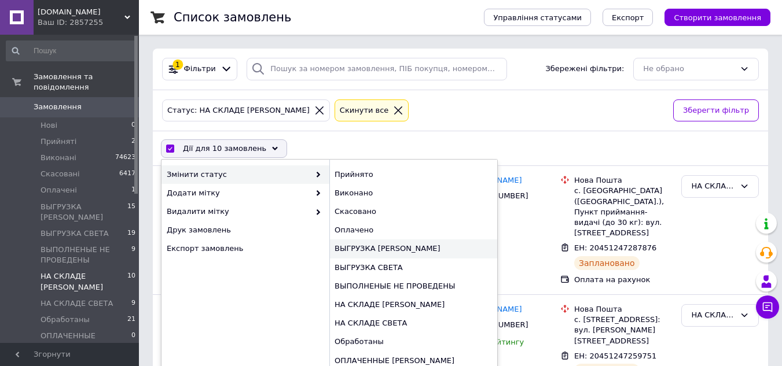
checkbox input "false"
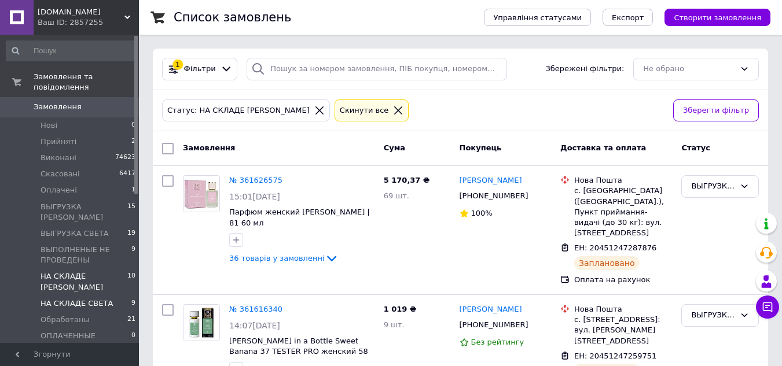
click at [90, 299] on span "НА СКЛАДЕ СВЕТА" at bounding box center [77, 304] width 72 height 10
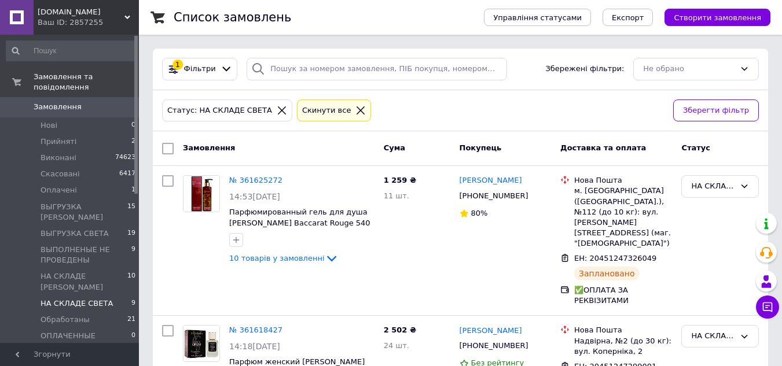
click at [164, 150] on input "checkbox" at bounding box center [168, 149] width 12 height 12
checkbox input "true"
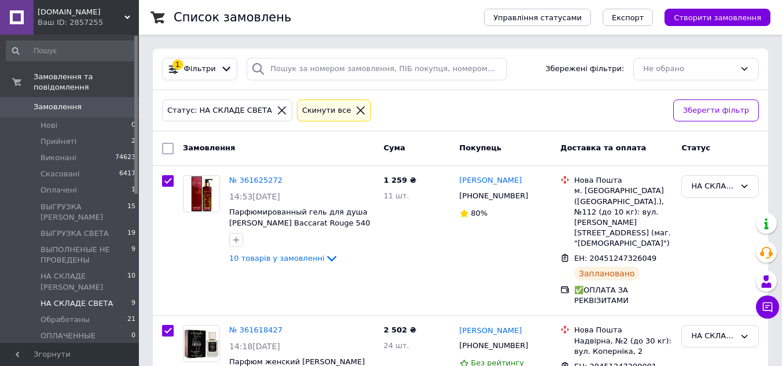
checkbox input "true"
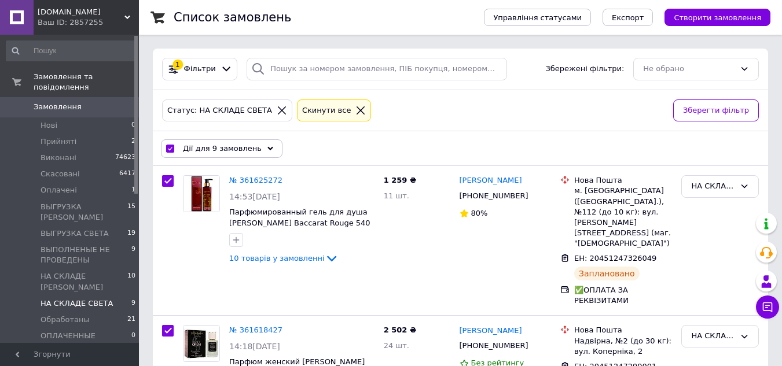
click at [217, 146] on span "Дії для 9 замовлень" at bounding box center [222, 149] width 79 height 10
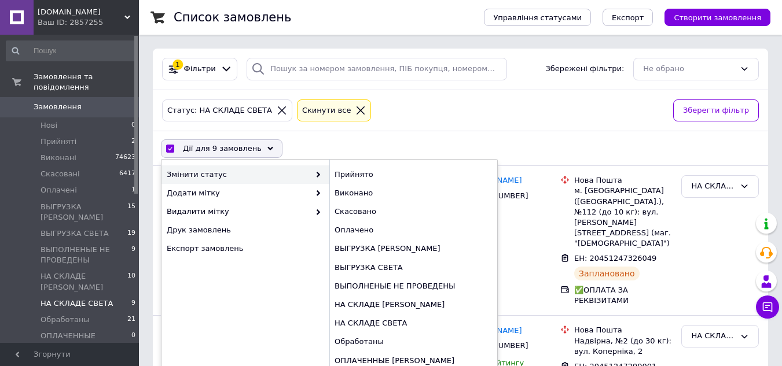
click at [312, 174] on span at bounding box center [316, 175] width 12 height 10
click at [350, 271] on div "ВЫГРУЗКА СВЕТА" at bounding box center [413, 268] width 168 height 19
checkbox input "false"
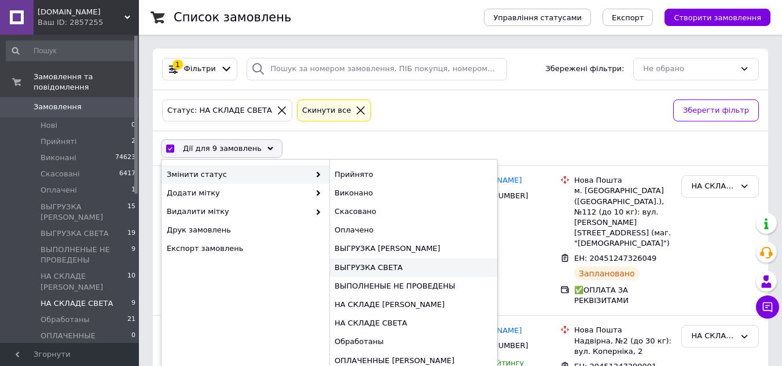
checkbox input "false"
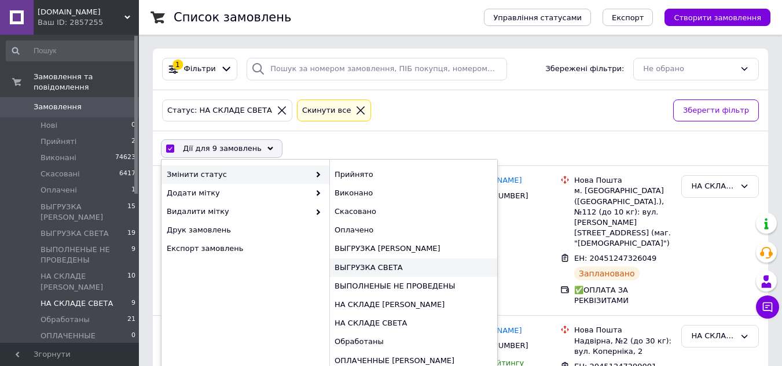
checkbox input "false"
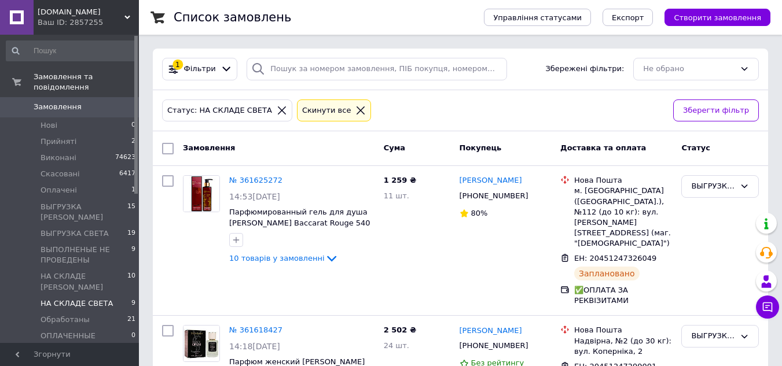
click at [58, 102] on span "Замовлення" at bounding box center [58, 107] width 48 height 10
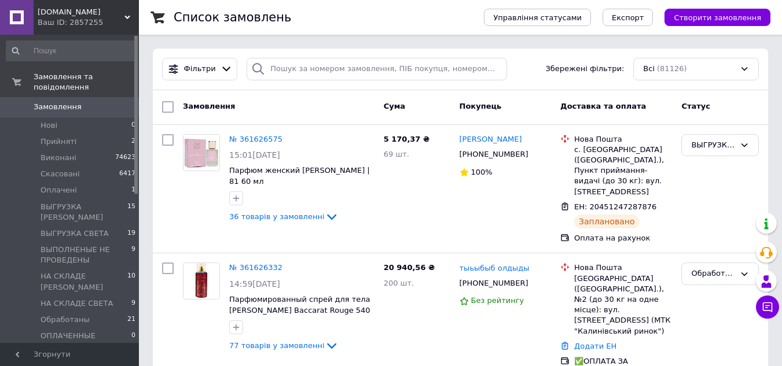
drag, startPoint x: 56, startPoint y: 105, endPoint x: 58, endPoint y: 1, distance: 104.8
click at [56, 105] on link "Замовлення 0" at bounding box center [71, 107] width 142 height 20
